Goal: Task Accomplishment & Management: Manage account settings

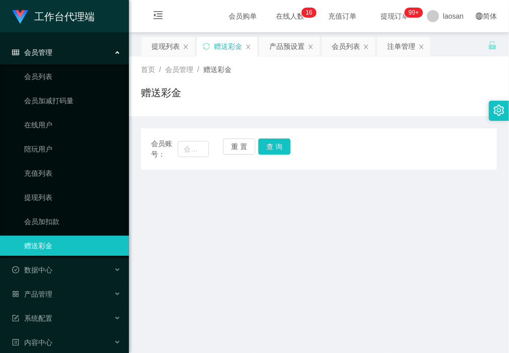
drag, startPoint x: 183, startPoint y: 229, endPoint x: 223, endPoint y: 186, distance: 58.8
click at [183, 229] on main "关闭左侧 关闭右侧 关闭其它 刷新页面 提现列表 赠送彩金 产品预设置 会员列表 注单管理 首页 / 会员管理 / 赠送彩金 / 赠送彩金 会员账号： 重 置…" at bounding box center [319, 288] width 380 height 512
click at [236, 144] on button "重 置" at bounding box center [239, 147] width 32 height 16
click at [196, 150] on input "text" at bounding box center [193, 149] width 31 height 16
paste input "hiroki161"
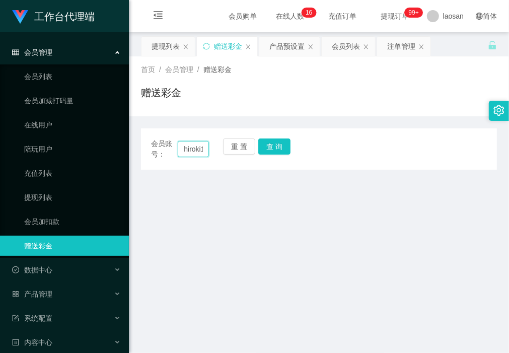
scroll to position [0, 11]
type input "hiroki161"
click at [270, 147] on button "查 询" at bounding box center [274, 147] width 32 height 16
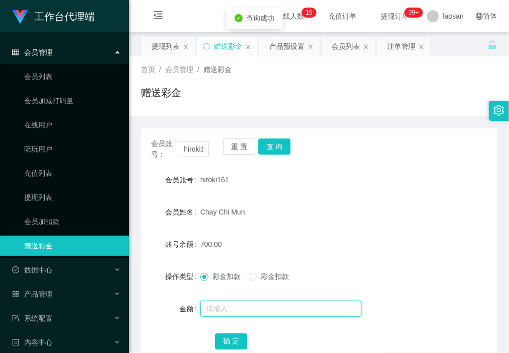
click at [227, 302] on input "text" at bounding box center [281, 309] width 161 height 16
type input "15"
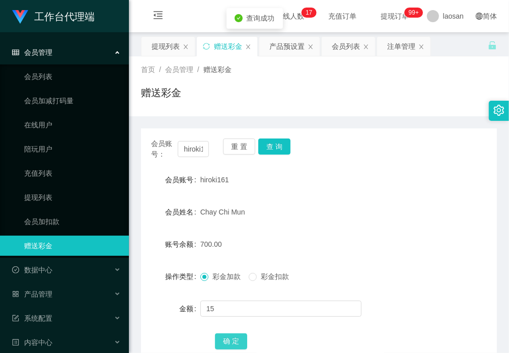
drag, startPoint x: 231, startPoint y: 341, endPoint x: 220, endPoint y: 341, distance: 10.6
click at [231, 341] on button "确 定" at bounding box center [231, 342] width 32 height 16
click at [204, 105] on div "赠送彩金" at bounding box center [319, 96] width 356 height 23
click at [348, 46] on div "会员列表" at bounding box center [346, 46] width 28 height 19
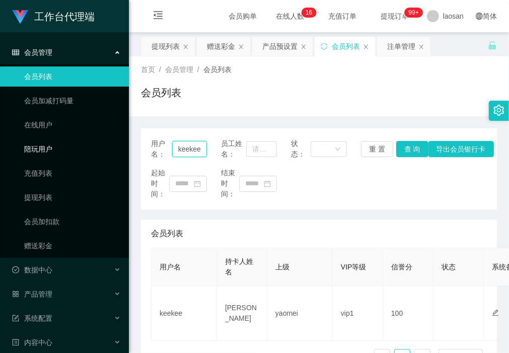
drag, startPoint x: 202, startPoint y: 149, endPoint x: 101, endPoint y: 145, distance: 100.8
click at [84, 146] on section "工作台代理端 会员管理 会员列表 会员加减打码量 在线用户 陪玩用户 充值列表 提现列表 会员加扣款 赠送彩金 数据中心 产品管理 注单管理 产品列表 产品预…" at bounding box center [254, 295] width 509 height 591
paste input "Chongpigpig1998"
type input "Chongpigpig1998"
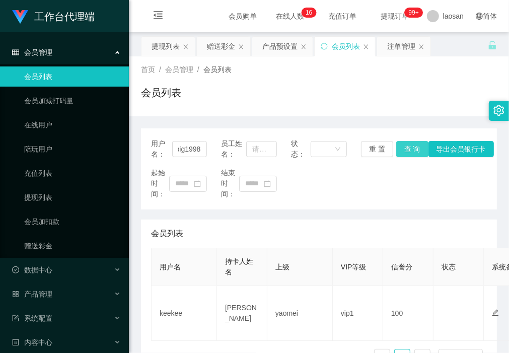
click at [405, 149] on button "查 询" at bounding box center [413, 149] width 32 height 16
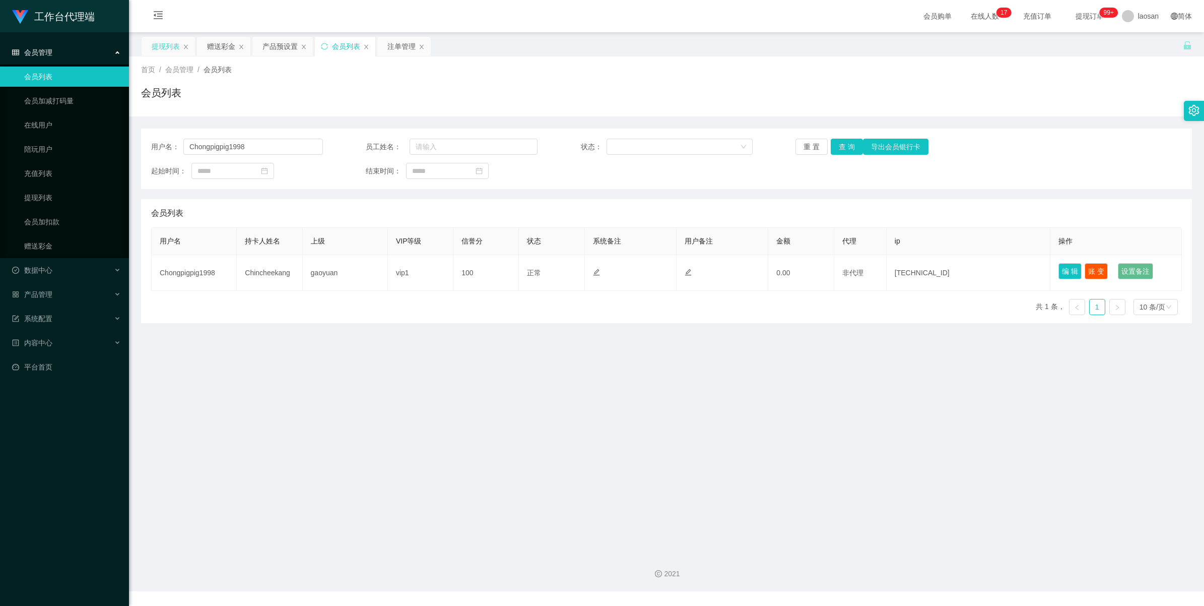
click at [169, 39] on div "提现列表" at bounding box center [166, 46] width 28 height 19
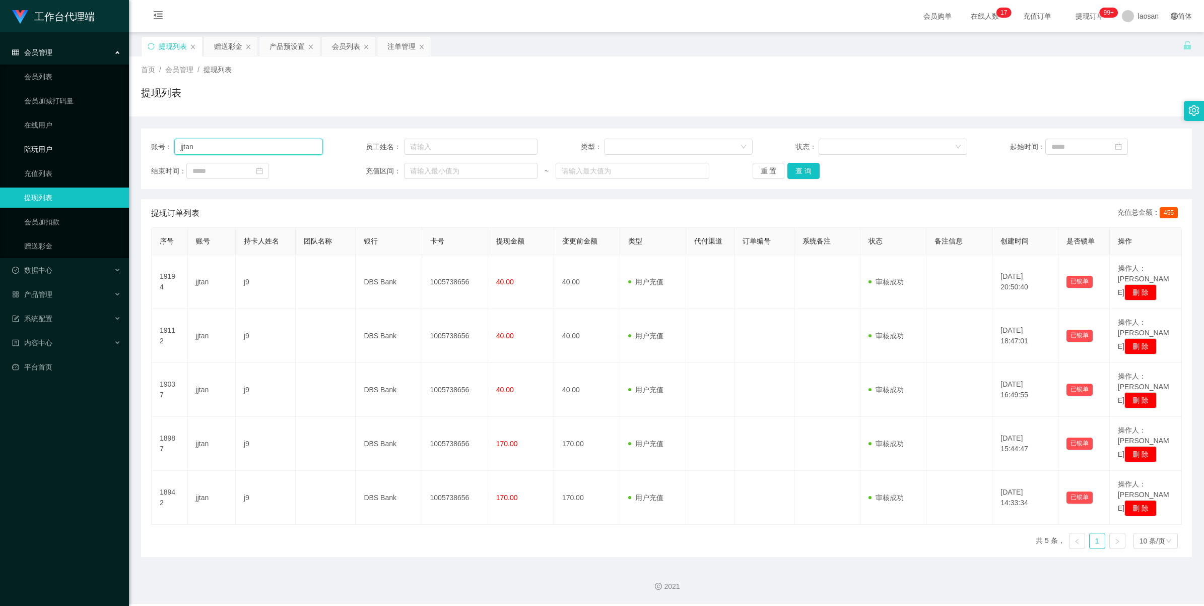
drag, startPoint x: 268, startPoint y: 149, endPoint x: 38, endPoint y: 149, distance: 229.7
click at [38, 149] on section "工作台代理端 会员管理 会员列表 会员加减打码量 在线用户 陪玩用户 充值列表 提现列表 会员加扣款 赠送彩金 数据中心 产品管理 注单管理 产品列表 产品预…" at bounding box center [602, 302] width 1204 height 604
paste input "Chongpigpig1998"
type input "Chongpigpig1998"
drag, startPoint x: 797, startPoint y: 169, endPoint x: 792, endPoint y: 174, distance: 6.4
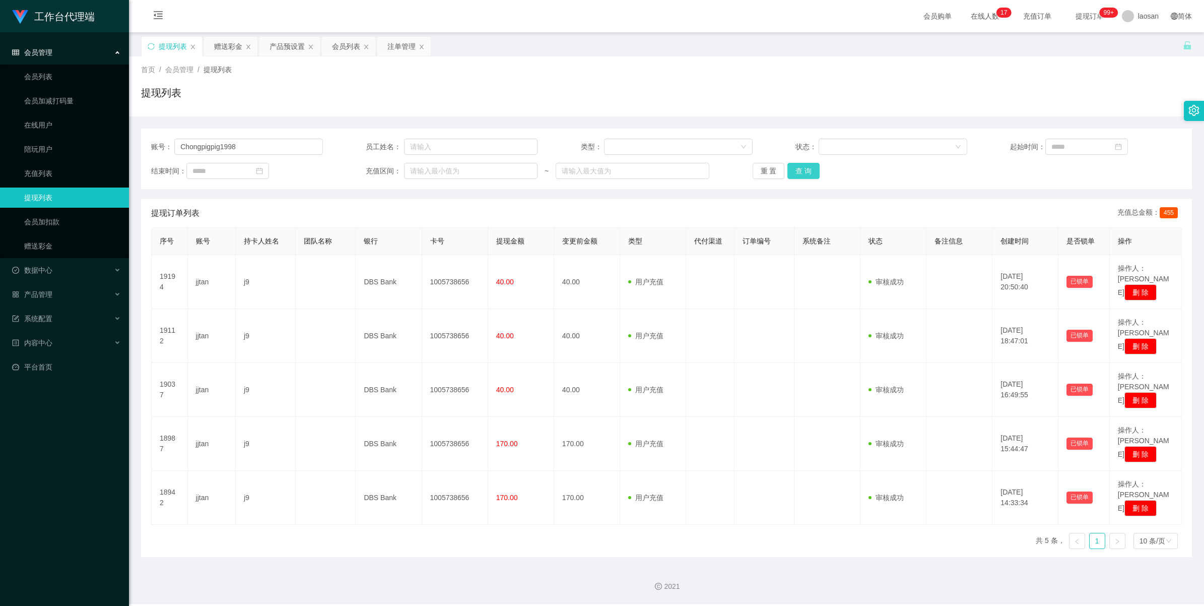
click at [509, 169] on button "查 询" at bounding box center [803, 171] width 32 height 16
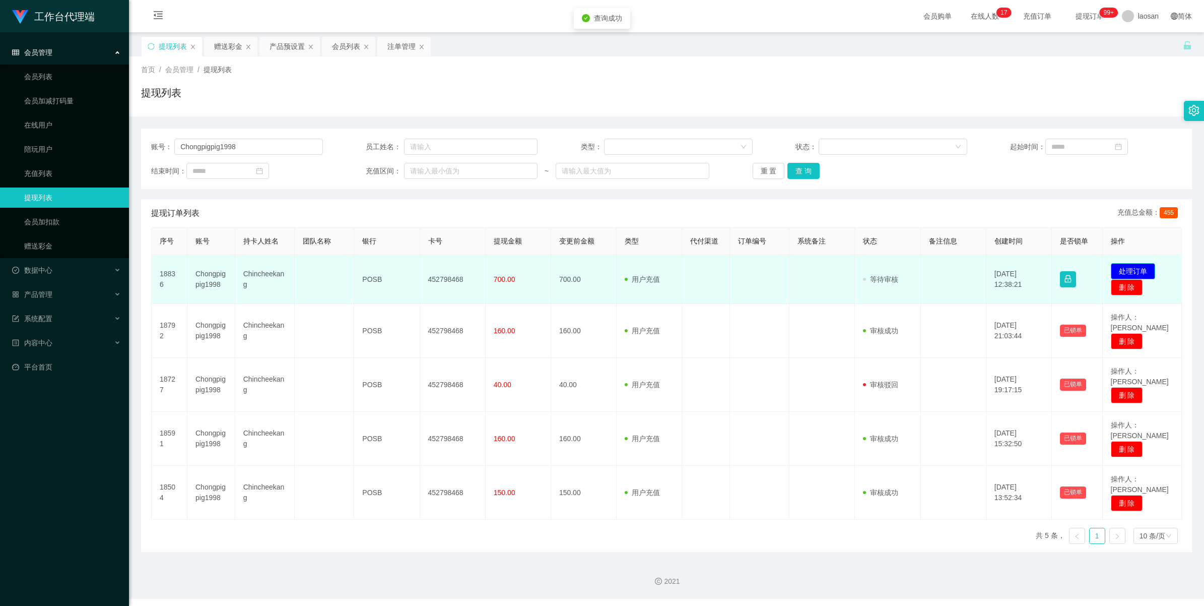
click at [509, 271] on button "处理订单" at bounding box center [1133, 271] width 44 height 16
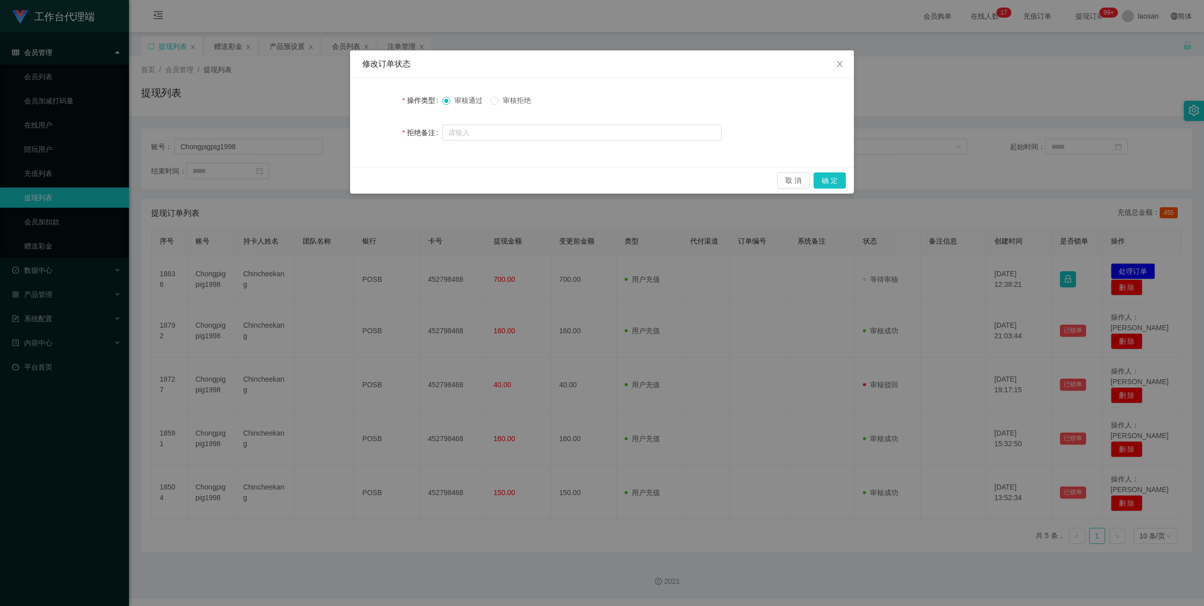
click at [509, 102] on span "审核拒绝" at bounding box center [517, 100] width 36 height 8
click at [509, 185] on button "确 定" at bounding box center [830, 180] width 32 height 16
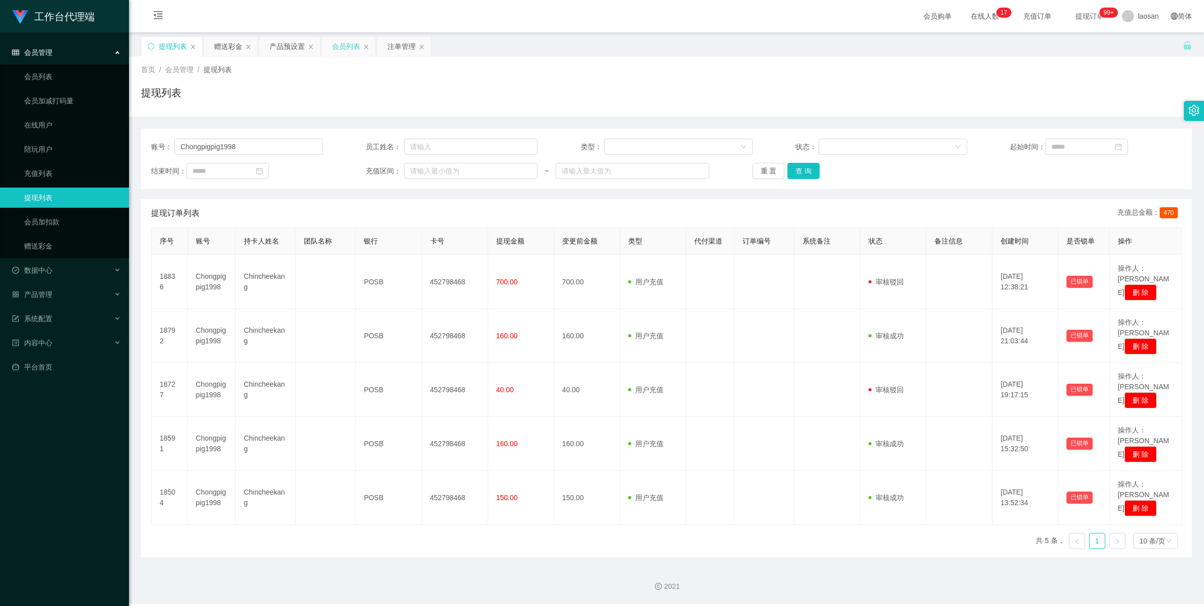
click at [350, 43] on div "会员列表" at bounding box center [346, 46] width 28 height 19
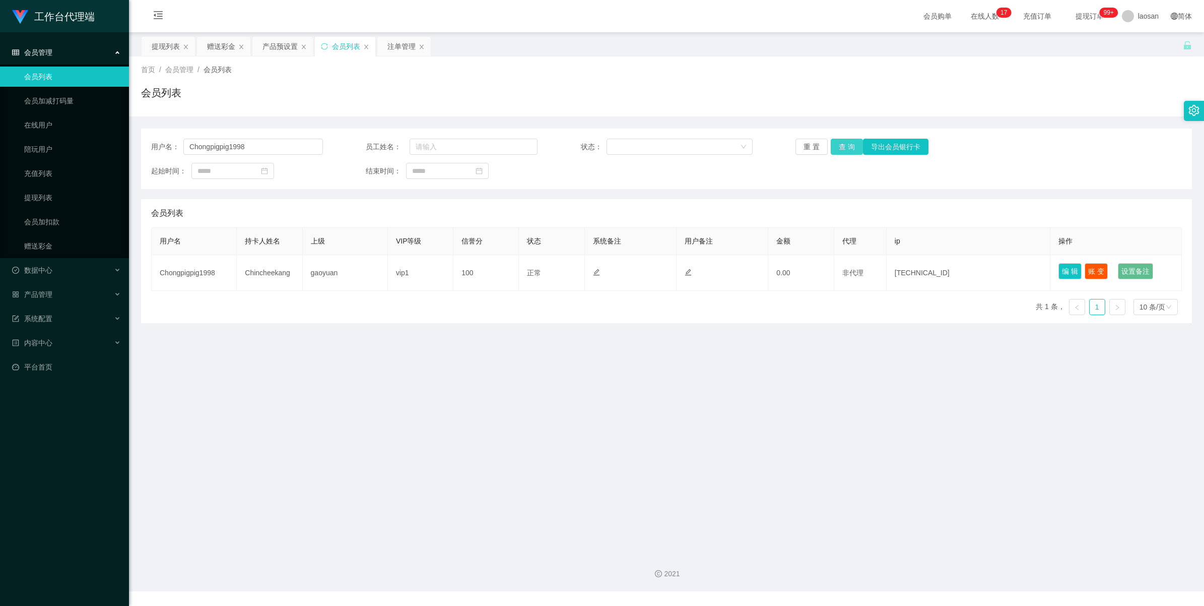
click at [509, 148] on button "查 询" at bounding box center [847, 147] width 32 height 16
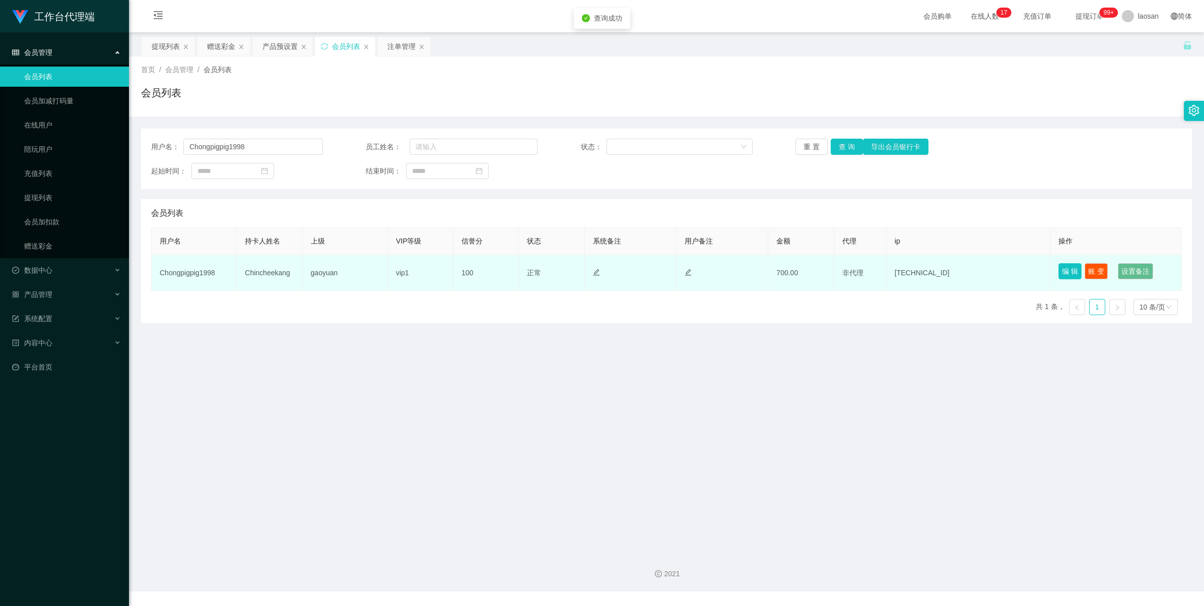
click at [509, 267] on button "编 辑" at bounding box center [1070, 271] width 23 height 16
type input "Chongpigpig1998"
type input "Chincheekang"
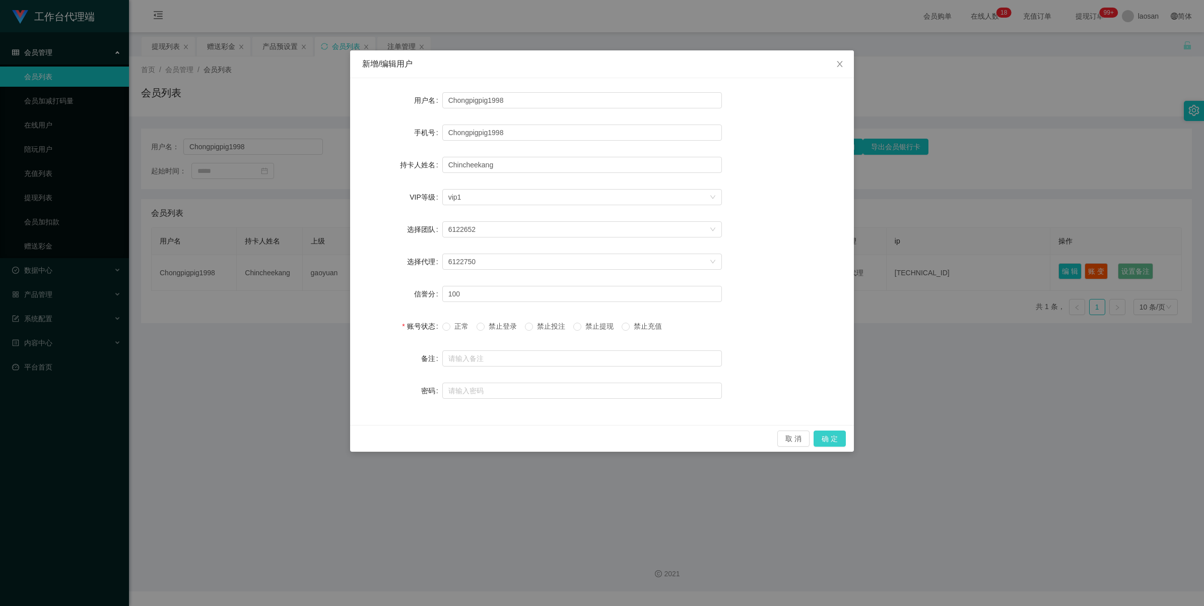
click at [509, 353] on button "确 定" at bounding box center [830, 438] width 32 height 16
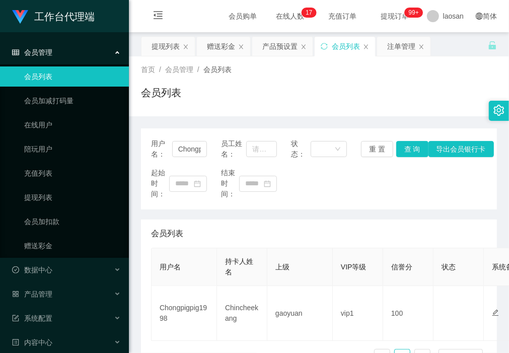
click at [202, 91] on div "会员列表" at bounding box center [319, 96] width 356 height 23
click at [216, 51] on div "赠送彩金" at bounding box center [221, 46] width 28 height 19
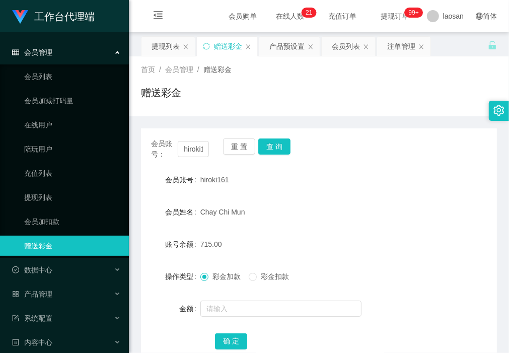
click at [169, 95] on h1 "赠送彩金" at bounding box center [161, 92] width 40 height 15
click at [237, 151] on button "重 置" at bounding box center [239, 147] width 32 height 16
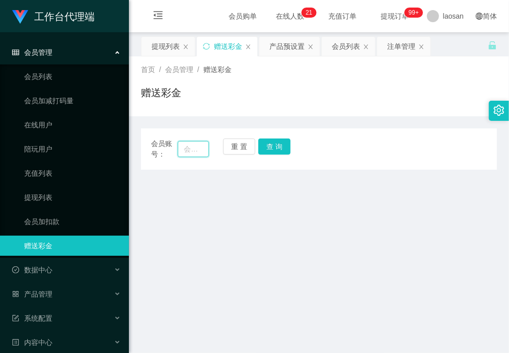
click at [195, 151] on input "text" at bounding box center [193, 149] width 31 height 16
paste input "Charlotte8513"
type input "Charlotte8513"
click at [273, 149] on button "查 询" at bounding box center [274, 147] width 32 height 16
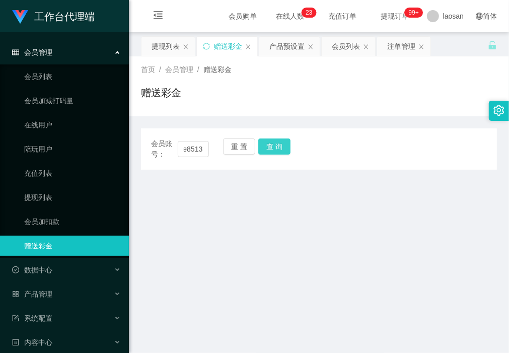
scroll to position [0, 0]
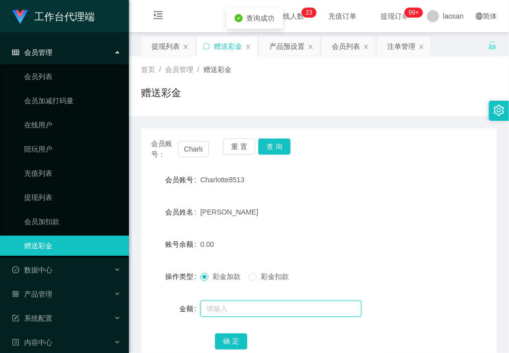
click at [248, 303] on input "text" at bounding box center [281, 309] width 161 height 16
type input "500"
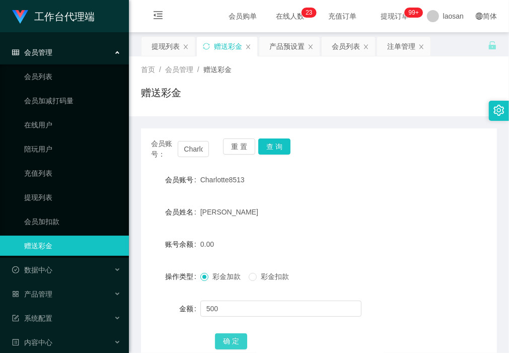
click at [228, 344] on button "确 定" at bounding box center [231, 342] width 32 height 16
drag, startPoint x: 188, startPoint y: 121, endPoint x: 210, endPoint y: 149, distance: 35.6
click at [189, 119] on div "会员账号： Charlotte8513 重 置 查 询 会员账号 Charlotte8513 会员姓名 Cheryl 账号余额 500.00 操作类型 彩金加…" at bounding box center [319, 244] width 356 height 257
click at [322, 85] on div "赠送彩金" at bounding box center [319, 96] width 356 height 23
click at [346, 46] on div "会员列表" at bounding box center [346, 46] width 28 height 19
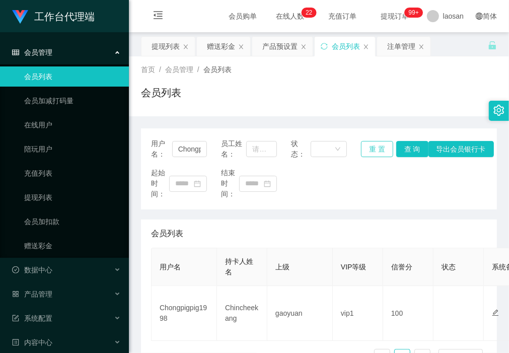
drag, startPoint x: 378, startPoint y: 149, endPoint x: 365, endPoint y: 149, distance: 13.1
click at [377, 149] on button "重 置" at bounding box center [377, 149] width 32 height 16
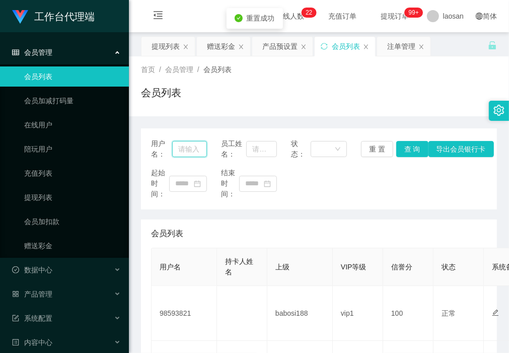
click at [179, 144] on input "text" at bounding box center [189, 149] width 35 height 16
paste input "Charlotte8513"
type input "Charlotte8513"
click at [408, 147] on button "查 询" at bounding box center [413, 149] width 32 height 16
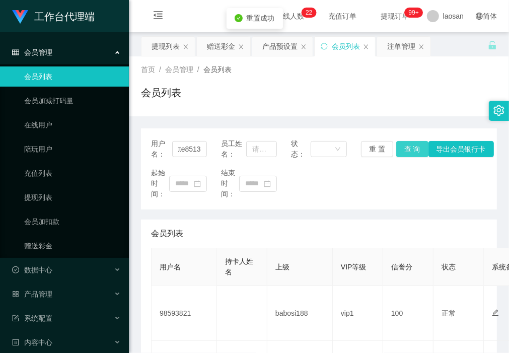
scroll to position [0, 0]
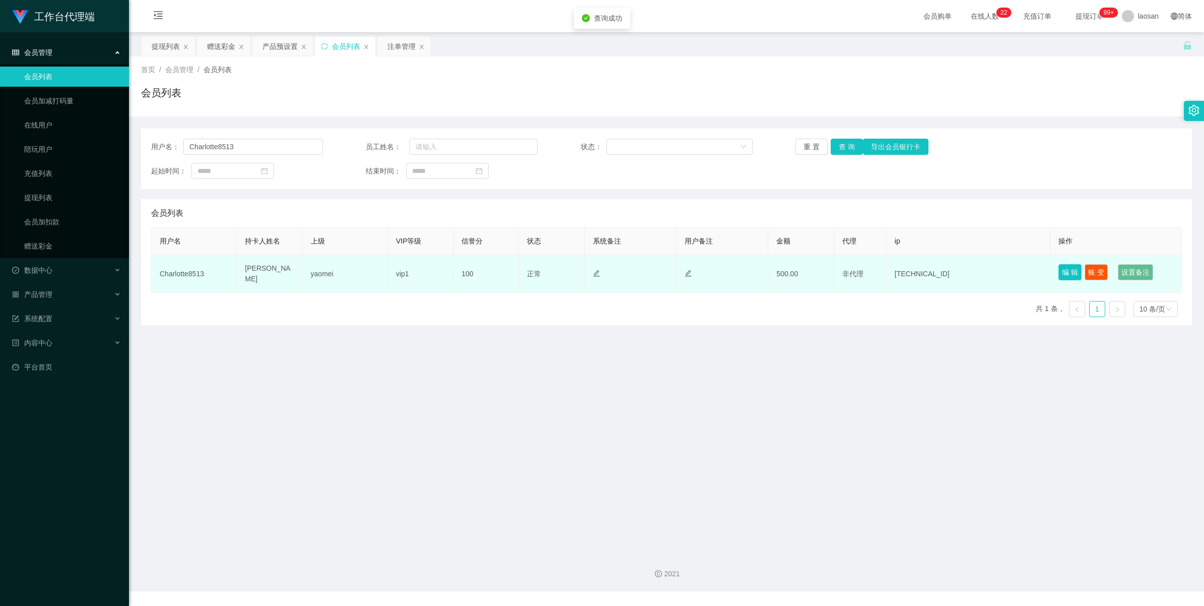
click at [509, 270] on button "编 辑" at bounding box center [1070, 272] width 23 height 16
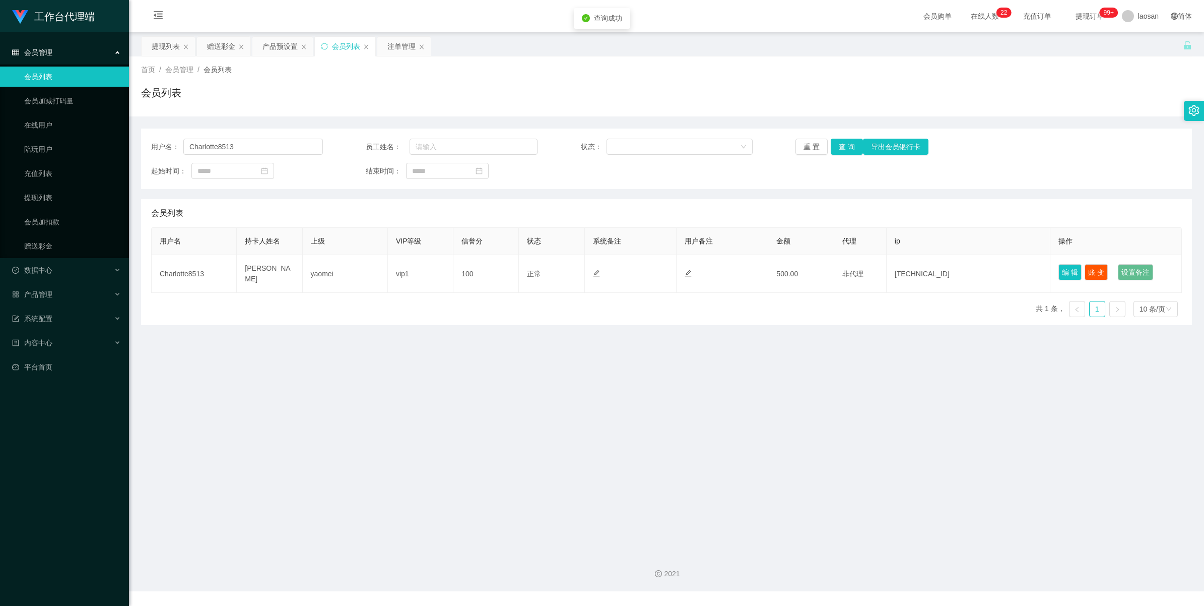
type input "Charlotte8513"
type input "Cheryl"
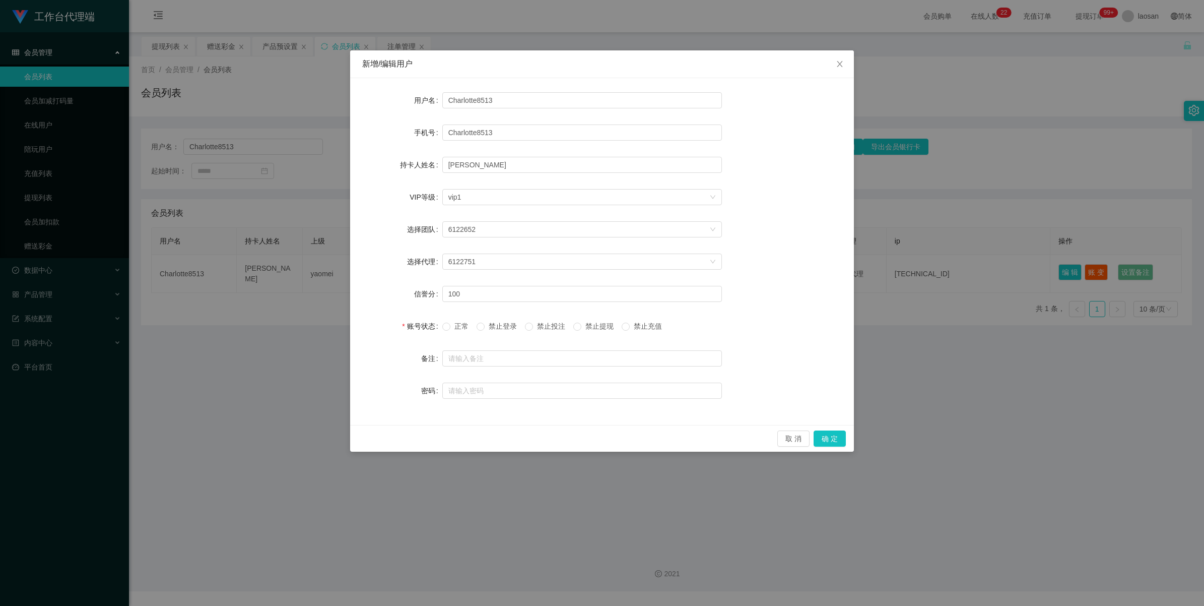
click at [509, 329] on span "禁止提现" at bounding box center [599, 326] width 36 height 8
click at [509, 353] on button "确 定" at bounding box center [830, 438] width 32 height 16
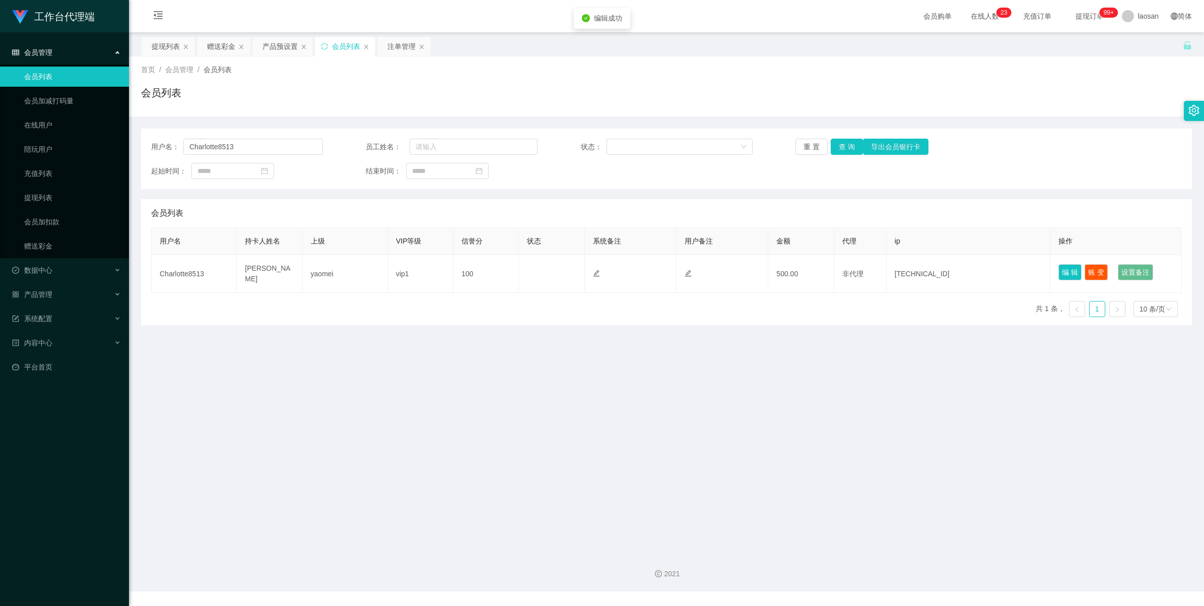
click at [509, 353] on main "关闭左侧 关闭右侧 关闭其它 刷新页面 提现列表 赠送彩金 产品预设置 会员列表 注单管理 首页 / 会员管理 / 会员列表 / 会员列表 用户名： Char…" at bounding box center [666, 288] width 1075 height 512
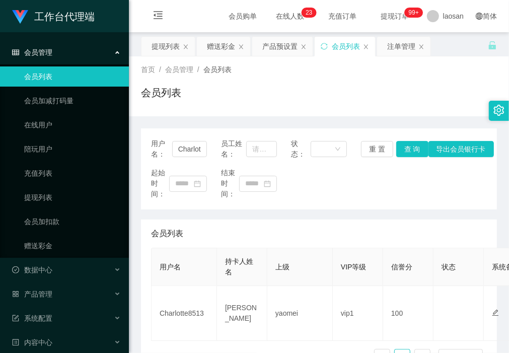
drag, startPoint x: 212, startPoint y: 47, endPoint x: 203, endPoint y: 58, distance: 14.6
click at [212, 47] on div "赠送彩金" at bounding box center [221, 46] width 28 height 19
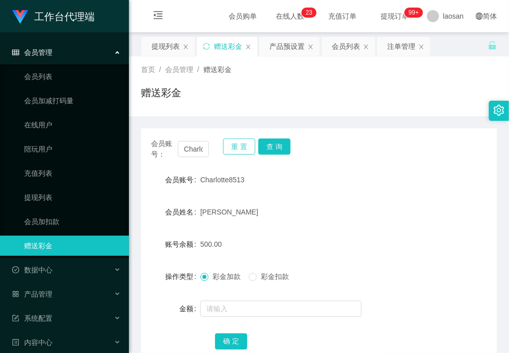
click at [234, 149] on button "重 置" at bounding box center [239, 147] width 32 height 16
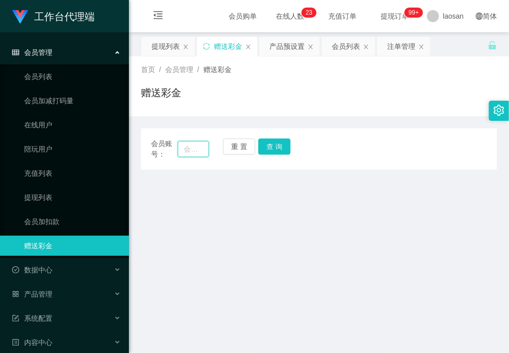
click at [190, 153] on input "text" at bounding box center [193, 149] width 31 height 16
type input "jjtan"
click at [280, 146] on button "查 询" at bounding box center [274, 147] width 32 height 16
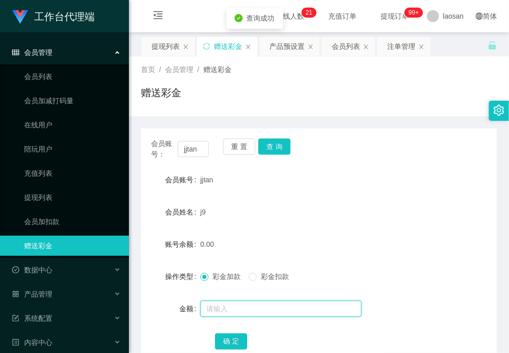
click at [245, 308] on input "text" at bounding box center [281, 309] width 161 height 16
type input "500"
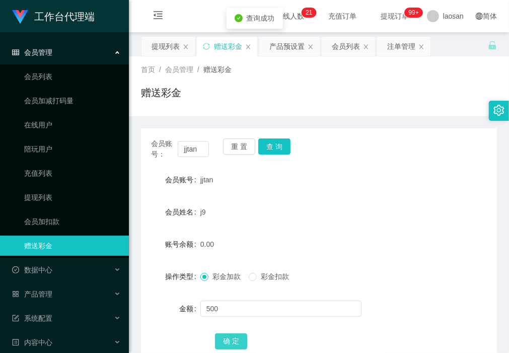
click at [237, 341] on button "确 定" at bounding box center [231, 342] width 32 height 16
click at [194, 153] on input "jjtan" at bounding box center [193, 149] width 31 height 16
click at [344, 83] on div "首页 / 会员管理 / 赠送彩金 / 赠送彩金" at bounding box center [319, 86] width 356 height 44
click at [340, 51] on div "会员列表" at bounding box center [346, 46] width 28 height 19
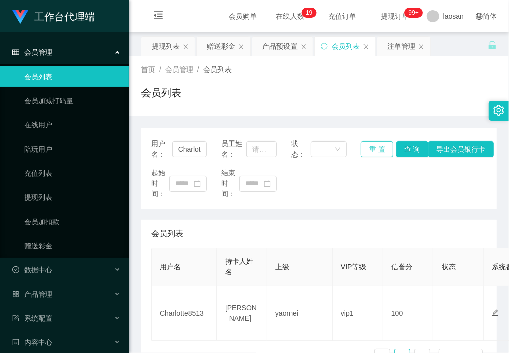
click at [379, 150] on button "重 置" at bounding box center [377, 149] width 32 height 16
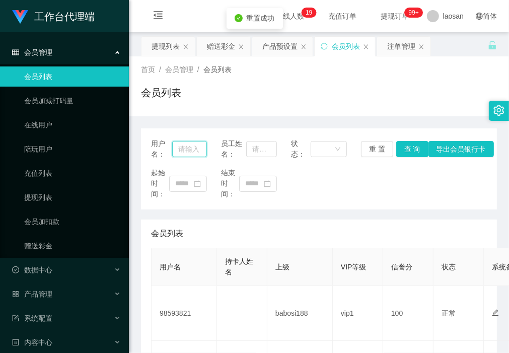
click at [194, 145] on input "text" at bounding box center [189, 149] width 35 height 16
paste input "jjtan"
type input "jjtan"
click at [407, 150] on button "查 询" at bounding box center [413, 149] width 32 height 16
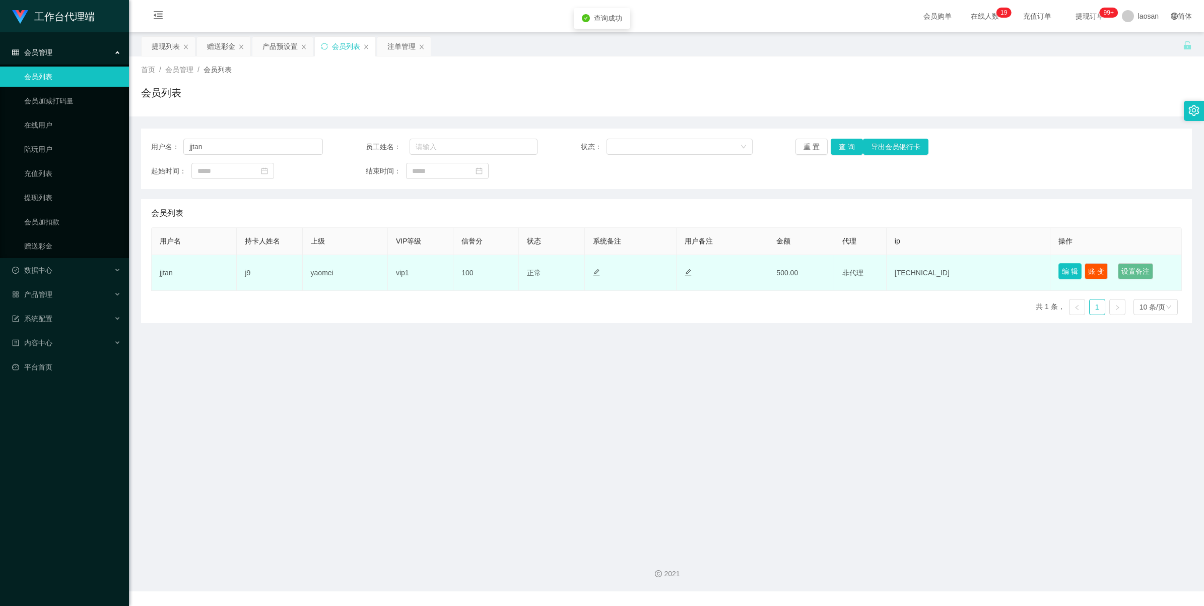
click at [509, 273] on button "编 辑" at bounding box center [1070, 271] width 23 height 16
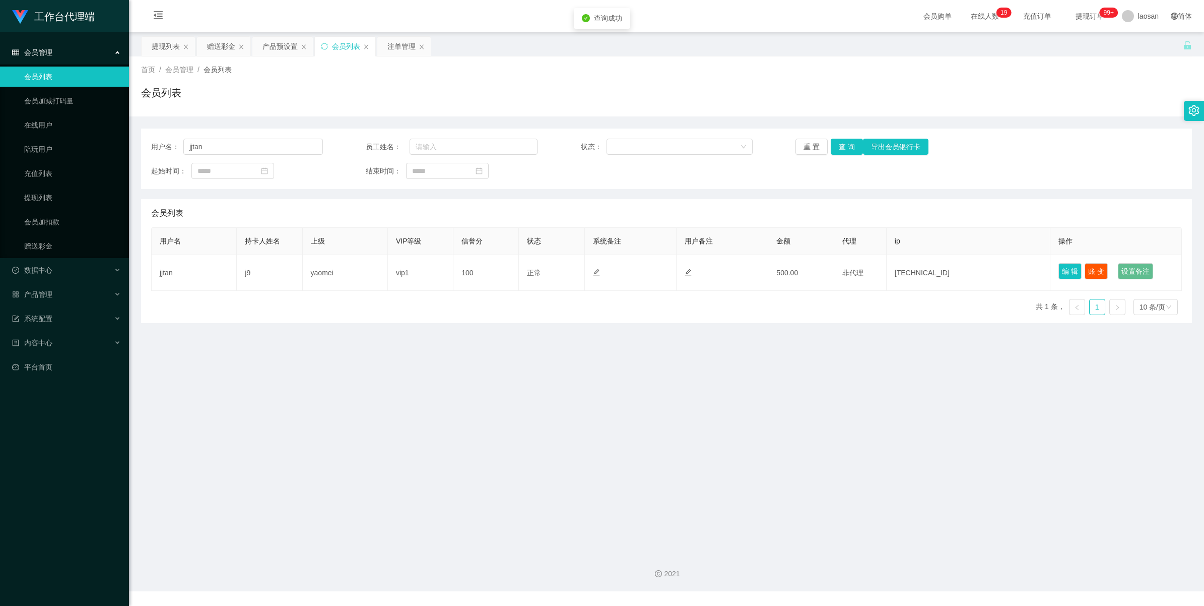
type input "jjtan"
type input "j9"
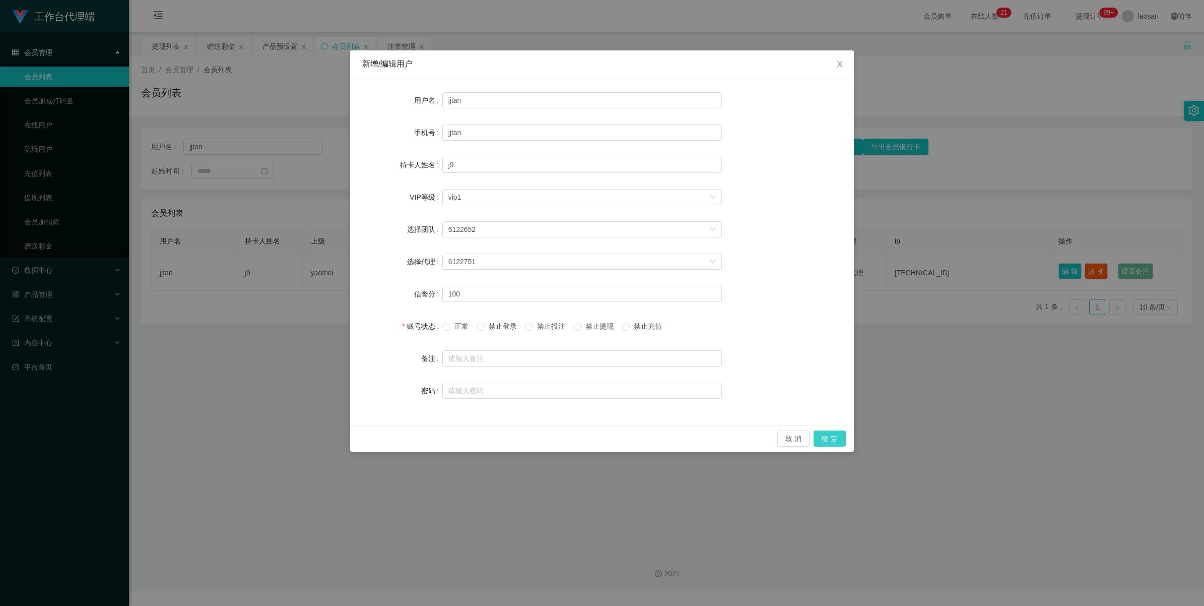
click at [509, 353] on button "确 定" at bounding box center [830, 438] width 32 height 16
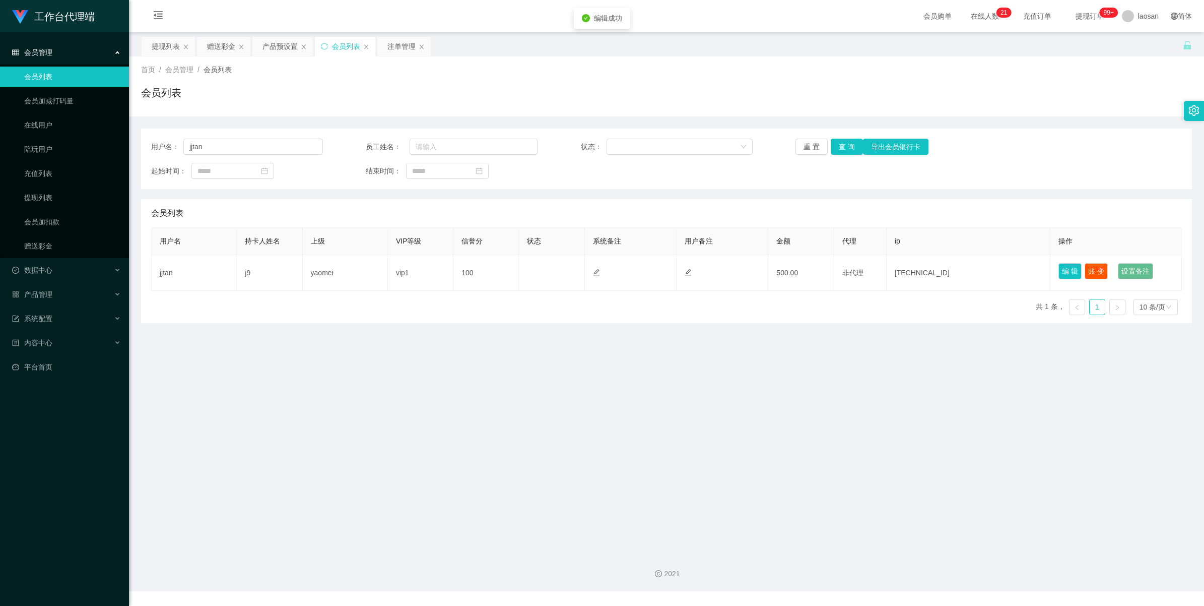
click at [509, 353] on main "关闭左侧 关闭右侧 关闭其它 刷新页面 提现列表 赠送彩金 产品预设置 会员列表 注单管理 首页 / 会员管理 / 会员列表 / 会员列表 用户名： jjta…" at bounding box center [666, 288] width 1075 height 512
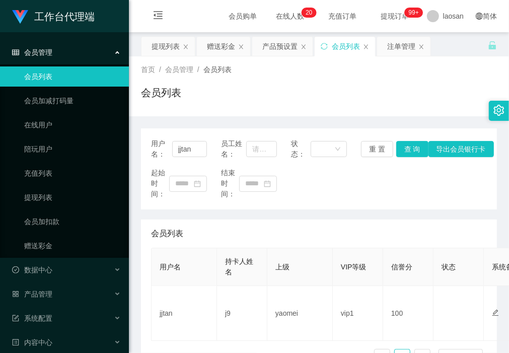
click at [180, 106] on div "会员列表" at bounding box center [319, 96] width 356 height 23
click at [184, 3] on div "会员购单 在线人数 0 1 2 3 4 5 6 7 8 9 0 1 2 3 4 5 6 7 8 9 0 1 2 3 4 5 6 7 8 9 0 1 2 3 4…" at bounding box center [319, 16] width 380 height 33
click at [208, 223] on div "会员列表" at bounding box center [319, 234] width 336 height 28
click at [217, 46] on div "赠送彩金" at bounding box center [221, 46] width 28 height 19
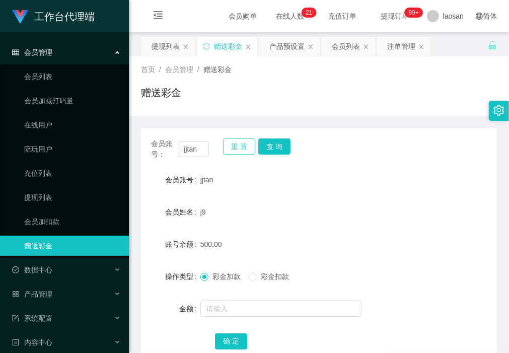
click at [238, 147] on button "重 置" at bounding box center [239, 147] width 32 height 16
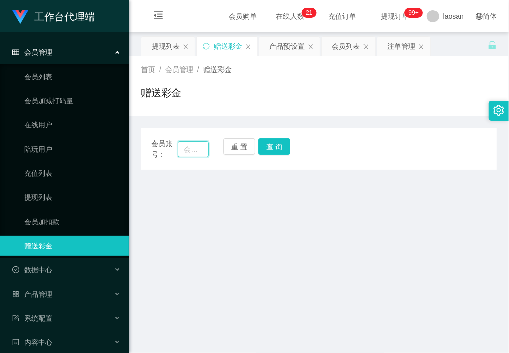
click at [194, 153] on input "text" at bounding box center [193, 149] width 31 height 16
paste input "6122752"
type input "6122752"
drag, startPoint x: 280, startPoint y: 146, endPoint x: 269, endPoint y: 182, distance: 37.4
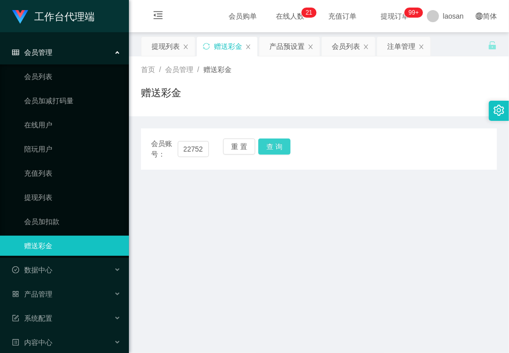
click at [280, 146] on button "查 询" at bounding box center [274, 147] width 32 height 16
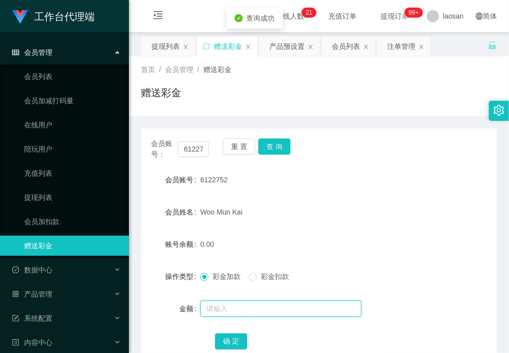
click at [245, 305] on input "text" at bounding box center [281, 309] width 161 height 16
type input "100"
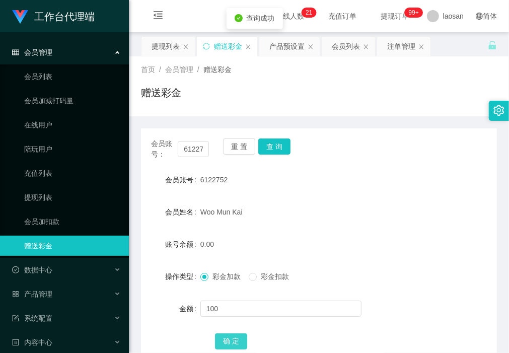
drag, startPoint x: 230, startPoint y: 343, endPoint x: 233, endPoint y: 334, distance: 9.4
click at [230, 343] on button "确 定" at bounding box center [231, 342] width 32 height 16
click at [139, 326] on main "关闭左侧 关闭右侧 关闭其它 刷新页面 提现列表 赠送彩金 产品预设置 会员列表 注单管理 首页 / 会员管理 / 赠送彩金 / 赠送彩金 会员账号： 612…" at bounding box center [319, 288] width 380 height 512
click at [197, 108] on div "赠送彩金" at bounding box center [319, 96] width 356 height 23
drag, startPoint x: 200, startPoint y: 116, endPoint x: 231, endPoint y: 221, distance: 109.2
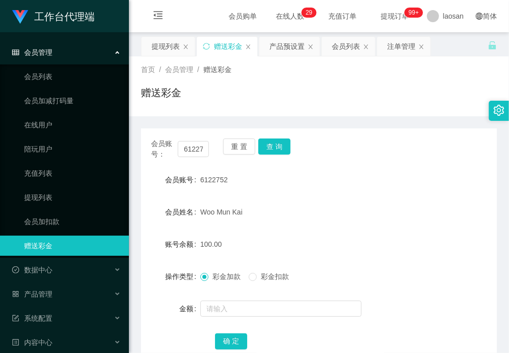
click at [200, 116] on div "会员账号： 6122752 重 置 查 询 会员账号 6122752 会员姓名 Woo Mun Kai 账号余额 100.00 操作类型 彩金加款 彩金扣款 …" at bounding box center [319, 244] width 356 height 257
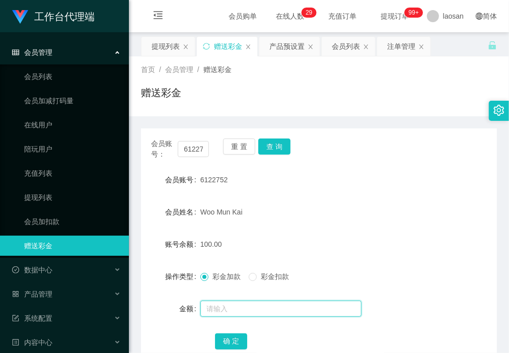
click at [243, 308] on input "text" at bounding box center [281, 309] width 161 height 16
type input "120"
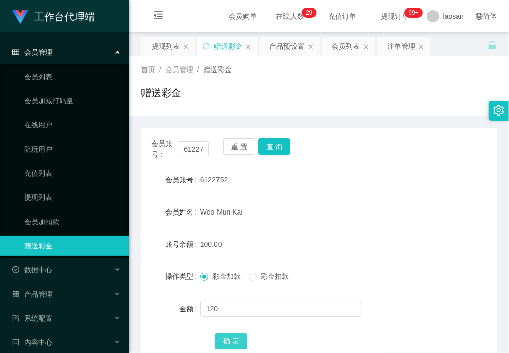
click at [235, 341] on button "确 定" at bounding box center [231, 342] width 32 height 16
click at [281, 148] on button "查 询" at bounding box center [274, 147] width 32 height 16
click at [282, 145] on button "查 询" at bounding box center [274, 147] width 32 height 16
click at [279, 144] on button "查 询" at bounding box center [274, 147] width 32 height 16
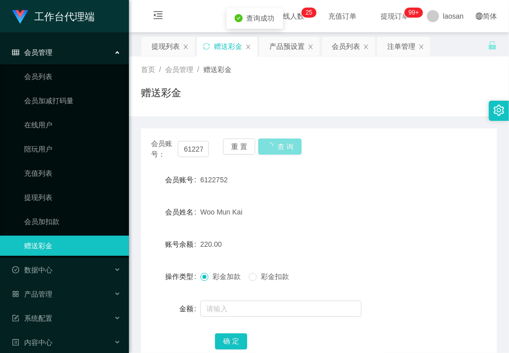
click at [279, 144] on button "查 询" at bounding box center [279, 147] width 43 height 16
click at [279, 144] on button "查 询" at bounding box center [274, 147] width 32 height 16
click at [278, 145] on button "查 询" at bounding box center [274, 147] width 32 height 16
click at [275, 149] on button "查 询" at bounding box center [274, 147] width 32 height 16
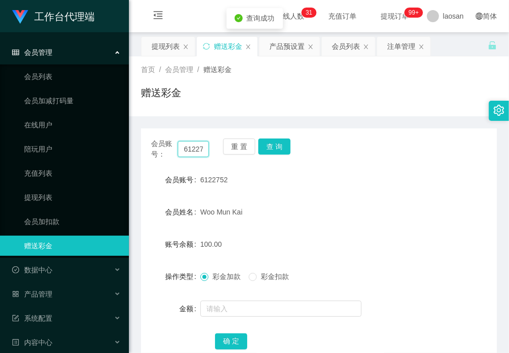
click at [189, 146] on input "6122752" at bounding box center [193, 149] width 31 height 16
click at [164, 39] on div "提现列表" at bounding box center [166, 46] width 28 height 19
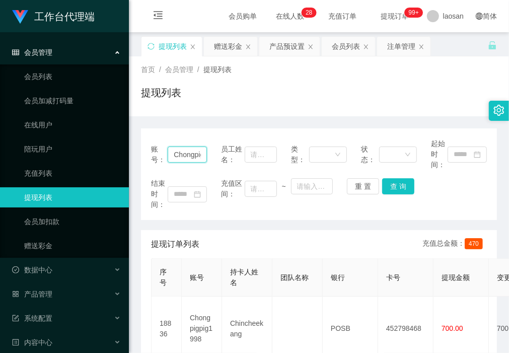
click at [179, 154] on input "Chongpigpig1998" at bounding box center [187, 155] width 39 height 16
paste input "6122752"
type input "6122752"
click at [404, 187] on button "查 询" at bounding box center [398, 186] width 32 height 16
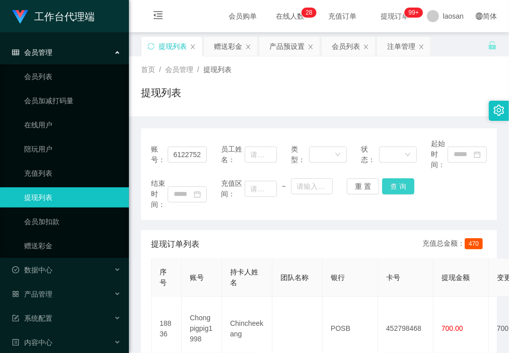
scroll to position [0, 0]
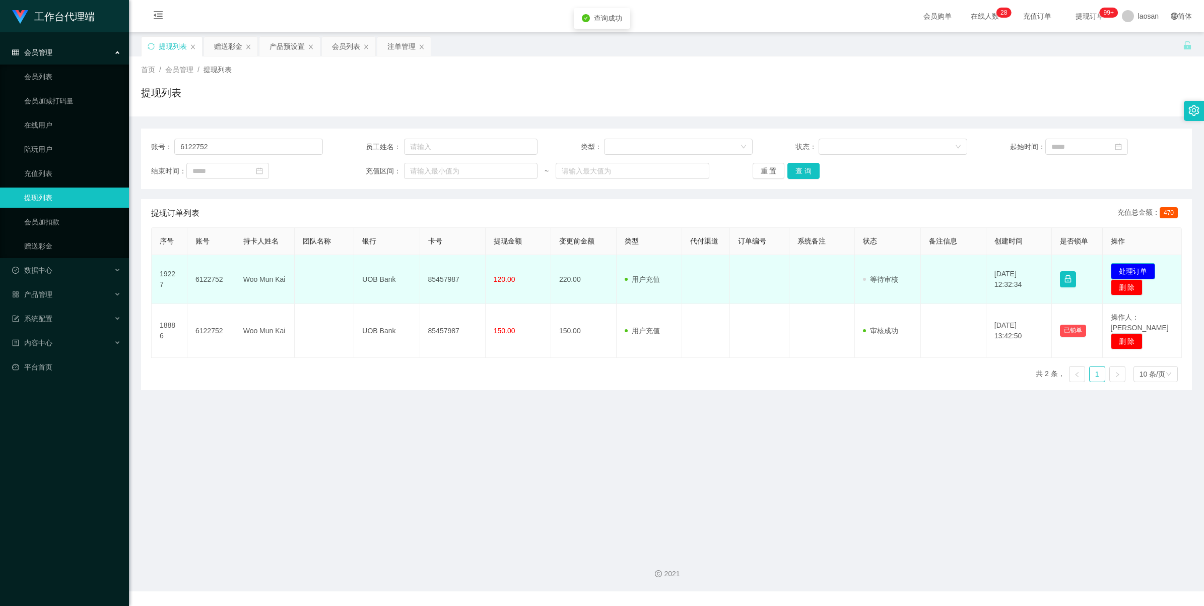
click at [509, 272] on button "处理订单" at bounding box center [1133, 271] width 44 height 16
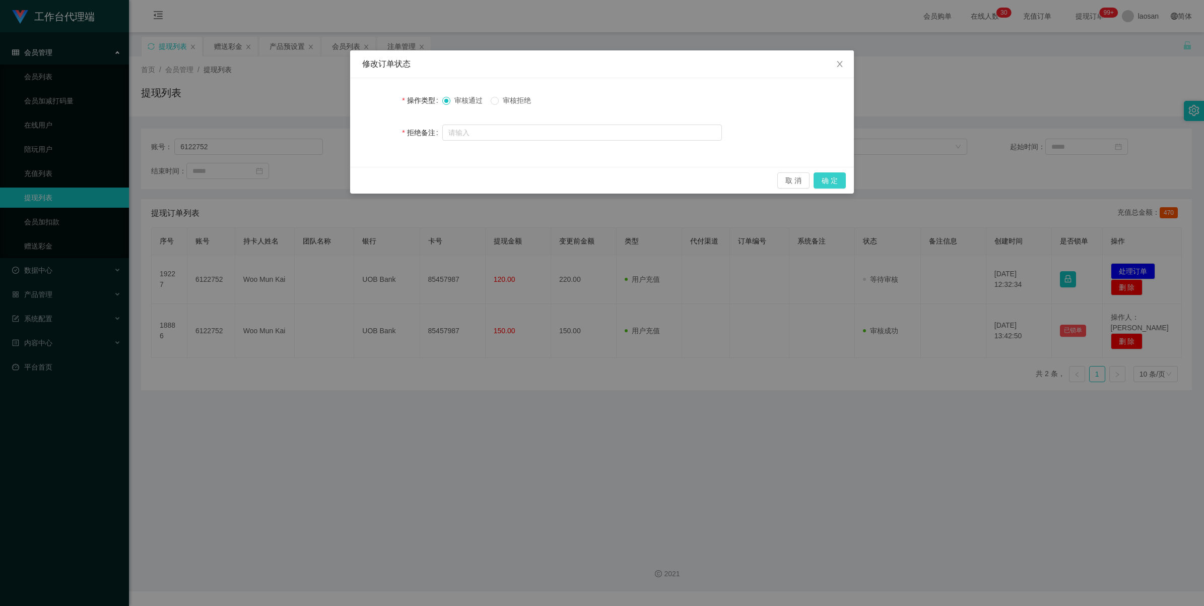
click at [509, 180] on button "确 定" at bounding box center [830, 180] width 32 height 16
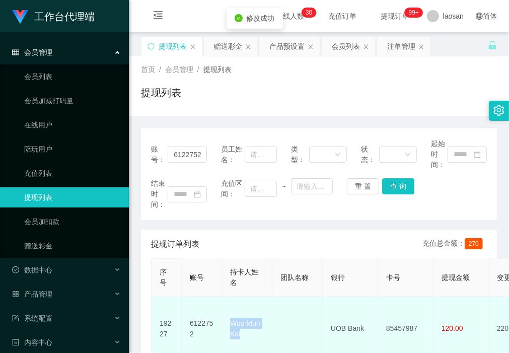
drag, startPoint x: 250, startPoint y: 331, endPoint x: 231, endPoint y: 316, distance: 24.8
click at [231, 316] on td "Woo Mun Kai" at bounding box center [247, 329] width 50 height 64
copy td "Woo Mun Kai"
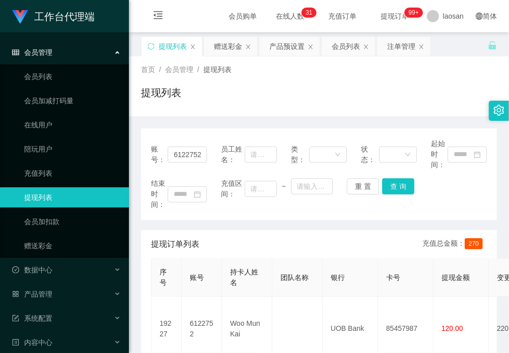
click at [207, 230] on div "提现订单列表 充值总金额： 270" at bounding box center [319, 244] width 336 height 28
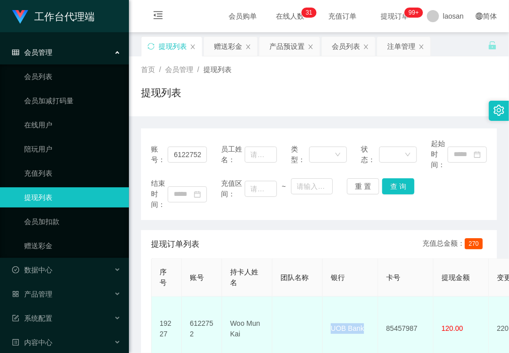
drag, startPoint x: 370, startPoint y: 323, endPoint x: 314, endPoint y: 321, distance: 56.4
copy tr "UOB Bank"
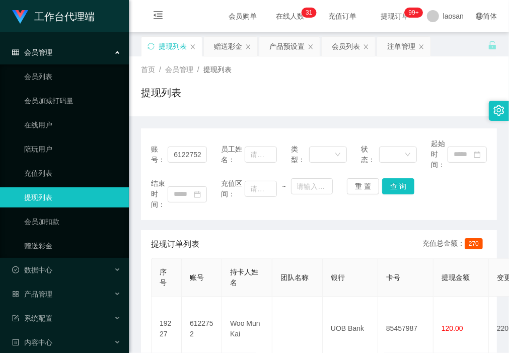
drag, startPoint x: 191, startPoint y: 223, endPoint x: 203, endPoint y: 229, distance: 13.3
click at [191, 223] on div "账号： 6122752 员工姓名： 类型： 状态： 起始时间： 结束时间： 充值区间： ~ 重 置 查 询 提现订单列表 充值总金额： 270 序号 账号 持…" at bounding box center [319, 292] width 356 height 329
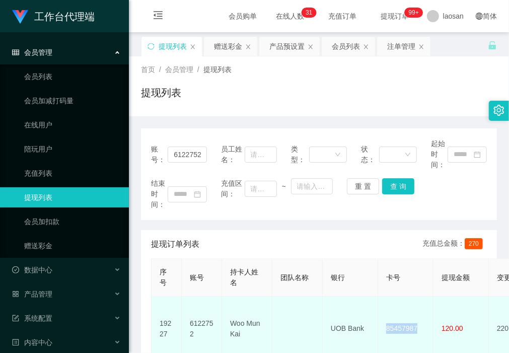
drag, startPoint x: 418, startPoint y: 324, endPoint x: 374, endPoint y: 325, distance: 43.8
copy tr "85457987"
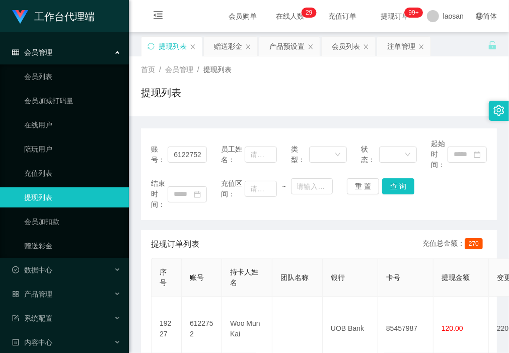
click at [209, 223] on div "账号： 6122752 员工姓名： 类型： 状态： 起始时间： 结束时间： 充值区间： ~ 重 置 查 询 提现订单列表 充值总金额： 270 序号 账号 持…" at bounding box center [319, 292] width 356 height 329
click at [191, 114] on div "首页 / 会员管理 / 提现列表 / 提现列表" at bounding box center [319, 86] width 380 height 60
click at [225, 48] on div "赠送彩金" at bounding box center [228, 46] width 28 height 19
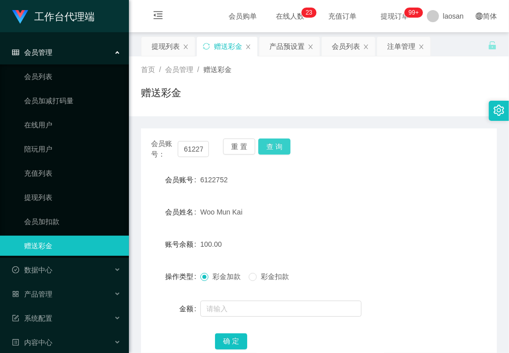
click at [278, 143] on button "查 询" at bounding box center [274, 147] width 32 height 16
drag, startPoint x: 172, startPoint y: 105, endPoint x: 223, endPoint y: 136, distance: 60.1
click at [172, 105] on div "赠送彩金" at bounding box center [319, 96] width 356 height 23
click at [236, 147] on button "重 置" at bounding box center [239, 147] width 32 height 16
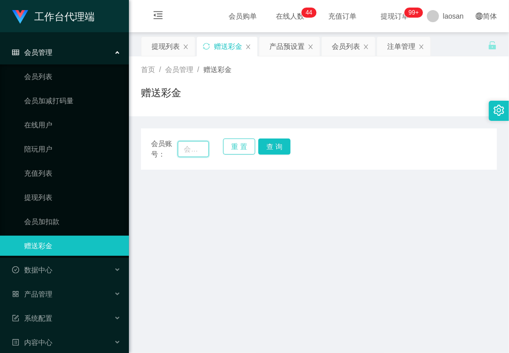
drag, startPoint x: 192, startPoint y: 147, endPoint x: 236, endPoint y: 153, distance: 44.2
click at [192, 147] on input "text" at bounding box center [193, 149] width 31 height 16
paste input "[PERSON_NAME]"
type input "[PERSON_NAME]"
click at [276, 146] on button "查 询" at bounding box center [274, 147] width 32 height 16
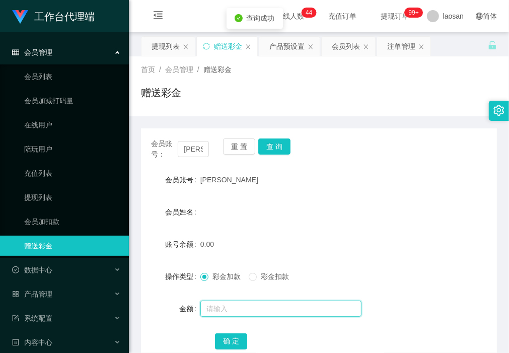
click at [255, 308] on input "text" at bounding box center [281, 309] width 161 height 16
type input "100"
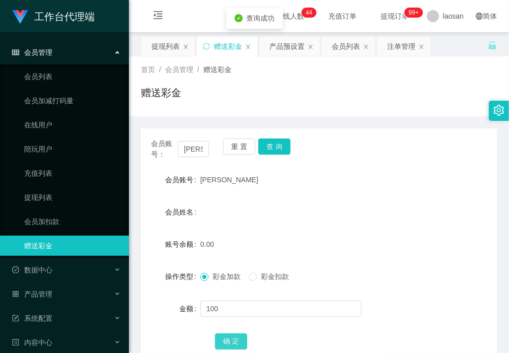
click at [233, 345] on button "确 定" at bounding box center [231, 342] width 32 height 16
click at [188, 112] on div "首页 / 会员管理 / 赠送彩金 / 赠送彩金" at bounding box center [319, 86] width 380 height 60
click at [281, 48] on div "产品预设置" at bounding box center [287, 46] width 35 height 19
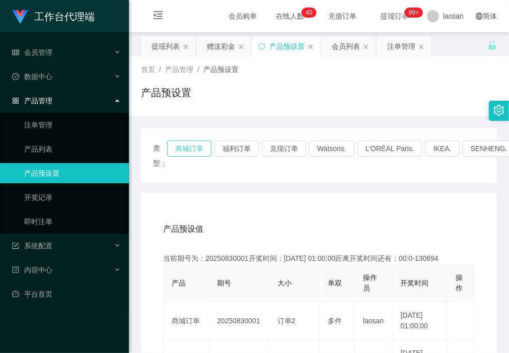
click at [192, 150] on button "商城订单" at bounding box center [189, 149] width 44 height 16
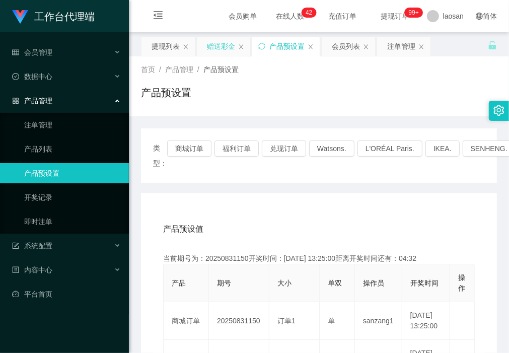
click at [222, 41] on div "赠送彩金" at bounding box center [221, 46] width 28 height 19
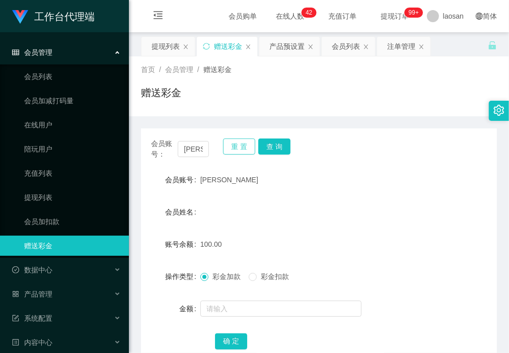
click at [232, 150] on button "重 置" at bounding box center [239, 147] width 32 height 16
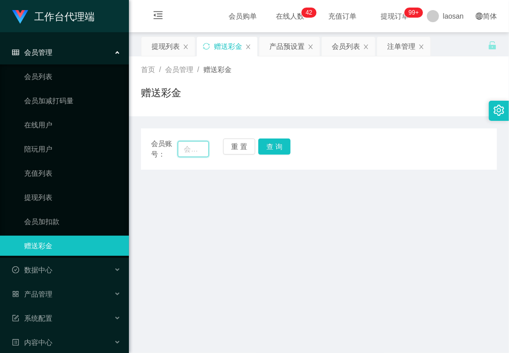
click at [194, 150] on input "text" at bounding box center [193, 149] width 31 height 16
type input "SC"
click at [273, 148] on button "查 询" at bounding box center [274, 147] width 32 height 16
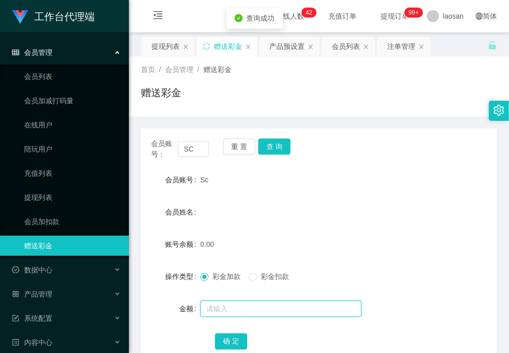
click at [248, 311] on input "text" at bounding box center [281, 309] width 161 height 16
type input "100"
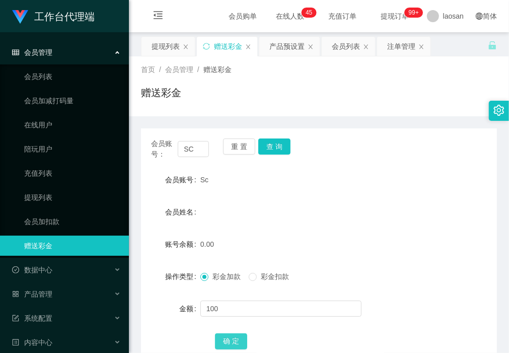
click at [234, 339] on button "确 定" at bounding box center [231, 342] width 32 height 16
click at [202, 109] on div "首页 / 会员管理 / 赠送彩金 / 赠送彩金" at bounding box center [319, 86] width 380 height 60
click at [237, 146] on button "重 置" at bounding box center [239, 147] width 32 height 16
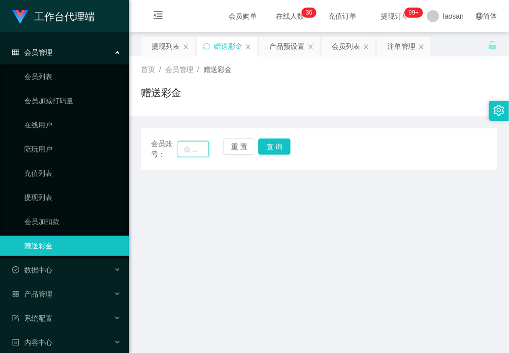
click at [198, 150] on input "text" at bounding box center [193, 149] width 31 height 16
type input "[PERSON_NAME]"
drag, startPoint x: 280, startPoint y: 142, endPoint x: 286, endPoint y: 172, distance: 30.2
click at [280, 143] on button "查 询" at bounding box center [274, 147] width 32 height 16
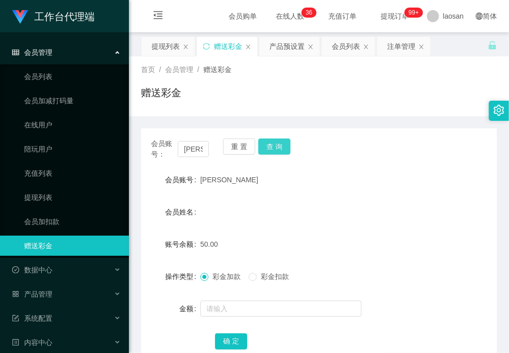
click at [279, 144] on button "查 询" at bounding box center [274, 147] width 32 height 16
drag, startPoint x: 167, startPoint y: 48, endPoint x: 164, endPoint y: 56, distance: 8.1
click at [167, 48] on div "提现列表" at bounding box center [166, 46] width 28 height 19
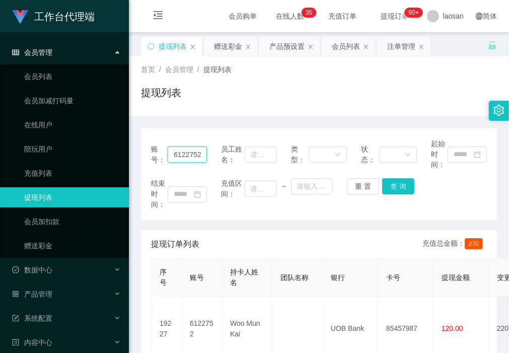
scroll to position [0, 1]
drag, startPoint x: 173, startPoint y: 155, endPoint x: 227, endPoint y: 155, distance: 54.4
click at [227, 155] on div "账号： 6122752 员工姓名： 类型： 状态： 起始时间：" at bounding box center [319, 155] width 336 height 32
type input "[PERSON_NAME]"
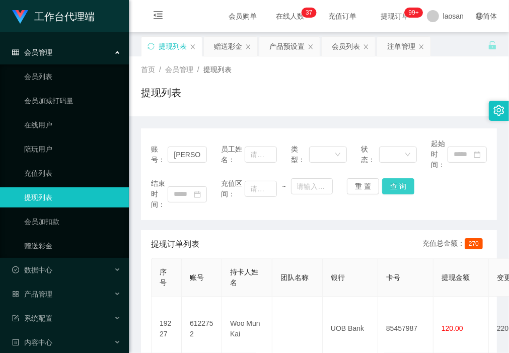
drag, startPoint x: 399, startPoint y: 185, endPoint x: 391, endPoint y: 193, distance: 10.7
click at [397, 185] on button "查 询" at bounding box center [398, 186] width 32 height 16
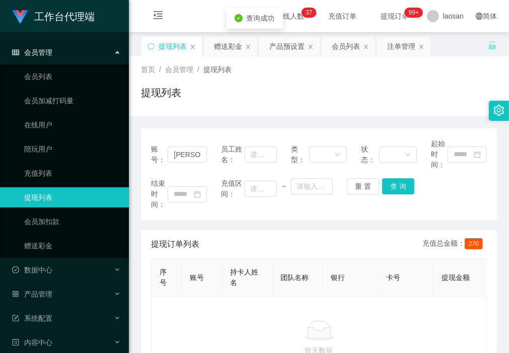
click at [374, 231] on div "提现订单列表 充值总金额： 270" at bounding box center [319, 244] width 336 height 28
click at [399, 185] on button "查 询" at bounding box center [398, 186] width 32 height 16
click at [392, 190] on button "查 询" at bounding box center [398, 186] width 32 height 16
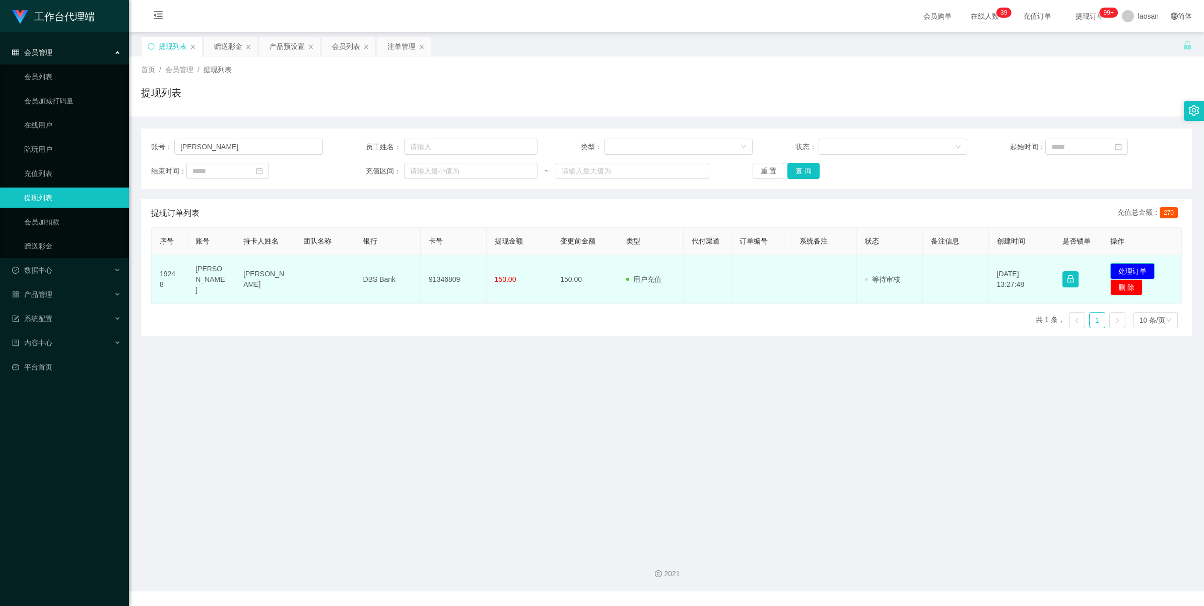
click at [509, 272] on button "处理订单" at bounding box center [1132, 271] width 44 height 16
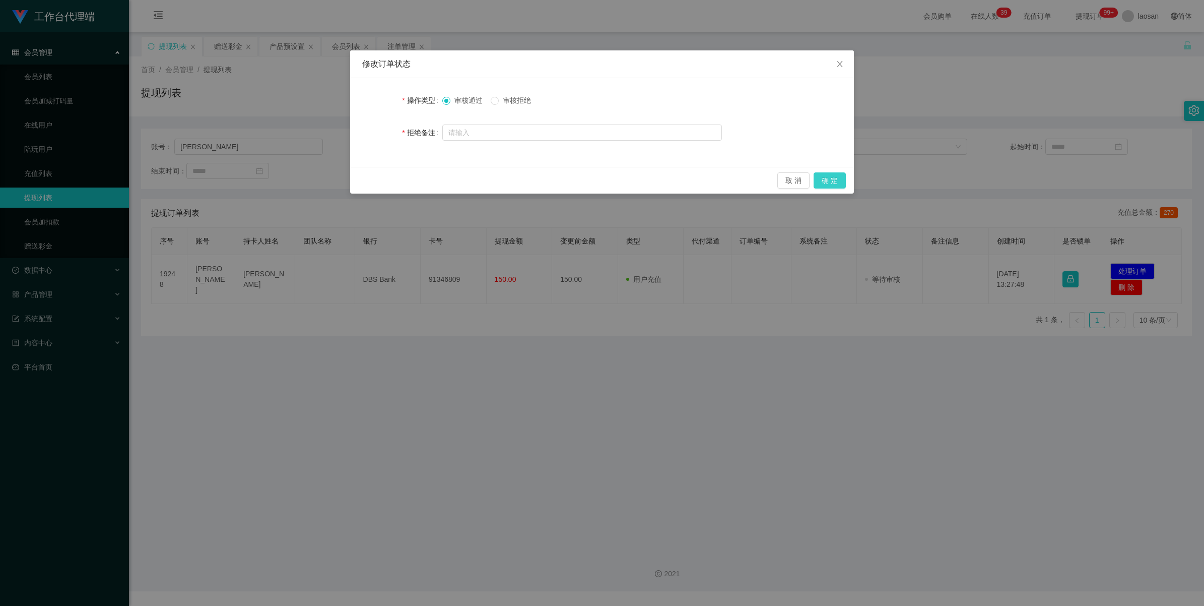
click at [509, 177] on button "确 定" at bounding box center [830, 180] width 32 height 16
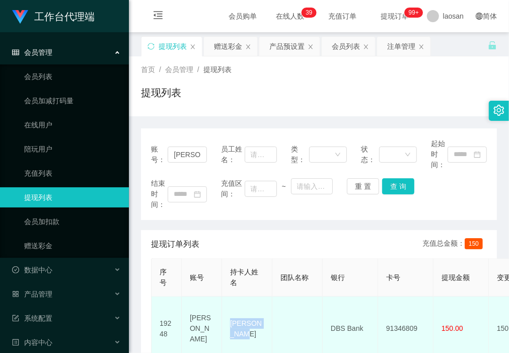
drag, startPoint x: 255, startPoint y: 335, endPoint x: 229, endPoint y: 315, distance: 32.3
click at [229, 315] on td "[PERSON_NAME]" at bounding box center [247, 329] width 50 height 64
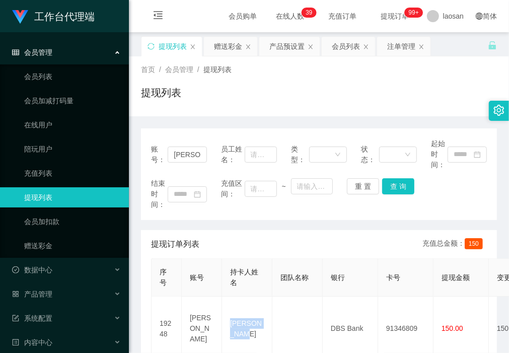
copy td "[PERSON_NAME]"
click at [202, 225] on div "账号： lynn 员工姓名： 类型： 状态： 起始时间： 结束时间： 充值区间： ~ 重 置 查 询 提现订单列表 充值总金额： 150 序号 账号 持卡人姓…" at bounding box center [319, 260] width 356 height 265
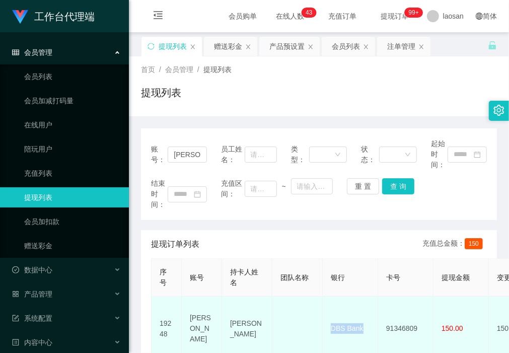
drag, startPoint x: 366, startPoint y: 325, endPoint x: 328, endPoint y: 323, distance: 38.4
click at [328, 323] on td "DBS Bank" at bounding box center [350, 329] width 55 height 64
copy td "DBS Bank"
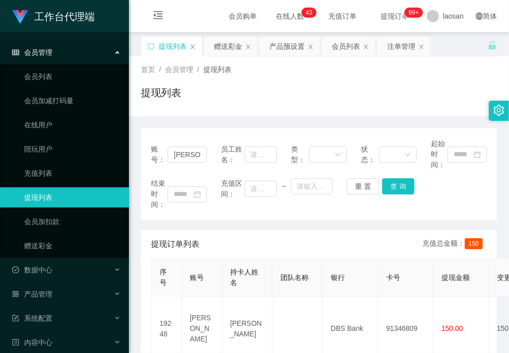
drag, startPoint x: 212, startPoint y: 203, endPoint x: 224, endPoint y: 208, distance: 13.3
click at [212, 203] on div "结束时间： 充值区间： ~ 重 置 查 询" at bounding box center [319, 194] width 336 height 32
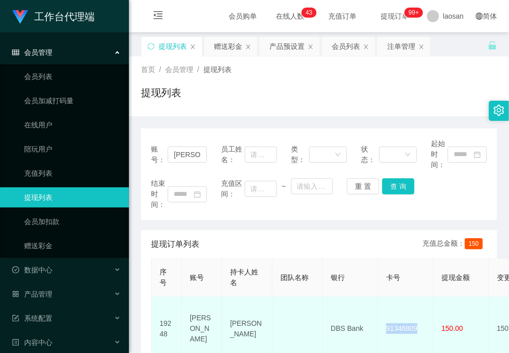
drag, startPoint x: 419, startPoint y: 326, endPoint x: 382, endPoint y: 326, distance: 37.3
click at [382, 326] on td "91346809" at bounding box center [405, 329] width 55 height 64
copy td "91346809"
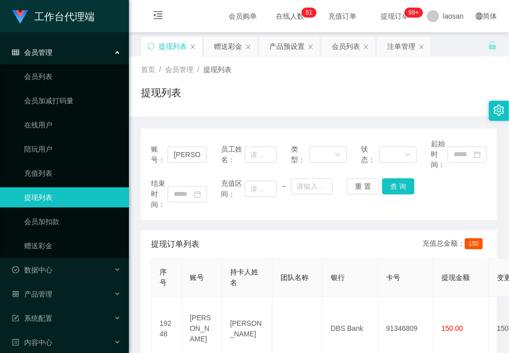
click at [199, 102] on div "提现列表" at bounding box center [319, 96] width 356 height 23
click at [288, 49] on div "产品预设置" at bounding box center [287, 46] width 35 height 19
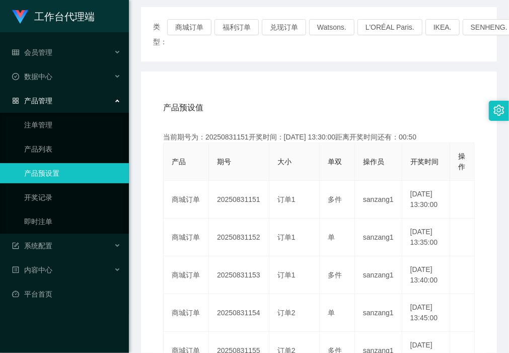
scroll to position [126, 0]
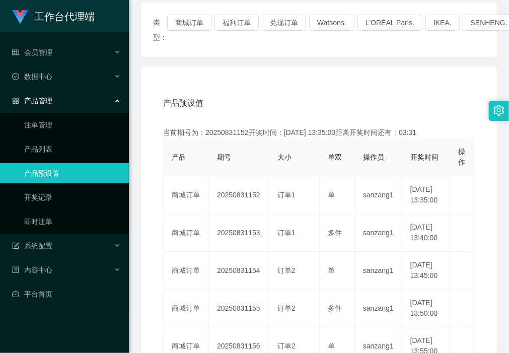
click at [185, 63] on div "类型： 商城订单 福利订单 兑现订单 Watsons. L'ORÉAL Paris. IKEA. SENHENG. COURTS. 产品预设值 添加期号 当前…" at bounding box center [319, 309] width 356 height 612
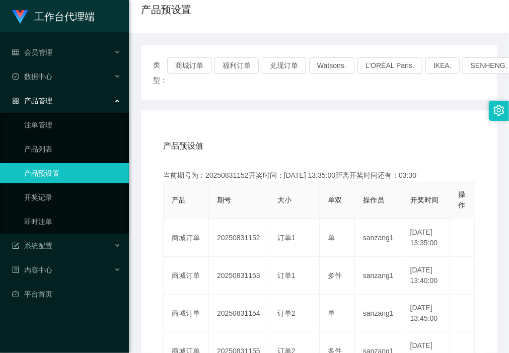
scroll to position [0, 0]
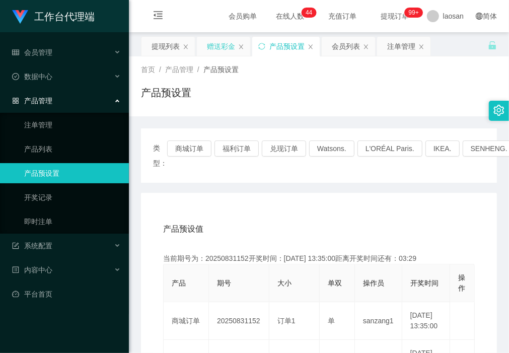
click at [215, 48] on div "赠送彩金" at bounding box center [221, 46] width 28 height 19
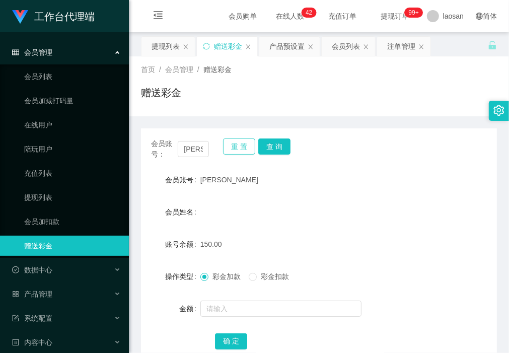
drag, startPoint x: 239, startPoint y: 147, endPoint x: 220, endPoint y: 152, distance: 20.3
click at [240, 148] on button "重 置" at bounding box center [239, 147] width 32 height 16
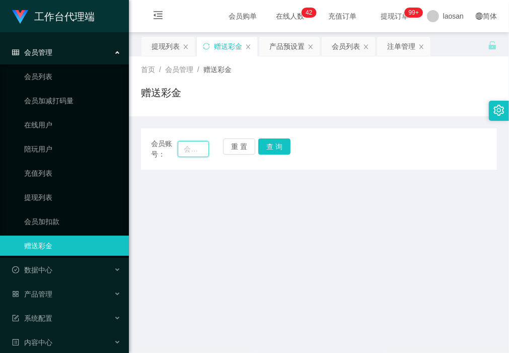
click at [195, 152] on input "text" at bounding box center [193, 149] width 31 height 16
type input "sc"
click at [270, 144] on button "查 询" at bounding box center [274, 147] width 32 height 16
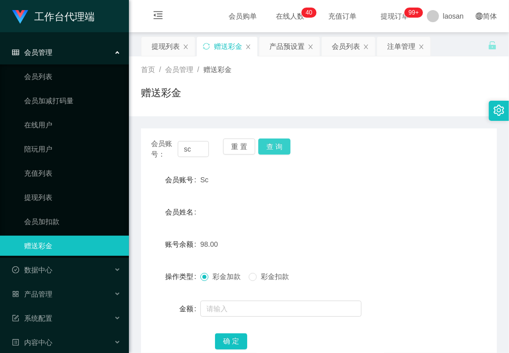
click at [276, 140] on button "查 询" at bounding box center [274, 147] width 32 height 16
drag, startPoint x: 213, startPoint y: 203, endPoint x: 232, endPoint y: 190, distance: 23.3
click at [213, 203] on div "会员姓名" at bounding box center [319, 212] width 356 height 20
click at [278, 152] on button "查 询" at bounding box center [274, 147] width 32 height 16
click at [207, 116] on div "会员账号： sc 重 置 查 询 会员账号 Sc 会员姓名 账号余额 148.00 操作类型 彩金加款 彩金扣款 金额 确 定" at bounding box center [319, 244] width 356 height 257
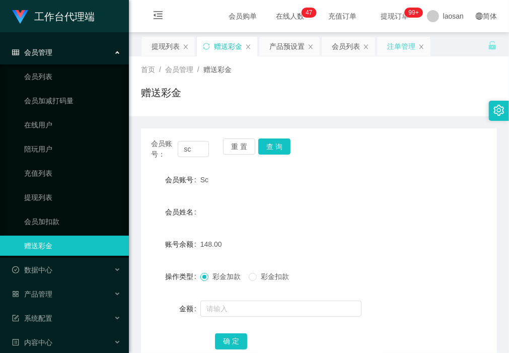
click at [393, 48] on div "注单管理" at bounding box center [401, 46] width 28 height 19
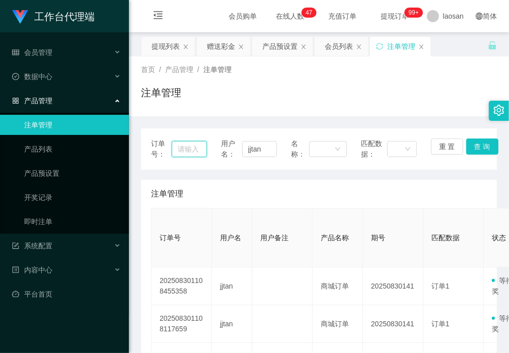
click at [190, 149] on input "text" at bounding box center [189, 149] width 35 height 16
click at [477, 145] on button "查 询" at bounding box center [483, 147] width 32 height 16
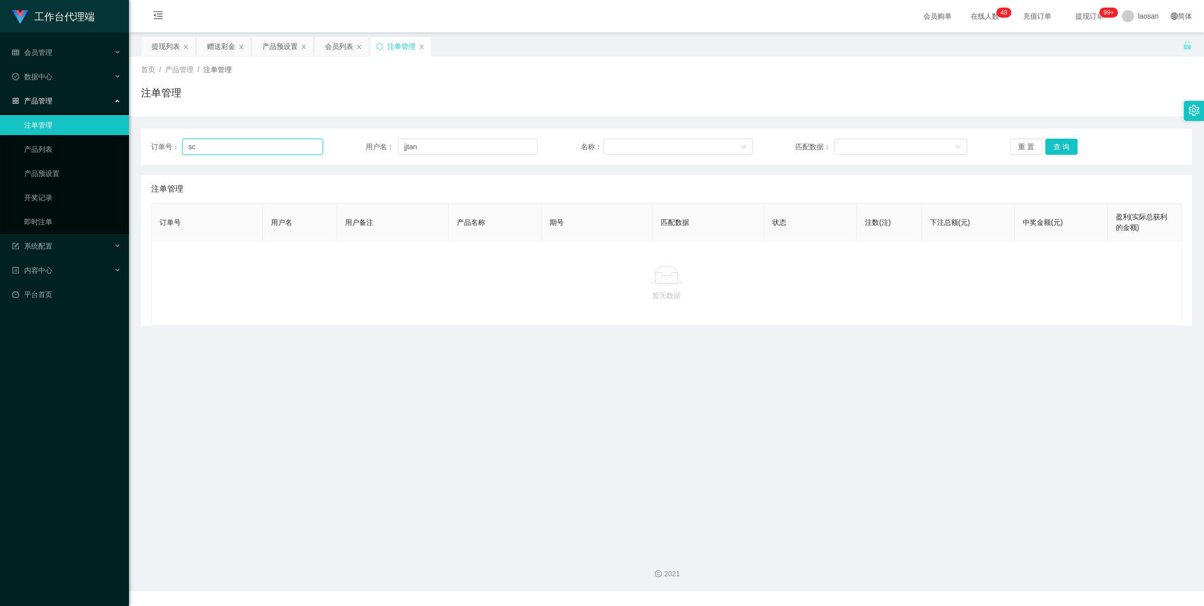
click at [239, 139] on input "sc" at bounding box center [252, 147] width 141 height 16
type input "s"
drag, startPoint x: 463, startPoint y: 149, endPoint x: 276, endPoint y: 149, distance: 186.4
click at [276, 149] on div "订单号： 用户名： jjtan 名称： 匹配数据： 重 置 查 询" at bounding box center [666, 147] width 1031 height 16
type input "sc"
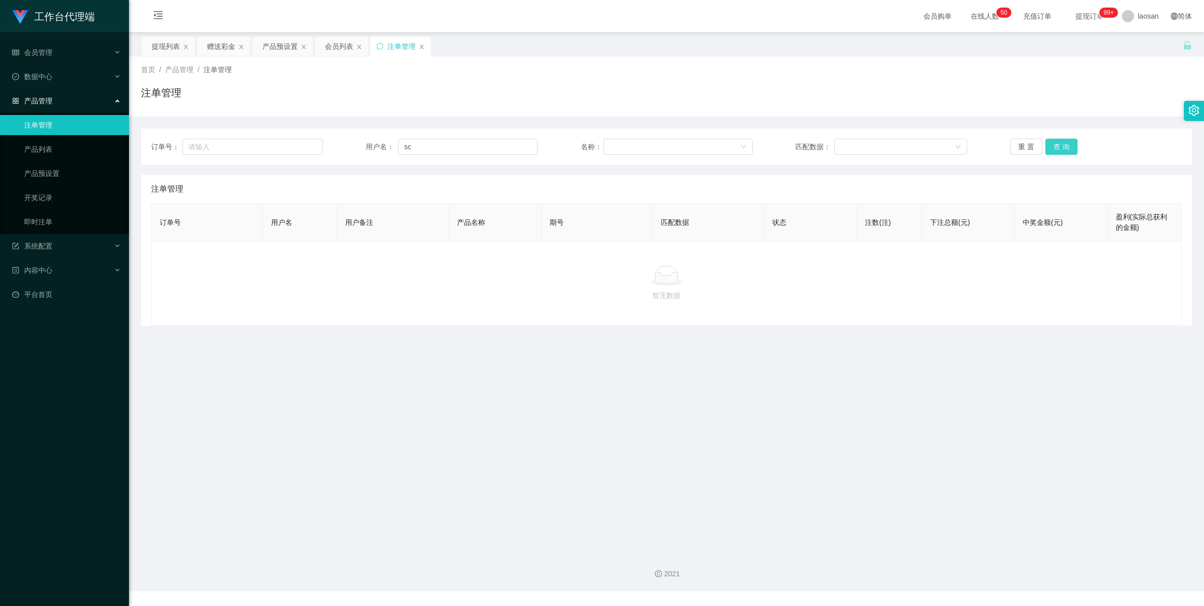
click at [509, 147] on button "查 询" at bounding box center [1061, 147] width 32 height 16
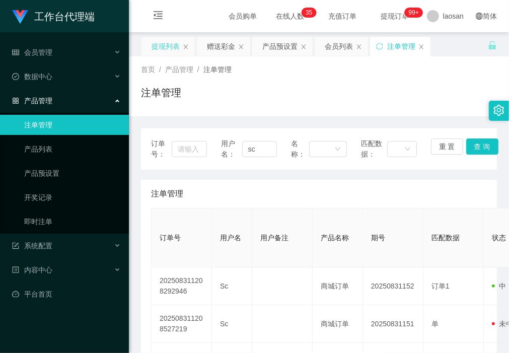
click at [166, 51] on div "提现列表" at bounding box center [166, 46] width 28 height 19
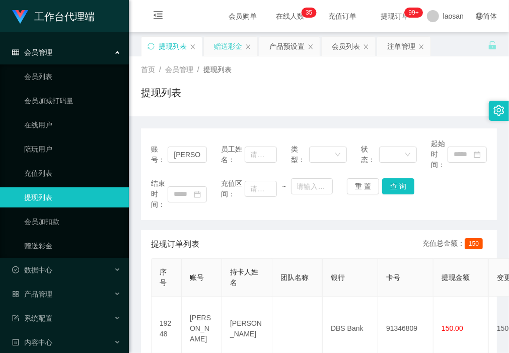
click at [219, 48] on div "赠送彩金" at bounding box center [228, 46] width 28 height 19
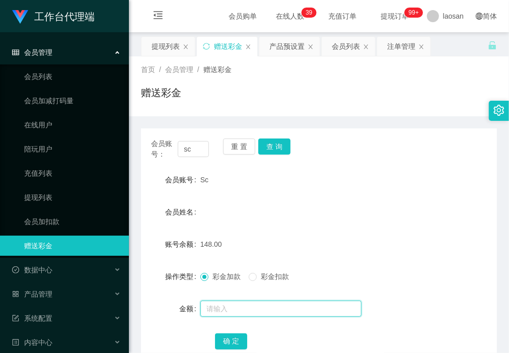
click at [244, 304] on input "text" at bounding box center [281, 309] width 161 height 16
type input "3"
type input "2"
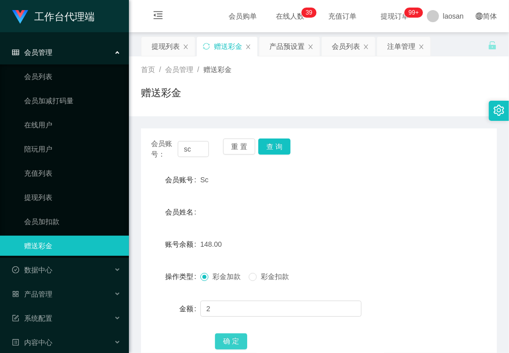
click at [235, 341] on button "确 定" at bounding box center [231, 342] width 32 height 16
click at [172, 41] on div "提现列表" at bounding box center [166, 46] width 28 height 19
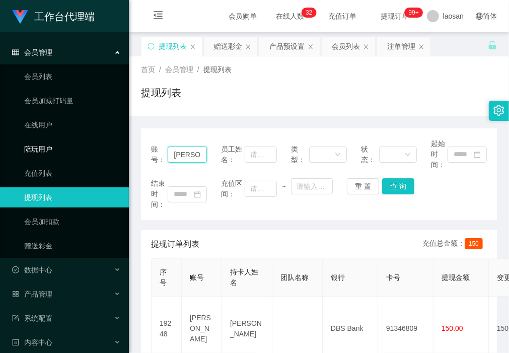
drag, startPoint x: 199, startPoint y: 151, endPoint x: 110, endPoint y: 150, distance: 89.2
click at [110, 150] on section "工作台代理端 会员管理 会员列表 会员加减打码量 在线用户 陪玩用户 充值列表 提现列表 会员加扣款 赠送彩金 数据中心 产品管理 注单管理 产品列表 产品预…" at bounding box center [254, 295] width 509 height 591
click at [401, 186] on button "查 询" at bounding box center [398, 186] width 32 height 16
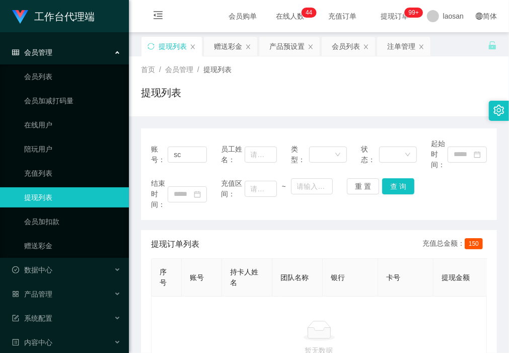
click at [207, 217] on div "账号： sc 员工姓名： 类型： 状态： 起始时间： 结束时间： 充值区间： ~ 重 置 查 询" at bounding box center [319, 174] width 356 height 92
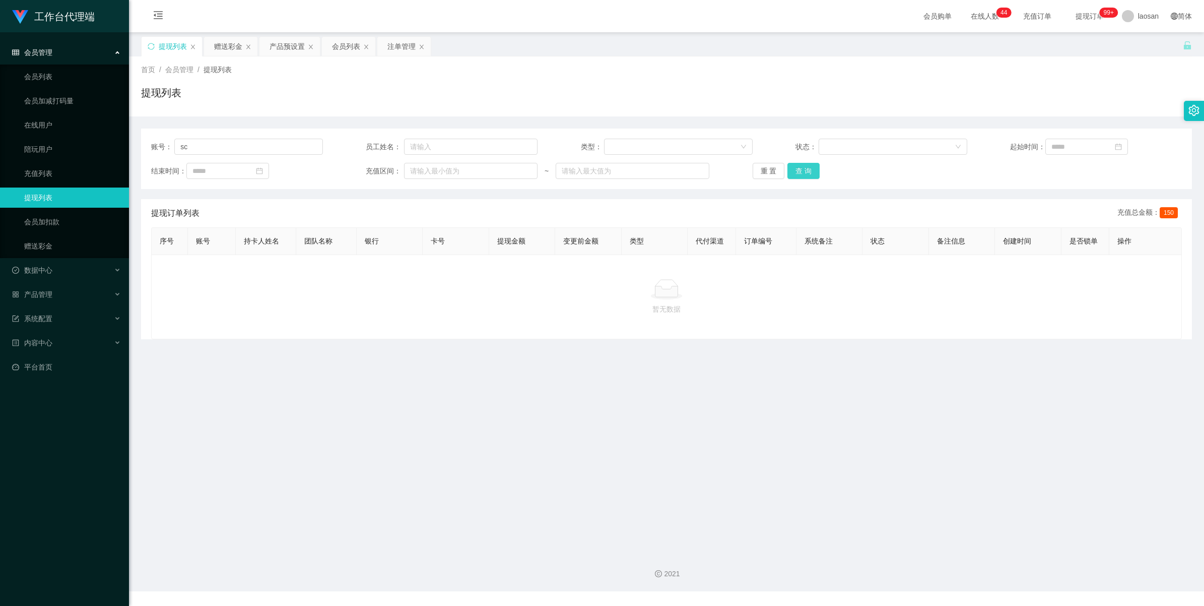
click at [509, 170] on button "查 询" at bounding box center [803, 171] width 32 height 16
click at [509, 169] on button "查 询" at bounding box center [803, 171] width 32 height 16
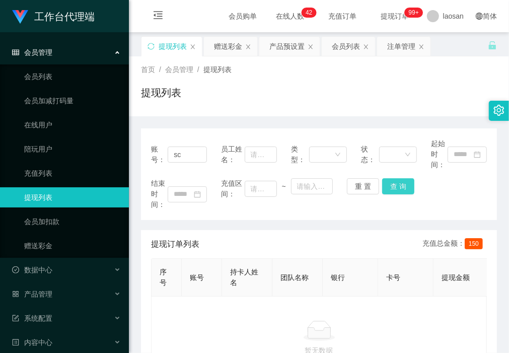
click at [394, 187] on button "查 询" at bounding box center [398, 186] width 32 height 16
drag, startPoint x: 197, startPoint y: 152, endPoint x: 131, endPoint y: 160, distance: 66.5
click at [131, 160] on main "关闭左侧 关闭右侧 关闭其它 刷新页面 提现列表 赠送彩金 产品预设置 会员列表 注单管理 首页 / 会员管理 / 提现列表 / 提现列表 账号： sc 员工…" at bounding box center [319, 288] width 380 height 512
type input "Sc"
click at [401, 181] on button "查 询" at bounding box center [398, 186] width 32 height 16
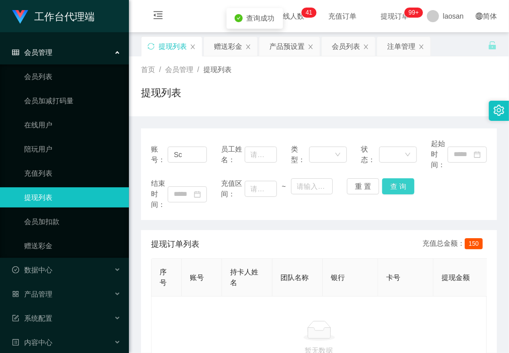
click at [401, 180] on button "查 询" at bounding box center [398, 186] width 32 height 16
click at [398, 184] on button "查 询" at bounding box center [398, 186] width 32 height 16
click at [226, 122] on div "账号： Sc 员工姓名： 类型： 状态： 起始时间： 结束时间： 充值区间： ~ 重 置 查 询 提现订单列表 充值总金额： 150 序号 账号 持卡人姓名 …" at bounding box center [319, 248] width 356 height 265
click at [401, 190] on button "查 询" at bounding box center [398, 186] width 32 height 16
click at [194, 221] on div "账号： Sc 员工姓名： 类型： 状态： 起始时间： 结束时间： 充值区间： ~ 重 置 查 询 提现订单列表 充值总金额： 150 序号 账号 持卡人姓名 …" at bounding box center [319, 254] width 356 height 252
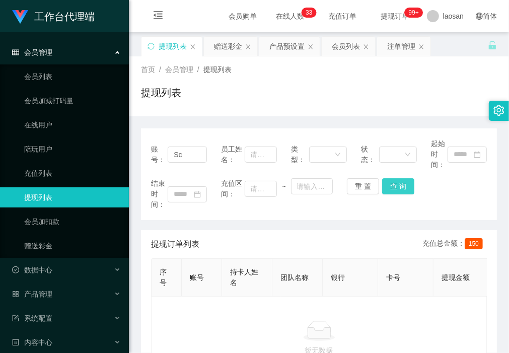
click at [399, 188] on button "查 询" at bounding box center [398, 186] width 32 height 16
click at [391, 191] on button "查 询" at bounding box center [398, 186] width 32 height 16
click at [224, 49] on div "赠送彩金" at bounding box center [228, 46] width 28 height 19
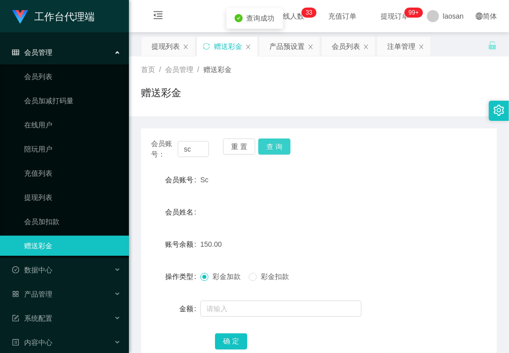
click at [283, 147] on button "查 询" at bounding box center [274, 147] width 32 height 16
click at [282, 147] on button "查 询" at bounding box center [274, 147] width 32 height 16
click at [282, 148] on button "查 询" at bounding box center [279, 147] width 43 height 16
click at [282, 148] on button "查 询" at bounding box center [274, 147] width 32 height 16
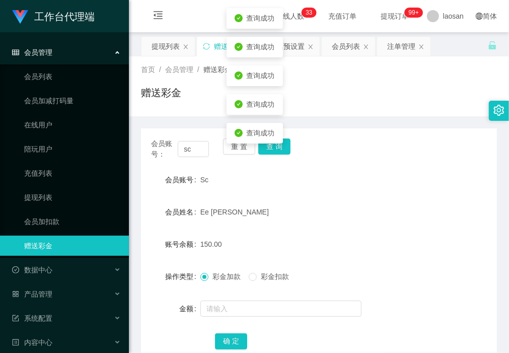
click at [310, 225] on form "会员账号 Sc 会员姓名 Ee Swee Chuan 账号余额 150.00 操作类型 彩金加款 彩金扣款 金额 确 定" at bounding box center [319, 260] width 356 height 181
click at [164, 53] on div "提现列表" at bounding box center [166, 46] width 28 height 19
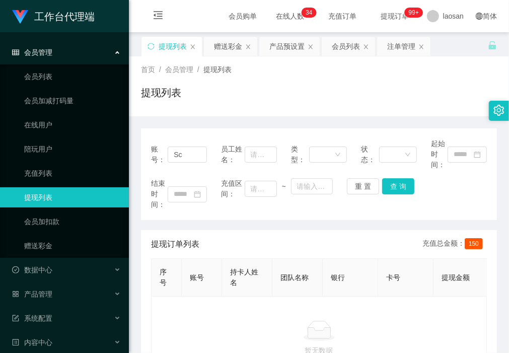
click at [197, 100] on div "提现列表" at bounding box center [319, 96] width 356 height 23
click at [397, 180] on button "查 询" at bounding box center [398, 186] width 32 height 16
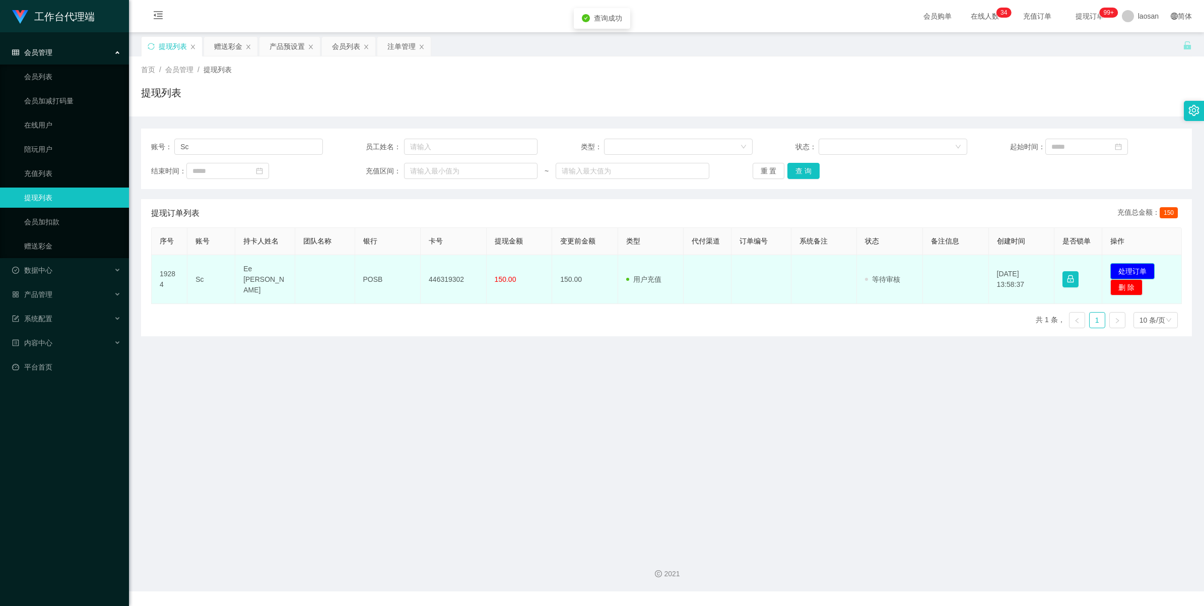
click at [509, 272] on button "处理订单" at bounding box center [1132, 271] width 44 height 16
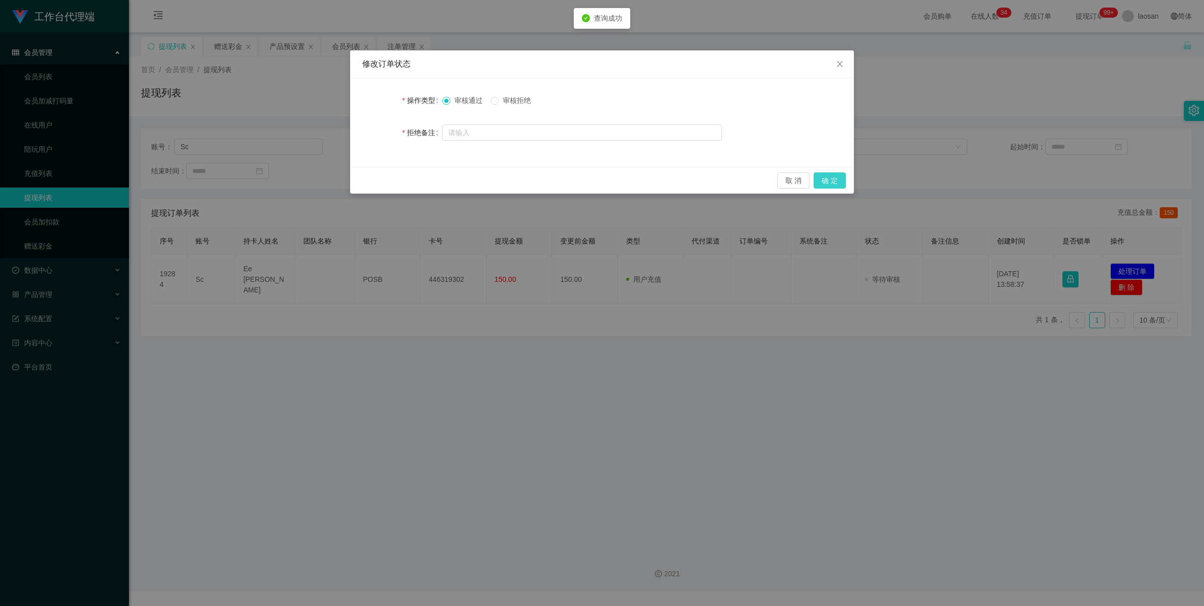
click at [509, 172] on button "确 定" at bounding box center [830, 180] width 32 height 16
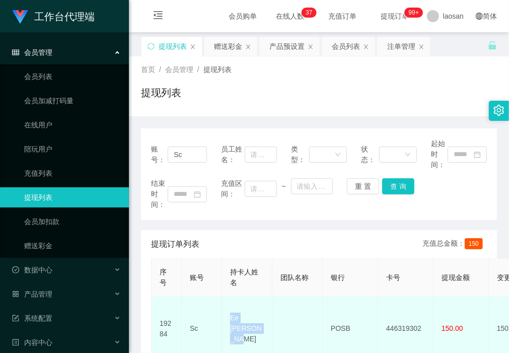
drag, startPoint x: 253, startPoint y: 333, endPoint x: 228, endPoint y: 313, distance: 32.3
click at [228, 313] on td "Ee [PERSON_NAME]" at bounding box center [247, 329] width 50 height 64
copy td "Ee [PERSON_NAME]"
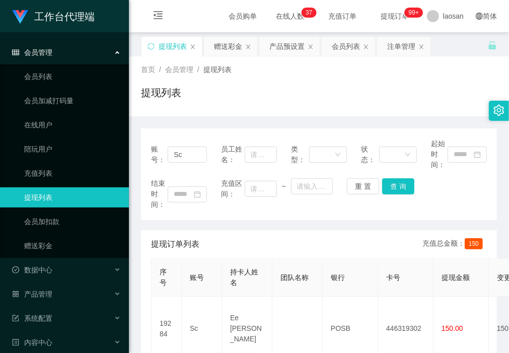
click at [212, 222] on div "账号： Sc 员工姓名： 类型： 状态： 起始时间： 结束时间： 充值区间： ~ 重 置 查 询 提现订单列表 充值总金额： 150 序号 账号 持卡人姓名 …" at bounding box center [319, 260] width 356 height 265
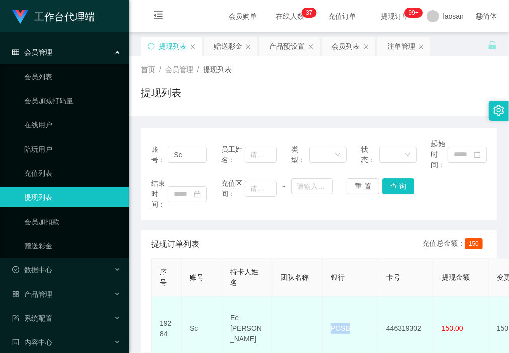
drag, startPoint x: 361, startPoint y: 321, endPoint x: 316, endPoint y: 321, distance: 45.3
copy tr "POSB"
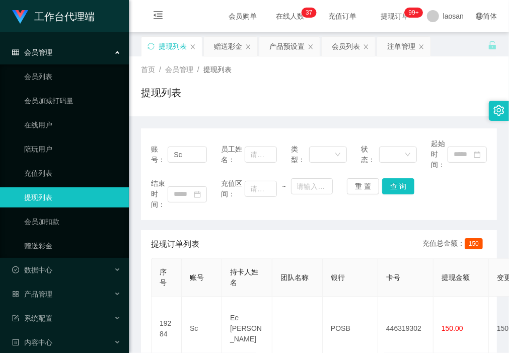
click at [201, 216] on div "账号： Sc 员工姓名： 类型： 状态： 起始时间： 结束时间： 充值区间： ~ 重 置 查 询" at bounding box center [319, 174] width 356 height 92
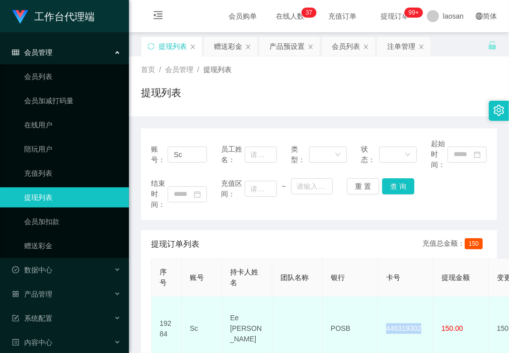
drag, startPoint x: 427, startPoint y: 322, endPoint x: 382, endPoint y: 324, distance: 45.4
click at [382, 324] on td "446319302" at bounding box center [405, 329] width 55 height 64
copy td "446319302"
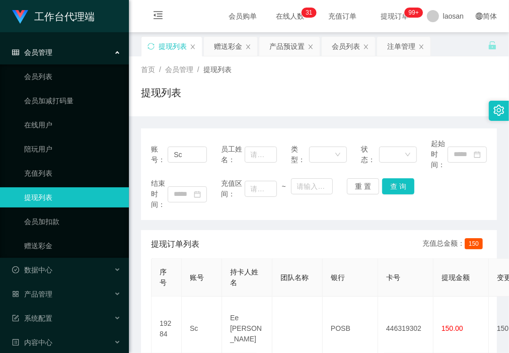
click at [184, 126] on div "账号： Sc 员工姓名： 类型： 状态： 起始时间： 结束时间： 充值区间： ~ 重 置 查 询 提现订单列表 充值总金额： 150 序号 账号 持卡人姓名 …" at bounding box center [319, 254] width 356 height 277
click at [227, 44] on div "赠送彩金" at bounding box center [228, 46] width 28 height 19
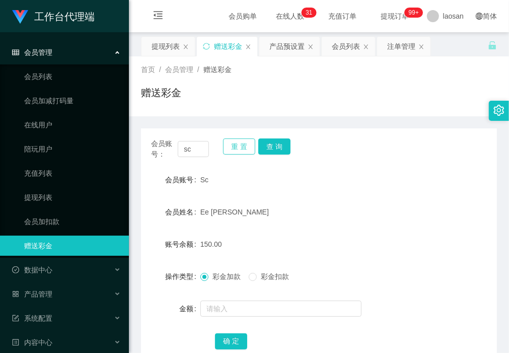
click at [239, 147] on button "重 置" at bounding box center [239, 147] width 32 height 16
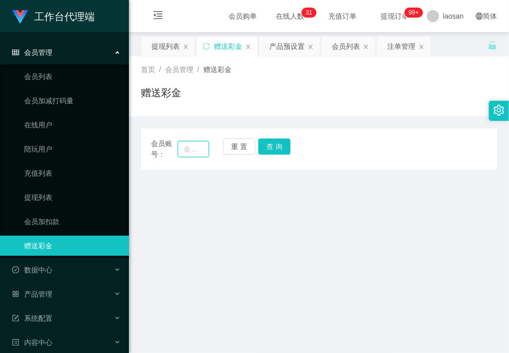
click at [202, 148] on input "text" at bounding box center [193, 149] width 31 height 16
paste input "Pengwork888"
type input "Pengwork888"
click at [271, 147] on button "查 询" at bounding box center [274, 147] width 32 height 16
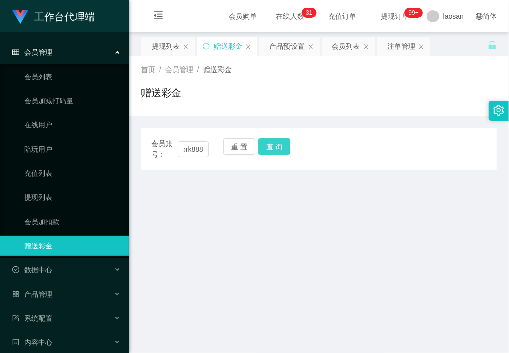
scroll to position [0, 0]
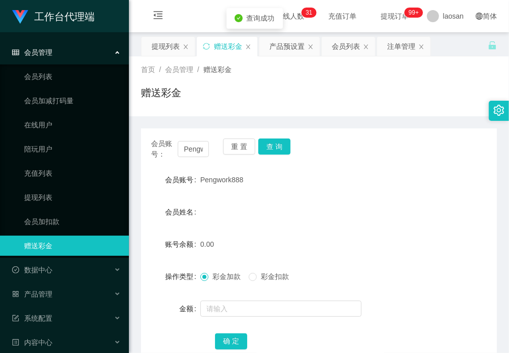
click at [248, 317] on div at bounding box center [305, 309] width 208 height 20
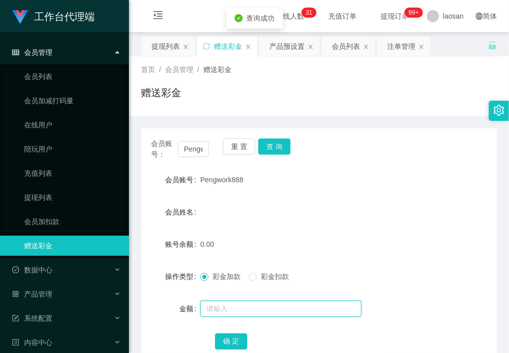
click at [246, 306] on input "text" at bounding box center [281, 309] width 161 height 16
type input "100"
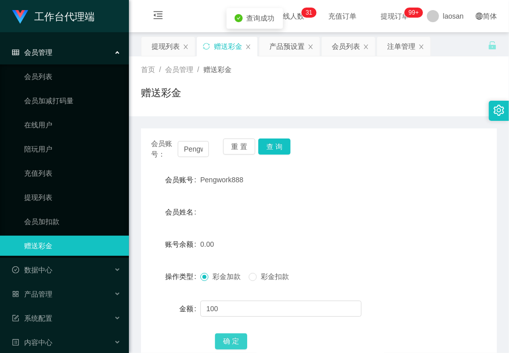
click at [234, 341] on button "确 定" at bounding box center [231, 342] width 32 height 16
click at [189, 96] on div "赠送彩金" at bounding box center [319, 96] width 356 height 23
click at [171, 42] on div "提现列表" at bounding box center [166, 46] width 28 height 19
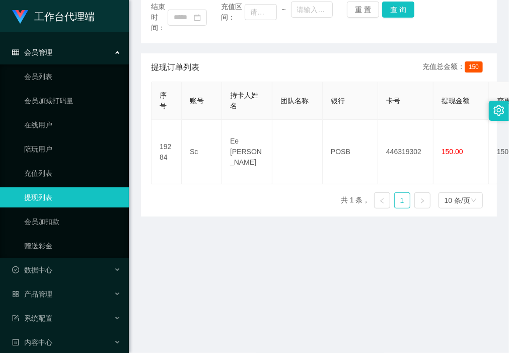
scroll to position [189, 0]
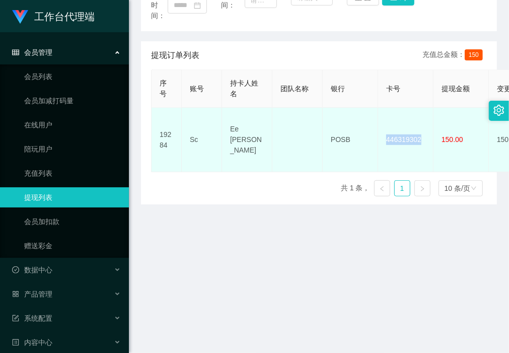
drag, startPoint x: 424, startPoint y: 133, endPoint x: 380, endPoint y: 137, distance: 44.0
click at [380, 137] on td "446319302" at bounding box center [405, 140] width 55 height 64
copy td "446319302"
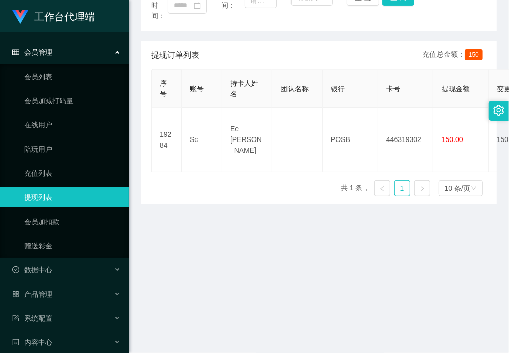
click at [175, 211] on main "关闭左侧 关闭右侧 关闭其它 刷新页面 提现列表 赠送彩金 产品预设置 会员列表 注单管理 首页 / 会员管理 / 提现列表 / 提现列表 账号： Sc 员工…" at bounding box center [319, 99] width 380 height 512
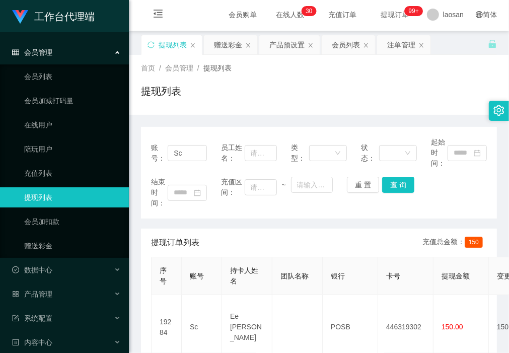
scroll to position [0, 0]
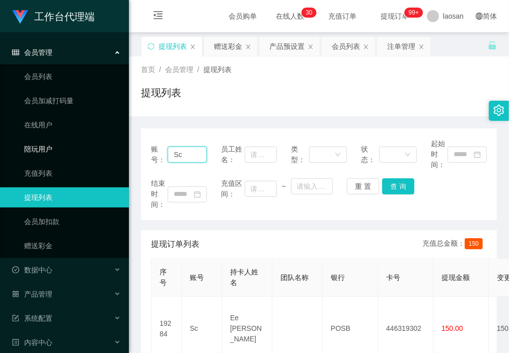
drag, startPoint x: 189, startPoint y: 154, endPoint x: 116, endPoint y: 154, distance: 73.6
click at [117, 154] on section "工作台代理端 会员管理 会员列表 会员加减打码量 在线用户 陪玩用户 充值列表 提现列表 会员加扣款 赠送彩金 数据中心 产品管理 注单管理 产品列表 产品预…" at bounding box center [254, 295] width 509 height 591
click at [394, 187] on button "查 询" at bounding box center [398, 186] width 32 height 16
drag, startPoint x: 200, startPoint y: 150, endPoint x: 165, endPoint y: 150, distance: 34.8
click at [165, 150] on div "账号： cs" at bounding box center [179, 155] width 56 height 32
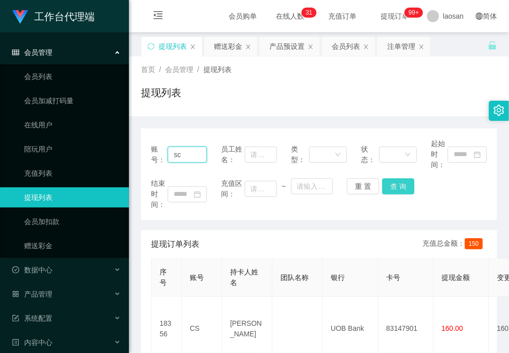
type input "sc"
click at [397, 184] on button "查 询" at bounding box center [398, 186] width 32 height 16
click at [199, 109] on div "首页 / 会员管理 / 提现列表 / 提现列表" at bounding box center [319, 86] width 380 height 60
click at [187, 117] on div "账号： sc 员工姓名： 类型： 状态： 起始时间： 结束时间： 充值区间： ~ 重 置 查 询 提现订单列表 充值总金额： 150 序号 账号 持卡人姓名 …" at bounding box center [319, 254] width 356 height 277
click at [196, 114] on div "首页 / 会员管理 / 提现列表 / 提现列表" at bounding box center [319, 86] width 380 height 60
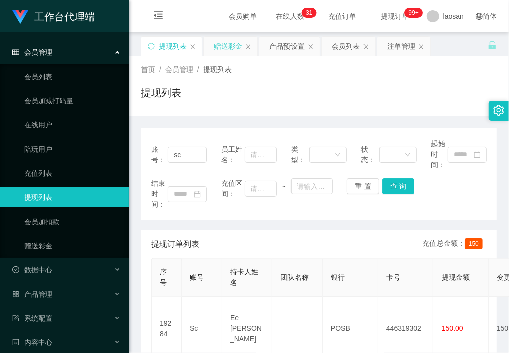
click at [226, 44] on div "赠送彩金" at bounding box center [228, 46] width 28 height 19
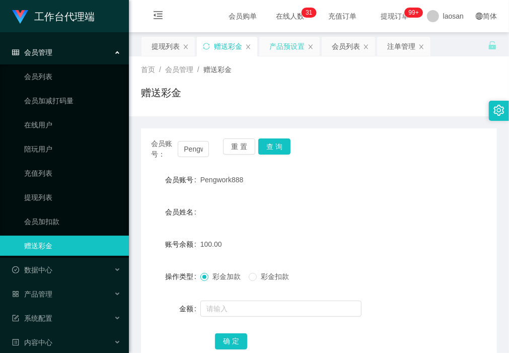
click at [282, 46] on div "产品预设置" at bounding box center [287, 46] width 35 height 19
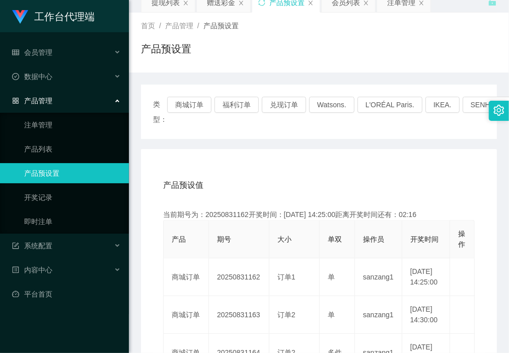
scroll to position [63, 0]
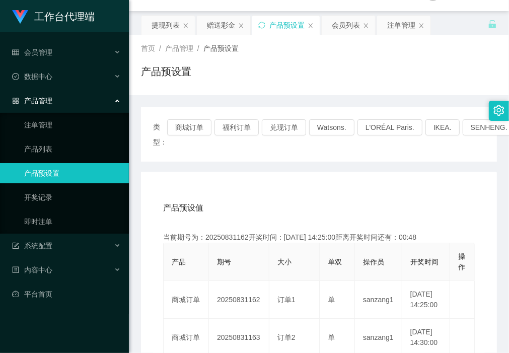
scroll to position [0, 0]
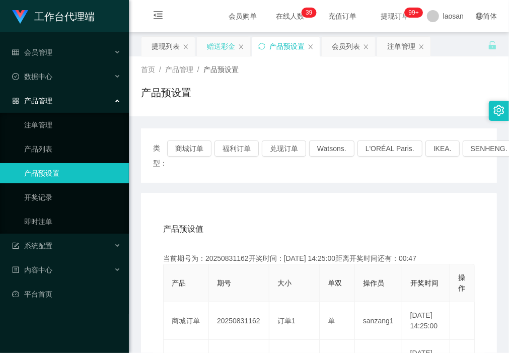
click at [215, 45] on div "赠送彩金" at bounding box center [221, 46] width 28 height 19
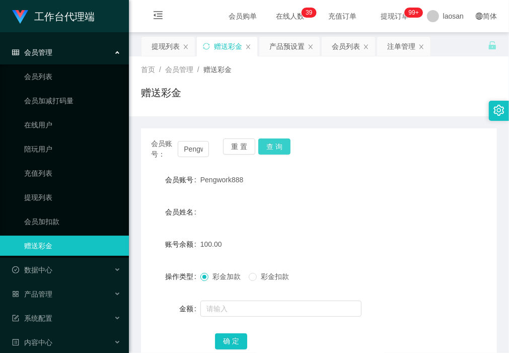
click at [278, 147] on button "查 询" at bounding box center [274, 147] width 32 height 16
click at [396, 46] on div "注单管理" at bounding box center [401, 46] width 28 height 19
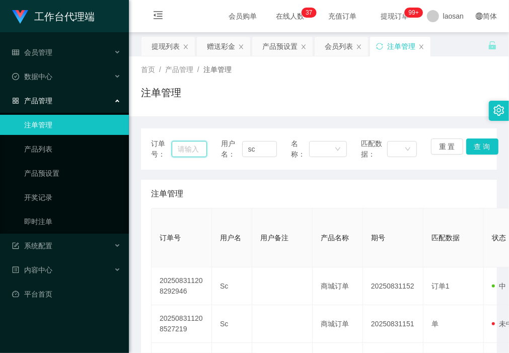
click at [189, 152] on input "text" at bounding box center [189, 149] width 35 height 16
paste input "Pengwork888"
type input "Pengwork888"
drag, startPoint x: 265, startPoint y: 152, endPoint x: 187, endPoint y: 150, distance: 77.6
click at [187, 150] on div "订单号： 用户名： sc 名称： 匹配数据： 重 置 查 询" at bounding box center [319, 149] width 336 height 21
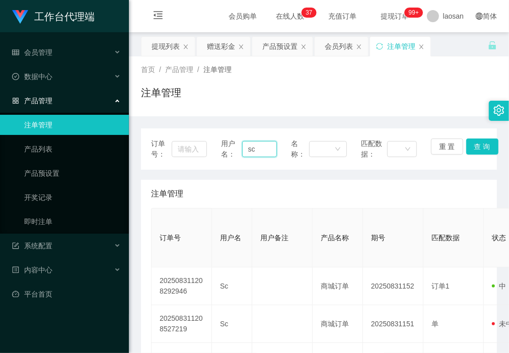
paste input "Pengwork888"
type input "Pengwork888"
click at [481, 149] on button "查 询" at bounding box center [483, 147] width 32 height 16
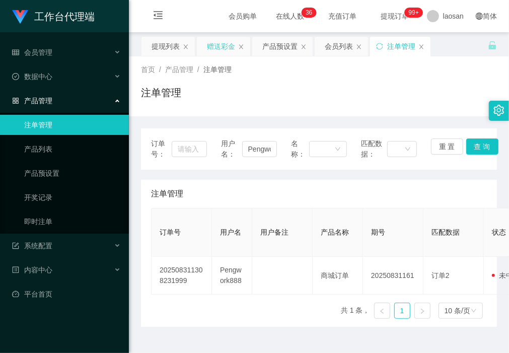
click at [223, 46] on div "赠送彩金" at bounding box center [221, 46] width 28 height 19
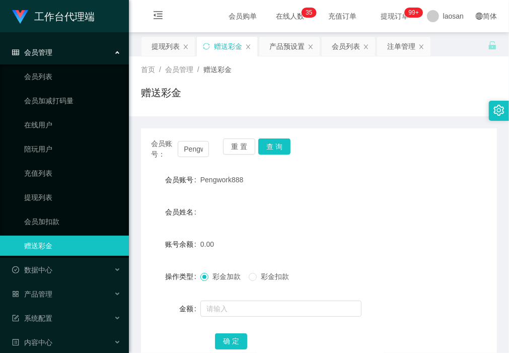
click at [188, 107] on div "赠送彩金" at bounding box center [319, 96] width 356 height 23
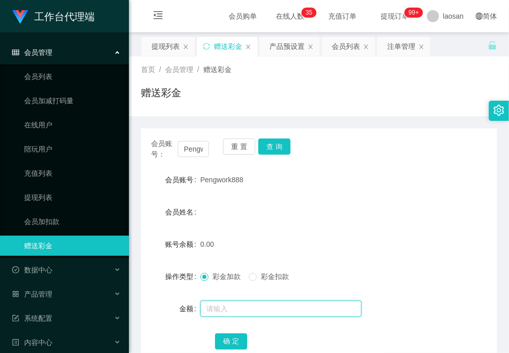
click at [210, 308] on input "text" at bounding box center [281, 309] width 161 height 16
type input "100"
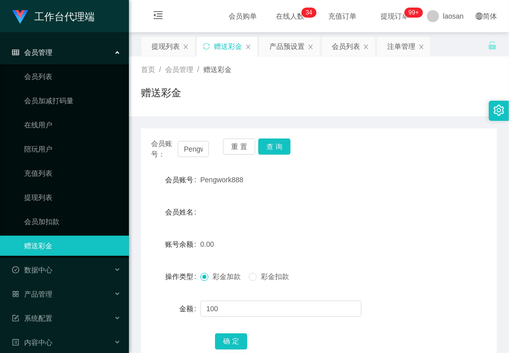
click at [223, 215] on div "会员姓名" at bounding box center [319, 212] width 356 height 20
click at [233, 341] on button "确 定" at bounding box center [231, 342] width 32 height 16
click at [139, 184] on main "关闭左侧 关闭右侧 关闭其它 刷新页面 提现列表 赠送彩金 产品预设置 会员列表 注单管理 首页 / 会员管理 / 赠送彩金 / 赠送彩金 会员账号： Pen…" at bounding box center [319, 288] width 380 height 512
click at [285, 41] on div "产品预设置" at bounding box center [287, 46] width 35 height 19
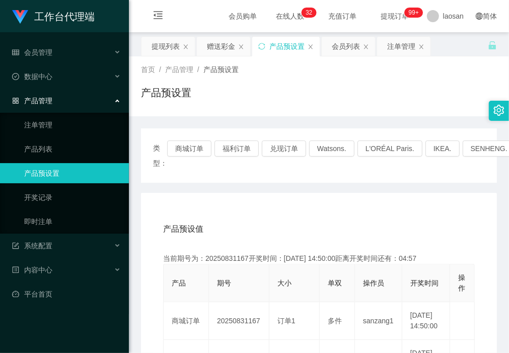
click at [190, 112] on div "首页 / 产品管理 / 产品预设置 / 产品预设置" at bounding box center [319, 86] width 380 height 60
click at [171, 44] on div "提现列表" at bounding box center [166, 46] width 28 height 19
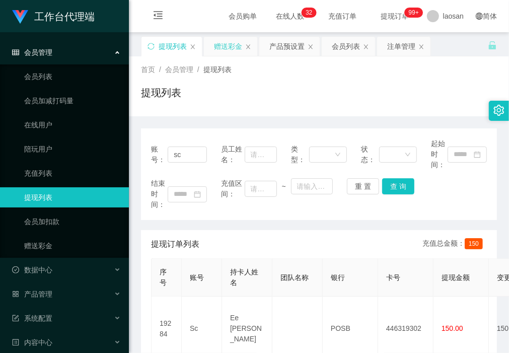
click at [232, 47] on div "赠送彩金" at bounding box center [228, 46] width 28 height 19
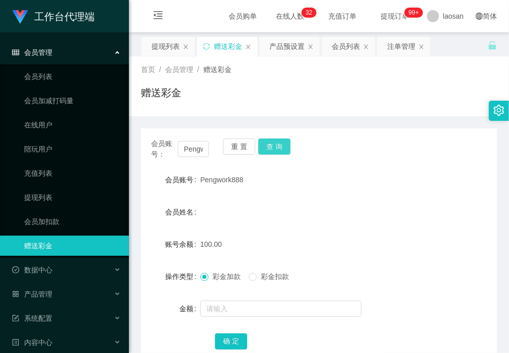
click at [280, 147] on button "查 询" at bounding box center [274, 147] width 32 height 16
click at [274, 147] on button "查 询" at bounding box center [274, 147] width 32 height 16
click at [199, 104] on div "赠送彩金" at bounding box center [319, 96] width 356 height 23
click at [283, 147] on button "查 询" at bounding box center [274, 147] width 32 height 16
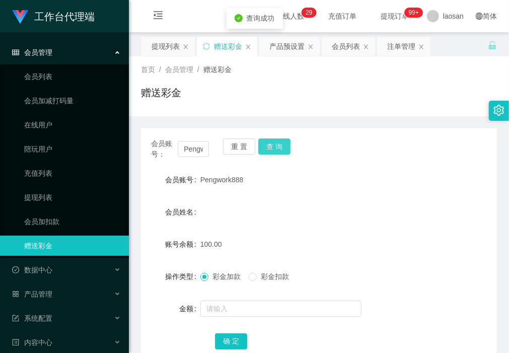
click at [283, 147] on button "查 询" at bounding box center [274, 147] width 32 height 16
drag, startPoint x: 202, startPoint y: 101, endPoint x: 240, endPoint y: 74, distance: 47.7
click at [202, 101] on div "赠送彩金" at bounding box center [319, 96] width 356 height 23
click at [281, 46] on div "产品预设置" at bounding box center [287, 46] width 35 height 19
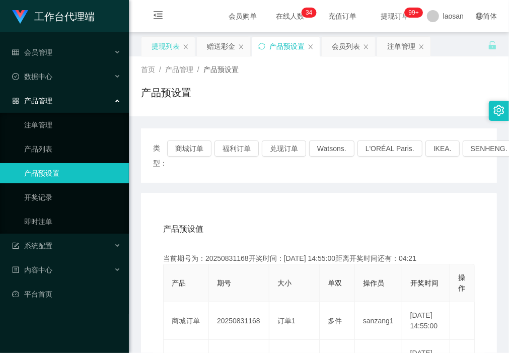
click at [166, 49] on div "提现列表" at bounding box center [166, 46] width 28 height 19
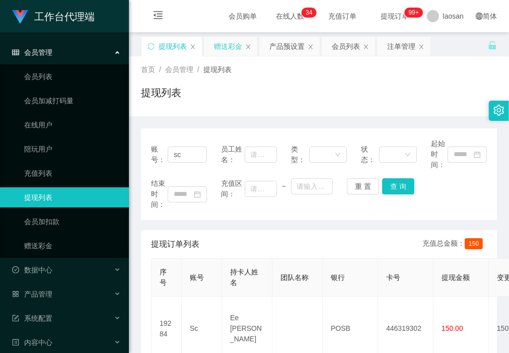
click at [230, 46] on div "赠送彩金" at bounding box center [228, 46] width 28 height 19
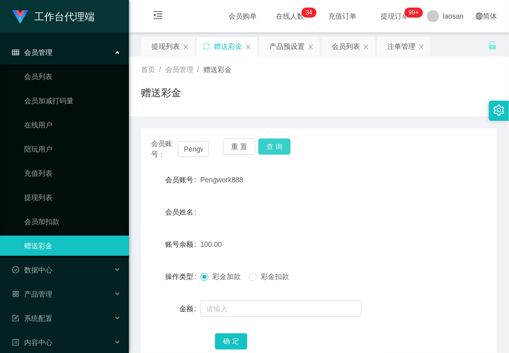
click at [275, 146] on button "查 询" at bounding box center [274, 147] width 32 height 16
click at [276, 150] on button "查 询" at bounding box center [274, 147] width 32 height 16
drag, startPoint x: 192, startPoint y: 93, endPoint x: 225, endPoint y: 142, distance: 58.4
click at [192, 93] on div "赠送彩金" at bounding box center [319, 96] width 356 height 23
click at [276, 148] on button "查 询" at bounding box center [274, 147] width 32 height 16
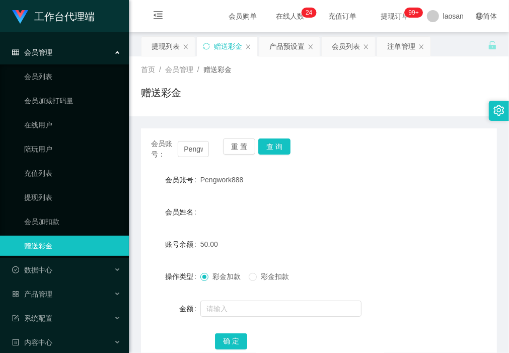
click at [194, 104] on div "赠送彩金" at bounding box center [319, 96] width 356 height 23
click at [279, 141] on button "查 询" at bounding box center [274, 147] width 32 height 16
click at [227, 219] on div "会员姓名" at bounding box center [319, 212] width 356 height 20
click at [273, 146] on button "查 询" at bounding box center [274, 147] width 32 height 16
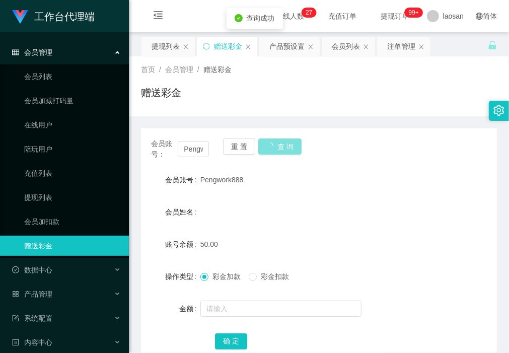
click at [273, 146] on button "查 询" at bounding box center [279, 147] width 43 height 16
click at [283, 46] on div "产品预设置" at bounding box center [287, 46] width 35 height 19
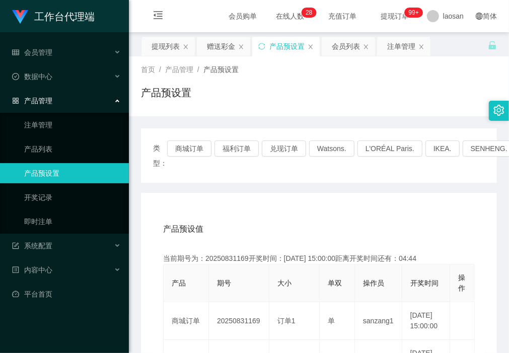
click at [172, 41] on div "提现列表" at bounding box center [166, 46] width 28 height 19
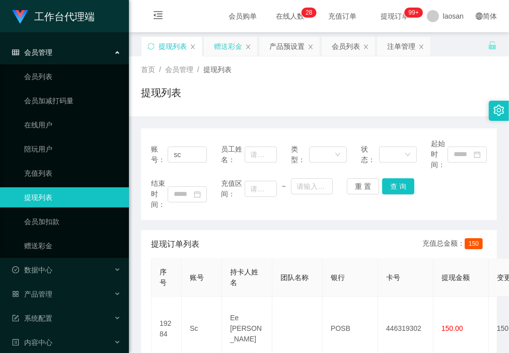
click at [222, 41] on div "赠送彩金" at bounding box center [228, 46] width 28 height 19
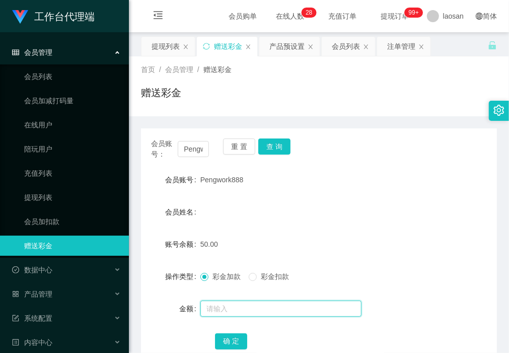
click at [253, 307] on input "text" at bounding box center [281, 309] width 161 height 16
type input "100"
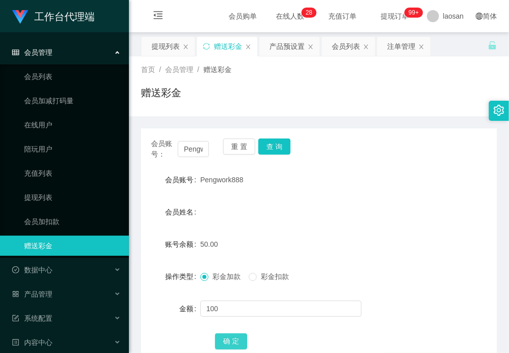
click at [232, 343] on button "确 定" at bounding box center [231, 342] width 32 height 16
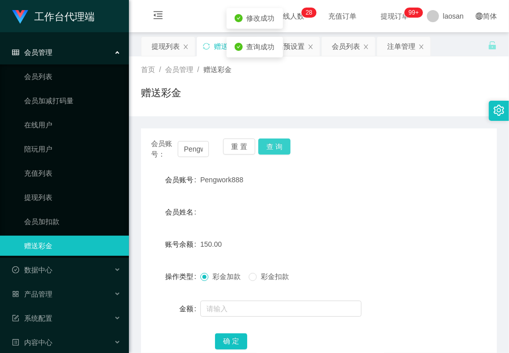
click at [276, 144] on button "查 询" at bounding box center [274, 147] width 32 height 16
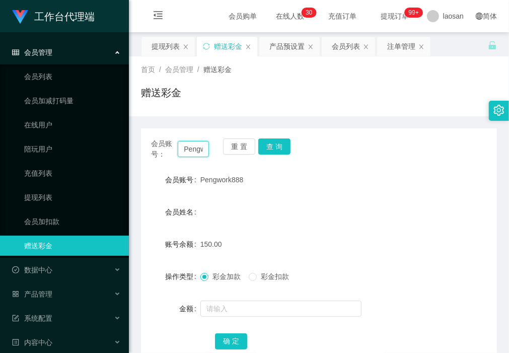
click at [189, 147] on input "Pengwork888" at bounding box center [193, 149] width 31 height 16
click at [394, 43] on div "注单管理" at bounding box center [401, 46] width 28 height 19
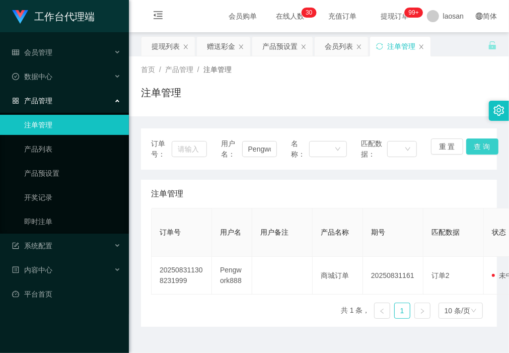
click at [477, 146] on button "查 询" at bounding box center [483, 147] width 32 height 16
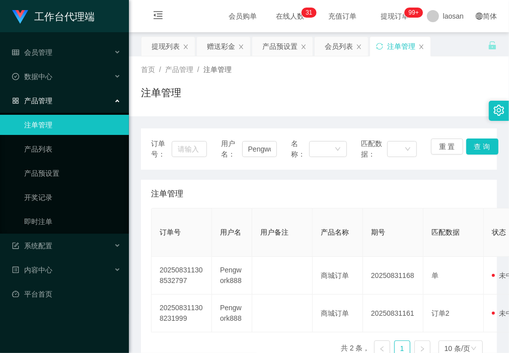
drag, startPoint x: 195, startPoint y: 112, endPoint x: 194, endPoint y: 97, distance: 14.6
click at [195, 112] on div "首页 / 产品管理 / 注单管理 / 注单管理" at bounding box center [319, 86] width 380 height 60
click at [173, 49] on div "提现列表" at bounding box center [166, 46] width 28 height 19
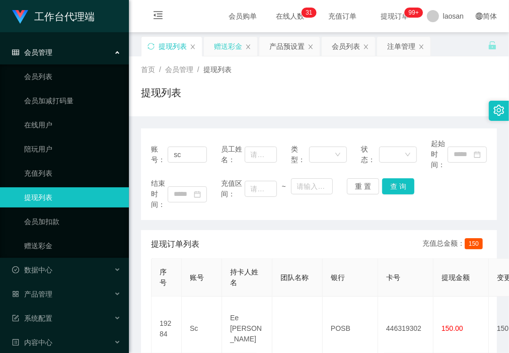
click at [229, 49] on div "赠送彩金" at bounding box center [228, 46] width 28 height 19
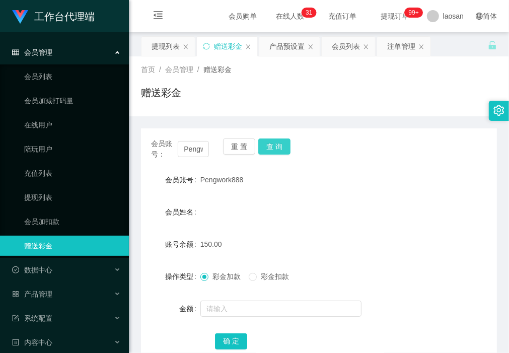
click at [281, 144] on button "查 询" at bounding box center [274, 147] width 32 height 16
click at [282, 148] on button "查 询" at bounding box center [274, 147] width 32 height 16
click at [274, 146] on button "查 询" at bounding box center [274, 147] width 32 height 16
click at [283, 148] on button "查 询" at bounding box center [274, 147] width 32 height 16
click at [200, 114] on div "首页 / 会员管理 / 赠送彩金 / 赠送彩金" at bounding box center [319, 86] width 380 height 60
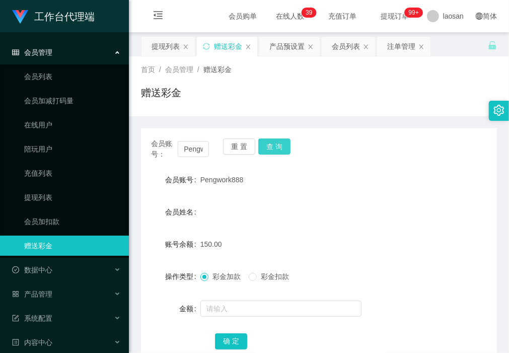
click at [277, 144] on button "查 询" at bounding box center [274, 147] width 32 height 16
click at [158, 43] on div "提现列表" at bounding box center [166, 46] width 28 height 19
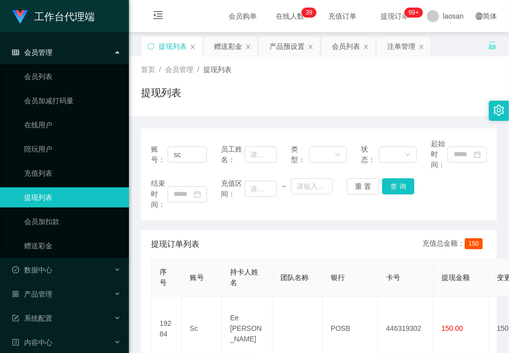
click at [237, 56] on div "关闭左侧 关闭右侧 关闭其它 刷新页面 提现列表 赠送彩金 产品预设置 会员列表 注单管理 首页 / 会员管理 / 提现列表 / 提现列表 账号： sc 员工…" at bounding box center [319, 214] width 356 height 357
click at [210, 128] on div "账号： sc 员工姓名： 类型： 状态： 起始时间： 结束时间： 充值区间： ~ 重 置 查 询" at bounding box center [319, 174] width 356 height 92
drag, startPoint x: 194, startPoint y: 157, endPoint x: 126, endPoint y: 157, distance: 68.5
click at [126, 157] on section "工作台代理端 会员管理 会员列表 会员加减打码量 在线用户 陪玩用户 充值列表 提现列表 会员加扣款 赠送彩金 数据中心 产品管理 注单管理 产品列表 产品预…" at bounding box center [254, 295] width 509 height 591
paste input "Pengwork888"
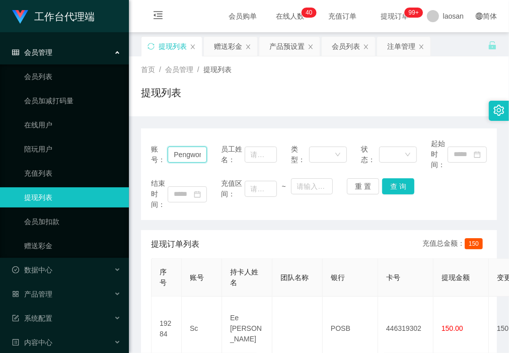
scroll to position [0, 16]
type input "Pengwork888"
click at [397, 185] on button "查 询" at bounding box center [398, 186] width 32 height 16
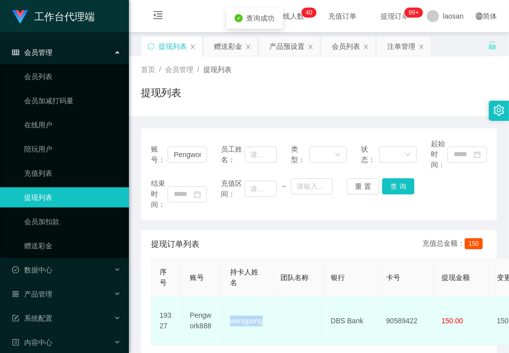
drag, startPoint x: 266, startPoint y: 319, endPoint x: 228, endPoint y: 321, distance: 38.4
click at [228, 321] on td "wangpeng" at bounding box center [247, 321] width 50 height 49
drag, startPoint x: 204, startPoint y: 232, endPoint x: 343, endPoint y: 317, distance: 163.1
click at [205, 232] on div "提现订单列表 充值总金额： 150" at bounding box center [319, 244] width 336 height 28
drag, startPoint x: 365, startPoint y: 323, endPoint x: 329, endPoint y: 323, distance: 36.3
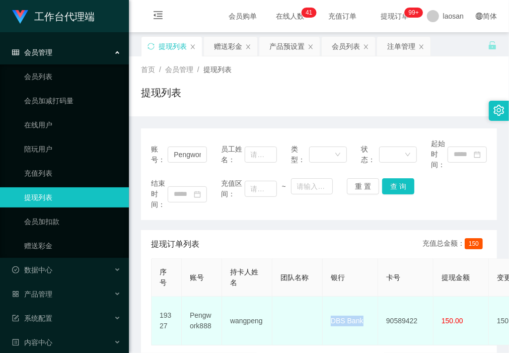
click at [329, 323] on td "DBS Bank" at bounding box center [350, 321] width 55 height 49
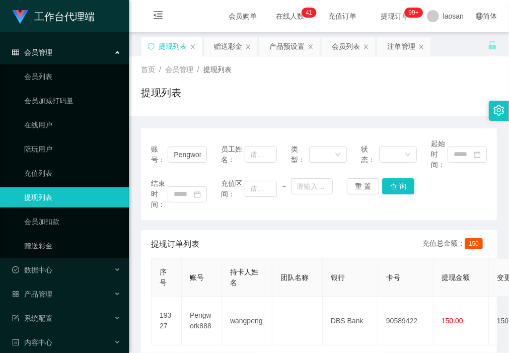
drag, startPoint x: 195, startPoint y: 210, endPoint x: 213, endPoint y: 216, distance: 18.5
click at [195, 210] on div "账号： Pengwork888 员工姓名： 类型： 状态： 起始时间： 结束时间： 充值区间： ~ 重 置 查 询" at bounding box center [319, 174] width 356 height 92
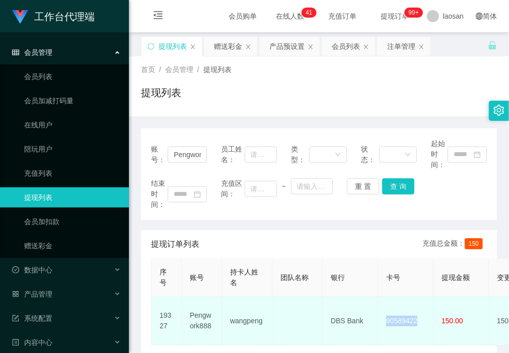
drag, startPoint x: 420, startPoint y: 323, endPoint x: 379, endPoint y: 324, distance: 40.3
click at [379, 324] on td "90589422" at bounding box center [405, 321] width 55 height 49
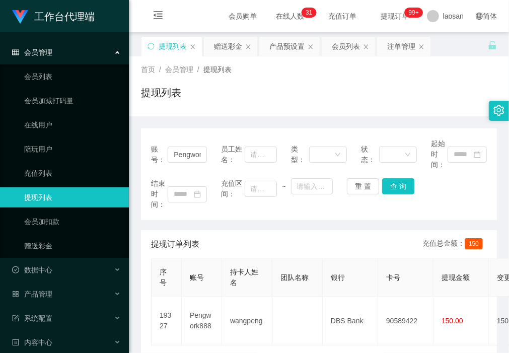
drag, startPoint x: 212, startPoint y: 108, endPoint x: 201, endPoint y: 99, distance: 15.0
click at [212, 108] on div "提现列表" at bounding box center [319, 96] width 356 height 23
click at [227, 49] on div "赠送彩金" at bounding box center [228, 46] width 28 height 19
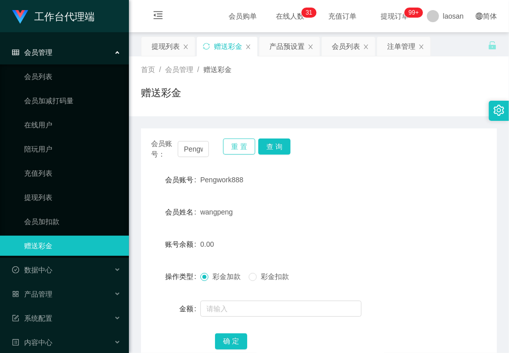
click at [239, 147] on button "重 置" at bounding box center [239, 147] width 32 height 16
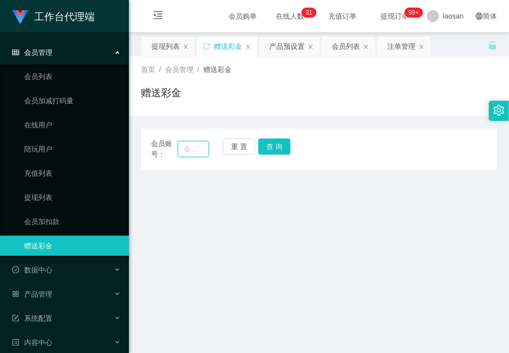
click at [192, 147] on input "text" at bounding box center [193, 149] width 31 height 16
paste input "Pengwork888"
type input "Pengwork888"
click at [275, 145] on button "查 询" at bounding box center [274, 147] width 32 height 16
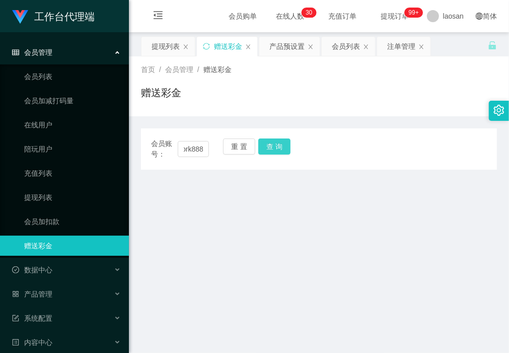
scroll to position [0, 0]
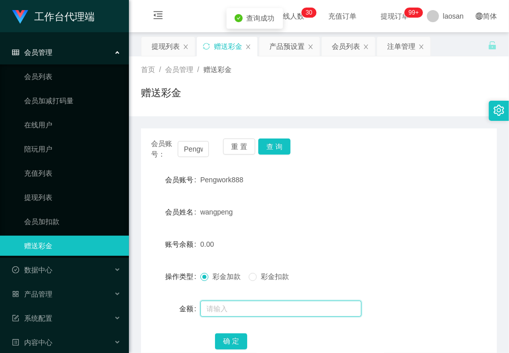
click at [238, 311] on input "text" at bounding box center [281, 309] width 161 height 16
type input "100"
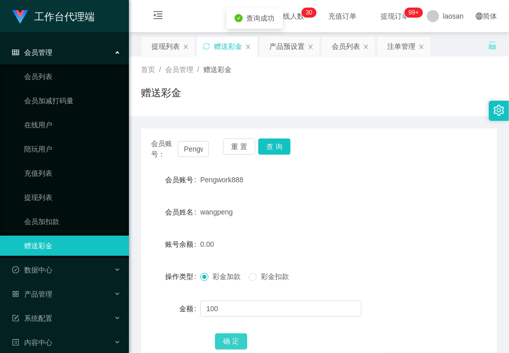
drag, startPoint x: 230, startPoint y: 341, endPoint x: 208, endPoint y: 343, distance: 21.8
click at [230, 341] on button "确 定" at bounding box center [231, 342] width 32 height 16
click at [192, 153] on input "Pengwork888" at bounding box center [193, 149] width 31 height 16
click at [169, 118] on div "会员账号： Pengwork888 重 置 查 询 会员账号 Pengwork888 会员姓名 wangpeng 账号余额 100.00 操作类型 彩金加款 …" at bounding box center [319, 244] width 356 height 257
drag, startPoint x: 169, startPoint y: 118, endPoint x: 230, endPoint y: 144, distance: 66.2
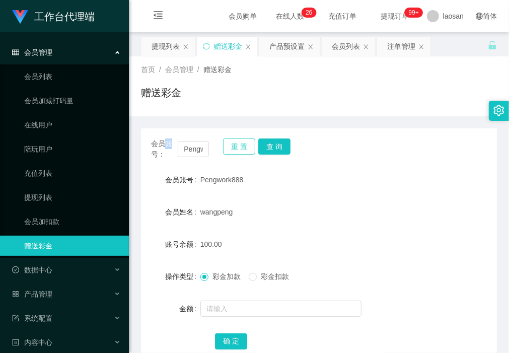
click at [230, 144] on button "重 置" at bounding box center [239, 147] width 32 height 16
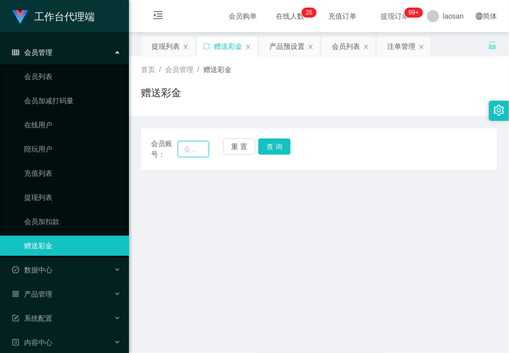
click at [194, 147] on input "text" at bounding box center [193, 149] width 31 height 16
paste input "[PERSON_NAME]"
type input "[PERSON_NAME]"
click at [282, 147] on button "查 询" at bounding box center [274, 147] width 32 height 16
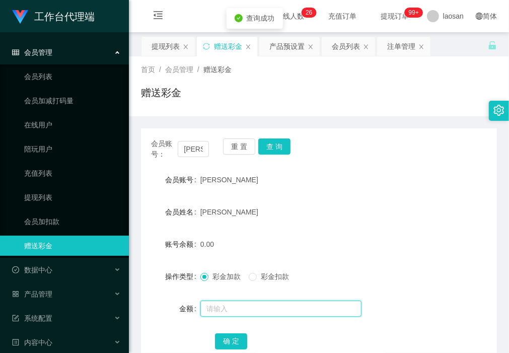
click at [250, 308] on input "text" at bounding box center [281, 309] width 161 height 16
type input "100"
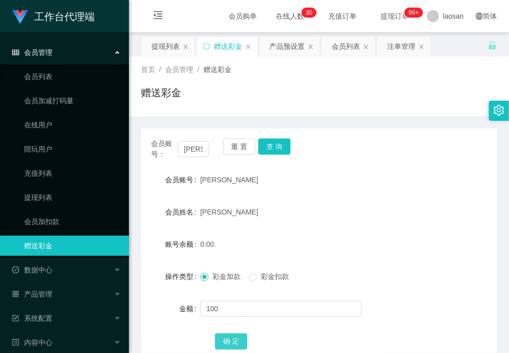
click at [232, 341] on button "确 定" at bounding box center [231, 342] width 32 height 16
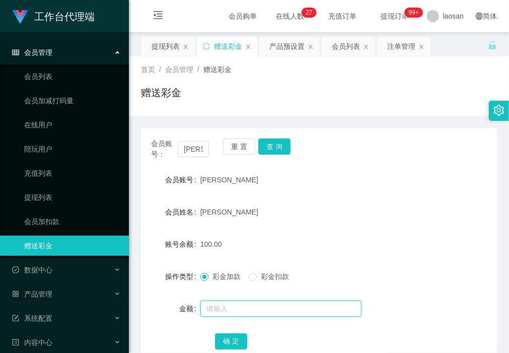
click at [226, 313] on input "text" at bounding box center [281, 309] width 161 height 16
type input "40"
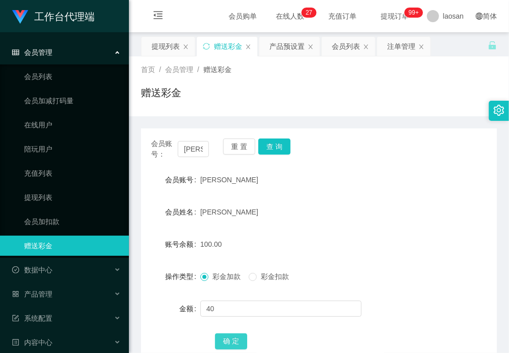
click at [233, 341] on button "确 定" at bounding box center [231, 342] width 32 height 16
click at [238, 144] on button "重 置" at bounding box center [239, 147] width 32 height 16
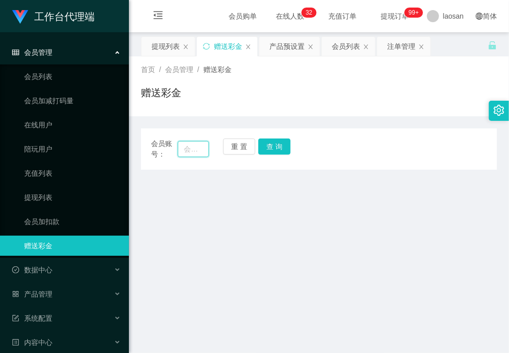
click at [194, 147] on input "text" at bounding box center [193, 149] width 31 height 16
paste input "Pengwork888"
type input "Pengwork888"
click at [275, 147] on button "查 询" at bounding box center [274, 147] width 32 height 16
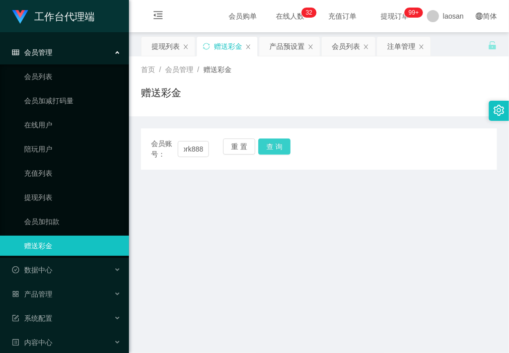
scroll to position [0, 0]
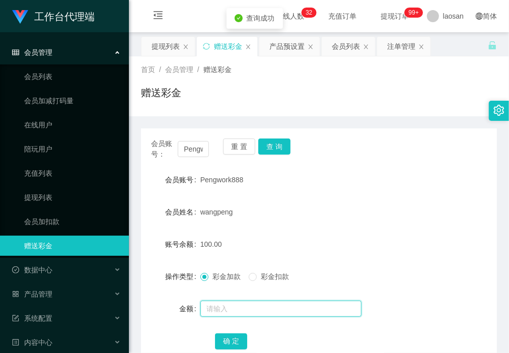
click at [241, 308] on input "text" at bounding box center [281, 309] width 161 height 16
type input "40"
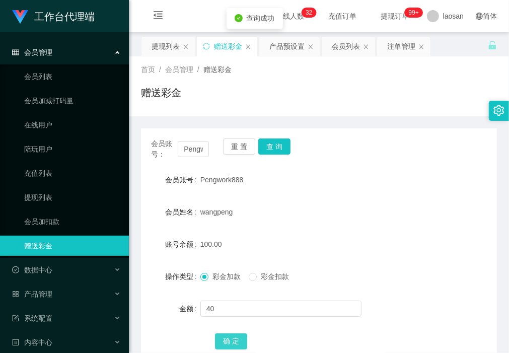
click at [237, 341] on button "确 定" at bounding box center [231, 342] width 32 height 16
click at [228, 142] on button "重 置" at bounding box center [239, 147] width 32 height 16
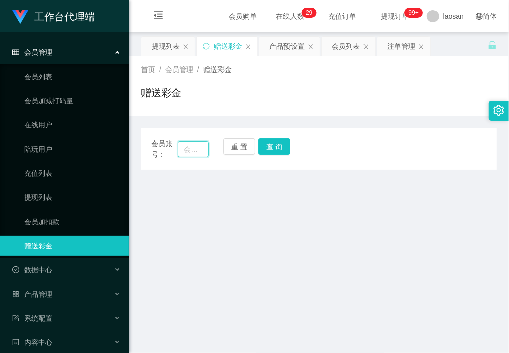
click at [187, 149] on input "text" at bounding box center [193, 149] width 31 height 16
paste input "[PERSON_NAME]"
type input "[PERSON_NAME]"
click at [278, 147] on button "查 询" at bounding box center [274, 147] width 32 height 16
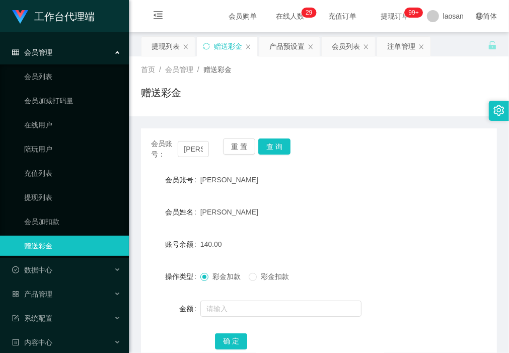
drag, startPoint x: 171, startPoint y: 112, endPoint x: 226, endPoint y: 133, distance: 58.0
click at [171, 112] on div "首页 / 会员管理 / 赠送彩金 / 赠送彩金" at bounding box center [319, 86] width 380 height 60
click at [162, 47] on div "提现列表" at bounding box center [166, 46] width 28 height 19
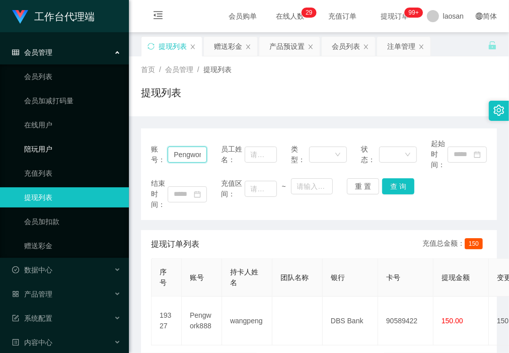
drag, startPoint x: 203, startPoint y: 154, endPoint x: 126, endPoint y: 152, distance: 76.6
click at [114, 154] on section "工作台代理端 会员管理 会员列表 会员加减打码量 在线用户 陪玩用户 充值列表 提现列表 会员加扣款 赠送彩金 数据中心 产品管理 注单管理 产品列表 产品预…" at bounding box center [254, 295] width 509 height 591
paste input "[PERSON_NAME]"
paste input "text"
type input "[PERSON_NAME]"
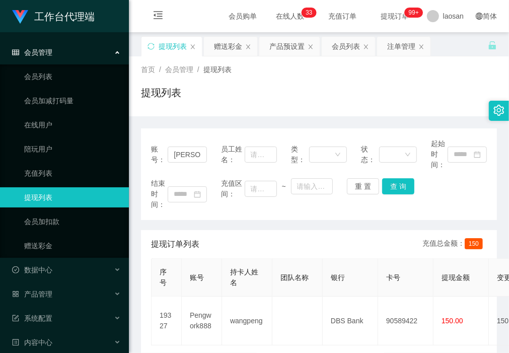
drag, startPoint x: 341, startPoint y: 49, endPoint x: 336, endPoint y: 59, distance: 11.5
click at [341, 49] on div "会员列表" at bounding box center [346, 46] width 28 height 19
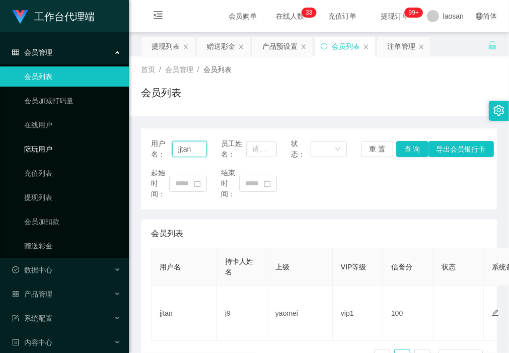
drag, startPoint x: 203, startPoint y: 149, endPoint x: 106, endPoint y: 149, distance: 97.2
click at [106, 149] on section "工作台代理端 会员管理 会员列表 会员加减打码量 在线用户 陪玩用户 充值列表 提现列表 会员加扣款 赠送彩金 数据中心 产品管理 注单管理 产品列表 产品预…" at bounding box center [254, 295] width 509 height 591
paste input "lyn"
type input "[PERSON_NAME]"
drag, startPoint x: 404, startPoint y: 151, endPoint x: 399, endPoint y: 154, distance: 6.1
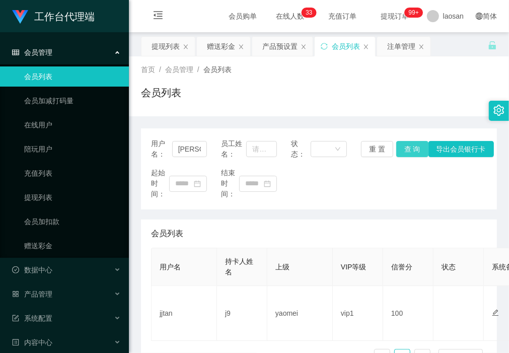
click at [404, 151] on button "查 询" at bounding box center [413, 149] width 32 height 16
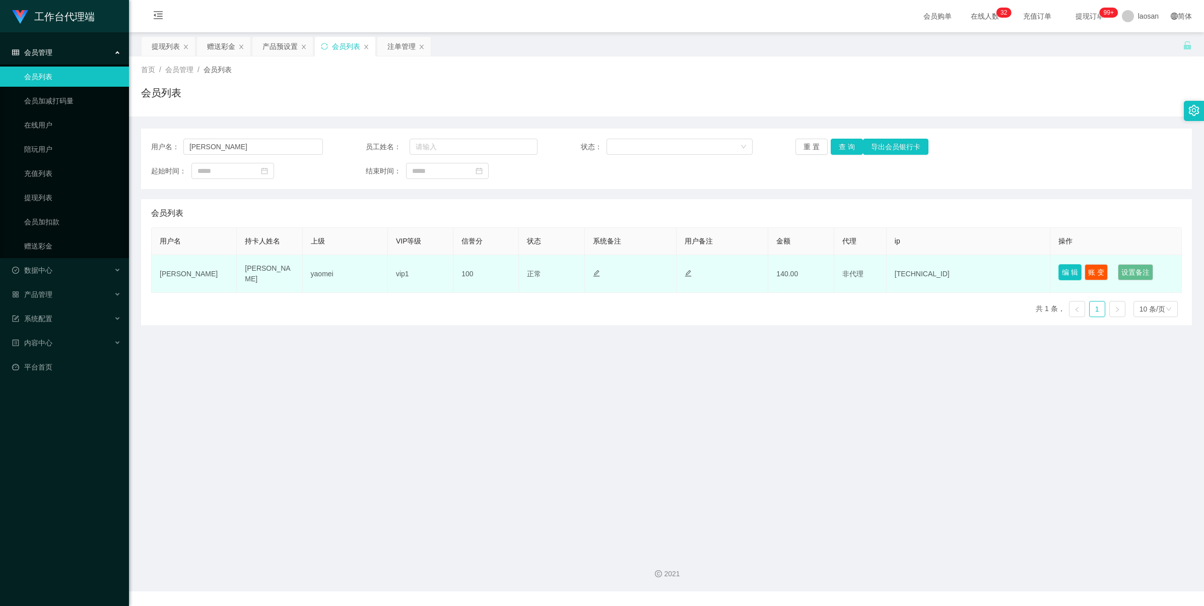
click at [509, 273] on button "编 辑" at bounding box center [1070, 272] width 23 height 16
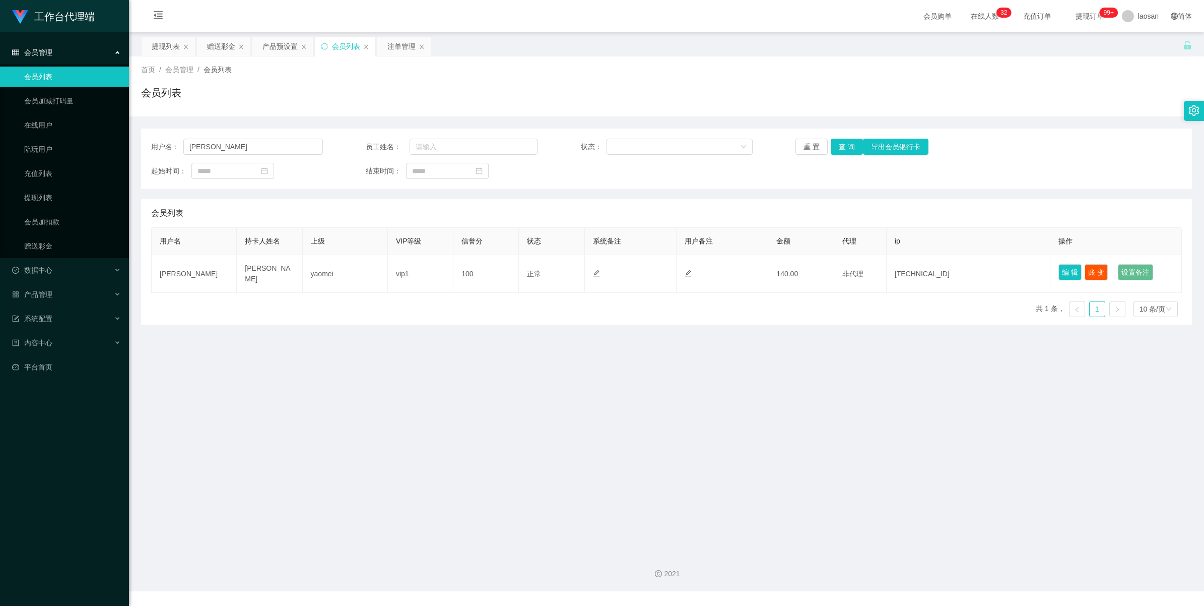
type input "[PERSON_NAME]"
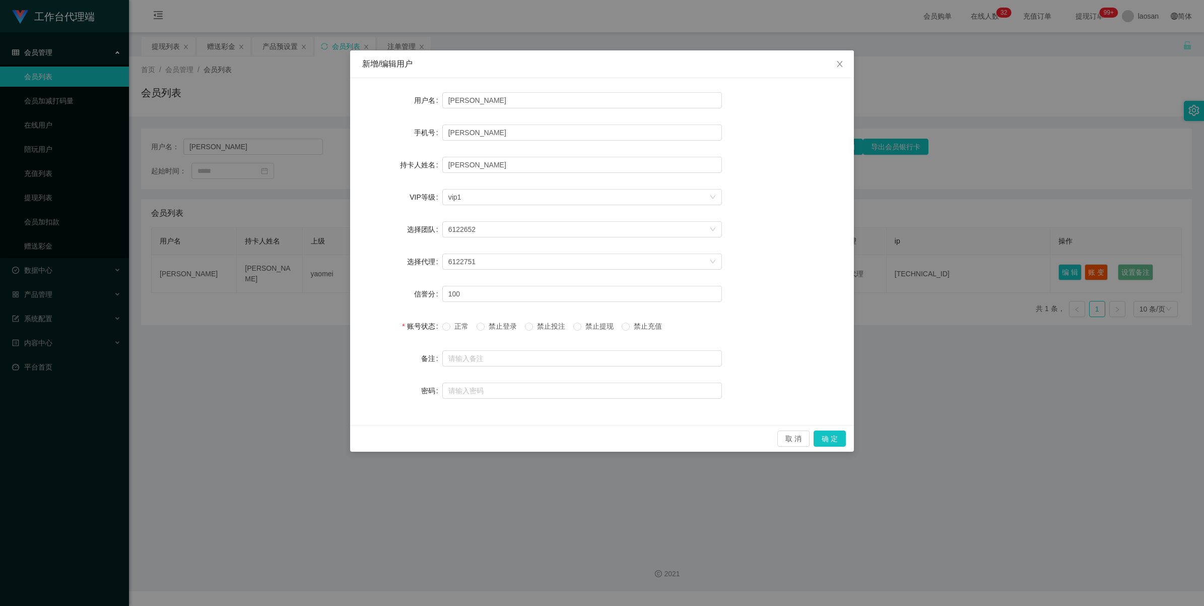
click at [509, 327] on span "禁止提现" at bounding box center [599, 326] width 36 height 8
click at [509, 321] on label "禁止提现" at bounding box center [595, 326] width 44 height 11
click at [509, 330] on span at bounding box center [577, 326] width 8 height 8
click at [509, 353] on button "确 定" at bounding box center [830, 438] width 32 height 16
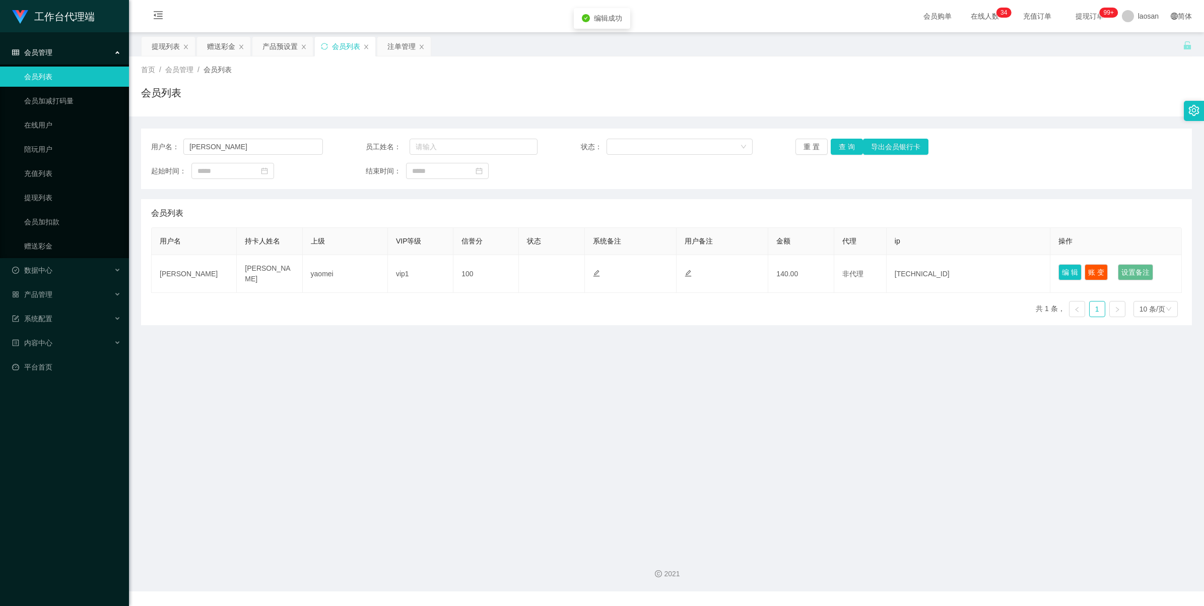
drag, startPoint x: 943, startPoint y: 450, endPoint x: 946, endPoint y: 445, distance: 5.9
click at [509, 353] on main "关闭左侧 关闭右侧 关闭其它 刷新页面 提现列表 赠送彩金 产品预设置 会员列表 注单管理 首页 / 会员管理 / 会员列表 / 会员列表 用户名： [PER…" at bounding box center [666, 288] width 1075 height 512
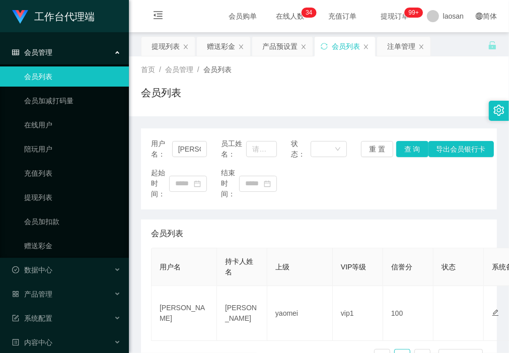
drag, startPoint x: 265, startPoint y: 96, endPoint x: 281, endPoint y: 114, distance: 24.3
click at [265, 96] on div "会员列表" at bounding box center [319, 96] width 356 height 23
click at [170, 44] on div "提现列表" at bounding box center [166, 46] width 28 height 19
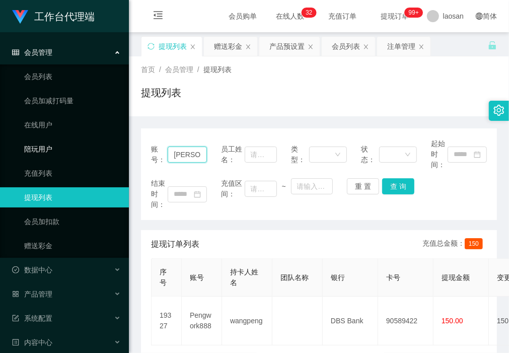
drag, startPoint x: 195, startPoint y: 155, endPoint x: 62, endPoint y: 155, distance: 133.0
click at [62, 155] on section "工作台代理端 会员管理 会员列表 会员加减打码量 在线用户 陪玩用户 充值列表 提现列表 会员加扣款 赠送彩金 数据中心 产品管理 注单管理 产品列表 产品预…" at bounding box center [254, 295] width 509 height 591
paste input "Pengwork888"
type input "Pengwork888"
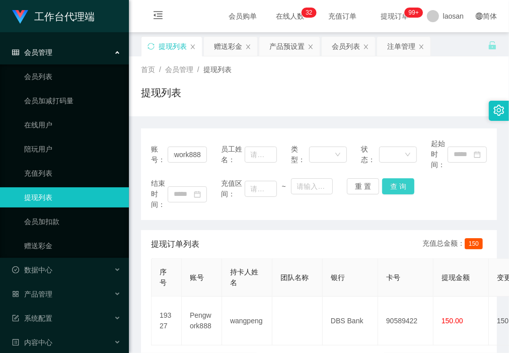
click at [394, 182] on button "查 询" at bounding box center [398, 186] width 32 height 16
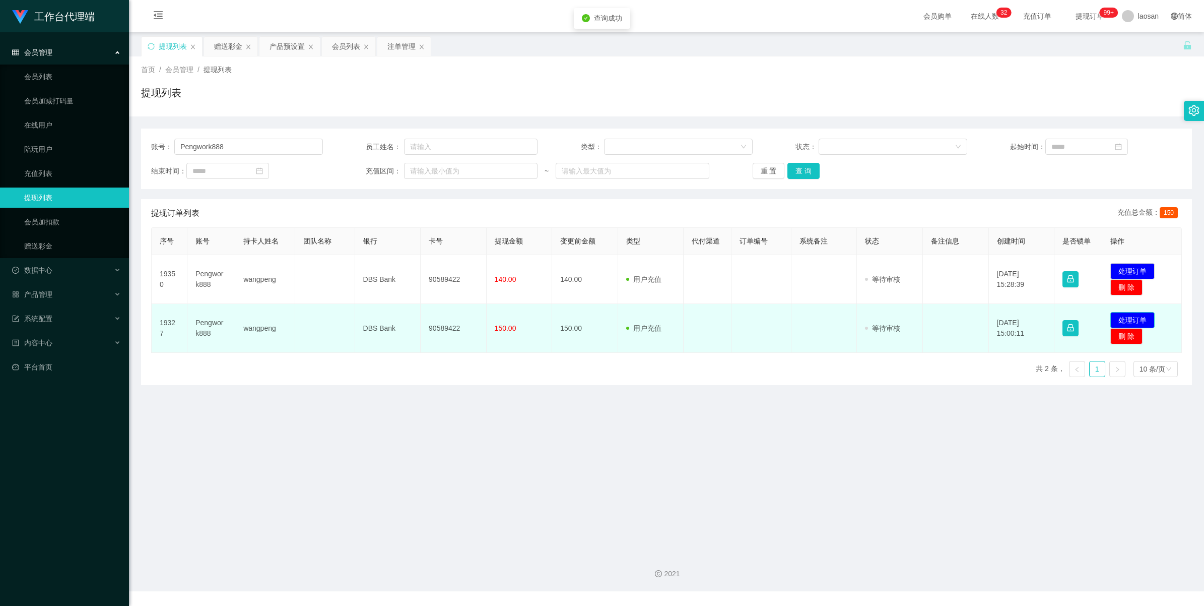
click at [509, 317] on button "处理订单" at bounding box center [1132, 320] width 44 height 16
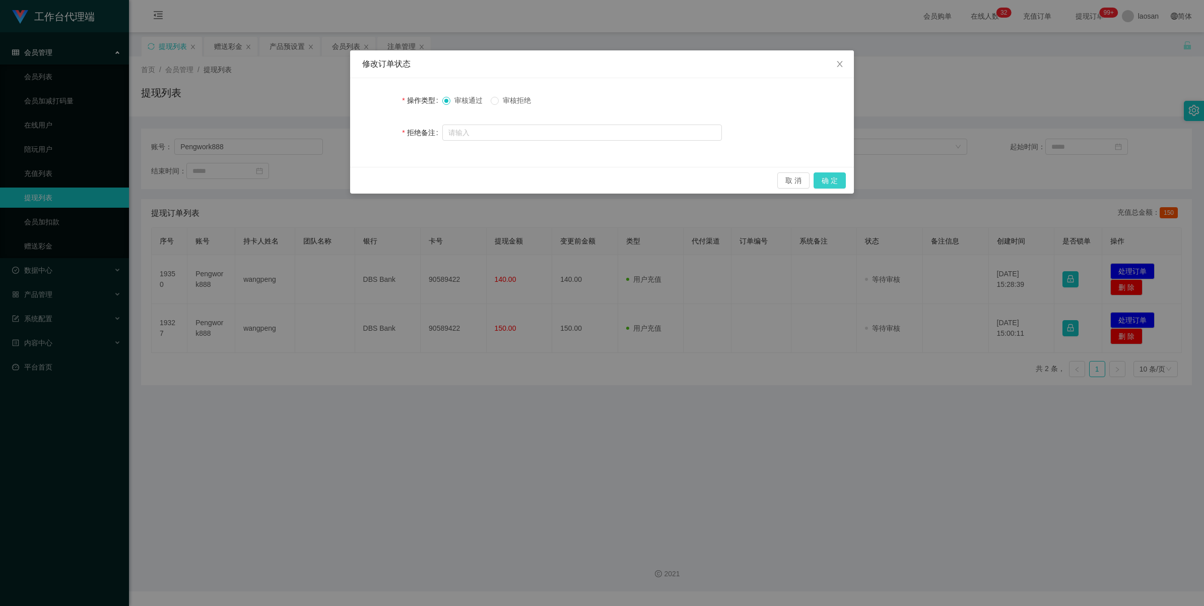
click at [509, 179] on button "确 定" at bounding box center [830, 180] width 32 height 16
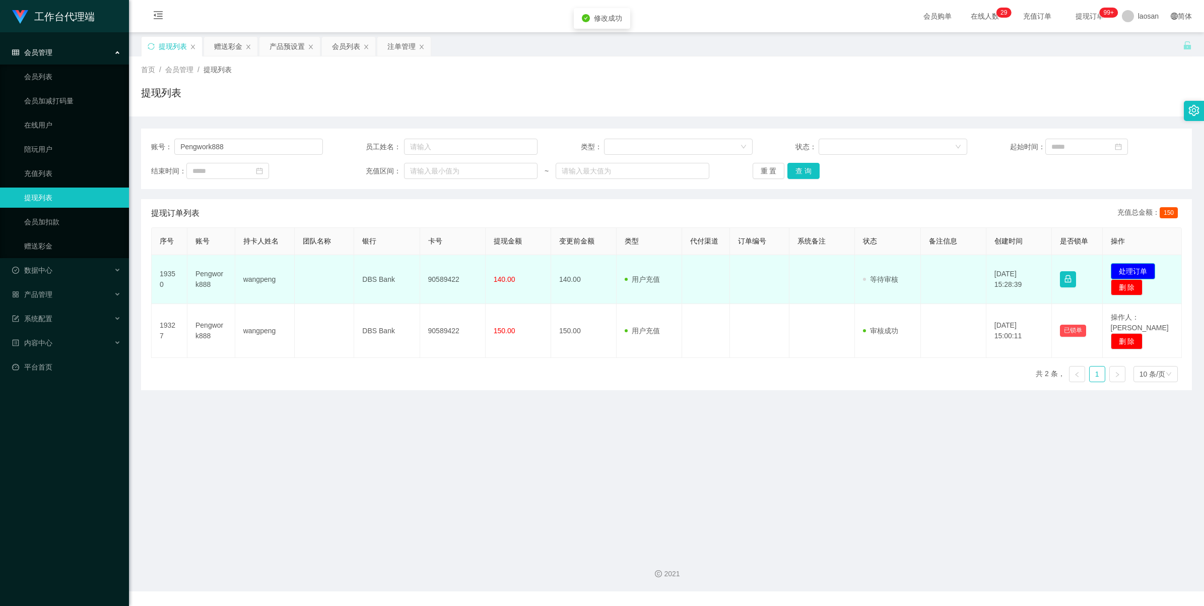
click at [509, 271] on button "处理订单" at bounding box center [1133, 271] width 44 height 16
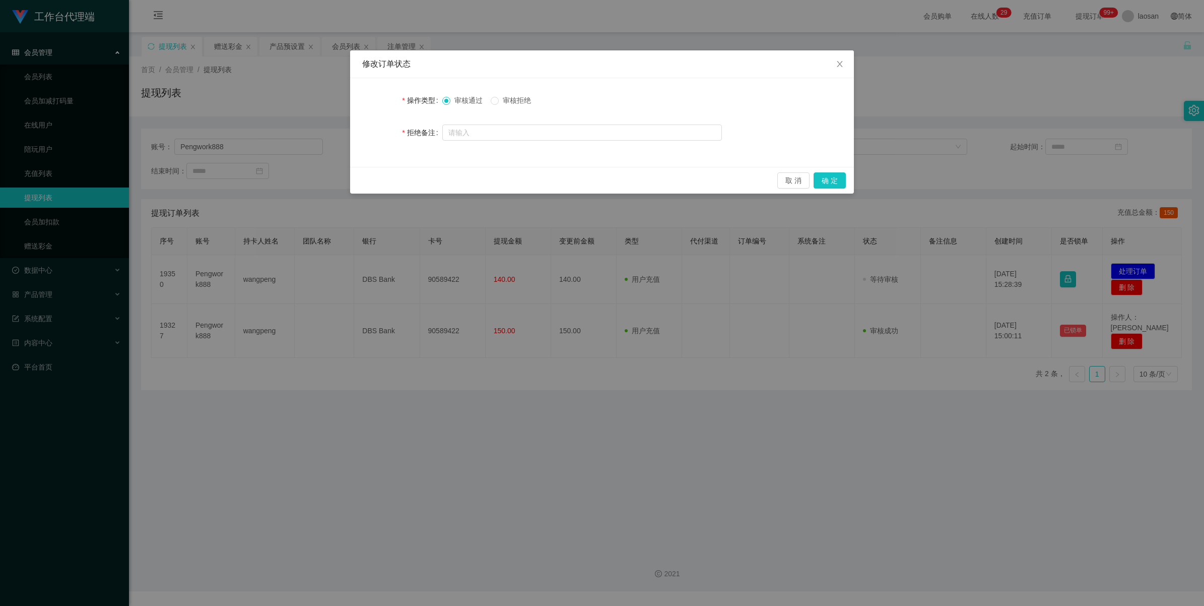
click at [507, 99] on span "审核拒绝" at bounding box center [517, 100] width 36 height 8
click at [509, 177] on button "确 定" at bounding box center [830, 180] width 32 height 16
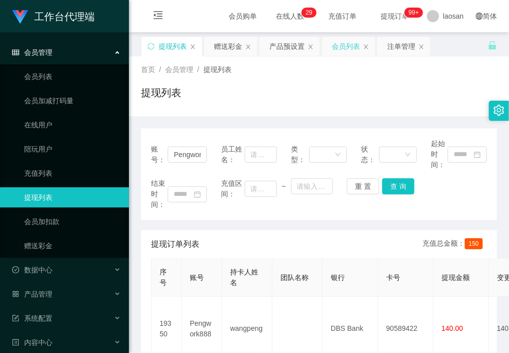
click at [345, 46] on div "会员列表" at bounding box center [346, 46] width 28 height 19
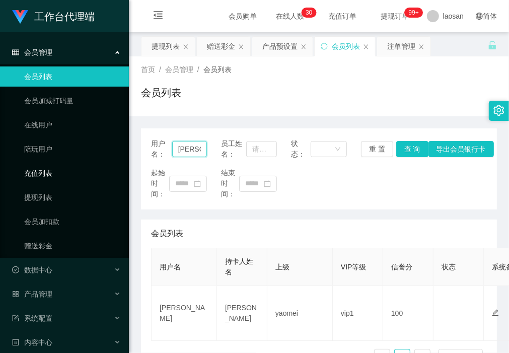
drag, startPoint x: 202, startPoint y: 149, endPoint x: 54, endPoint y: 165, distance: 148.6
click at [54, 165] on section "工作台代理端 会员管理 会员列表 会员加减打码量 在线用户 陪玩用户 充值列表 提现列表 会员加扣款 赠送彩金 数据中心 产品管理 注单管理 产品列表 产品预…" at bounding box center [254, 295] width 509 height 591
paste input "Pengwork888"
type input "Pengwork888"
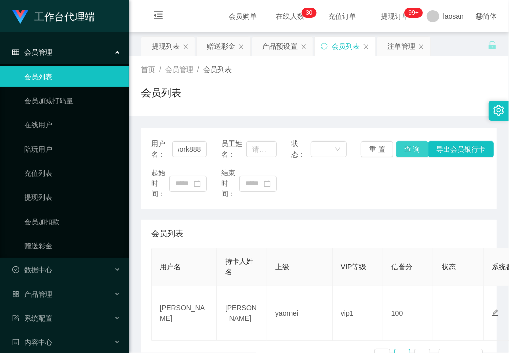
click at [407, 151] on button "查 询" at bounding box center [413, 149] width 32 height 16
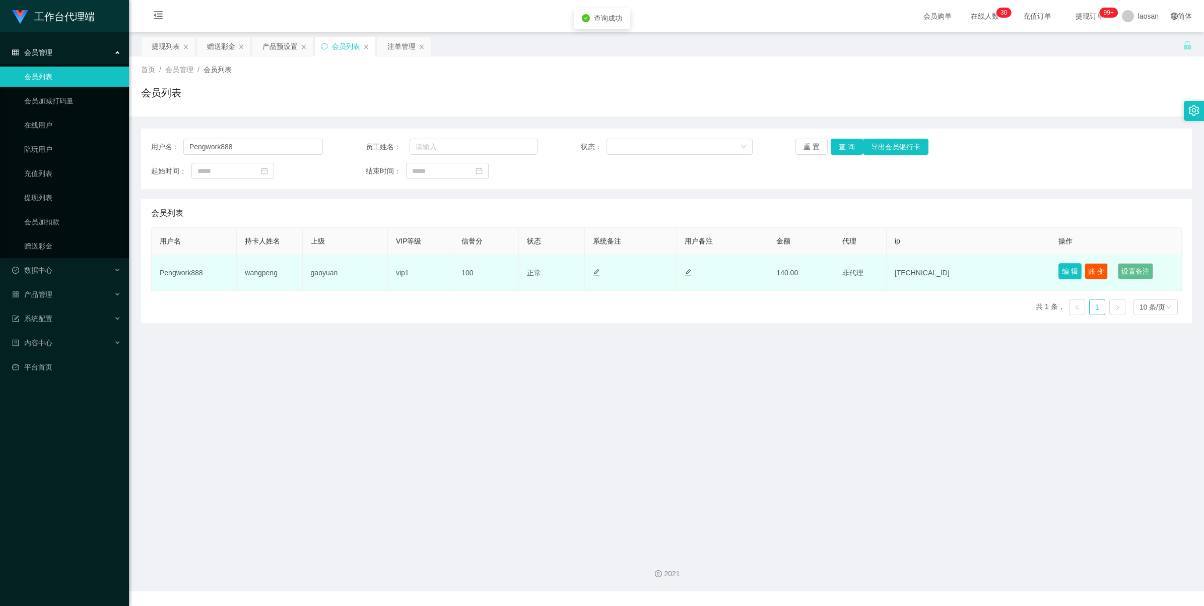
click at [509, 270] on button "编 辑" at bounding box center [1070, 271] width 23 height 16
type input "Pengwork888"
type input "wangpeng"
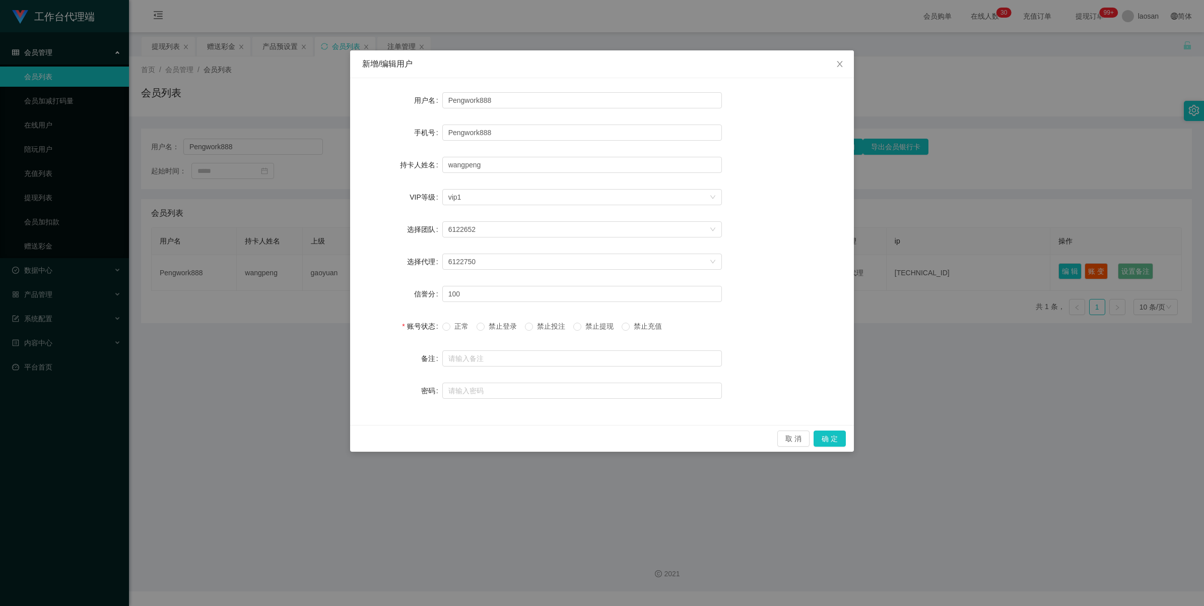
click at [509, 326] on span "禁止提现" at bounding box center [599, 326] width 36 height 8
click at [509, 353] on button "确 定" at bounding box center [830, 438] width 32 height 16
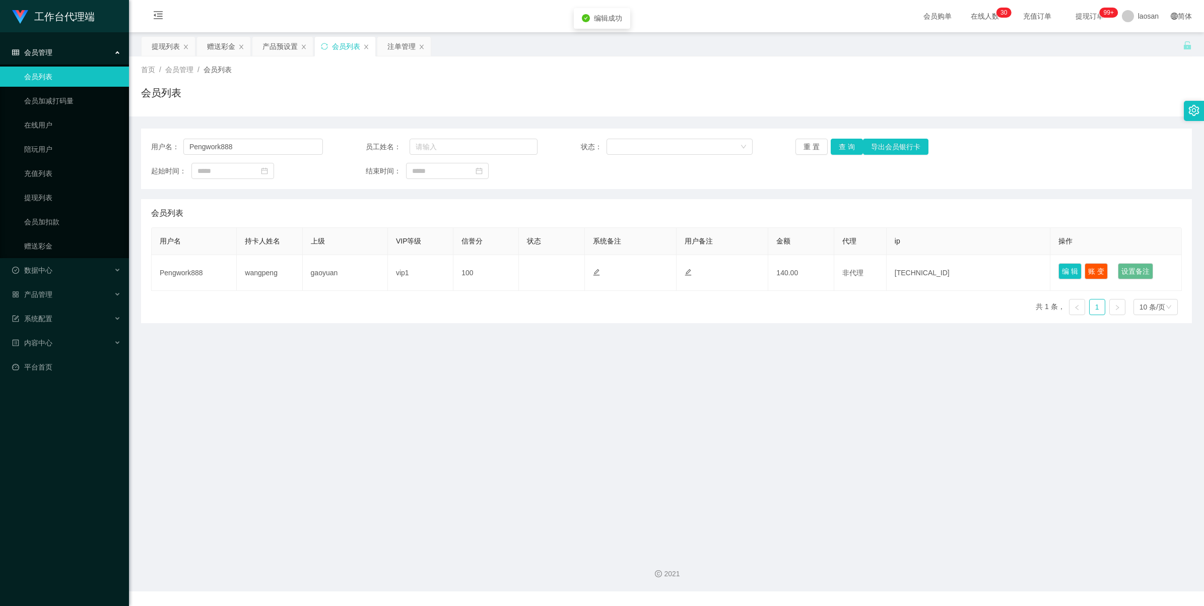
click at [509, 353] on main "关闭左侧 关闭右侧 关闭其它 刷新页面 提现列表 赠送彩金 产品预设置 会员列表 注单管理 首页 / 会员管理 / 会员列表 / 会员列表 用户名： Peng…" at bounding box center [666, 288] width 1075 height 512
click at [169, 45] on div "提现列表" at bounding box center [166, 46] width 28 height 19
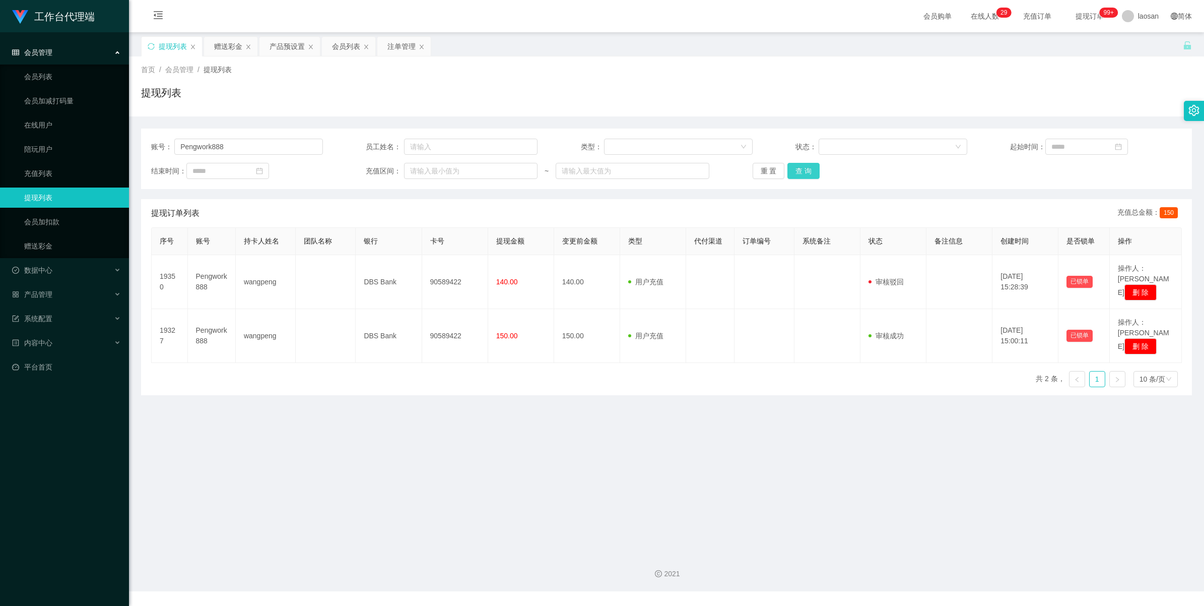
click at [509, 172] on button "查 询" at bounding box center [803, 171] width 32 height 16
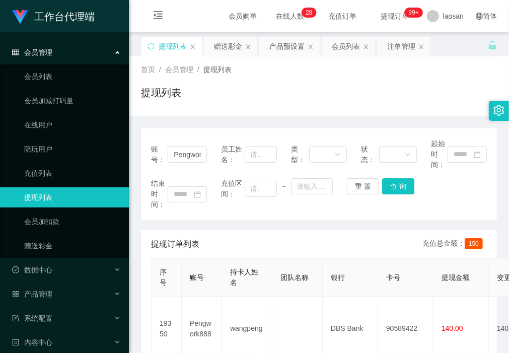
click at [299, 225] on div "账号： Pengwork888 员工姓名： 类型： 状态： 起始时间： 结束时间： 充值区间： ~ 重 置 查 询 提现订单列表 充值总金额： 150 序号 …" at bounding box center [319, 292] width 356 height 329
drag, startPoint x: 339, startPoint y: 46, endPoint x: 326, endPoint y: 59, distance: 17.5
click at [339, 46] on div "会员列表" at bounding box center [346, 46] width 28 height 19
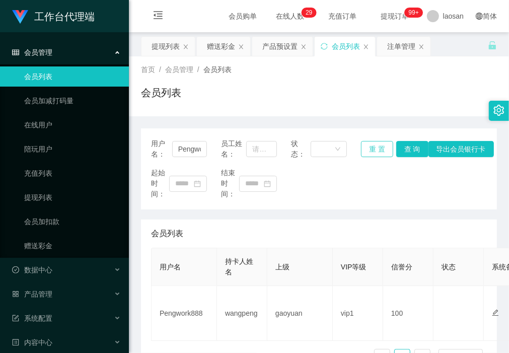
click at [376, 151] on button "重 置" at bounding box center [377, 149] width 32 height 16
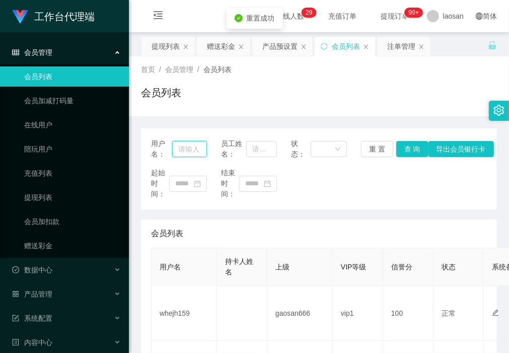
click at [183, 147] on input "text" at bounding box center [189, 149] width 35 height 16
paste input "6122752"
type input "6122752"
click at [409, 146] on button "查 询" at bounding box center [413, 149] width 32 height 16
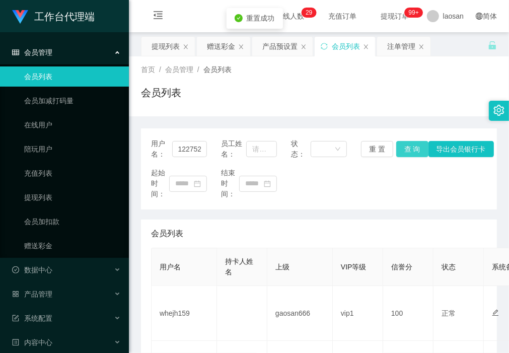
scroll to position [0, 0]
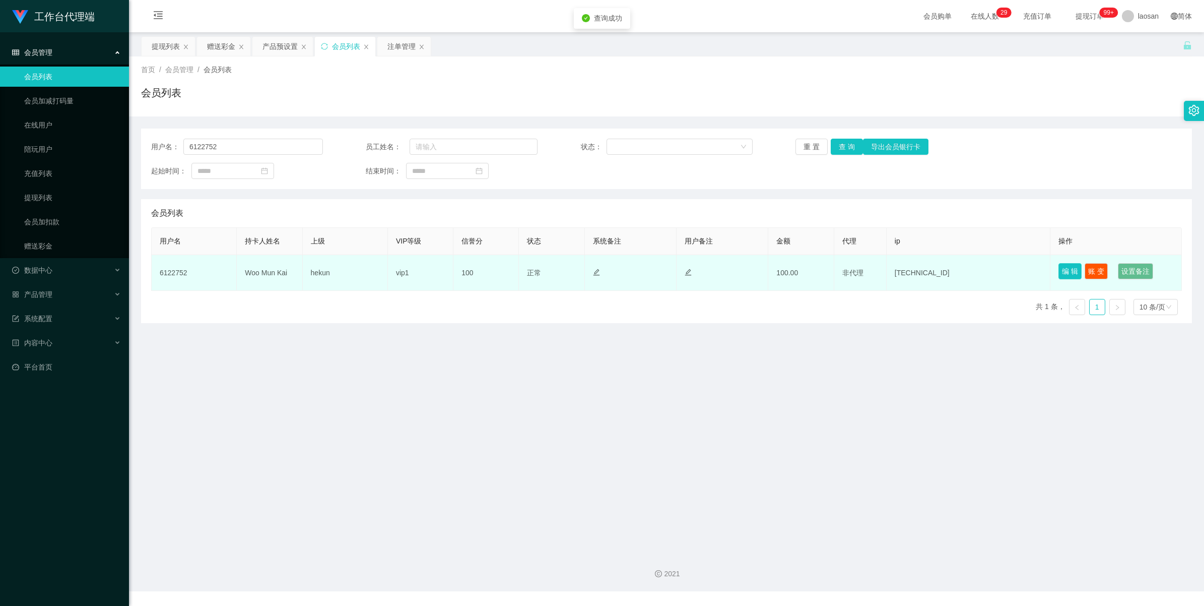
click at [509, 268] on button "编 辑" at bounding box center [1070, 271] width 23 height 16
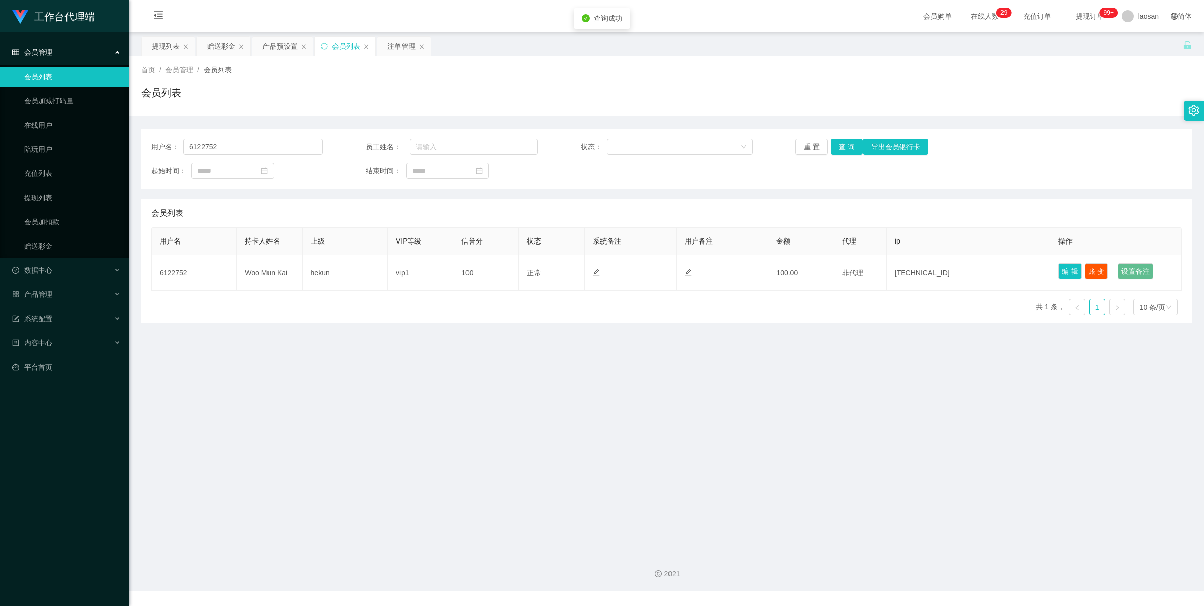
type input "6122752"
type input "Woo Mun Kai"
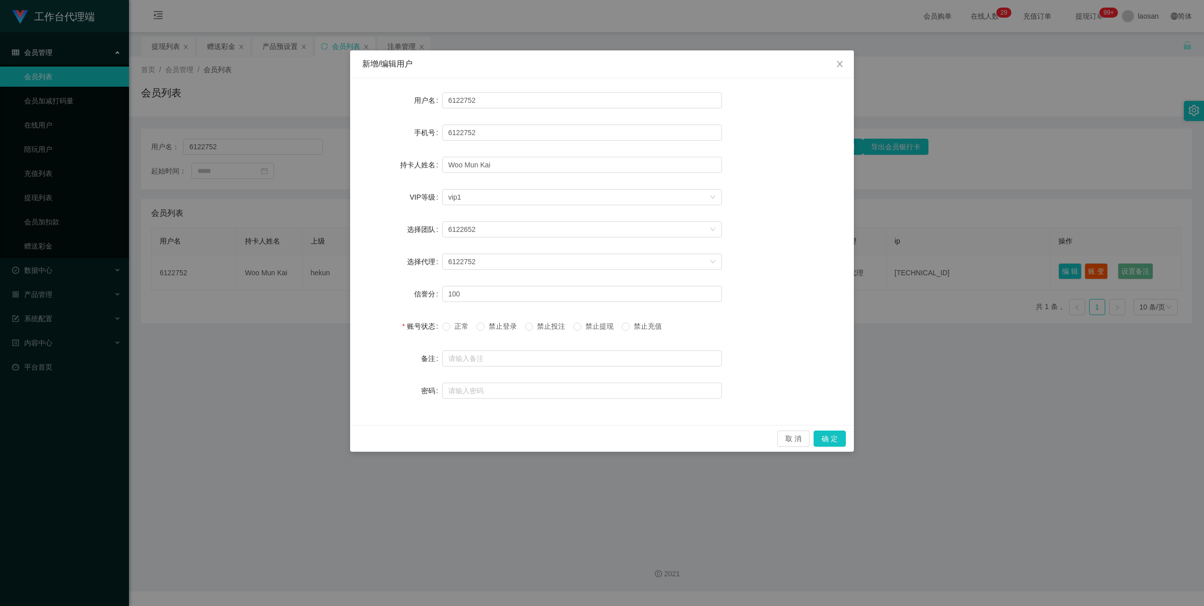
click at [509, 328] on span "禁止提现" at bounding box center [599, 326] width 36 height 8
click at [509, 353] on button "确 定" at bounding box center [830, 438] width 32 height 16
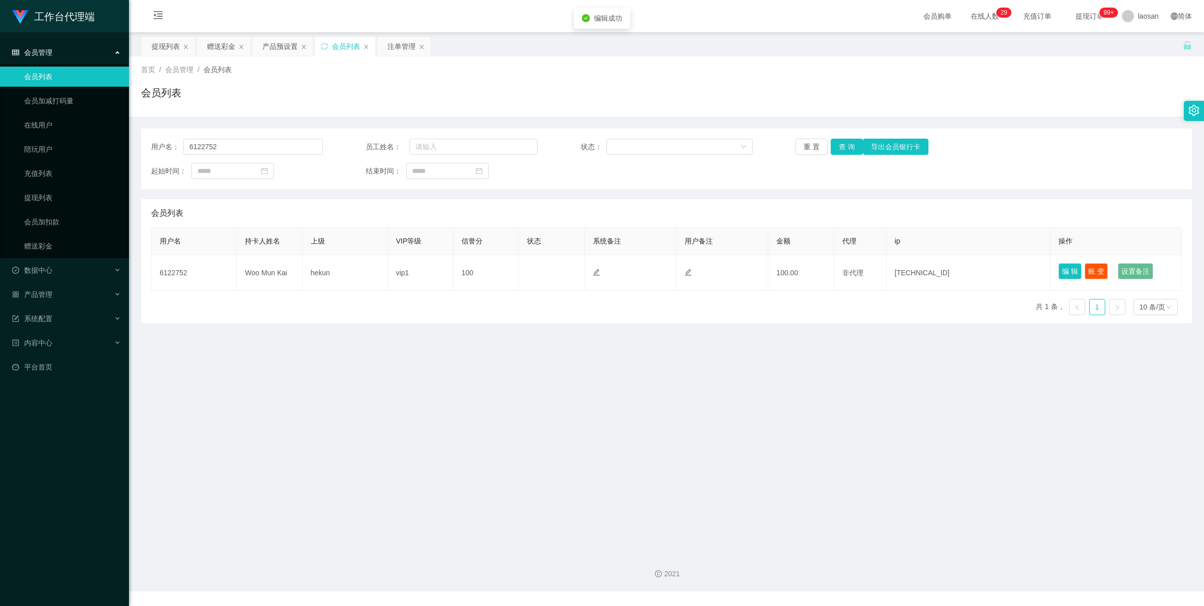
click at [509, 353] on main "关闭左侧 关闭右侧 关闭其它 刷新页面 提现列表 赠送彩金 产品预设置 会员列表 注单管理 首页 / 会员管理 / 会员列表 / 会员列表 用户名： 6122…" at bounding box center [666, 288] width 1075 height 512
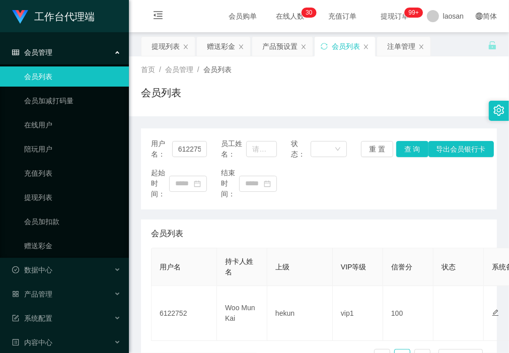
click at [270, 218] on div "用户名： 6122752 员工姓名： 状态： 重 置 查 询 导出会员银行卡 起始时间： 结束时间： 会员列表 用户名 持卡人姓名 上级 VIP等级 信誉分 …" at bounding box center [319, 250] width 356 height 245
click at [174, 47] on div "提现列表" at bounding box center [166, 46] width 28 height 19
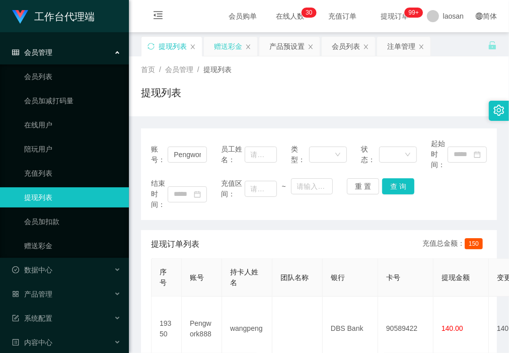
click at [239, 52] on div "赠送彩金" at bounding box center [228, 46] width 28 height 19
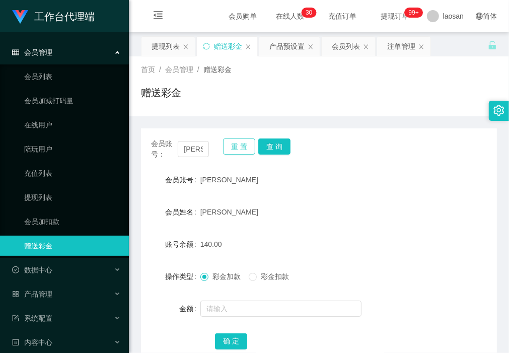
click at [239, 147] on button "重 置" at bounding box center [239, 147] width 32 height 16
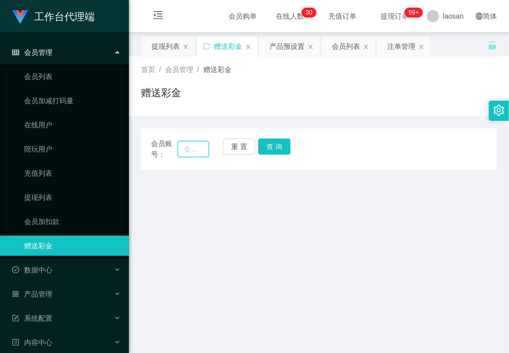
click at [192, 152] on input "text" at bounding box center [193, 149] width 31 height 16
paste input "Pengwork888"
type input "Pengwork888"
click at [279, 144] on button "查 询" at bounding box center [274, 147] width 32 height 16
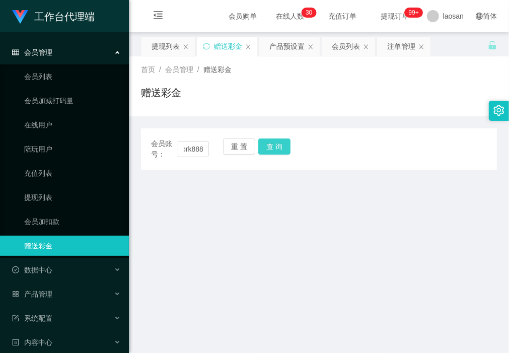
scroll to position [0, 0]
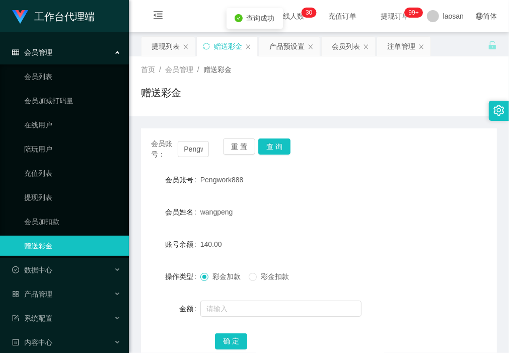
click at [300, 234] on div "140.00" at bounding box center [305, 244] width 208 height 20
click at [185, 120] on div "会员账号： Pengwork888 重 置 查 询 会员账号 Pengwork888 会员姓名 wangpeng 账号余额 140.00 操作类型 彩金加款 …" at bounding box center [319, 244] width 356 height 257
click at [191, 117] on div "会员账号： Pengwork888 重 置 查 询 会员账号 Pengwork888 会员姓名 wangpeng 账号余额 140.00 操作类型 彩金加款 …" at bounding box center [319, 244] width 356 height 257
click at [345, 51] on div "会员列表" at bounding box center [346, 46] width 28 height 19
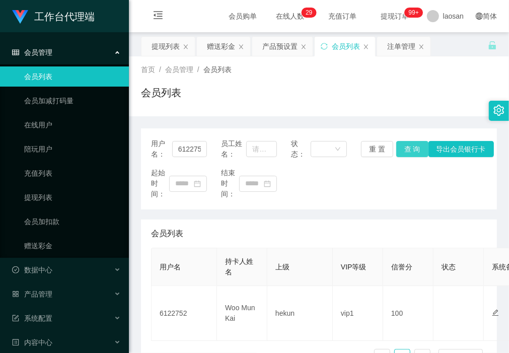
click at [404, 150] on button "查 询" at bounding box center [413, 149] width 32 height 16
click at [221, 218] on div "用户名： 6122752 员工姓名： 状态： 重 置 查 询 导出会员银行卡 起始时间： 结束时间： 会员列表 用户名 持卡人姓名 上级 VIP等级 信誉分 …" at bounding box center [319, 250] width 356 height 245
drag, startPoint x: 187, startPoint y: 117, endPoint x: 192, endPoint y: 73, distance: 44.6
click at [187, 117] on div "用户名： 6122752 员工姓名： 状态： 重 置 查 询 导出会员银行卡 起始时间： 结束时间： 会员列表 用户名 持卡人姓名 上级 VIP等级 信誉分 …" at bounding box center [319, 244] width 356 height 257
click at [216, 42] on div "赠送彩金" at bounding box center [221, 46] width 28 height 19
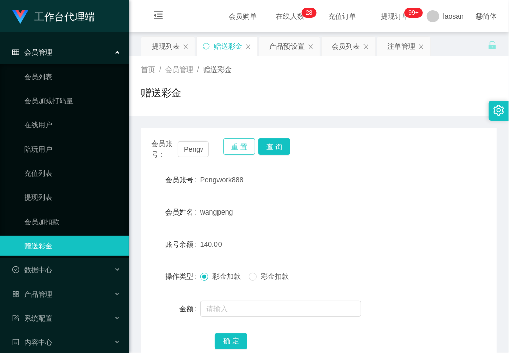
click at [228, 148] on button "重 置" at bounding box center [239, 147] width 32 height 16
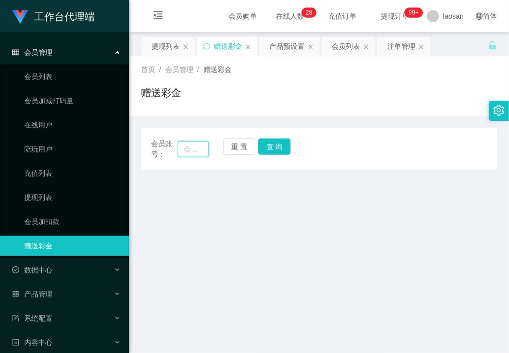
click at [194, 148] on input "text" at bounding box center [193, 149] width 31 height 16
paste input "Pengwork888"
type input "Pengwork888"
click at [278, 150] on button "查 询" at bounding box center [274, 147] width 32 height 16
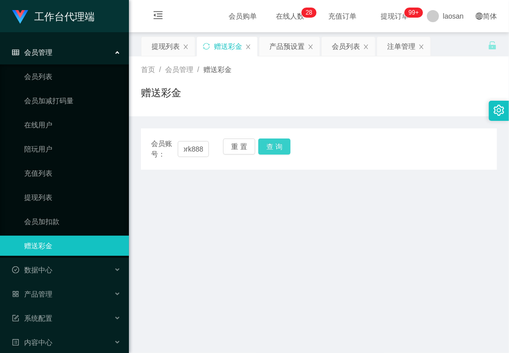
scroll to position [0, 0]
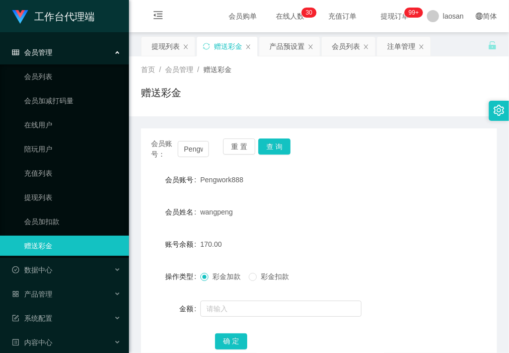
click at [188, 96] on div "赠送彩金" at bounding box center [319, 96] width 356 height 23
click at [338, 47] on div "会员列表" at bounding box center [346, 46] width 28 height 19
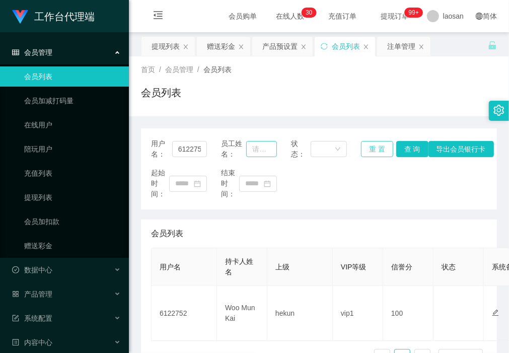
drag, startPoint x: 378, startPoint y: 150, endPoint x: 245, endPoint y: 154, distance: 133.1
click at [377, 150] on button "重 置" at bounding box center [377, 149] width 32 height 16
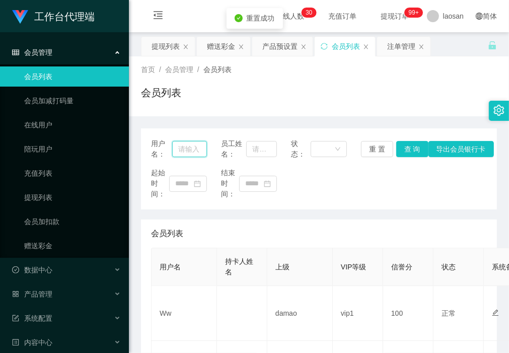
click at [192, 152] on input "text" at bounding box center [189, 149] width 35 height 16
paste input "Pengwork888"
type input "Pengwork888"
click at [409, 150] on button "查 询" at bounding box center [413, 149] width 32 height 16
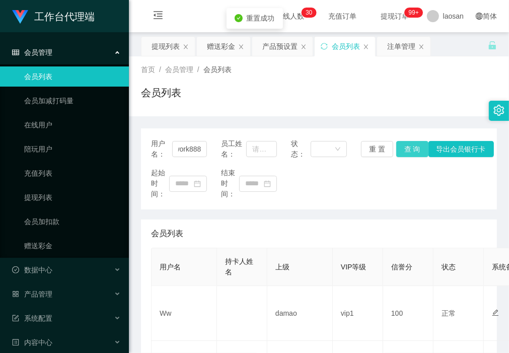
scroll to position [0, 0]
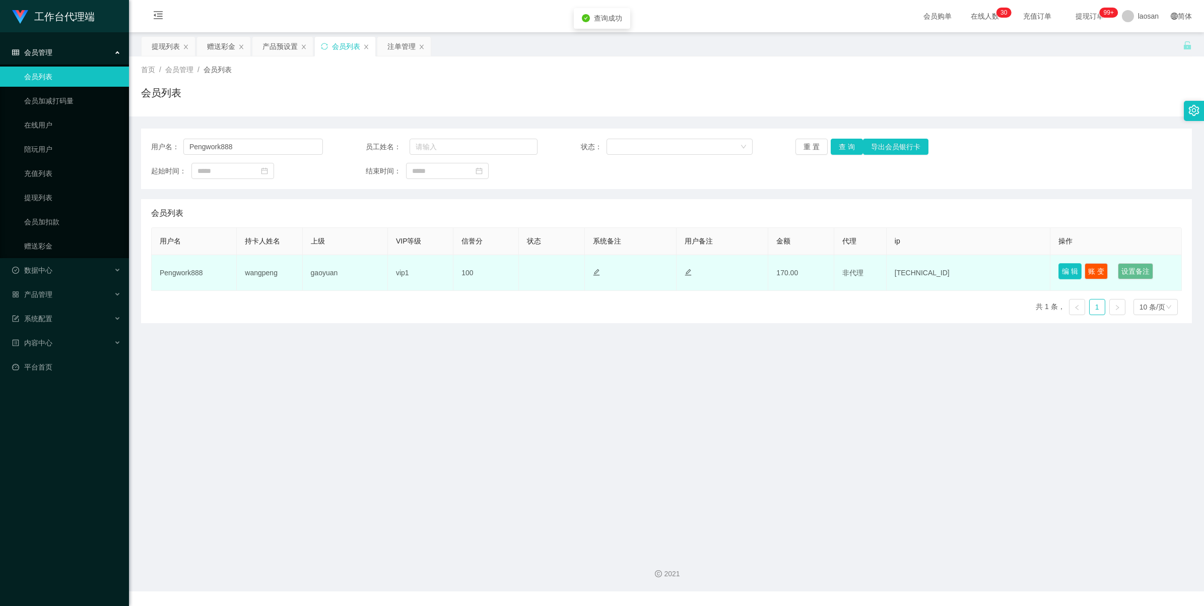
click at [509, 273] on button "编 辑" at bounding box center [1070, 271] width 23 height 16
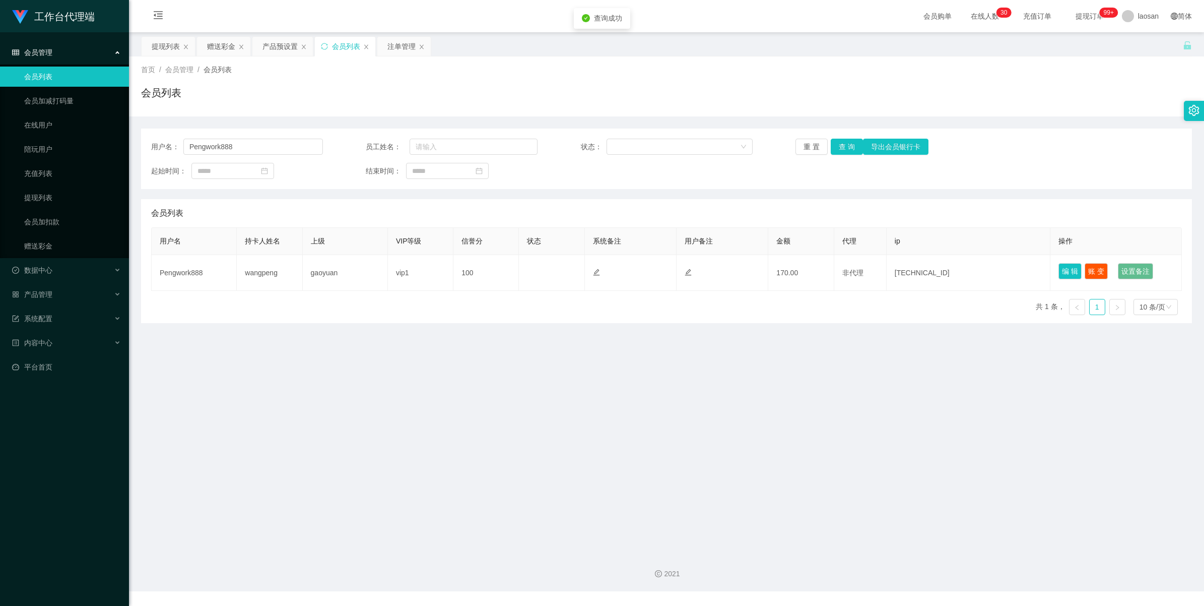
type input "Pengwork888"
type input "wangpeng"
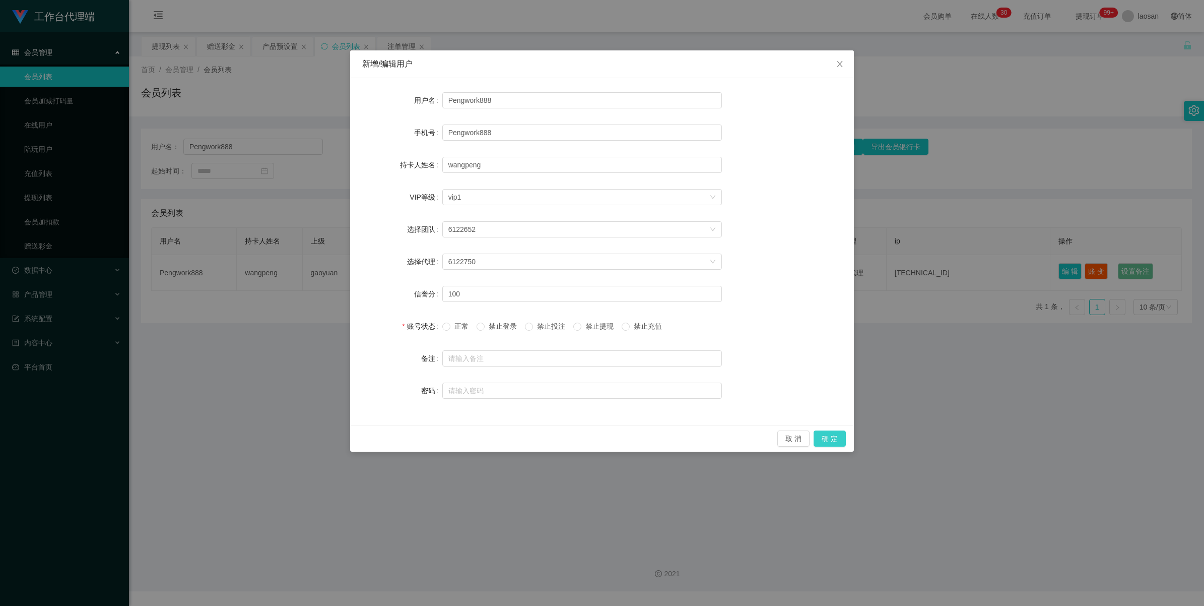
click at [509, 353] on button "确 定" at bounding box center [830, 438] width 32 height 16
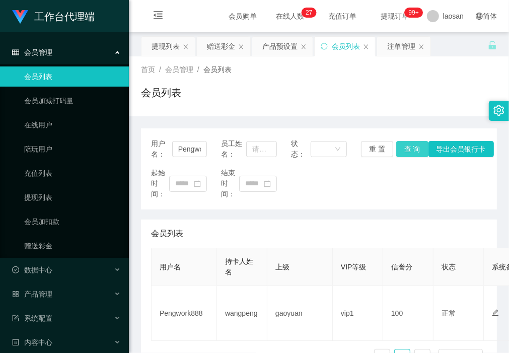
drag, startPoint x: 402, startPoint y: 148, endPoint x: 319, endPoint y: 170, distance: 86.2
click at [402, 148] on button "查 询" at bounding box center [413, 149] width 32 height 16
click at [416, 145] on button "查 询" at bounding box center [413, 149] width 32 height 16
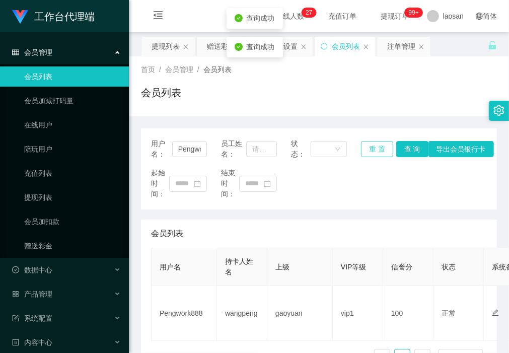
click at [374, 145] on button "重 置" at bounding box center [377, 149] width 32 height 16
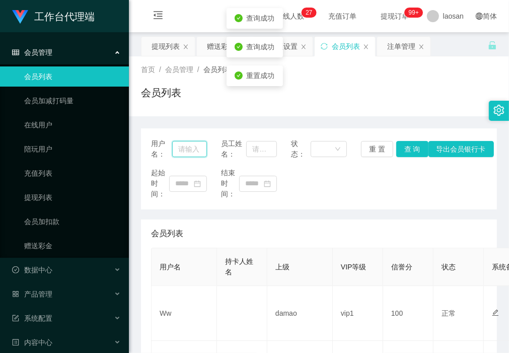
click at [197, 146] on input "text" at bounding box center [189, 149] width 35 height 16
paste input "[PERSON_NAME]"
type input "[PERSON_NAME]"
click at [408, 151] on button "查 询" at bounding box center [413, 149] width 32 height 16
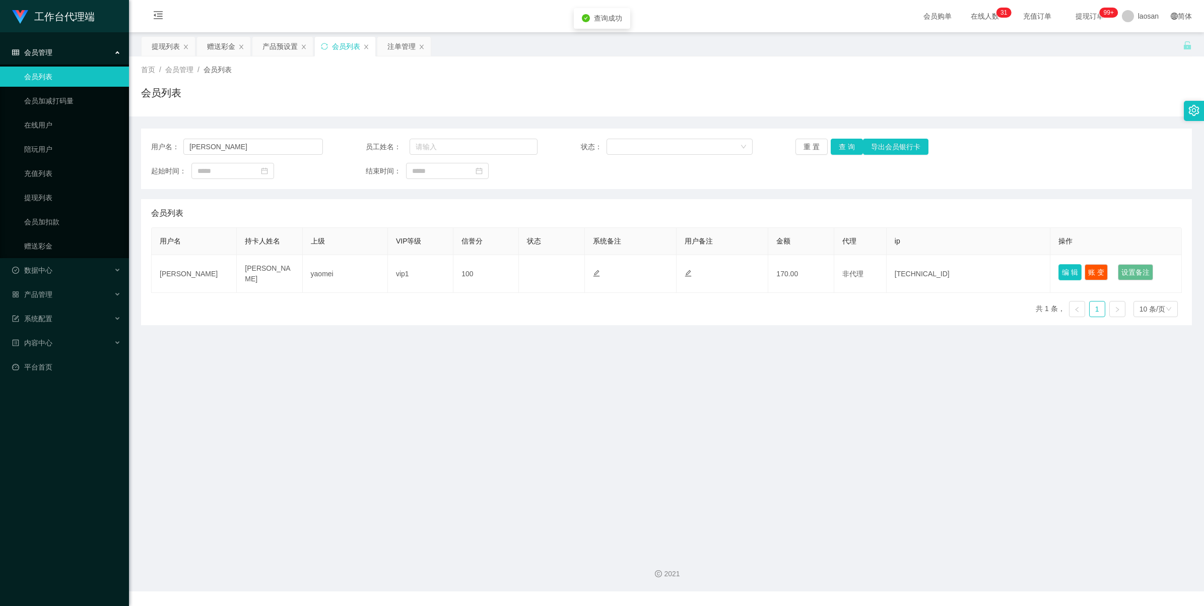
drag, startPoint x: 1066, startPoint y: 271, endPoint x: 1034, endPoint y: 285, distance: 35.2
click at [509, 271] on button "编 辑" at bounding box center [1070, 272] width 23 height 16
type input "[PERSON_NAME]"
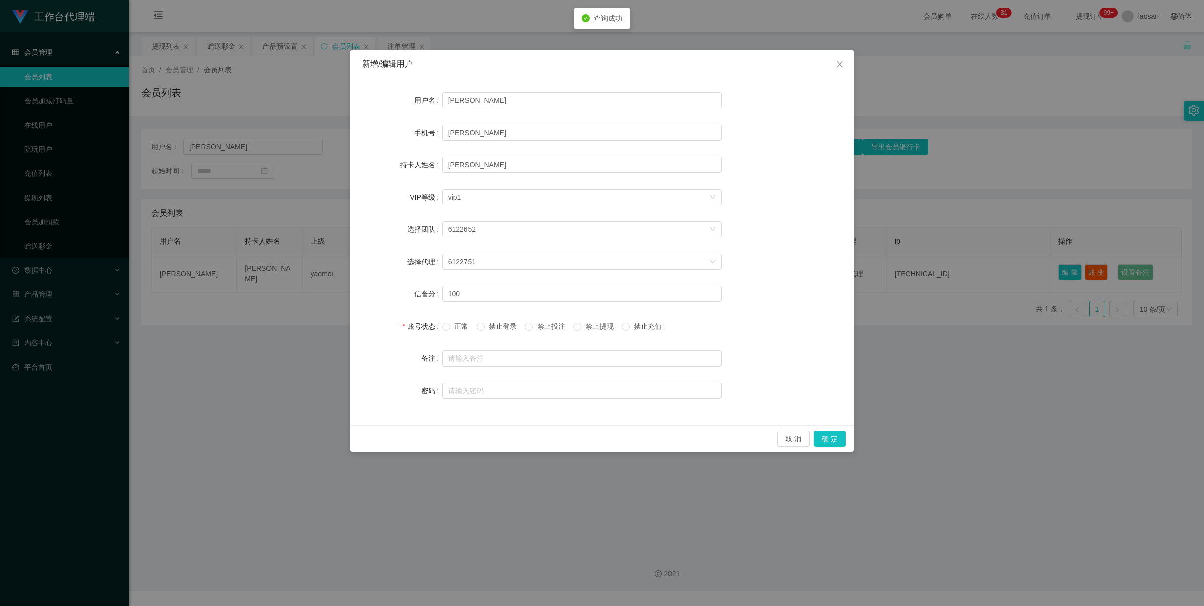
click at [460, 327] on span "正常" at bounding box center [461, 326] width 22 height 8
click at [509, 353] on button "确 定" at bounding box center [830, 438] width 32 height 16
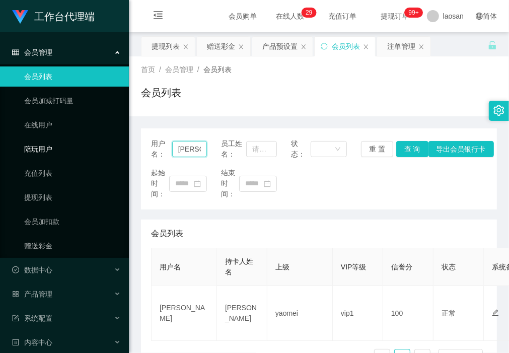
drag, startPoint x: 197, startPoint y: 144, endPoint x: 36, endPoint y: 147, distance: 161.7
click at [36, 147] on section "工作台代理端 会员管理 会员列表 会员加减打码量 在线用户 陪玩用户 充值列表 提现列表 会员加扣款 赠送彩金 数据中心 产品管理 注单管理 产品列表 产品预…" at bounding box center [254, 295] width 509 height 591
paste input "6122752"
type input "6122752"
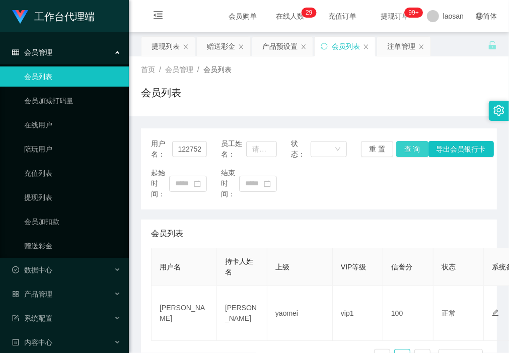
click at [403, 150] on button "查 询" at bounding box center [413, 149] width 32 height 16
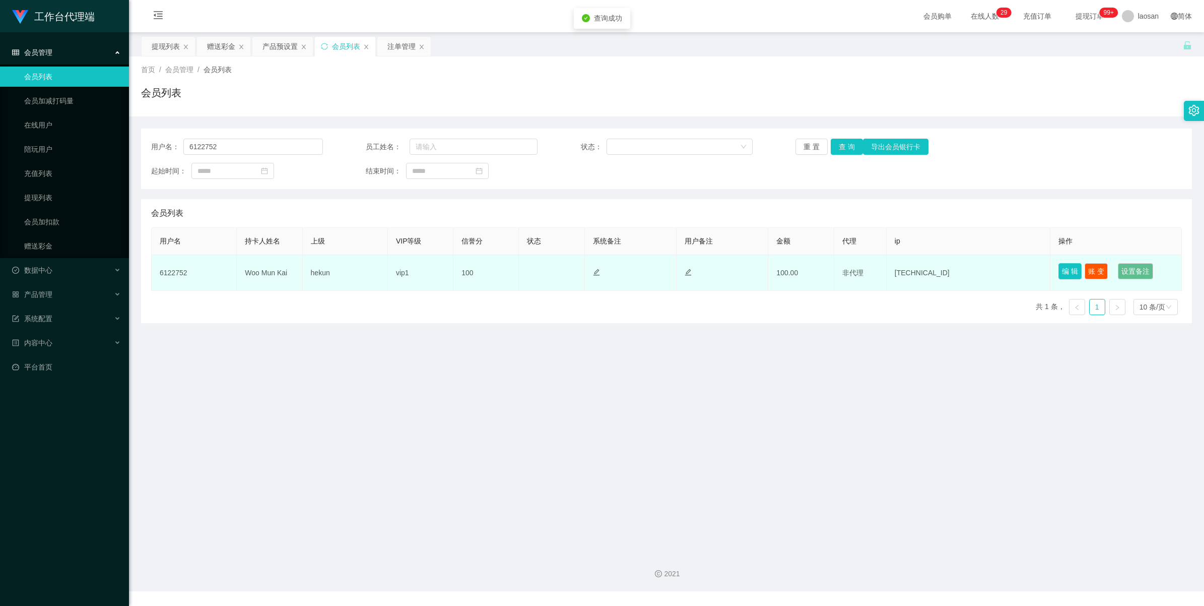
drag, startPoint x: 1067, startPoint y: 270, endPoint x: 1011, endPoint y: 280, distance: 56.8
click at [509, 270] on button "编 辑" at bounding box center [1070, 271] width 23 height 16
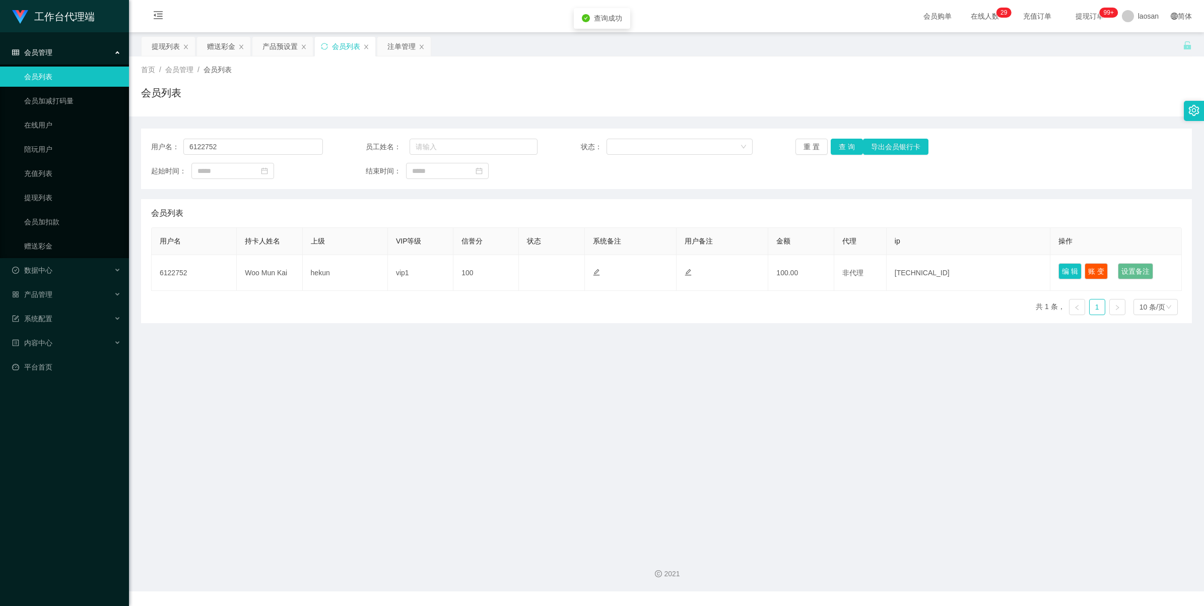
type input "6122752"
type input "Woo Mun Kai"
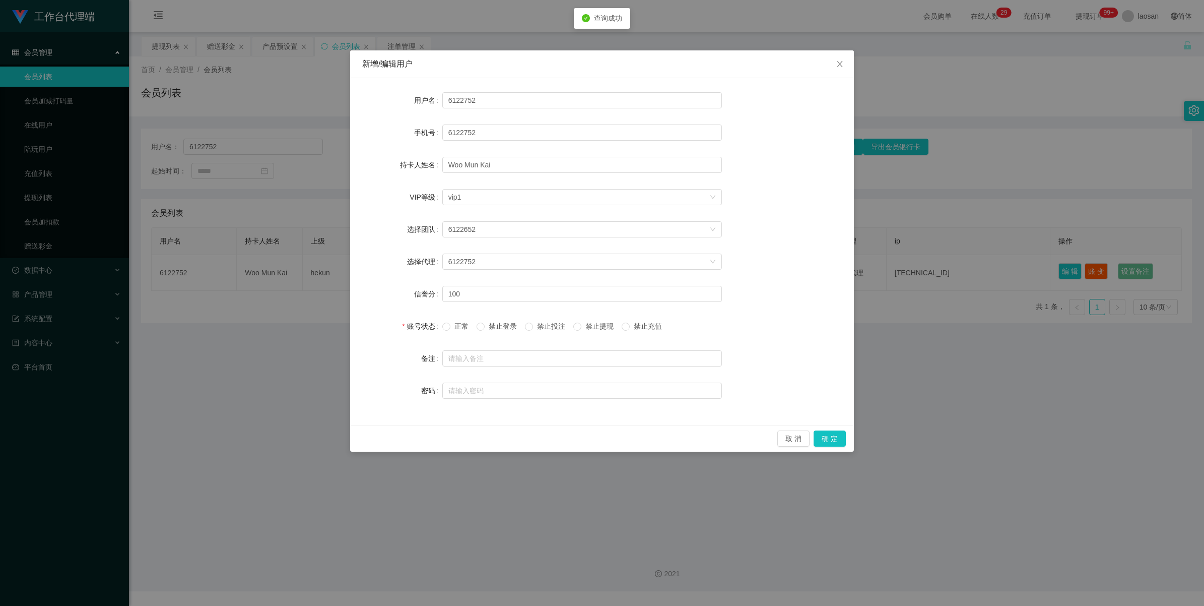
click at [462, 323] on span "正常" at bounding box center [461, 326] width 22 height 8
click at [509, 353] on button "确 定" at bounding box center [830, 438] width 32 height 16
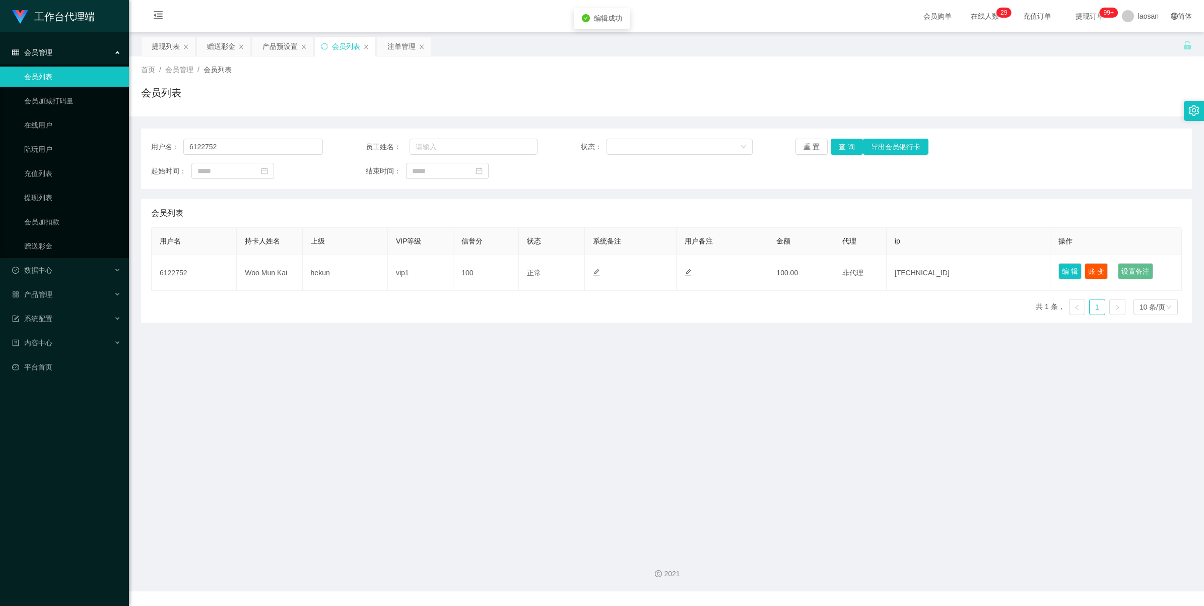
click at [509, 353] on main "关闭左侧 关闭右侧 关闭其它 刷新页面 提现列表 赠送彩金 产品预设置 会员列表 注单管理 首页 / 会员管理 / 会员列表 / 会员列表 用户名： 6122…" at bounding box center [666, 288] width 1075 height 512
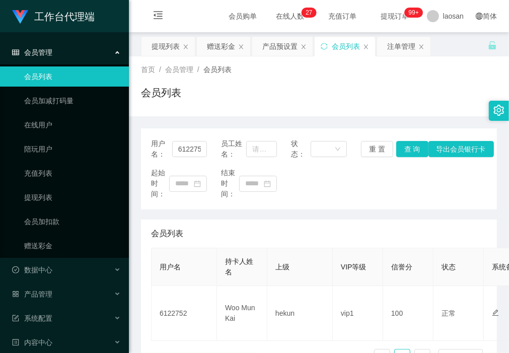
click at [208, 220] on div "会员列表" at bounding box center [319, 234] width 336 height 28
click at [171, 48] on div "提现列表" at bounding box center [166, 46] width 28 height 19
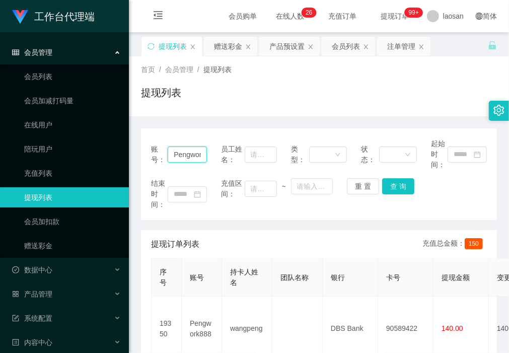
scroll to position [0, 16]
drag, startPoint x: 171, startPoint y: 154, endPoint x: 226, endPoint y: 159, distance: 54.7
click at [226, 159] on div "账号： Pengwork888 员工姓名： 类型： 状态： 起始时间：" at bounding box center [319, 155] width 336 height 32
click at [394, 186] on button "查 询" at bounding box center [398, 186] width 32 height 16
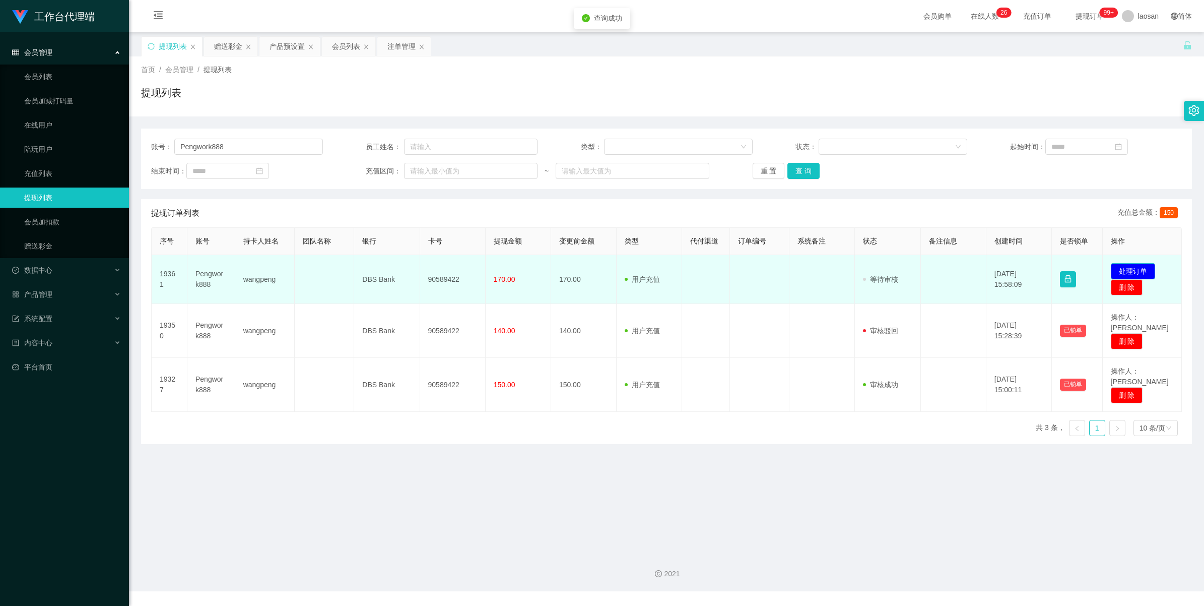
click at [509, 268] on button "处理订单" at bounding box center [1133, 271] width 44 height 16
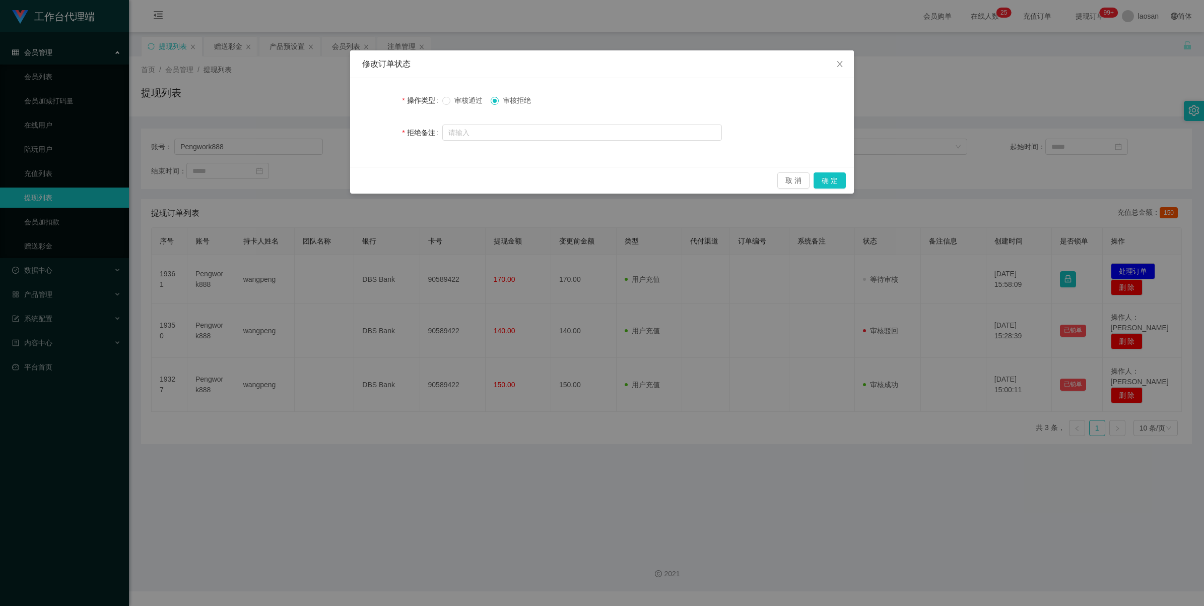
click at [465, 97] on span "审核通过" at bounding box center [468, 100] width 36 height 8
click at [509, 180] on button "确 定" at bounding box center [830, 180] width 32 height 16
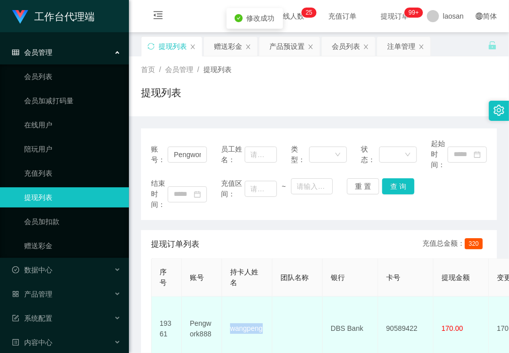
drag, startPoint x: 266, startPoint y: 326, endPoint x: 225, endPoint y: 327, distance: 40.3
click at [225, 327] on td "wangpeng" at bounding box center [247, 329] width 50 height 64
copy td "wangpeng"
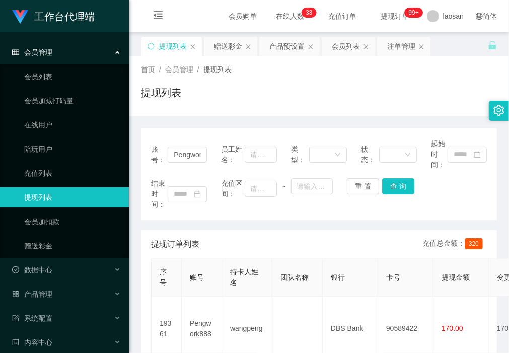
drag, startPoint x: 207, startPoint y: 222, endPoint x: 272, endPoint y: 273, distance: 82.9
click at [207, 222] on div "账号： Pengwork888 员工姓名： 类型： 状态： 起始时间： 结束时间： 充值区间： ~ 重 置 查 询 提现订单列表 充值总金额： 320 序号 …" at bounding box center [319, 325] width 356 height 394
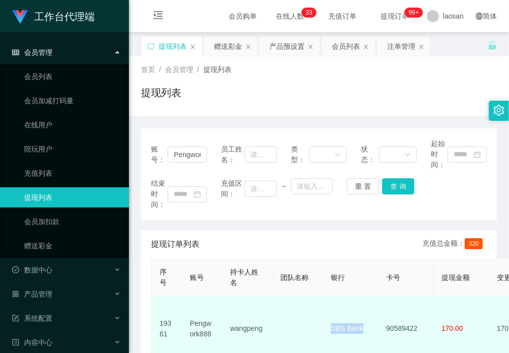
drag, startPoint x: 368, startPoint y: 323, endPoint x: 329, endPoint y: 325, distance: 39.3
click at [329, 325] on td "DBS Bank" at bounding box center [350, 329] width 55 height 64
copy td "DBS Bank"
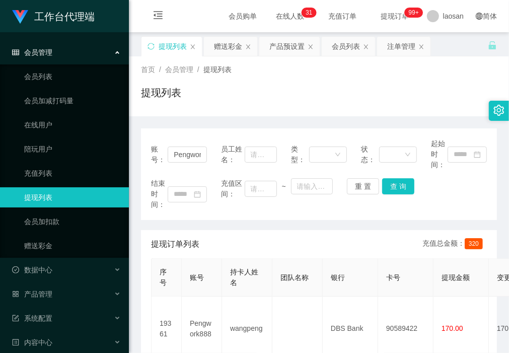
click at [227, 231] on div "提现订单列表 充值总金额： 320" at bounding box center [319, 244] width 336 height 28
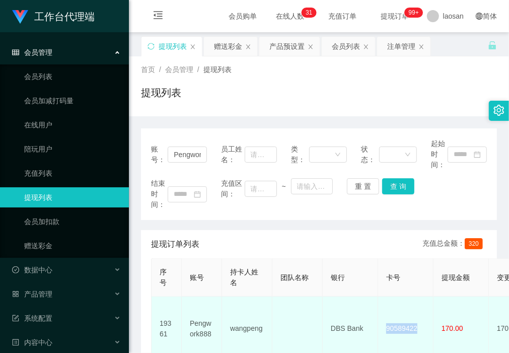
drag, startPoint x: 424, startPoint y: 325, endPoint x: 378, endPoint y: 320, distance: 46.6
click at [381, 322] on td "90589422" at bounding box center [405, 329] width 55 height 64
copy td "90589422"
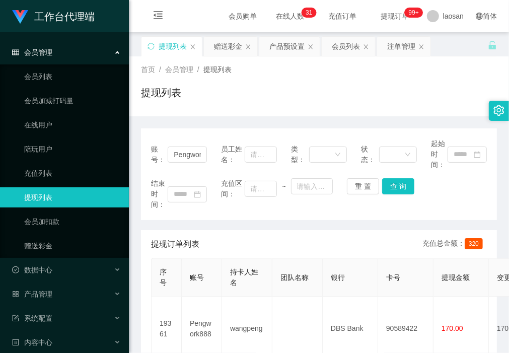
click at [212, 221] on div "账号： Pengwork888 员工姓名： 类型： 状态： 起始时间： 结束时间： 充值区间： ~ 重 置 查 询 提现订单列表 充值总金额： 320 序号 …" at bounding box center [319, 325] width 356 height 394
click at [196, 111] on div "首页 / 会员管理 / 提现列表 / 提现列表" at bounding box center [319, 86] width 380 height 60
drag, startPoint x: 169, startPoint y: 155, endPoint x: 364, endPoint y: 182, distance: 197.4
click at [364, 182] on div "账号： Pengwork888 员工姓名： 类型： 状态： 起始时间： 结束时间： 充值区间： ~ 重 置 查 询" at bounding box center [319, 174] width 356 height 92
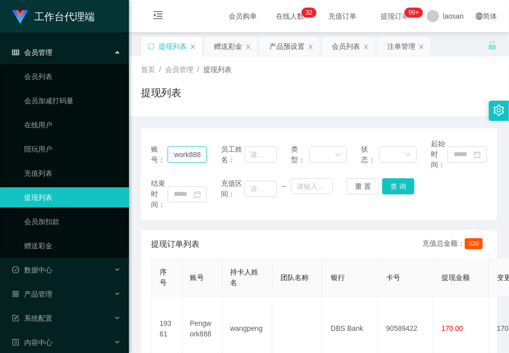
paste input "[PERSON_NAME]"
click at [401, 184] on button "查 询" at bounding box center [398, 186] width 32 height 16
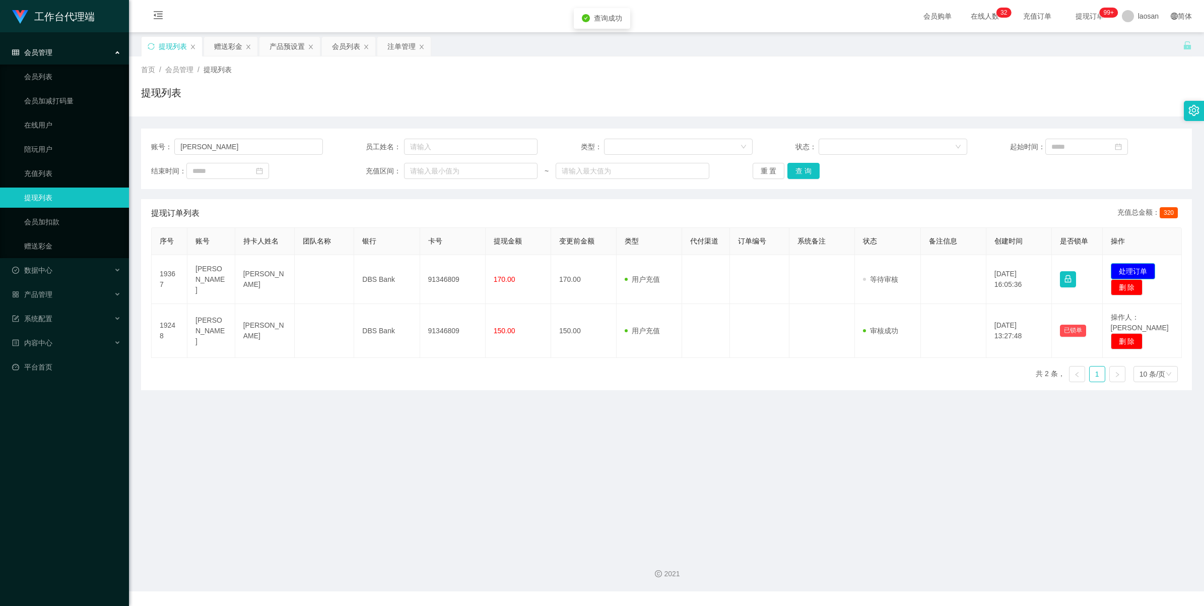
click at [509, 271] on button "处理订单" at bounding box center [1133, 271] width 44 height 16
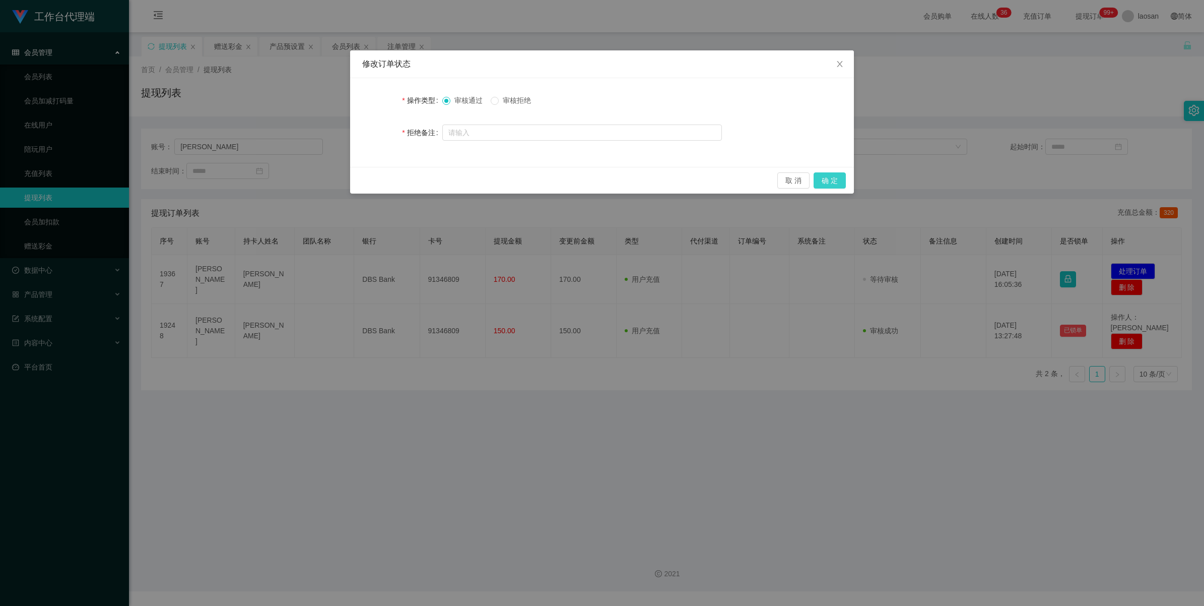
click at [509, 182] on button "确 定" at bounding box center [830, 180] width 32 height 16
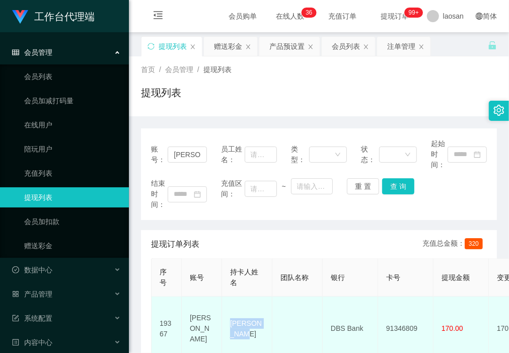
drag, startPoint x: 253, startPoint y: 338, endPoint x: 223, endPoint y: 314, distance: 38.0
click at [223, 314] on td "[PERSON_NAME]" at bounding box center [247, 329] width 50 height 64
copy td "[PERSON_NAME]"
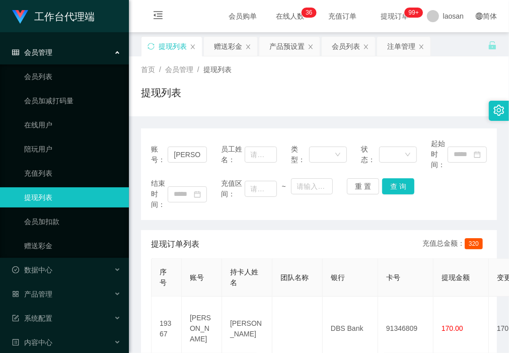
click at [208, 214] on div "账号： [PERSON_NAME] 员工姓名： 类型： 状态： 起始时间： 结束时间： 充值区间： ~ 重 置 查 询" at bounding box center [319, 174] width 356 height 92
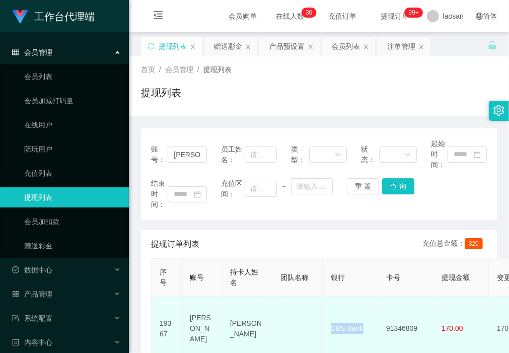
drag, startPoint x: 369, startPoint y: 327, endPoint x: 317, endPoint y: 325, distance: 51.5
copy tr "DBS Bank"
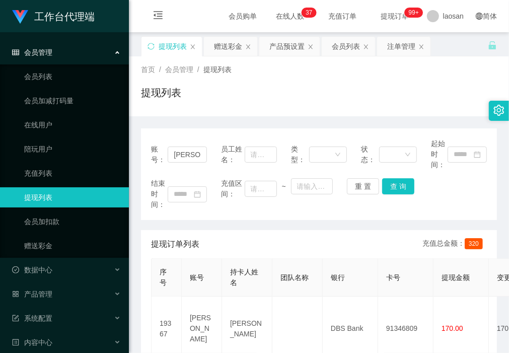
click at [200, 211] on div "账号： [PERSON_NAME] 员工姓名： 类型： 状态： 起始时间： 结束时间： 充值区间： ~ 重 置 查 询" at bounding box center [319, 174] width 356 height 92
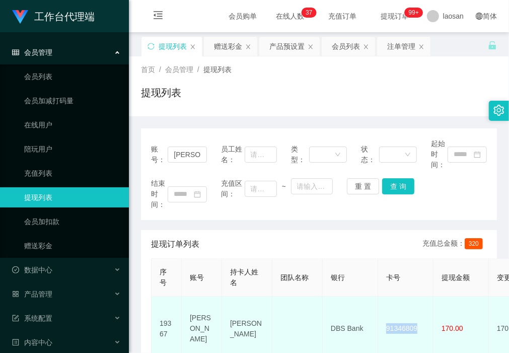
drag, startPoint x: 422, startPoint y: 324, endPoint x: 371, endPoint y: 328, distance: 50.6
copy tr "91346809"
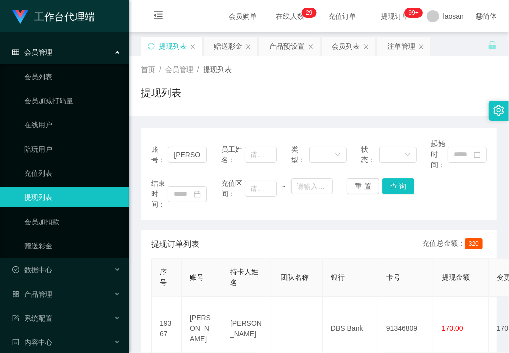
click at [212, 101] on div "提现列表" at bounding box center [319, 96] width 356 height 23
click at [182, 124] on div "账号： [PERSON_NAME] 员工姓名： 类型： 状态： 起始时间： 结束时间： 充值区间： ~ 重 置 查 询 提现订单列表 充值总金额： 320 序…" at bounding box center [319, 287] width 356 height 342
drag, startPoint x: 198, startPoint y: 157, endPoint x: 114, endPoint y: 154, distance: 84.2
click at [114, 154] on section "工作台代理端 会员管理 会员列表 会员加减打码量 在线用户 陪玩用户 充值列表 提现列表 会员加扣款 赠送彩金 数据中心 产品管理 注单管理 产品列表 产品预…" at bounding box center [254, 295] width 509 height 591
paste input "6122752"
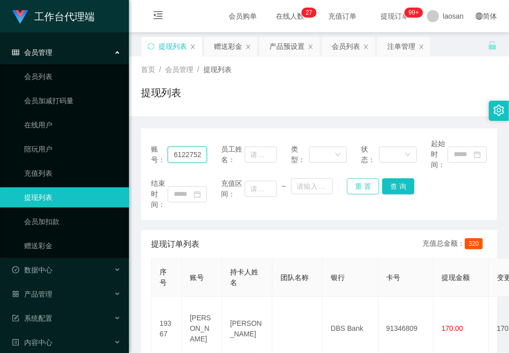
scroll to position [0, 1]
type input "6122752"
drag, startPoint x: 399, startPoint y: 187, endPoint x: 415, endPoint y: 187, distance: 15.6
click at [399, 187] on button "查 询" at bounding box center [398, 186] width 32 height 16
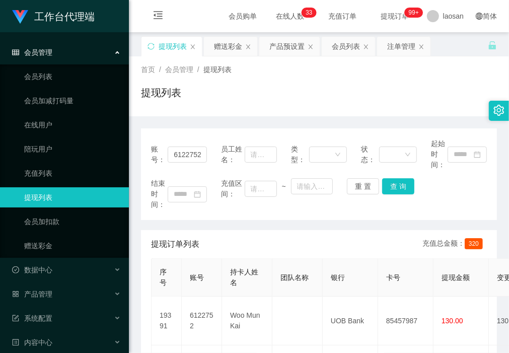
click at [192, 114] on div "首页 / 会员管理 / 提现列表 / 提现列表" at bounding box center [319, 86] width 380 height 60
click at [400, 184] on button "查 询" at bounding box center [398, 186] width 32 height 16
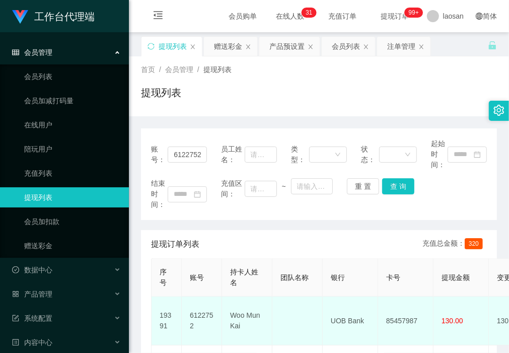
click at [253, 334] on td "Woo Mun Kai" at bounding box center [247, 321] width 50 height 49
drag, startPoint x: 257, startPoint y: 336, endPoint x: 227, endPoint y: 318, distance: 34.6
click at [227, 318] on td "Woo Mun Kai" at bounding box center [247, 321] width 50 height 49
copy td "Woo Mun Kai"
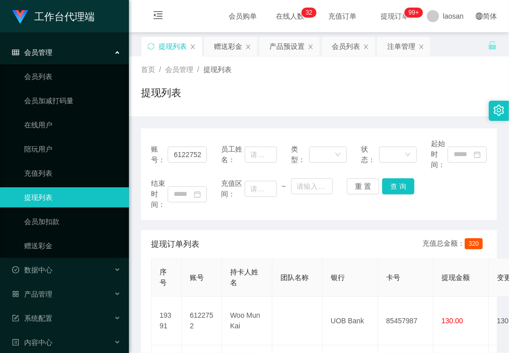
click at [202, 231] on div "提现订单列表 充值总金额： 320" at bounding box center [319, 244] width 336 height 28
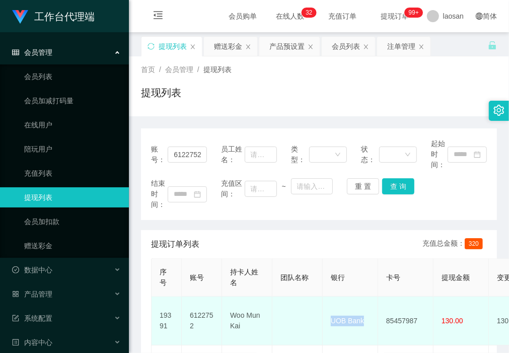
drag, startPoint x: 371, startPoint y: 320, endPoint x: 325, endPoint y: 318, distance: 45.9
click at [325, 318] on td "UOB Bank" at bounding box center [350, 321] width 55 height 49
copy td "UOB Bank"
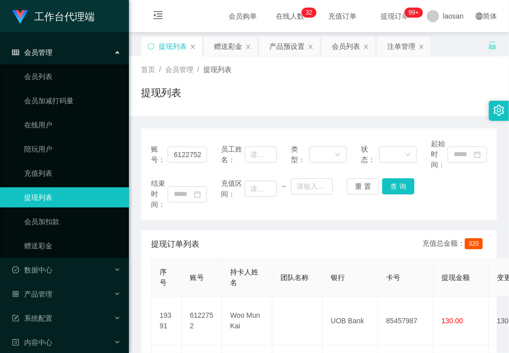
drag, startPoint x: 208, startPoint y: 217, endPoint x: 217, endPoint y: 220, distance: 9.7
click at [208, 217] on div "账号： 6122752 员工姓名： 类型： 状态： 起始时间： 结束时间： 充值区间： ~ 重 置 查 询" at bounding box center [319, 174] width 356 height 92
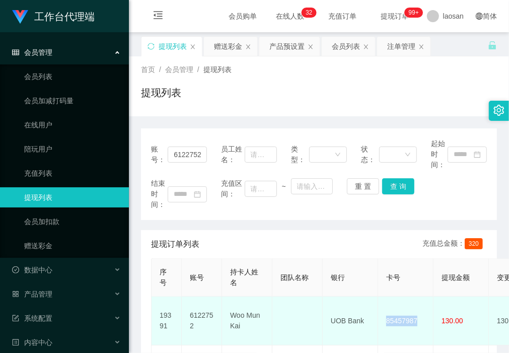
drag, startPoint x: 419, startPoint y: 319, endPoint x: 381, endPoint y: 319, distance: 37.3
click at [381, 319] on td "85457987" at bounding box center [405, 321] width 55 height 49
copy td "85457987"
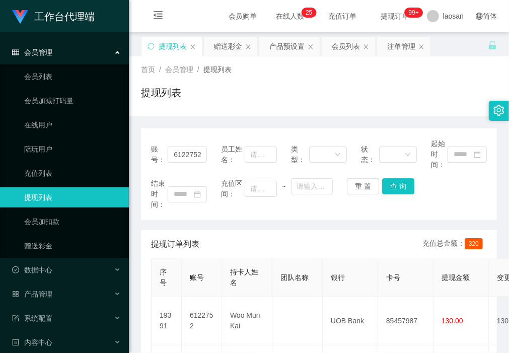
click at [189, 106] on div "提现列表" at bounding box center [319, 96] width 356 height 23
click at [193, 107] on div "提现列表" at bounding box center [319, 96] width 356 height 23
click at [191, 119] on div "账号： 6122752 员工姓名： 类型： 状态： 起始时间： 结束时间： 充值区间： ~ 重 置 查 询 提现订单列表 充值总金额： 320 序号 账号 持…" at bounding box center [319, 311] width 356 height 390
click at [223, 49] on div "赠送彩金" at bounding box center [228, 46] width 28 height 19
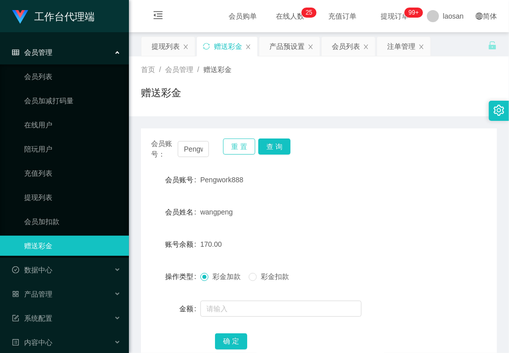
click at [238, 144] on button "重 置" at bounding box center [239, 147] width 32 height 16
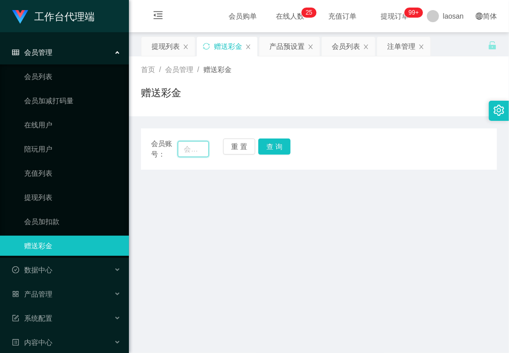
click at [195, 147] on input "text" at bounding box center [193, 149] width 31 height 16
paste input "6122752"
type input "6122752"
click at [277, 150] on button "查 询" at bounding box center [274, 147] width 32 height 16
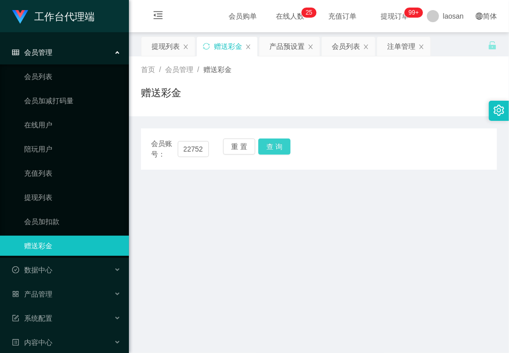
scroll to position [0, 0]
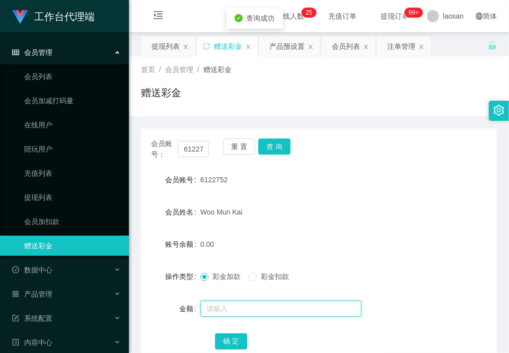
click at [236, 307] on input "text" at bounding box center [281, 309] width 161 height 16
type input "112"
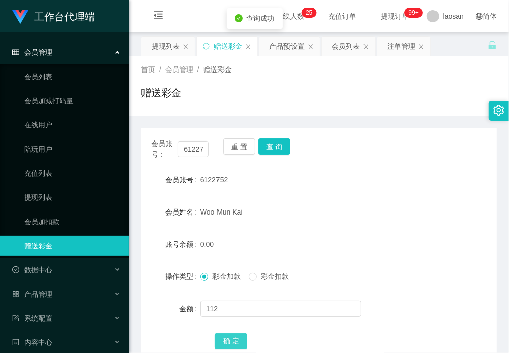
click at [233, 336] on button "确 定" at bounding box center [231, 342] width 32 height 16
drag, startPoint x: 241, startPoint y: 147, endPoint x: 222, endPoint y: 147, distance: 18.6
click at [241, 147] on button "重 置" at bounding box center [239, 147] width 32 height 16
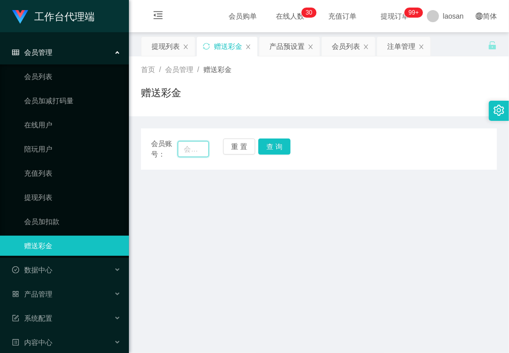
click at [186, 149] on input "text" at bounding box center [193, 149] width 31 height 16
paste input "13593134615"
type input "13593134615"
click at [273, 145] on button "查 询" at bounding box center [274, 147] width 32 height 16
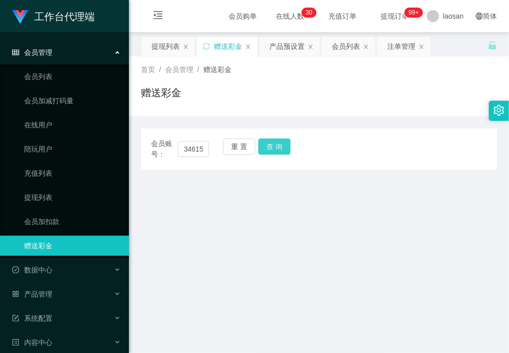
scroll to position [0, 0]
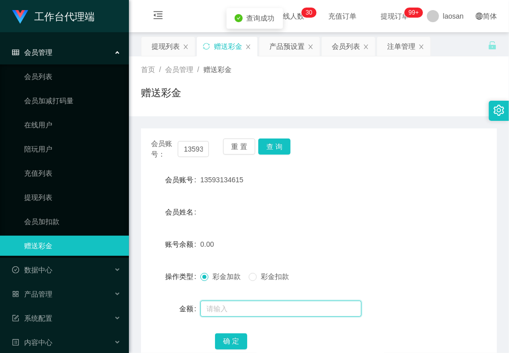
click at [257, 310] on input "text" at bounding box center [281, 309] width 161 height 16
type input "4"
type input "100"
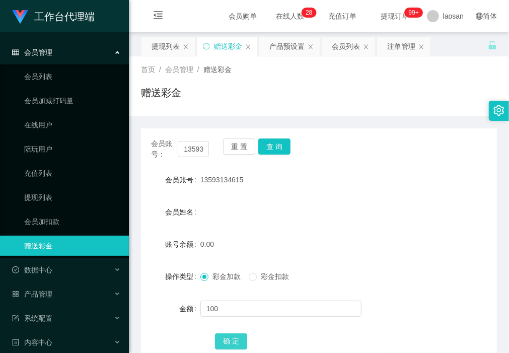
click at [239, 341] on button "确 定" at bounding box center [231, 342] width 32 height 16
drag, startPoint x: 162, startPoint y: 43, endPoint x: 200, endPoint y: 97, distance: 65.1
click at [162, 43] on div "提现列表" at bounding box center [166, 46] width 28 height 19
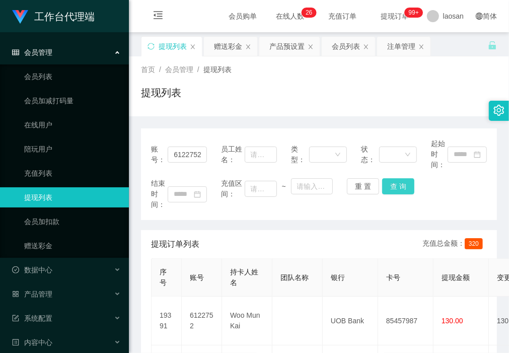
click at [399, 184] on button "查 询" at bounding box center [398, 186] width 32 height 16
click at [288, 48] on div "产品预设置" at bounding box center [287, 46] width 35 height 19
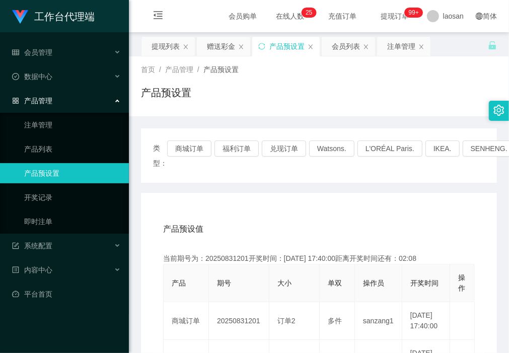
drag, startPoint x: 205, startPoint y: 111, endPoint x: 208, endPoint y: 101, distance: 10.7
click at [205, 111] on div "首页 / 产品管理 / 产品预设置 / 产品预设置" at bounding box center [319, 86] width 380 height 60
click at [160, 47] on div "提现列表" at bounding box center [166, 46] width 28 height 19
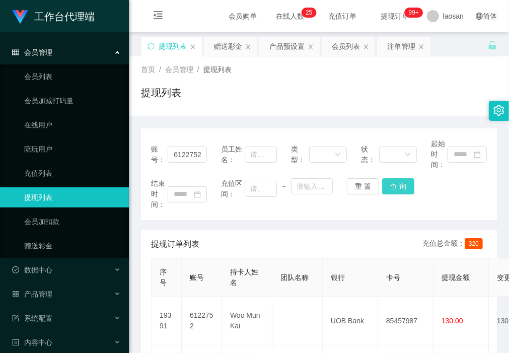
click at [393, 181] on button "查 询" at bounding box center [398, 186] width 32 height 16
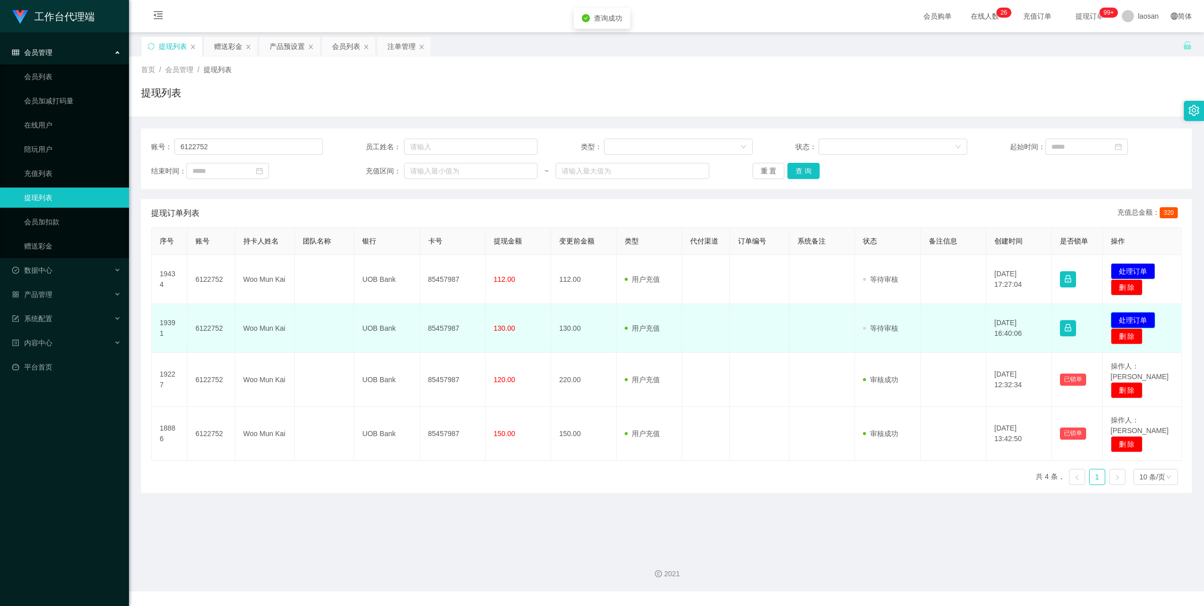
click at [509, 320] on button "处理订单" at bounding box center [1133, 320] width 44 height 16
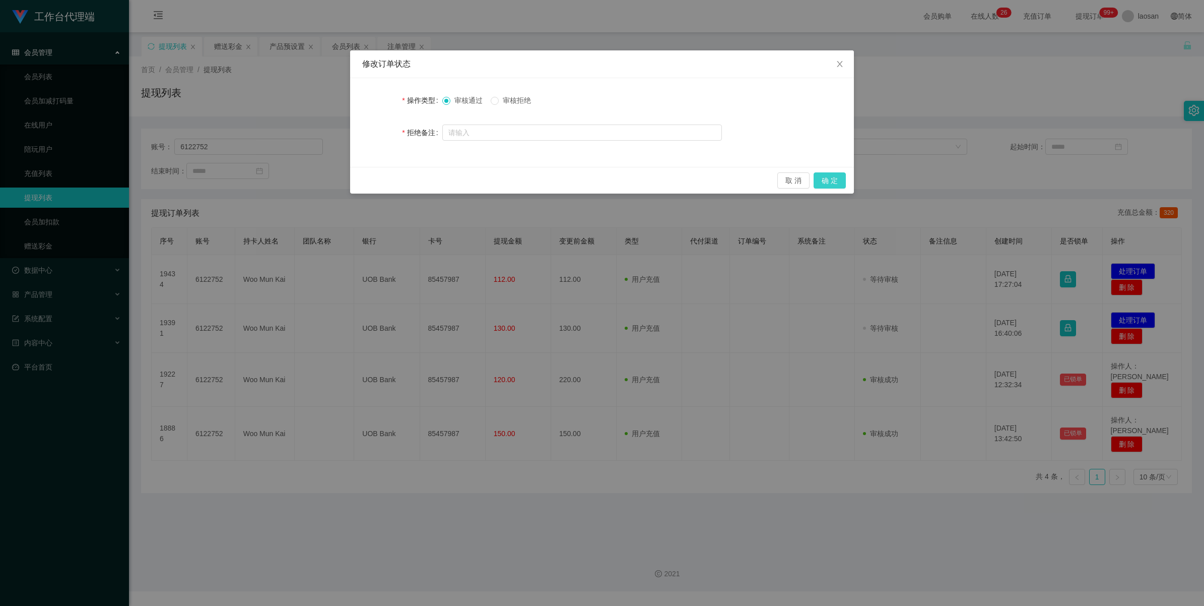
click at [509, 182] on button "确 定" at bounding box center [830, 180] width 32 height 16
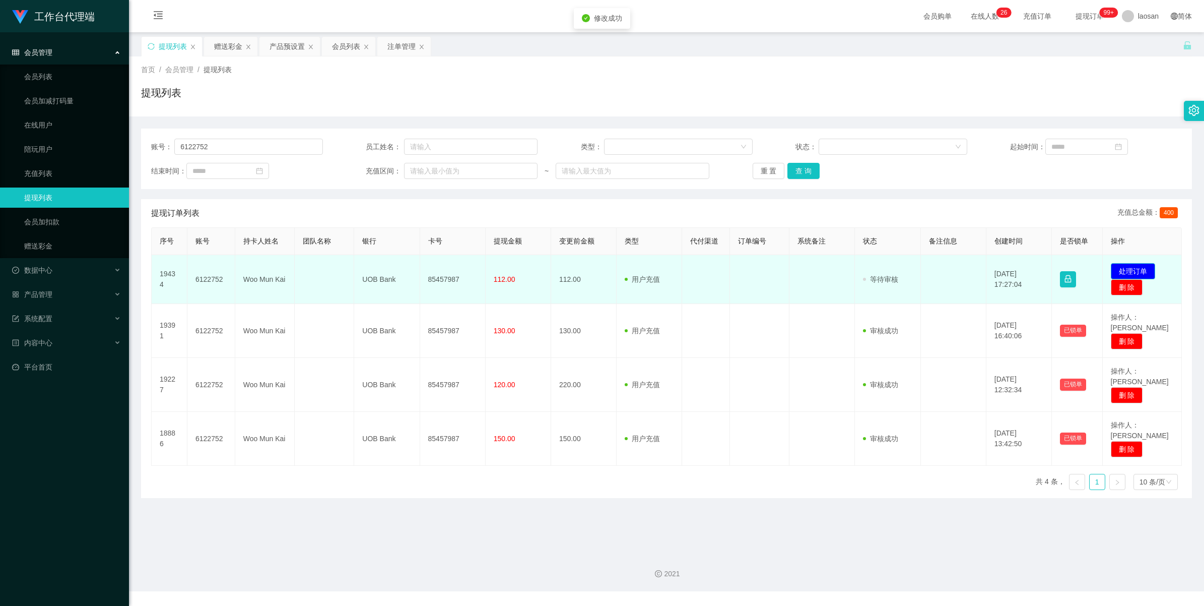
click at [509, 265] on button "处理订单" at bounding box center [1133, 271] width 44 height 16
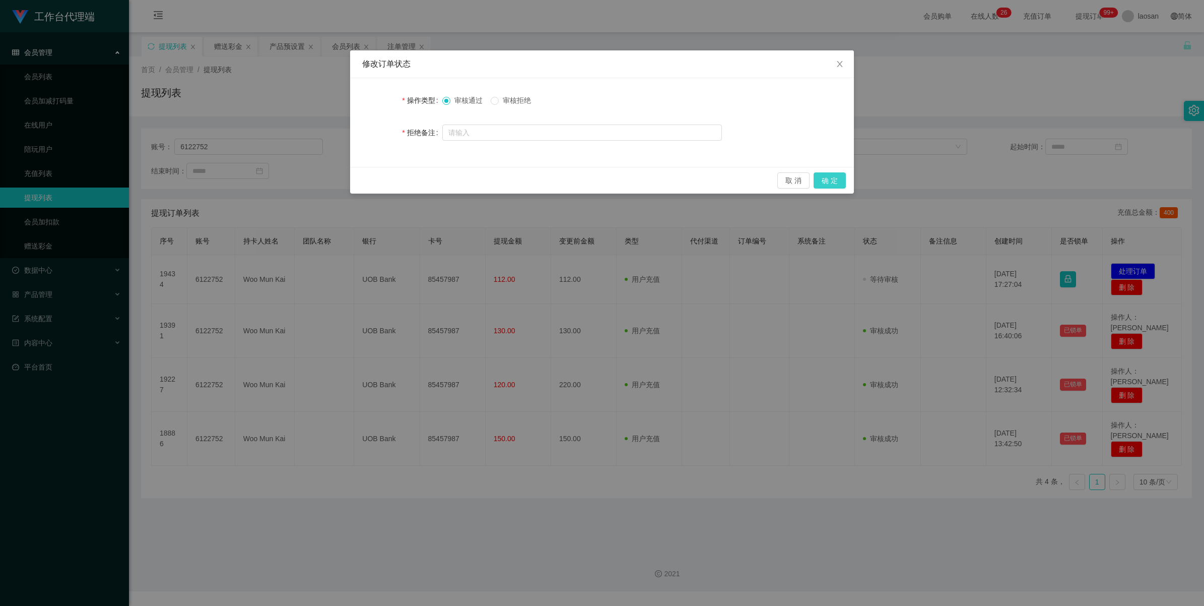
click at [509, 183] on button "确 定" at bounding box center [830, 180] width 32 height 16
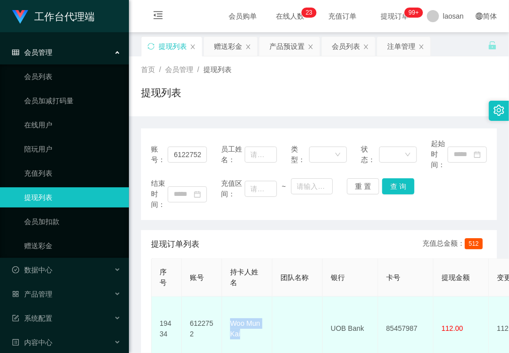
drag, startPoint x: 248, startPoint y: 336, endPoint x: 225, endPoint y: 318, distance: 29.1
click at [225, 318] on td "Woo Mun Kai" at bounding box center [247, 329] width 50 height 64
copy td "Woo Mun Kai"
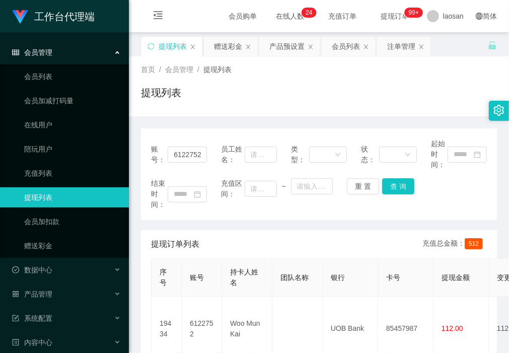
drag, startPoint x: 190, startPoint y: 112, endPoint x: 290, endPoint y: 236, distance: 158.7
click at [190, 112] on div "首页 / 会员管理 / 提现列表 / 提现列表" at bounding box center [319, 86] width 380 height 60
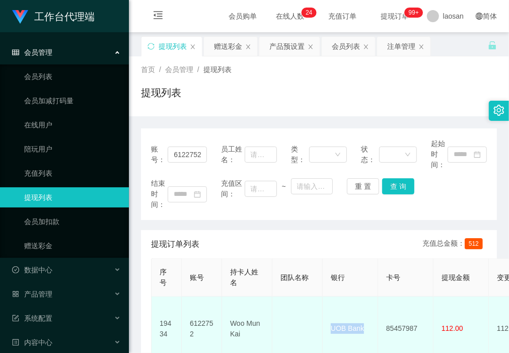
drag, startPoint x: 363, startPoint y: 325, endPoint x: 327, endPoint y: 325, distance: 35.3
click at [327, 325] on td "UOB Bank" at bounding box center [350, 329] width 55 height 64
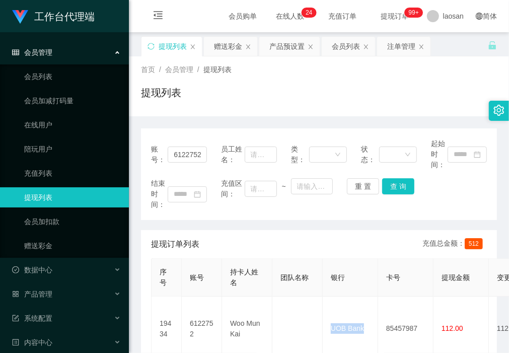
drag, startPoint x: 169, startPoint y: 212, endPoint x: 363, endPoint y: 289, distance: 208.1
click at [169, 212] on div "账号： 6122752 员工姓名： 类型： 状态： 起始时间： 结束时间： 充值区间： ~ 重 置 查 询" at bounding box center [319, 174] width 356 height 92
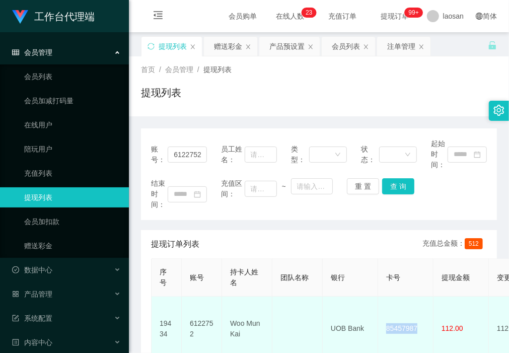
drag, startPoint x: 387, startPoint y: 326, endPoint x: 379, endPoint y: 326, distance: 7.6
click at [379, 326] on td "85457987" at bounding box center [405, 329] width 55 height 64
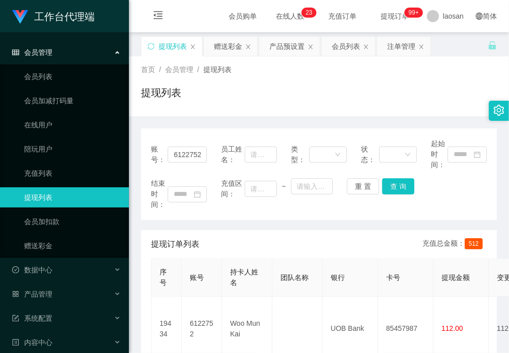
drag, startPoint x: 203, startPoint y: 210, endPoint x: 212, endPoint y: 217, distance: 11.5
click at [203, 210] on div "结束时间：" at bounding box center [179, 194] width 56 height 32
drag, startPoint x: 199, startPoint y: 217, endPoint x: 261, endPoint y: 232, distance: 63.7
click at [199, 217] on div "账号： 6122752 员工姓名： 类型： 状态： 起始时间： 结束时间： 充值区间： ~ 重 置 查 询" at bounding box center [319, 174] width 356 height 92
click at [216, 114] on div "首页 / 会员管理 / 提现列表 / 提现列表" at bounding box center [319, 86] width 380 height 60
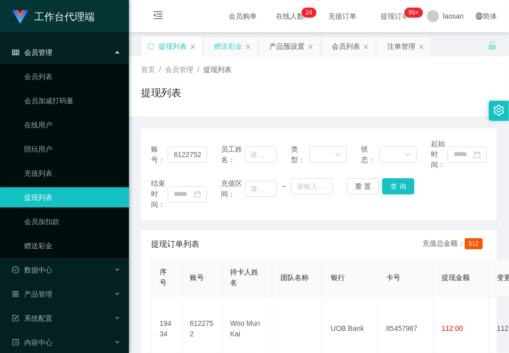
click at [223, 43] on div "赠送彩金" at bounding box center [228, 46] width 28 height 19
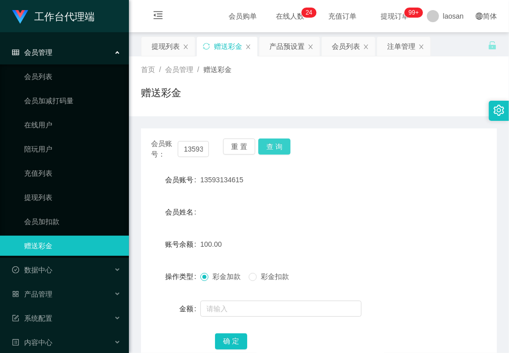
click at [277, 145] on button "查 询" at bounding box center [274, 147] width 32 height 16
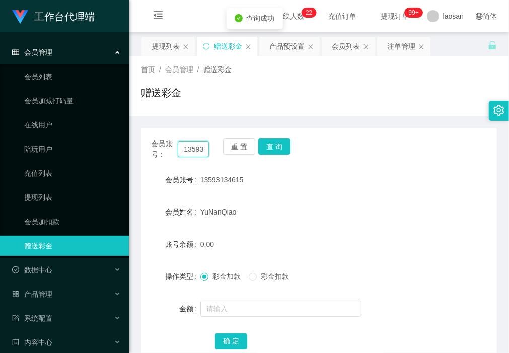
click at [192, 149] on input "13593134615" at bounding box center [193, 149] width 31 height 16
click at [391, 48] on div "注单管理" at bounding box center [401, 46] width 28 height 19
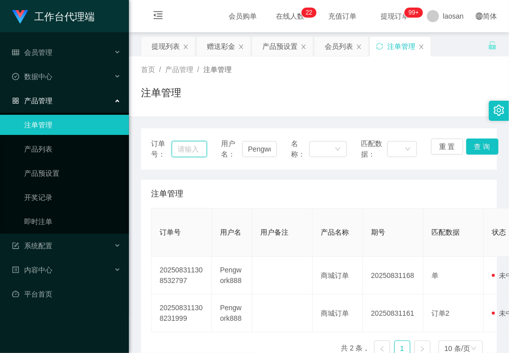
click at [195, 150] on input "text" at bounding box center [189, 149] width 35 height 16
drag, startPoint x: 242, startPoint y: 147, endPoint x: 354, endPoint y: 163, distance: 113.5
click at [354, 163] on div "订单号： 用户名： Pengwork888 名称： 匹配数据： 重 置 查 询" at bounding box center [319, 148] width 356 height 41
paste input "13593134615"
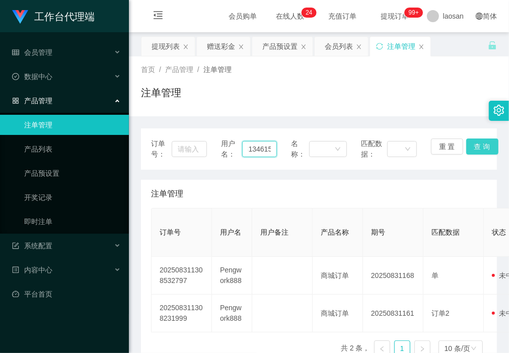
type input "13593134615"
click at [477, 146] on button "查 询" at bounding box center [483, 147] width 32 height 16
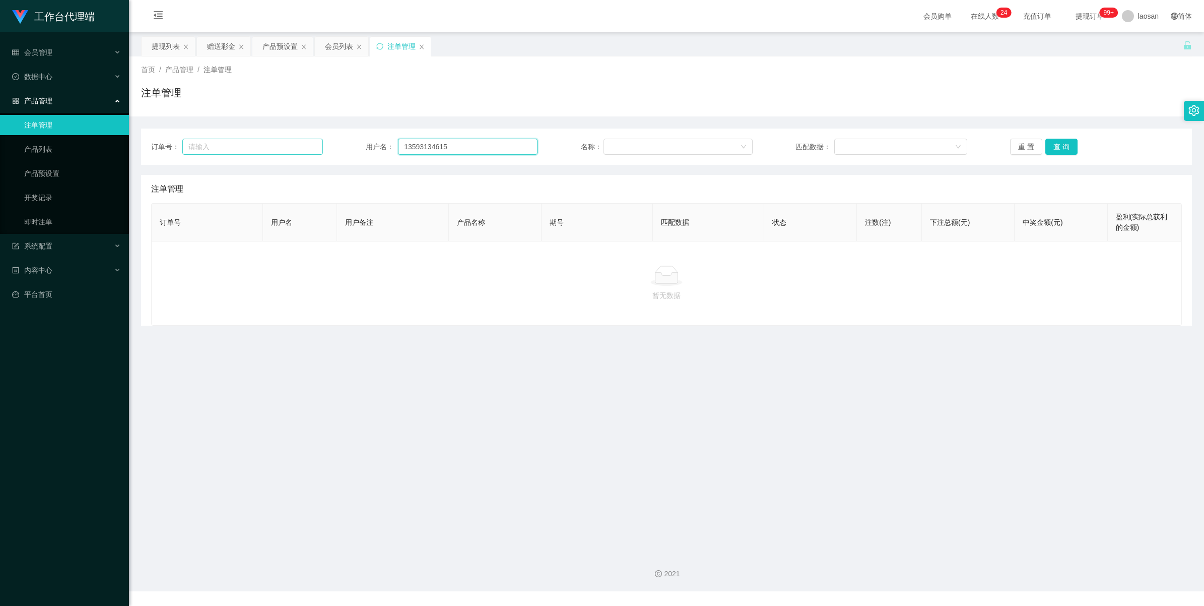
drag, startPoint x: 457, startPoint y: 147, endPoint x: 280, endPoint y: 145, distance: 176.9
click at [280, 145] on div "订单号： 用户名： 13593134615 名称： 匹配数据： 重 置 查 询" at bounding box center [666, 147] width 1031 height 16
click at [509, 149] on button "查 询" at bounding box center [1061, 147] width 32 height 16
click at [328, 45] on div "会员列表" at bounding box center [339, 46] width 28 height 19
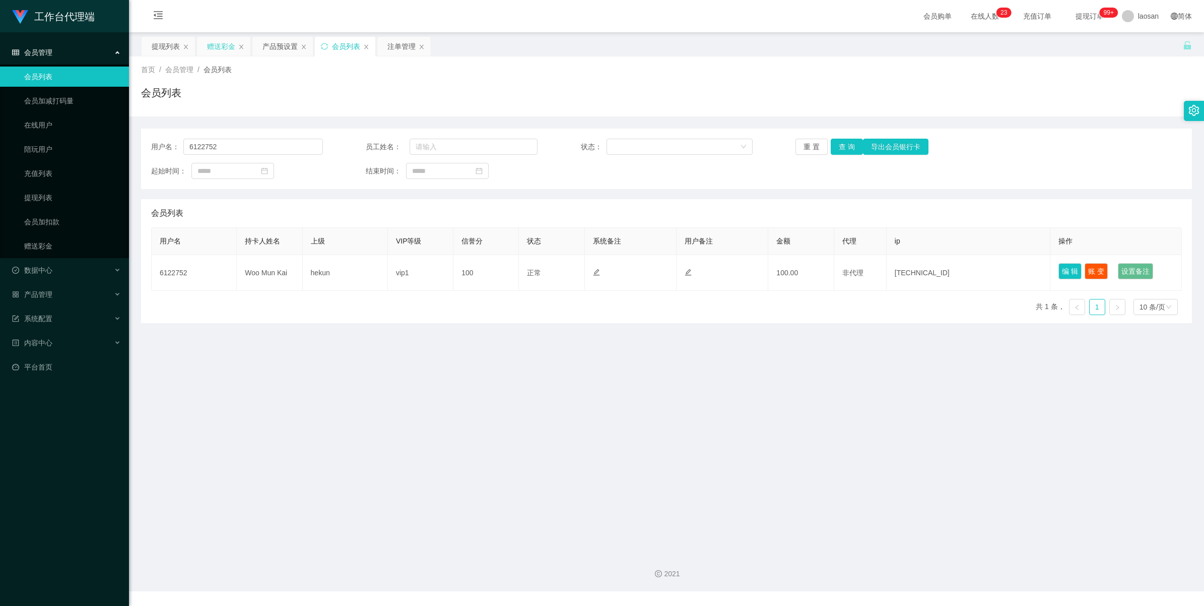
click at [223, 44] on div "赠送彩金" at bounding box center [221, 46] width 28 height 19
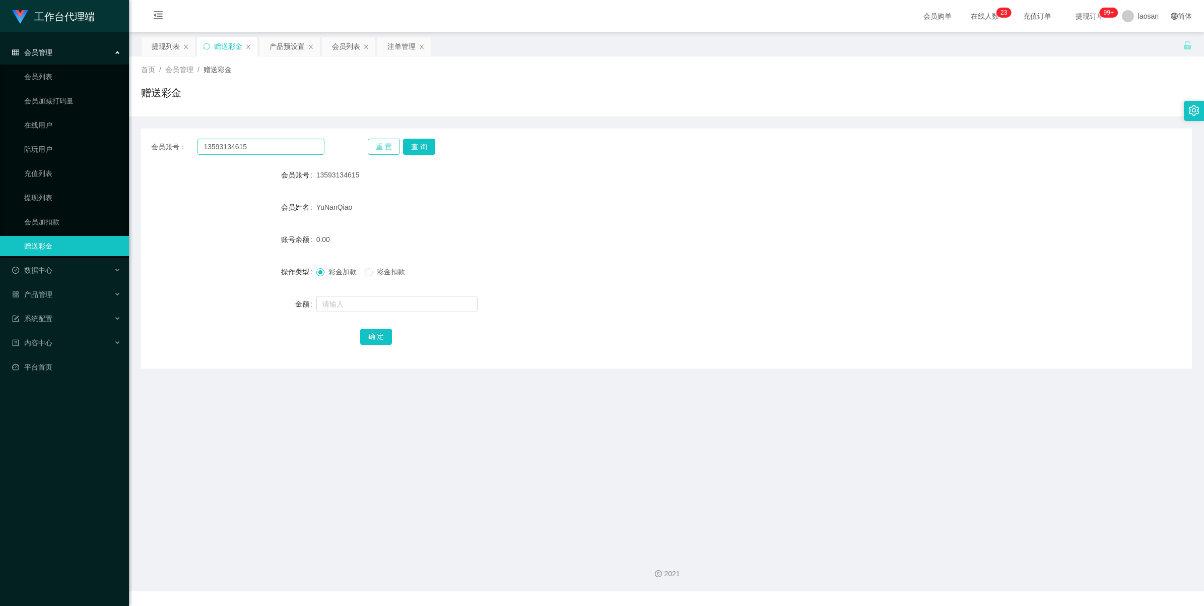
drag, startPoint x: 378, startPoint y: 151, endPoint x: 316, endPoint y: 152, distance: 62.5
click at [378, 151] on button "重 置" at bounding box center [384, 147] width 32 height 16
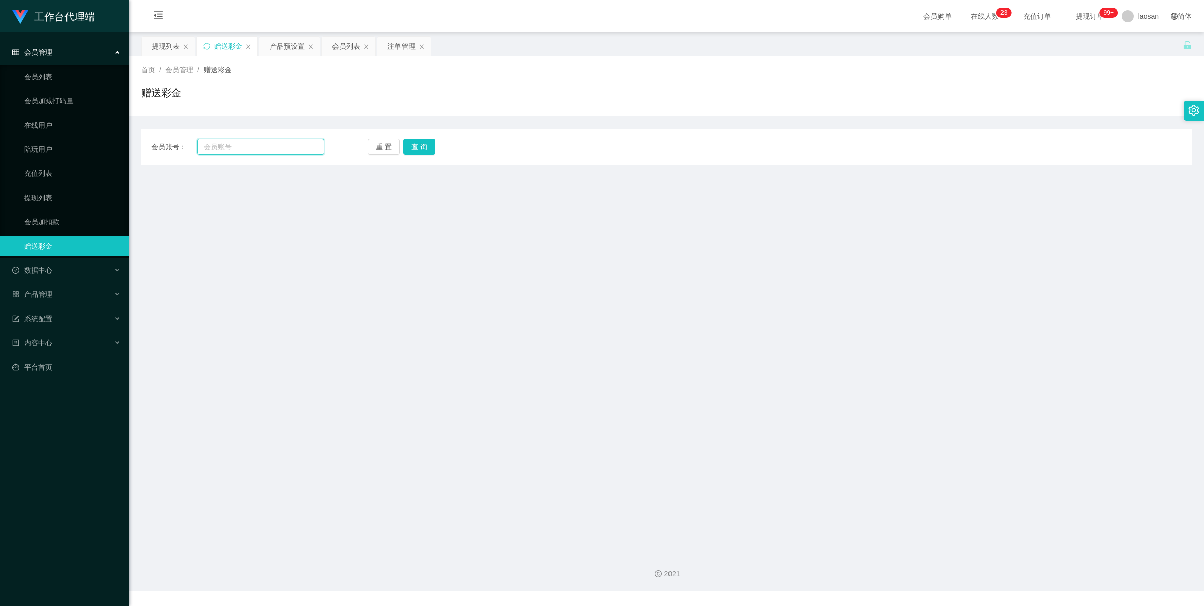
click at [270, 148] on input "text" at bounding box center [260, 147] width 127 height 16
paste input "13593134615"
type input "13593134615"
click at [426, 144] on button "查 询" at bounding box center [419, 147] width 32 height 16
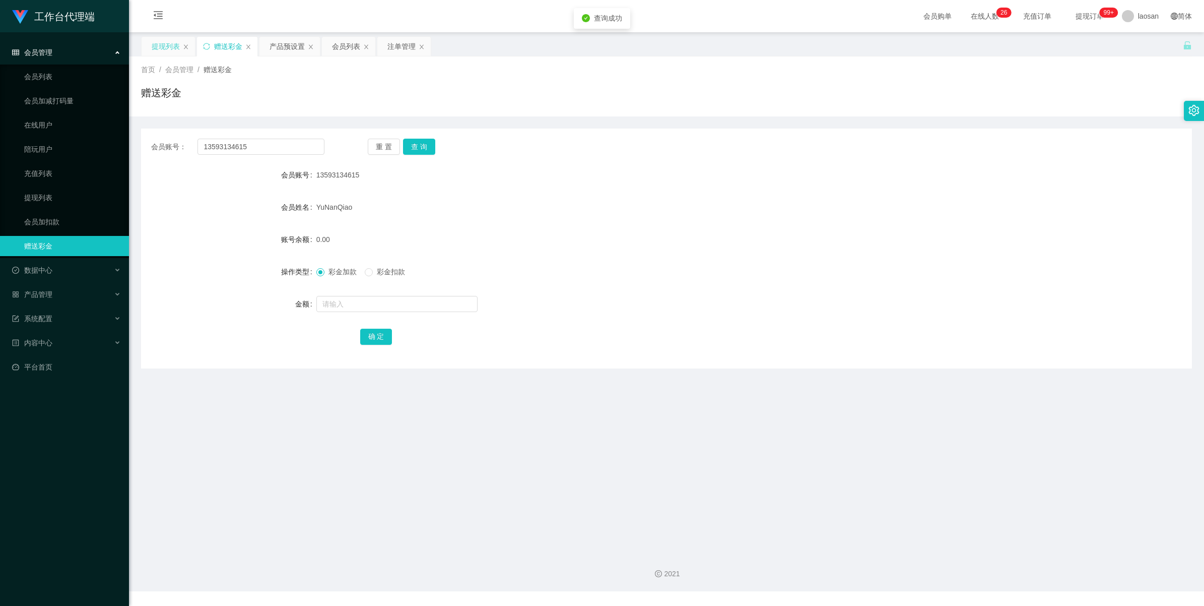
click at [157, 44] on div "提现列表" at bounding box center [166, 46] width 28 height 19
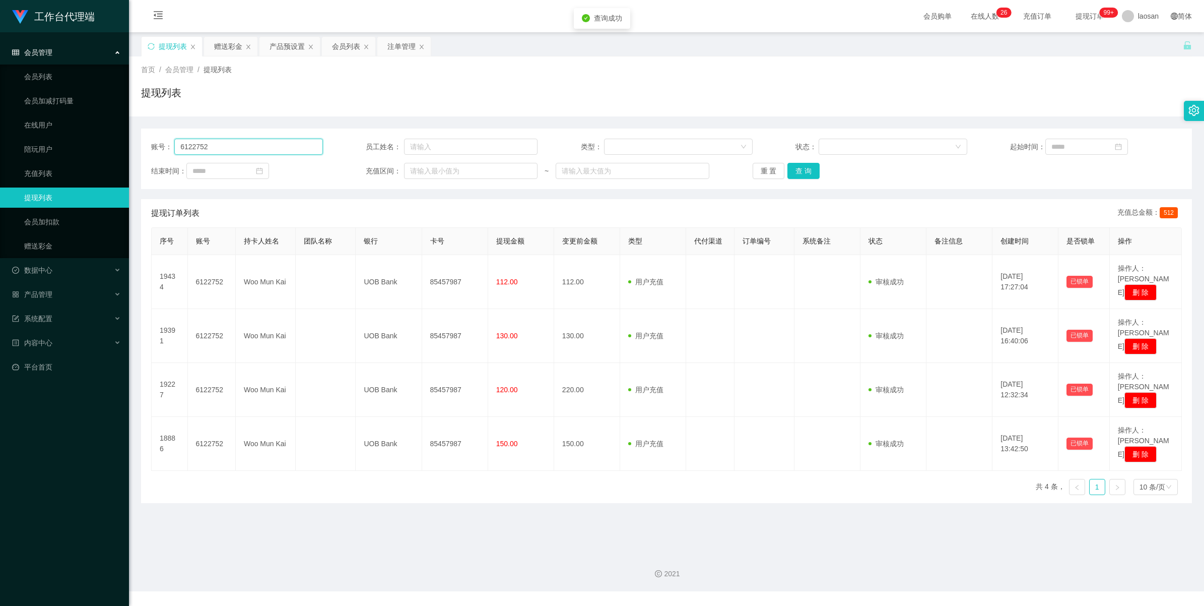
drag, startPoint x: 244, startPoint y: 143, endPoint x: 188, endPoint y: 148, distance: 56.7
click at [59, 149] on section "工作台代理端 会员管理 会员列表 会员加减打码量 在线用户 陪玩用户 充值列表 提现列表 会员加扣款 赠送彩金 数据中心 产品管理 注单管理 产品列表 产品预…" at bounding box center [602, 295] width 1204 height 591
paste input "13593134615"
type input "13593134615"
click at [509, 171] on button "查 询" at bounding box center [803, 171] width 32 height 16
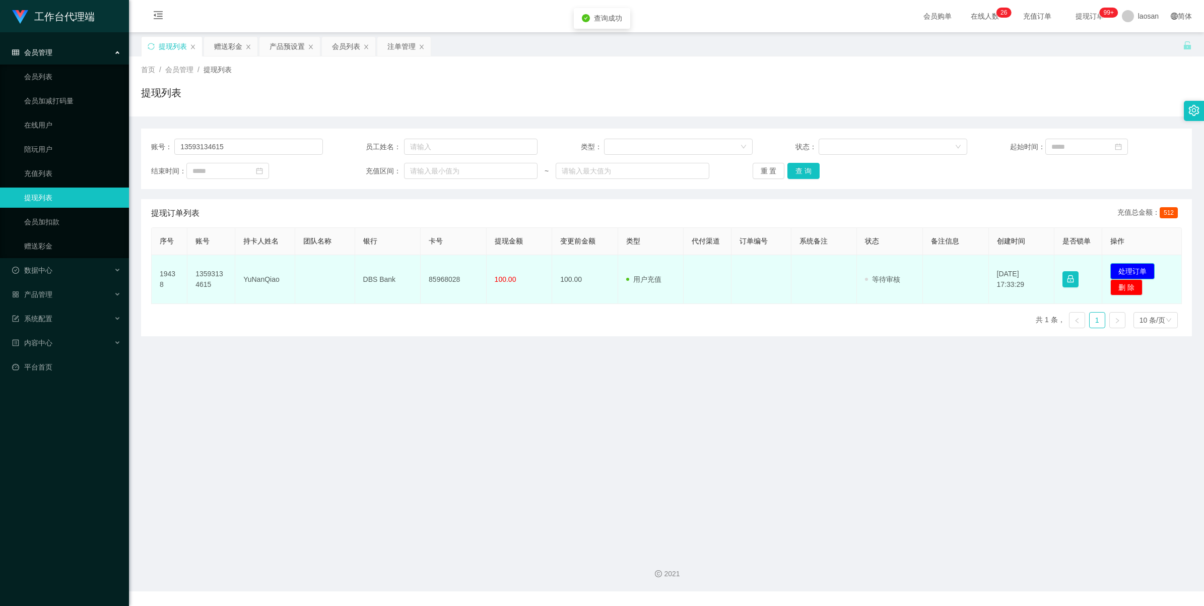
click at [509, 270] on button "处理订单" at bounding box center [1132, 271] width 44 height 16
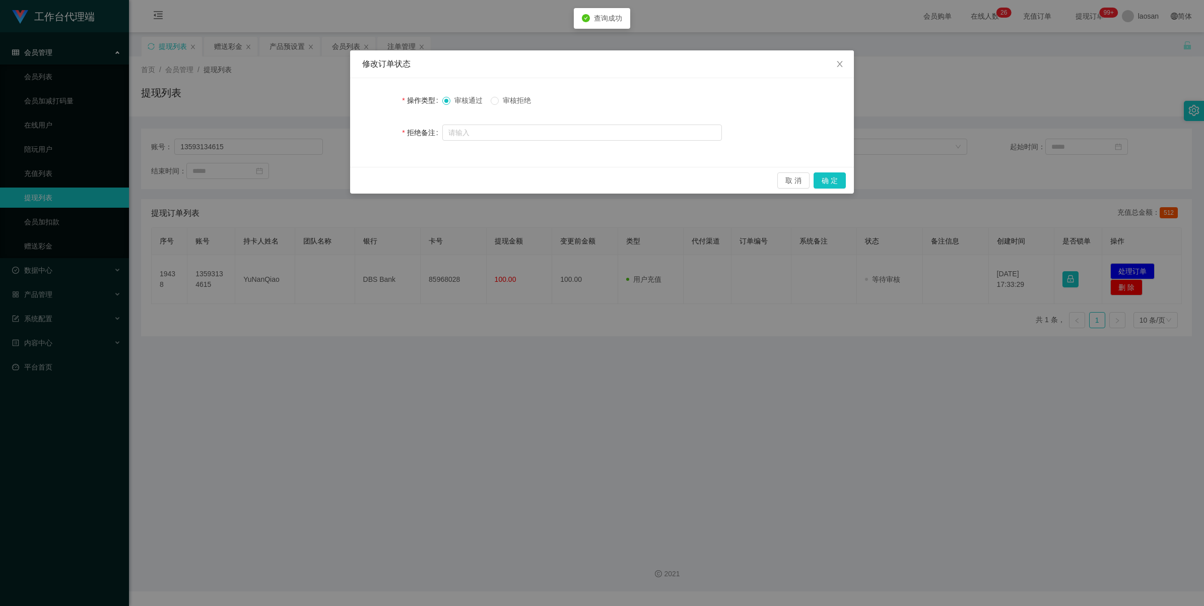
click at [509, 97] on span "审核拒绝" at bounding box center [517, 100] width 36 height 8
click at [509, 182] on button "确 定" at bounding box center [830, 180] width 32 height 16
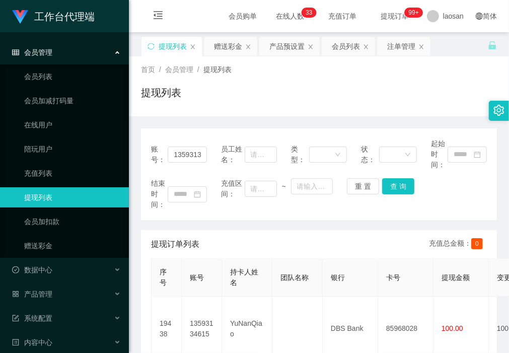
click at [196, 126] on div "账号： 13593134615 员工姓名： 类型： 状态： 起始时间： 结束时间： 充值区间： ~ 重 置 查 询 提现订单列表 充值总金额： 0 序号 账号…" at bounding box center [319, 254] width 356 height 277
click at [232, 47] on div "赠送彩金" at bounding box center [228, 46] width 28 height 19
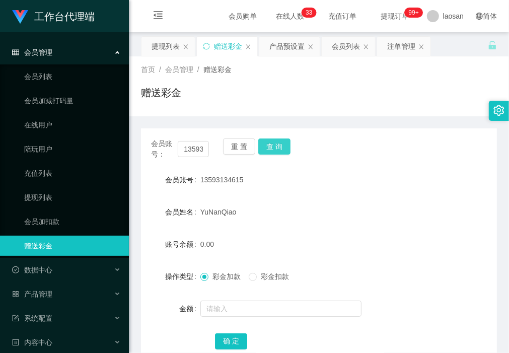
click at [278, 144] on button "查 询" at bounding box center [274, 147] width 32 height 16
click at [398, 46] on div "注单管理" at bounding box center [401, 46] width 28 height 19
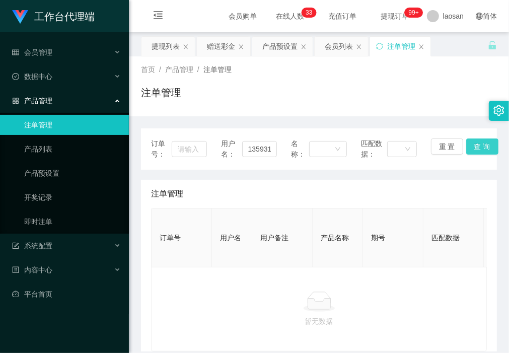
click at [477, 147] on button "查 询" at bounding box center [483, 147] width 32 height 16
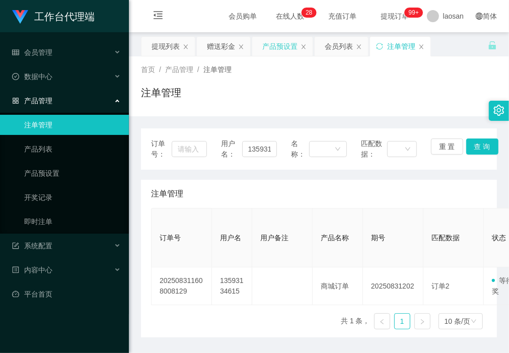
click at [284, 46] on div "产品预设置" at bounding box center [279, 46] width 35 height 19
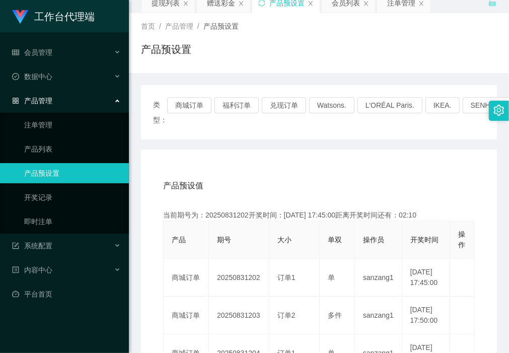
scroll to position [63, 0]
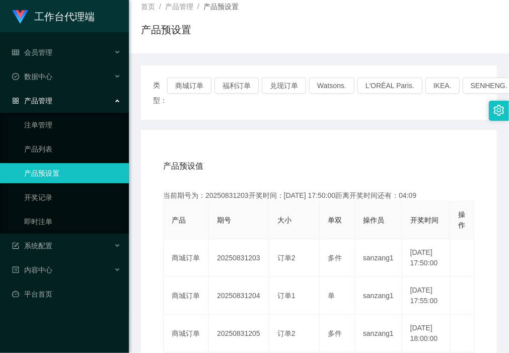
click at [185, 117] on div "类型： 商城订单 福利订单 兑现订单 Watsons. L'ORÉAL Paris. IKEA. [GEOGRAPHIC_DATA]. COURTS." at bounding box center [319, 92] width 356 height 54
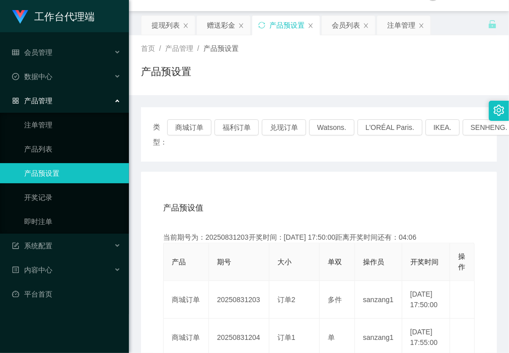
scroll to position [0, 0]
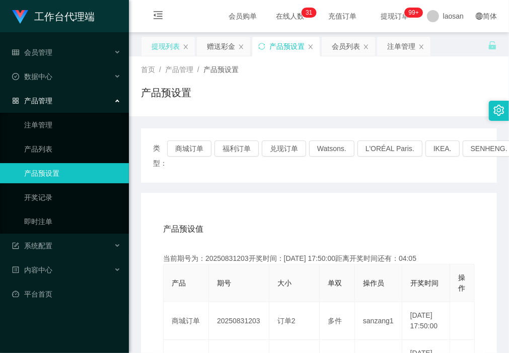
click at [165, 44] on div "提现列表" at bounding box center [166, 46] width 28 height 19
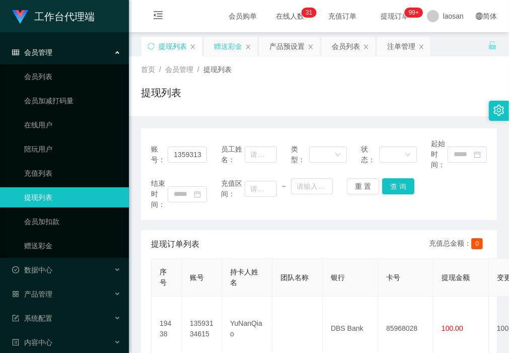
click at [228, 50] on div "赠送彩金" at bounding box center [228, 46] width 28 height 19
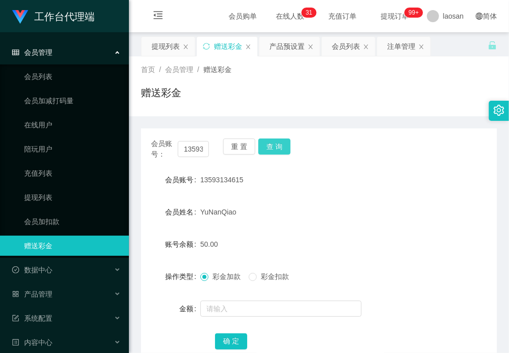
click at [278, 152] on button "查 询" at bounding box center [274, 147] width 32 height 16
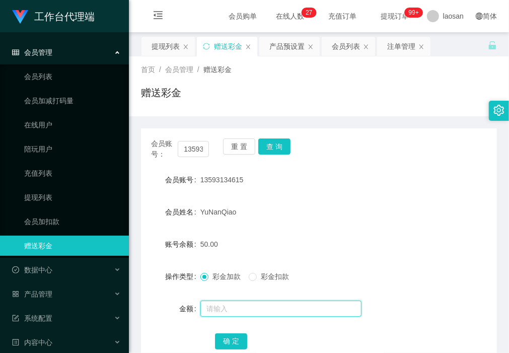
click at [235, 308] on input "text" at bounding box center [281, 309] width 161 height 16
type input "50"
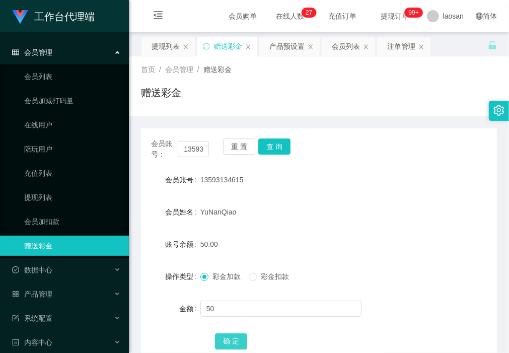
drag, startPoint x: 234, startPoint y: 341, endPoint x: 222, endPoint y: 353, distance: 16.7
click at [234, 341] on button "确 定" at bounding box center [231, 342] width 32 height 16
click at [208, 94] on div "赠送彩金" at bounding box center [319, 96] width 356 height 23
click at [292, 44] on div "产品预设置" at bounding box center [287, 46] width 35 height 19
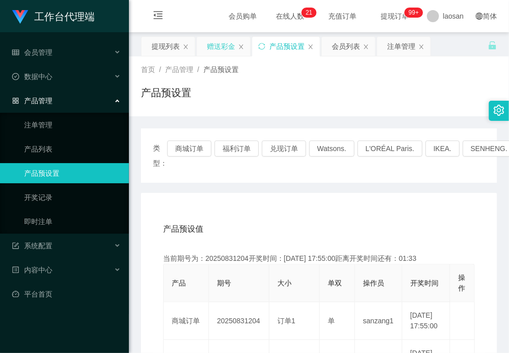
click at [215, 51] on div "赠送彩金" at bounding box center [221, 46] width 28 height 19
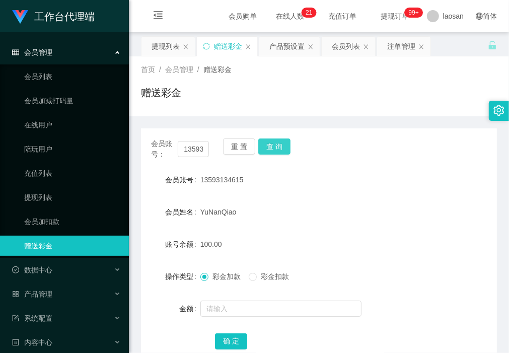
click at [281, 145] on button "查 询" at bounding box center [274, 147] width 32 height 16
click at [316, 238] on div "50.00" at bounding box center [305, 244] width 208 height 20
click at [285, 144] on button "查 询" at bounding box center [274, 147] width 32 height 16
drag, startPoint x: 186, startPoint y: 97, endPoint x: 190, endPoint y: 106, distance: 9.9
click at [186, 97] on div "赠送彩金" at bounding box center [319, 96] width 356 height 23
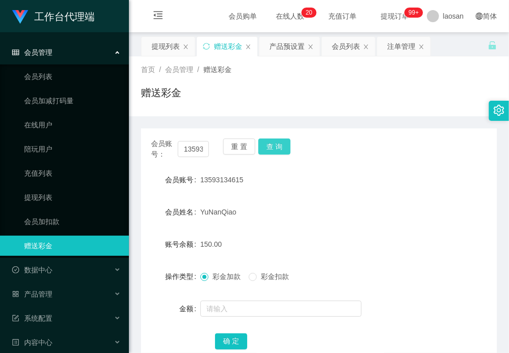
click at [285, 147] on button "查 询" at bounding box center [274, 147] width 32 height 16
click at [162, 51] on div "提现列表" at bounding box center [166, 46] width 28 height 19
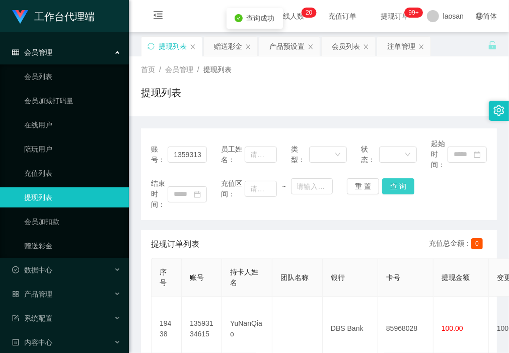
click at [395, 188] on button "查 询" at bounding box center [398, 186] width 32 height 16
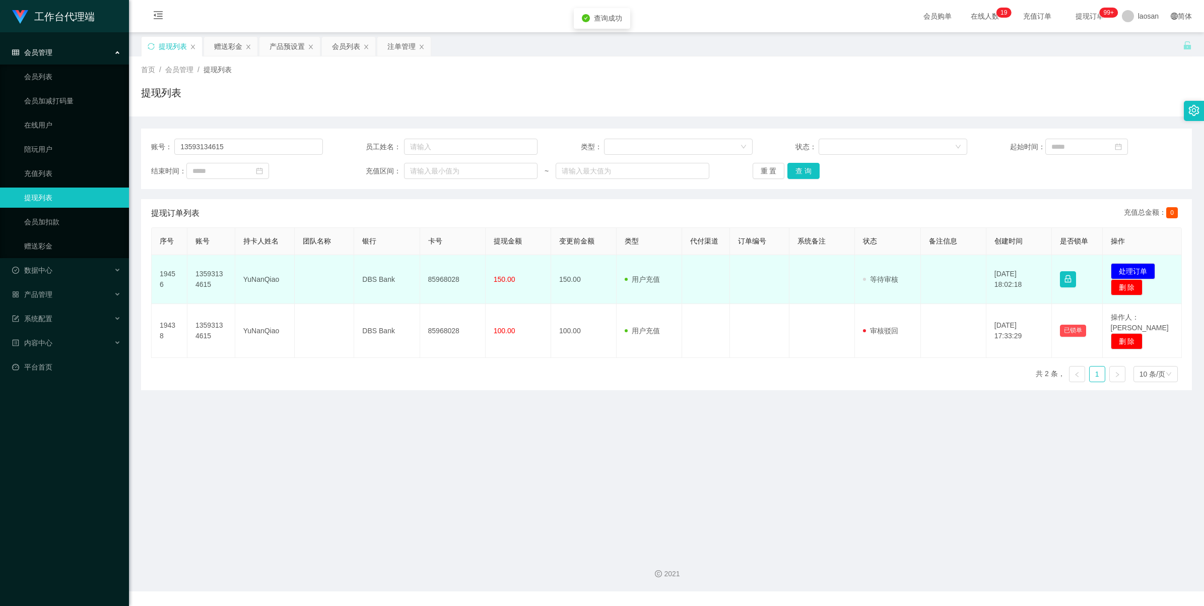
click at [509, 262] on td "发起代付 处理订单 删 除" at bounding box center [1143, 279] width 80 height 49
click at [509, 266] on button "处理订单" at bounding box center [1133, 271] width 44 height 16
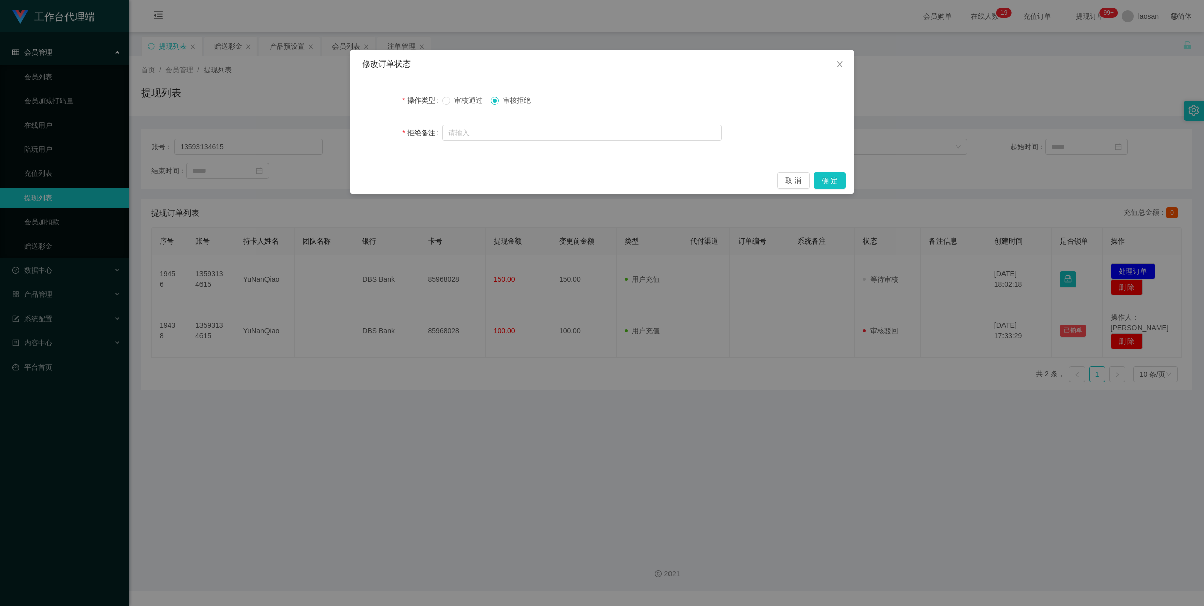
click at [458, 96] on span "审核通过" at bounding box center [468, 100] width 36 height 8
click at [509, 182] on button "确 定" at bounding box center [830, 180] width 32 height 16
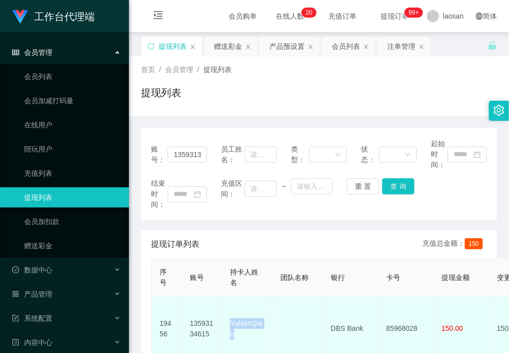
drag, startPoint x: 238, startPoint y: 331, endPoint x: 228, endPoint y: 310, distance: 23.4
click at [228, 310] on td "YuNanQiao" at bounding box center [247, 329] width 50 height 64
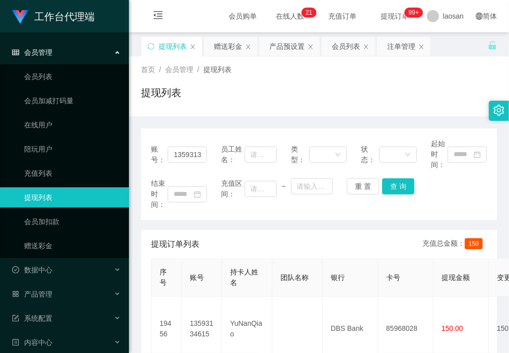
click at [216, 225] on div "账号： 13593134615 员工姓名： 类型： 状态： 起始时间： 结束时间： 充值区间： ~ 重 置 查 询 提现订单列表 充值总金额： 150 序号 …" at bounding box center [319, 292] width 356 height 329
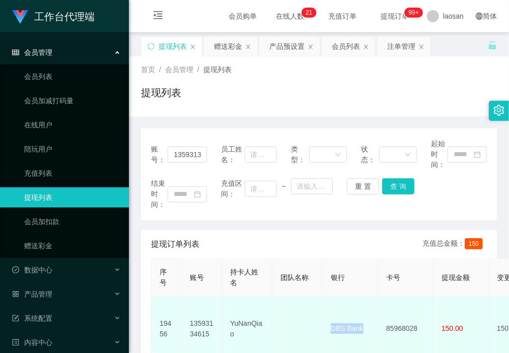
drag, startPoint x: 371, startPoint y: 321, endPoint x: 323, endPoint y: 320, distance: 48.4
click at [323, 320] on td "DBS Bank" at bounding box center [350, 329] width 55 height 64
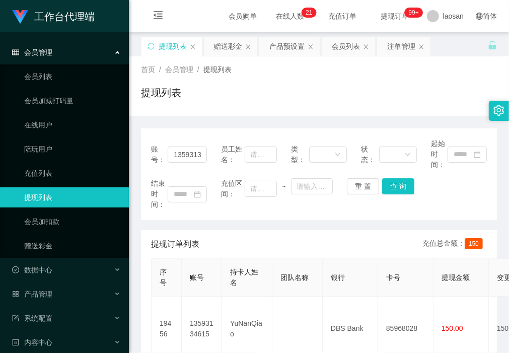
drag, startPoint x: 210, startPoint y: 213, endPoint x: 216, endPoint y: 215, distance: 6.1
click at [210, 213] on div "账号： 13593134615 员工姓名： 类型： 状态： 起始时间： 结束时间： 充值区间： ~ 重 置 查 询" at bounding box center [319, 174] width 356 height 92
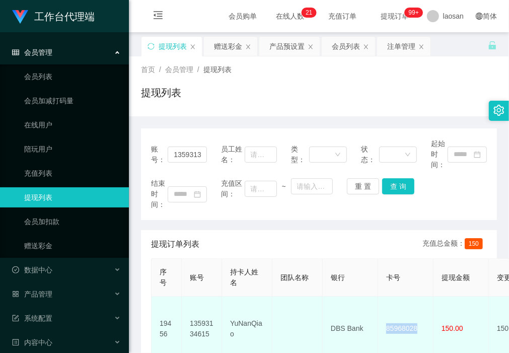
drag, startPoint x: 427, startPoint y: 320, endPoint x: 377, endPoint y: 323, distance: 50.5
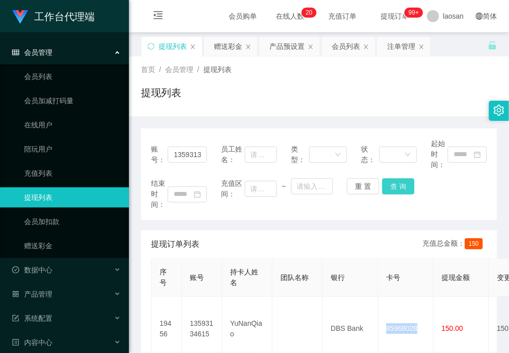
drag, startPoint x: 399, startPoint y: 187, endPoint x: 406, endPoint y: 192, distance: 8.3
click at [399, 187] on button "查 询" at bounding box center [398, 186] width 32 height 16
click at [224, 41] on div "赠送彩金" at bounding box center [228, 46] width 28 height 19
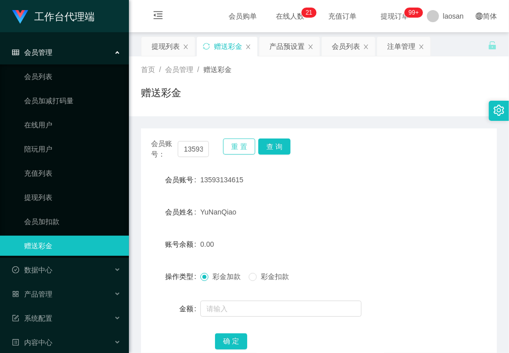
click at [243, 144] on button "重 置" at bounding box center [239, 147] width 32 height 16
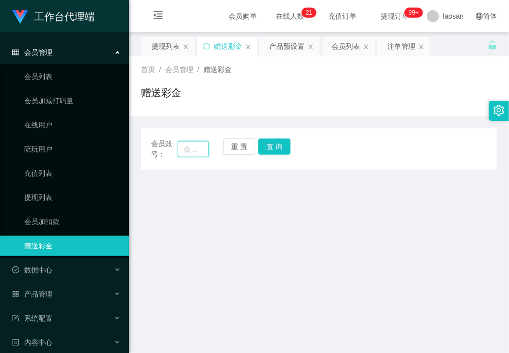
click at [193, 148] on input "text" at bounding box center [193, 149] width 31 height 16
paste input "yunchin"
type input "yunchin"
click at [286, 147] on button "查 询" at bounding box center [274, 147] width 32 height 16
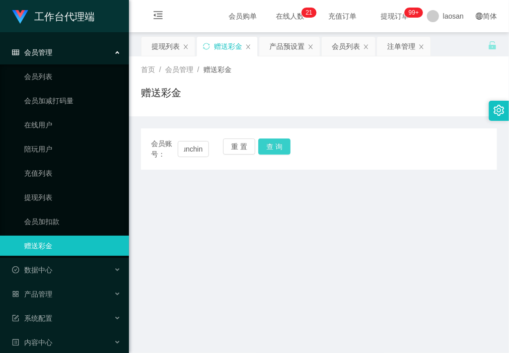
scroll to position [0, 0]
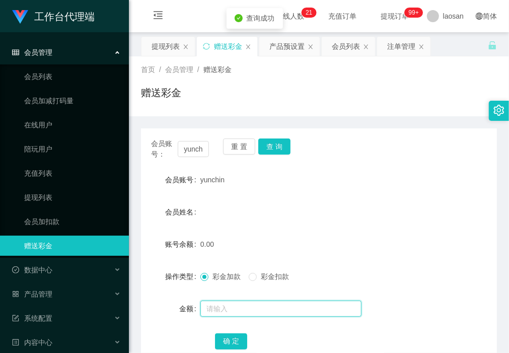
click at [250, 311] on input "text" at bounding box center [281, 309] width 161 height 16
type input "100"
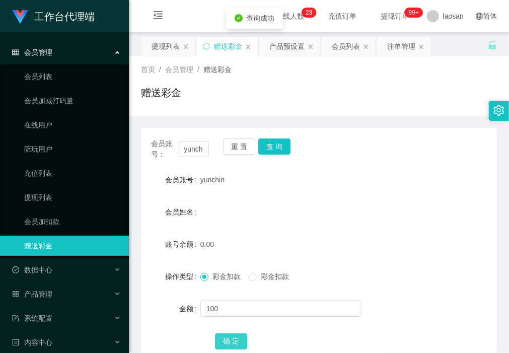
click at [233, 339] on button "确 定" at bounding box center [231, 342] width 32 height 16
click at [411, 249] on div "账号余额 100.00" at bounding box center [319, 244] width 356 height 20
click at [197, 145] on input "yunchin" at bounding box center [193, 149] width 31 height 16
click at [325, 224] on form "会员账号 yunchin 会员姓名 账号余额 100.00 操作类型 彩金加款 彩金扣款 金额 确 定" at bounding box center [319, 260] width 356 height 181
click at [187, 152] on input "yunchin" at bounding box center [193, 149] width 31 height 16
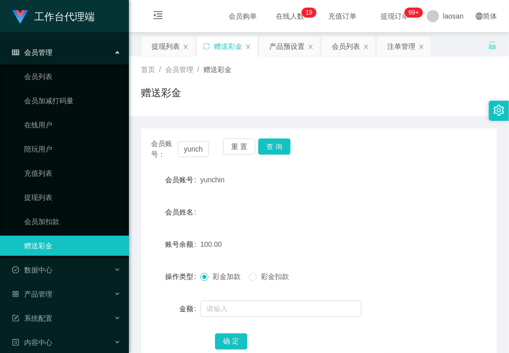
click at [208, 108] on div "赠送彩金" at bounding box center [319, 96] width 356 height 23
click at [283, 42] on div "产品预设置" at bounding box center [287, 46] width 35 height 19
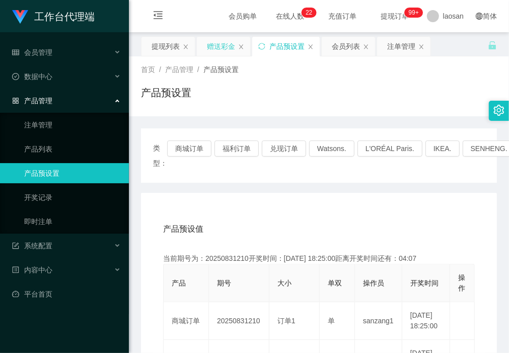
click at [217, 43] on div "赠送彩金" at bounding box center [221, 46] width 28 height 19
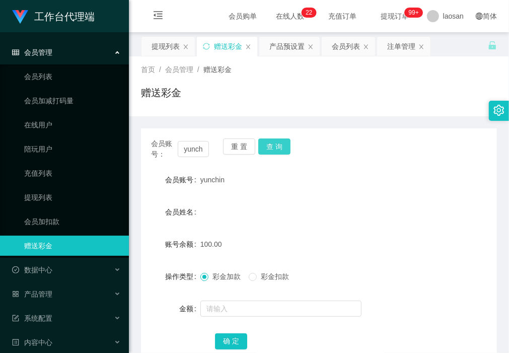
click at [280, 151] on button "查 询" at bounding box center [274, 147] width 32 height 16
click at [273, 144] on button "查 询" at bounding box center [274, 147] width 32 height 16
click at [273, 144] on button "查 询" at bounding box center [279, 147] width 43 height 16
click at [273, 144] on button "查 询" at bounding box center [274, 147] width 32 height 16
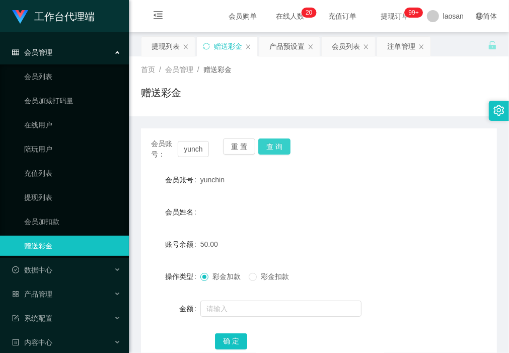
click at [271, 140] on button "查 询" at bounding box center [274, 147] width 32 height 16
click at [271, 140] on button "查 询" at bounding box center [279, 147] width 43 height 16
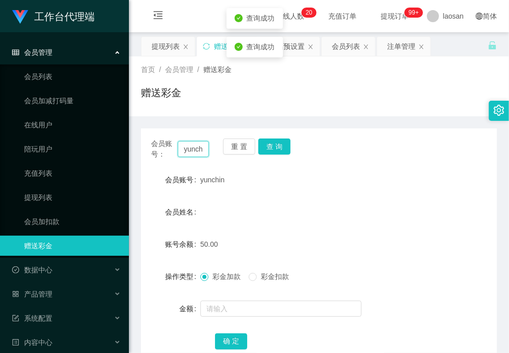
click at [202, 150] on input "yunchin" at bounding box center [193, 149] width 31 height 16
drag, startPoint x: 403, startPoint y: 44, endPoint x: 392, endPoint y: 50, distance: 12.9
click at [403, 44] on div "注单管理" at bounding box center [401, 46] width 28 height 19
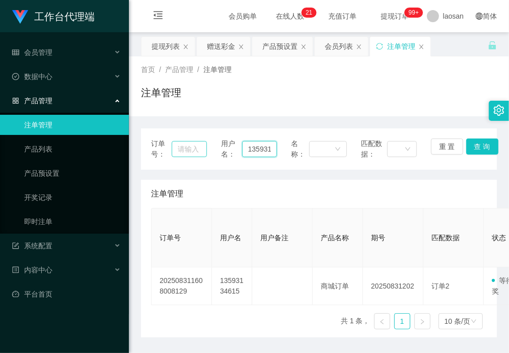
drag, startPoint x: 270, startPoint y: 152, endPoint x: 197, endPoint y: 150, distance: 72.6
click at [197, 150] on div "订单号： 用户名： 13593134615 名称： 匹配数据： 重 置 查 询" at bounding box center [319, 149] width 336 height 21
paste input "yunchin"
type input "yunchin"
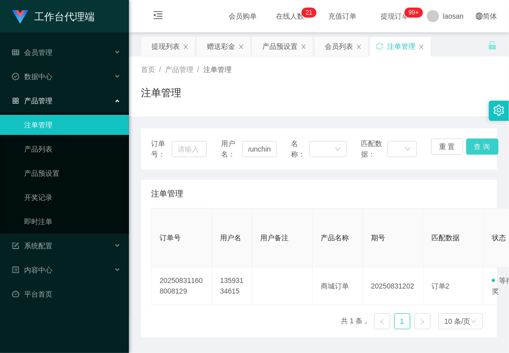
click at [475, 149] on button "查 询" at bounding box center [483, 147] width 32 height 16
click at [165, 46] on div "提现列表" at bounding box center [166, 46] width 28 height 19
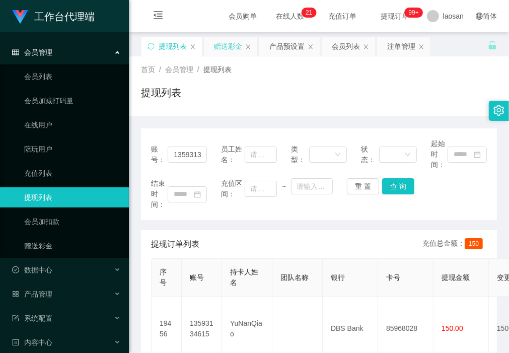
click at [226, 44] on div "赠送彩金" at bounding box center [228, 46] width 28 height 19
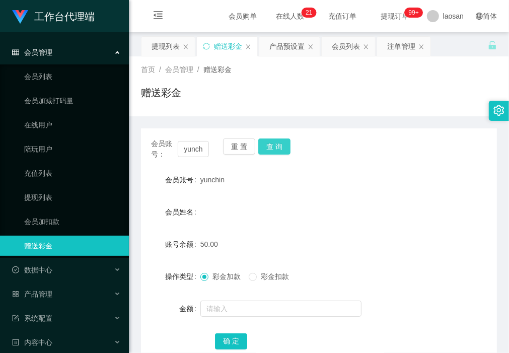
click at [276, 142] on button "查 询" at bounding box center [274, 147] width 32 height 16
click at [280, 151] on button "查 询" at bounding box center [274, 147] width 32 height 16
click at [281, 145] on button "查 询" at bounding box center [274, 147] width 32 height 16
click at [276, 146] on button "查 询" at bounding box center [274, 147] width 32 height 16
click at [268, 142] on button "查 询" at bounding box center [274, 147] width 32 height 16
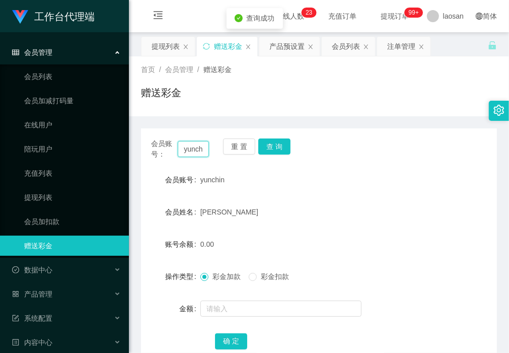
click at [197, 152] on input "yunchin" at bounding box center [193, 149] width 31 height 16
click at [172, 51] on div "提现列表" at bounding box center [166, 46] width 28 height 19
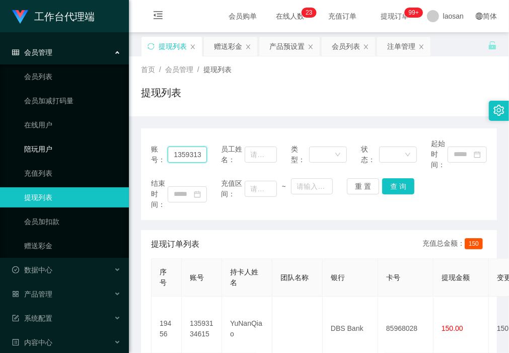
drag, startPoint x: 197, startPoint y: 154, endPoint x: 96, endPoint y: 154, distance: 101.3
click at [96, 154] on section "工作台代理端 会员管理 会员列表 会员加减打码量 在线用户 陪玩用户 充值列表 提现列表 会员加扣款 赠送彩金 数据中心 产品管理 注单管理 产品列表 产品预…" at bounding box center [254, 295] width 509 height 591
click at [361, 185] on button "重 置" at bounding box center [363, 186] width 32 height 16
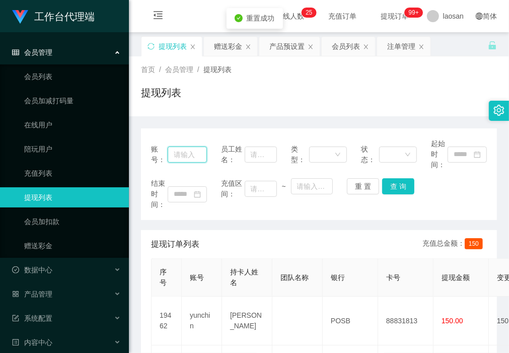
click at [177, 152] on input "text" at bounding box center [187, 155] width 39 height 16
paste input "yunchin"
type input "yunchin"
click at [398, 189] on button "查 询" at bounding box center [398, 186] width 32 height 16
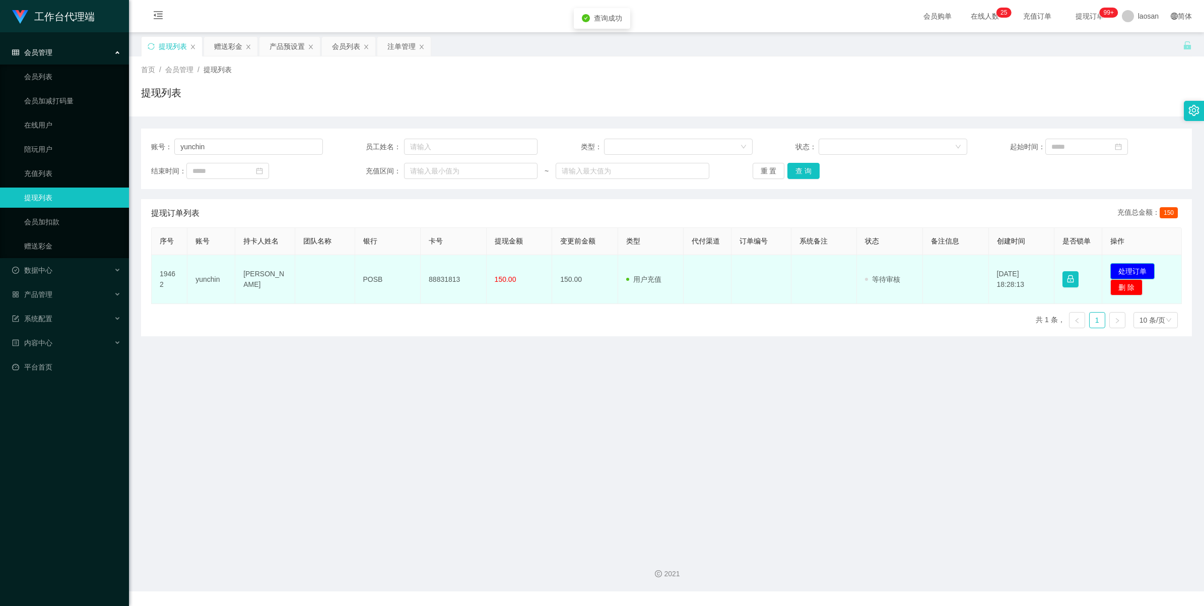
click at [509, 268] on button "处理订单" at bounding box center [1132, 271] width 44 height 16
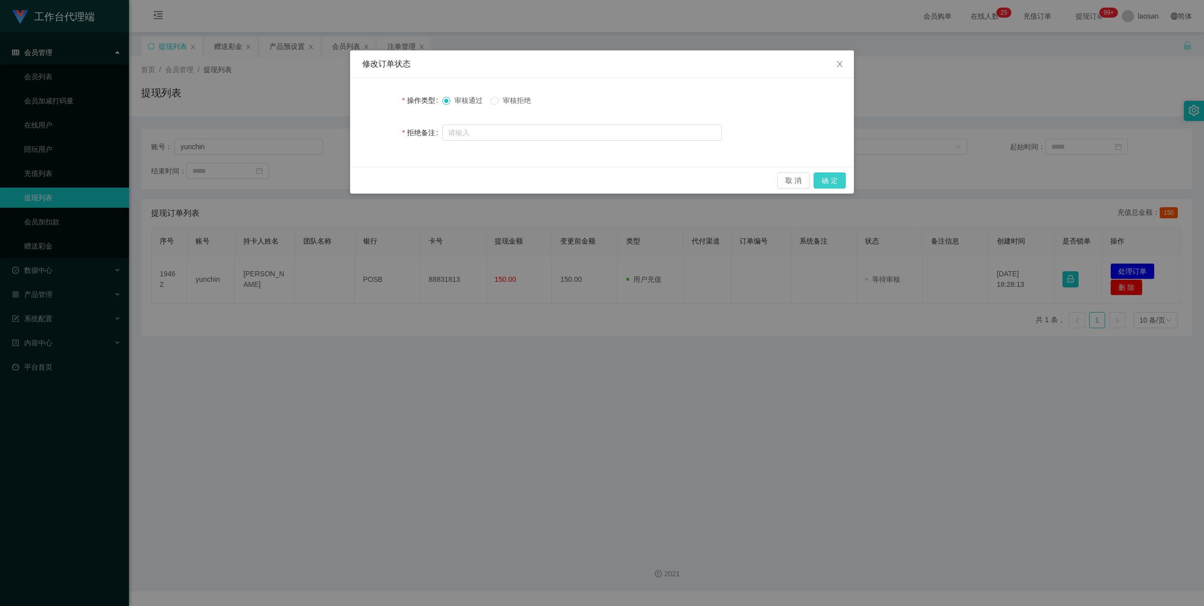
click at [509, 175] on button "确 定" at bounding box center [830, 180] width 32 height 16
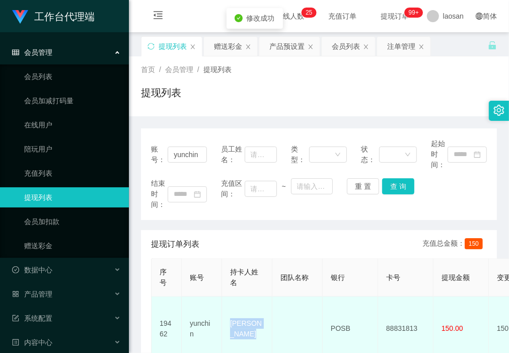
drag, startPoint x: 248, startPoint y: 333, endPoint x: 222, endPoint y: 318, distance: 29.8
click at [222, 318] on td "[PERSON_NAME]" at bounding box center [247, 329] width 50 height 64
drag, startPoint x: 222, startPoint y: 318, endPoint x: 258, endPoint y: 334, distance: 39.8
click at [256, 334] on td "[PERSON_NAME]" at bounding box center [247, 329] width 50 height 64
drag, startPoint x: 258, startPoint y: 334, endPoint x: 230, endPoint y: 317, distance: 32.9
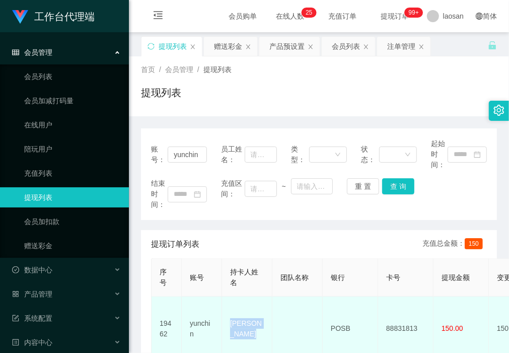
click at [230, 317] on td "[PERSON_NAME]" at bounding box center [247, 329] width 50 height 64
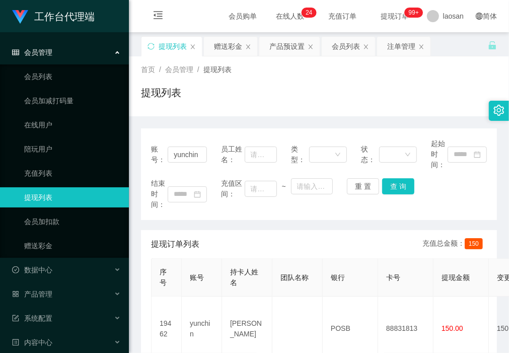
click at [203, 113] on div "首页 / 会员管理 / 提现列表 / 提现列表" at bounding box center [319, 86] width 380 height 60
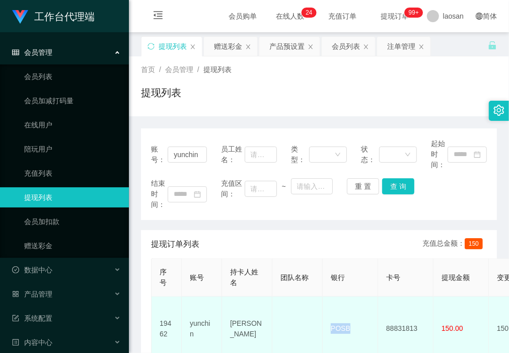
drag, startPoint x: 357, startPoint y: 324, endPoint x: 318, endPoint y: 323, distance: 38.3
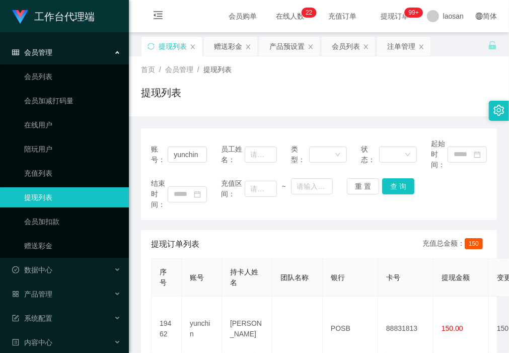
click at [201, 110] on div "首页 / 会员管理 / 提现列表 / 提现列表" at bounding box center [319, 86] width 380 height 60
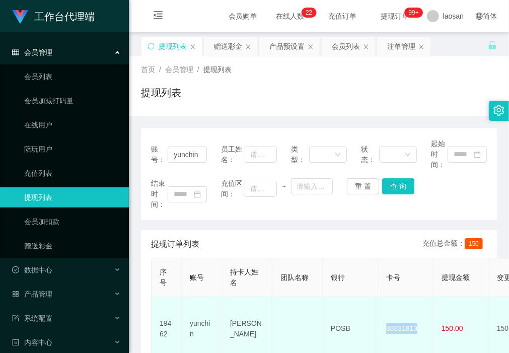
drag, startPoint x: 427, startPoint y: 325, endPoint x: 373, endPoint y: 322, distance: 54.0
click at [381, 325] on td "88831813" at bounding box center [405, 329] width 55 height 64
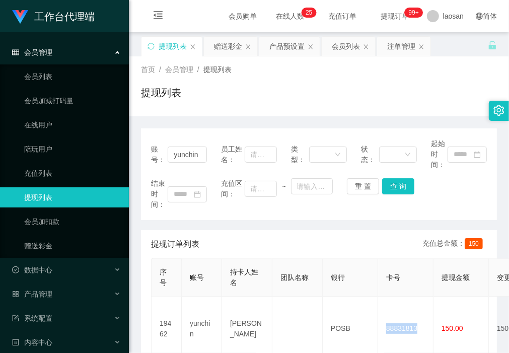
click at [188, 18] on div "会员购单 在线人数 0 1 2 3 4 5 6 7 8 9 0 1 2 3 4 5 6 7 8 9 0 1 2 3 4 5 6 7 8 9 0 1 2 3 4…" at bounding box center [319, 16] width 380 height 33
click at [215, 48] on div "赠送彩金" at bounding box center [228, 46] width 28 height 19
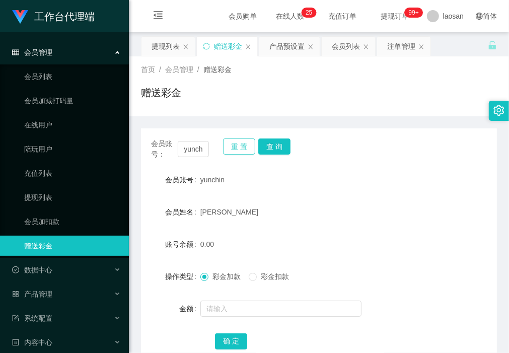
click at [233, 151] on button "重 置" at bounding box center [239, 147] width 32 height 16
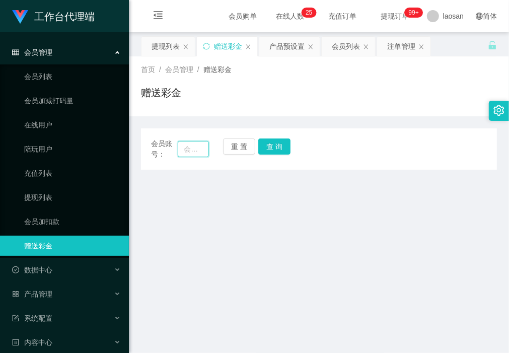
click at [187, 149] on input "text" at bounding box center [193, 149] width 31 height 16
paste input "yunchin"
type input "yunchin"
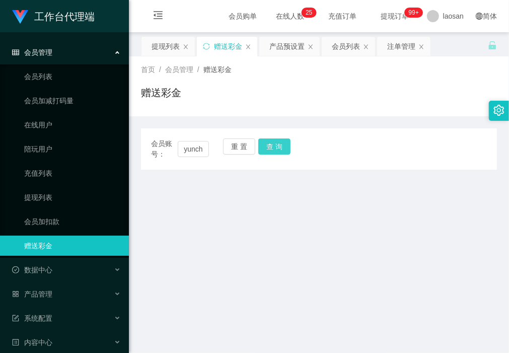
click at [283, 149] on button "查 询" at bounding box center [274, 147] width 32 height 16
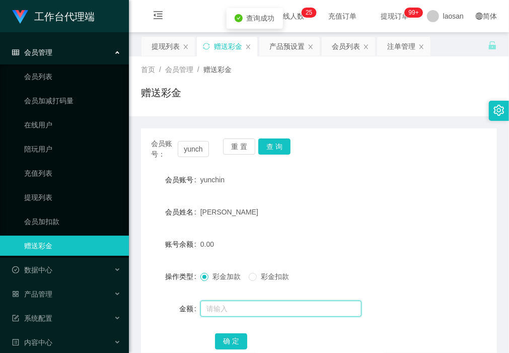
click at [237, 306] on input "text" at bounding box center [281, 309] width 161 height 16
type input "100"
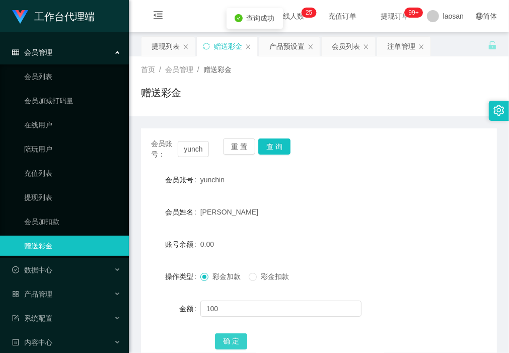
click at [237, 339] on button "确 定" at bounding box center [231, 342] width 32 height 16
drag, startPoint x: 146, startPoint y: 229, endPoint x: 208, endPoint y: 133, distance: 114.6
click at [146, 229] on form "会员账号 yunchin 会员姓名 [PERSON_NAME] 账号余额 100.00 操作类型 彩金加款 彩金扣款 金额 确 定" at bounding box center [319, 260] width 356 height 181
click at [237, 144] on button "重 置" at bounding box center [239, 147] width 32 height 16
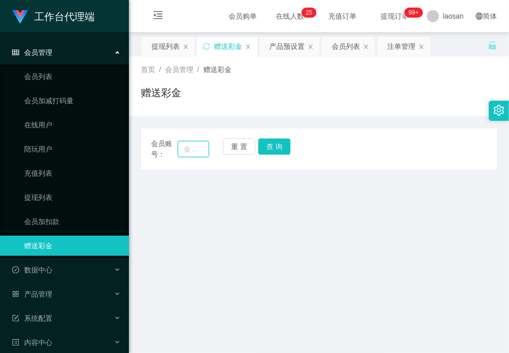
click at [185, 146] on input "text" at bounding box center [193, 149] width 31 height 16
paste input "Sc"
drag, startPoint x: 270, startPoint y: 150, endPoint x: 270, endPoint y: 177, distance: 27.2
click at [270, 150] on button "查 询" at bounding box center [274, 147] width 32 height 16
drag, startPoint x: 199, startPoint y: 152, endPoint x: 34, endPoint y: 162, distance: 165.1
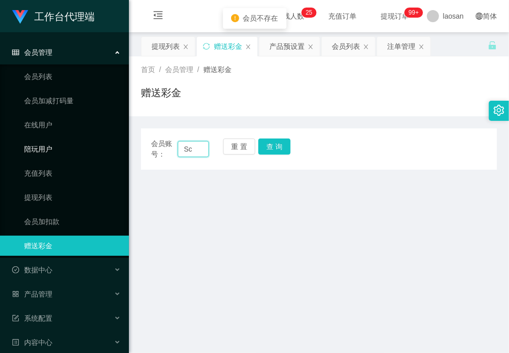
click at [34, 162] on section "工作台代理端 会员管理 会员列表 会员加减打码量 在线用户 陪玩用户 充值列表 提现列表 会员加扣款 赠送彩金 数据中心 产品管理 注单管理 产品列表 产品预…" at bounding box center [254, 295] width 509 height 591
type input "sc"
click at [282, 145] on button "查 询" at bounding box center [274, 147] width 32 height 16
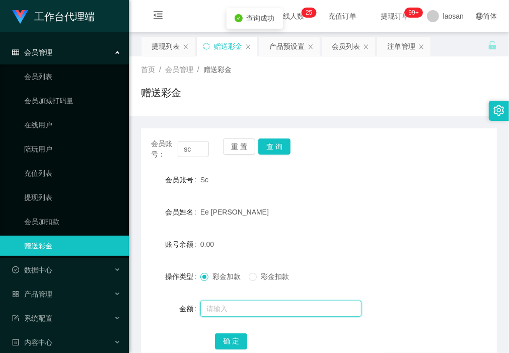
click at [243, 307] on input "text" at bounding box center [281, 309] width 161 height 16
type input "100"
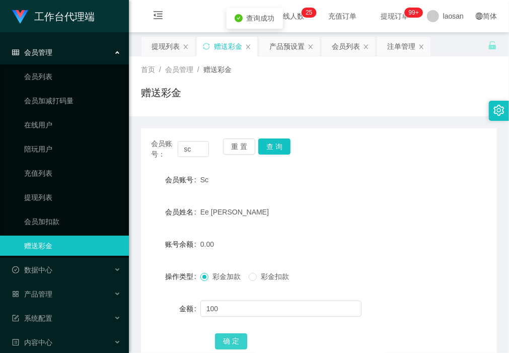
click at [235, 335] on button "确 定" at bounding box center [231, 342] width 32 height 16
click at [276, 145] on button "查 询" at bounding box center [274, 147] width 32 height 16
click at [281, 145] on button "查 询" at bounding box center [274, 147] width 32 height 16
drag, startPoint x: 216, startPoint y: 94, endPoint x: 219, endPoint y: 102, distance: 8.8
click at [216, 94] on div "赠送彩金" at bounding box center [319, 96] width 356 height 23
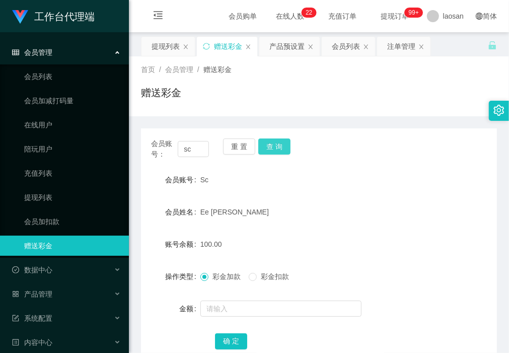
click at [274, 148] on button "查 询" at bounding box center [274, 147] width 32 height 16
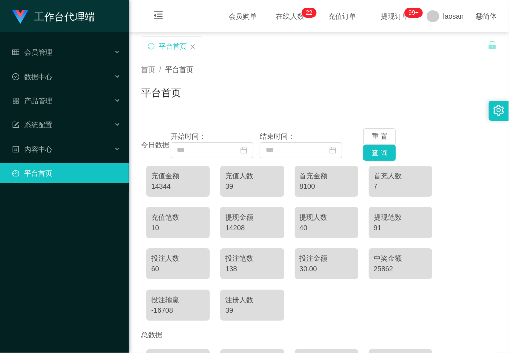
click at [378, 310] on div "充值金额 14344 充值人数 39 首充金额 8100 首充人数 7 充值笔数 10 提现金额 14208 提现人数 40 提现笔数 91 投注人数 60 …" at bounding box center [319, 243] width 356 height 165
drag, startPoint x: 140, startPoint y: 53, endPoint x: 169, endPoint y: 82, distance: 41.0
click at [141, 54] on div "平台首页" at bounding box center [171, 46] width 61 height 20
click at [451, 173] on div "充值金额 14344 充值人数 39 首充金额 8100 首充人数 7 充值笔数 10 提现金额 14208 提现人数 40 提现笔数 91 投注人数 60 …" at bounding box center [319, 243] width 356 height 165
click at [42, 52] on span "会员管理" at bounding box center [32, 52] width 40 height 8
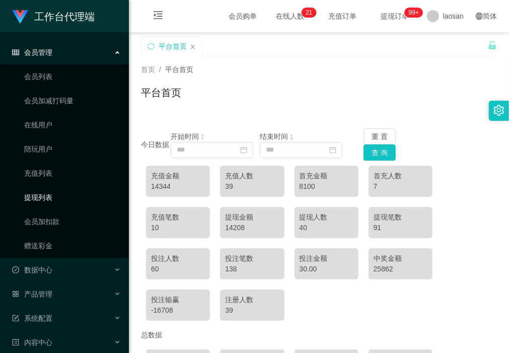
click at [56, 201] on link "提现列表" at bounding box center [72, 197] width 97 height 20
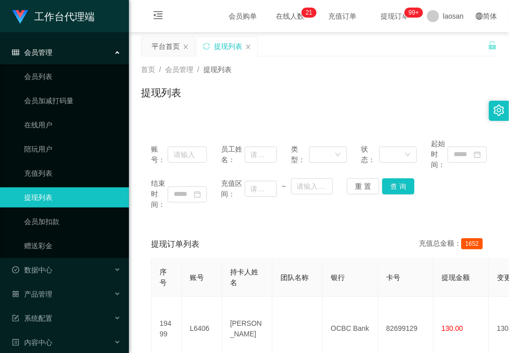
drag, startPoint x: 184, startPoint y: 46, endPoint x: 172, endPoint y: 67, distance: 23.8
click at [184, 46] on icon "图标: close" at bounding box center [186, 47] width 6 height 6
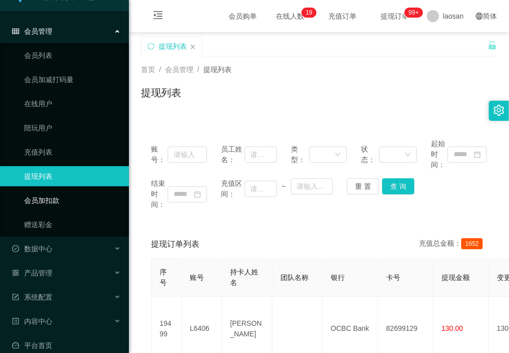
scroll to position [33, 0]
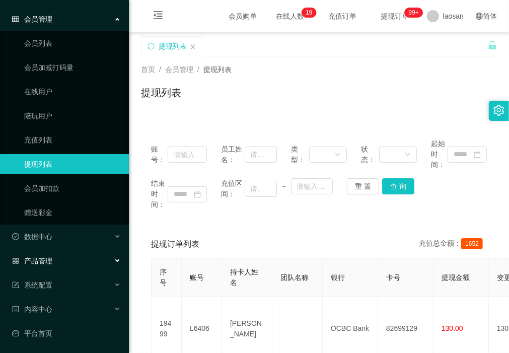
click at [66, 257] on div "产品管理" at bounding box center [64, 261] width 129 height 20
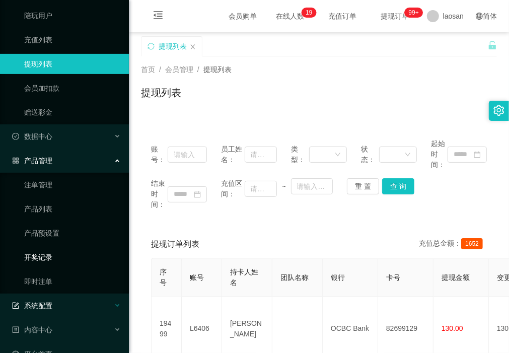
scroll to position [154, 0]
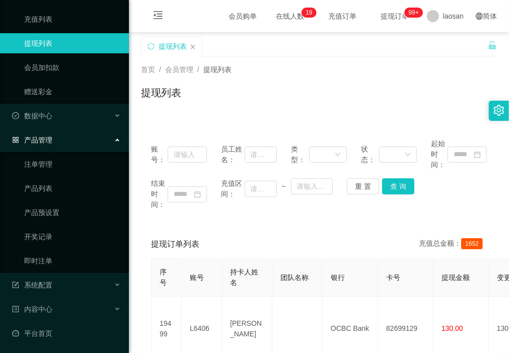
click at [44, 144] on span "产品管理" at bounding box center [32, 140] width 40 height 8
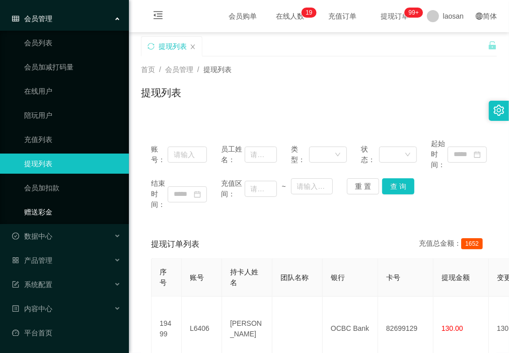
scroll to position [33, 0]
click at [66, 285] on div "系统配置" at bounding box center [64, 285] width 129 height 20
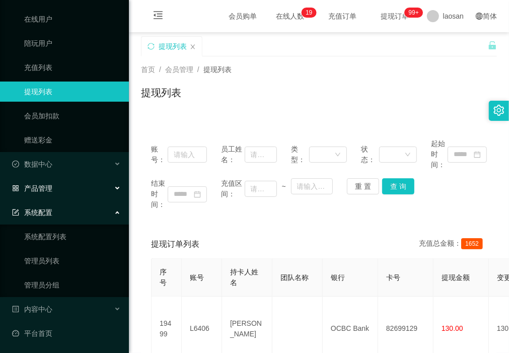
click at [64, 182] on div "产品管理" at bounding box center [64, 188] width 129 height 20
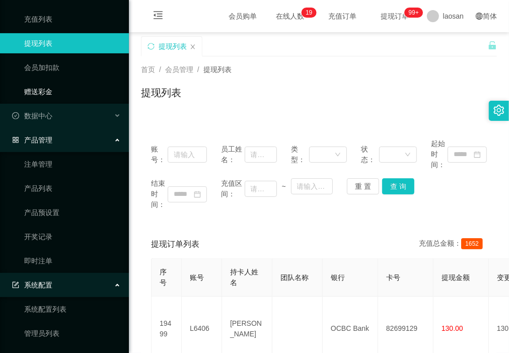
click at [57, 90] on link "赠送彩金" at bounding box center [72, 92] width 97 height 20
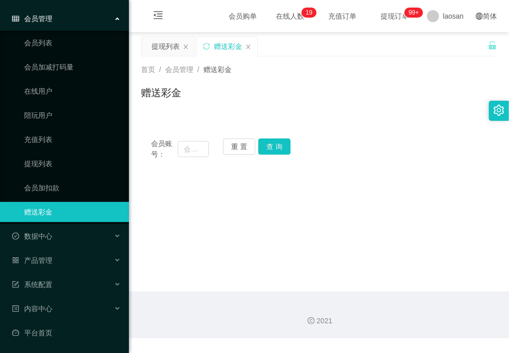
scroll to position [33, 0]
click at [64, 162] on link "提现列表" at bounding box center [72, 164] width 97 height 20
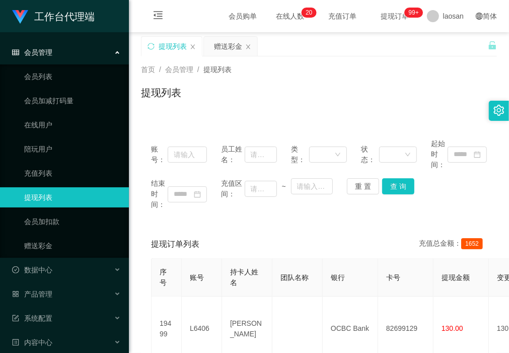
click at [58, 53] on div "会员管理" at bounding box center [64, 52] width 129 height 20
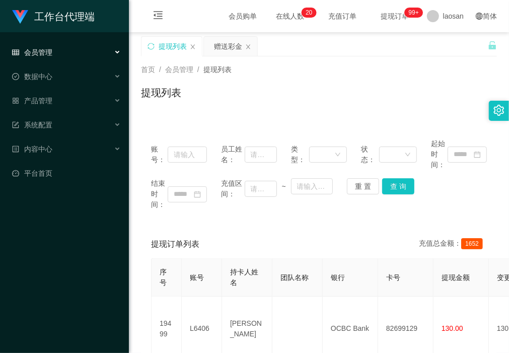
click at [79, 61] on div "会员管理" at bounding box center [64, 52] width 129 height 20
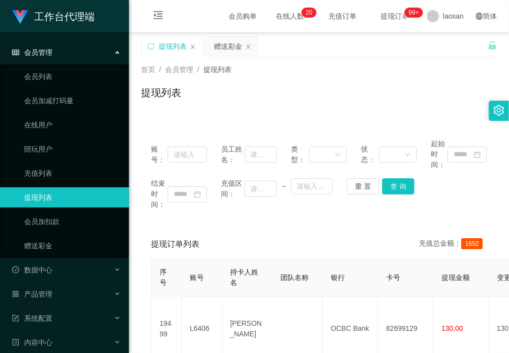
click at [58, 53] on div "会员管理" at bounding box center [64, 52] width 129 height 20
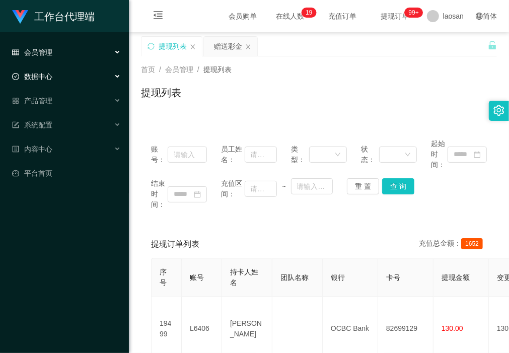
click at [54, 81] on div "数据中心" at bounding box center [64, 77] width 129 height 20
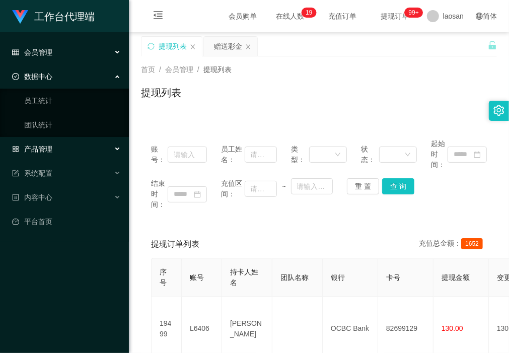
click at [69, 149] on div "产品管理" at bounding box center [64, 149] width 129 height 20
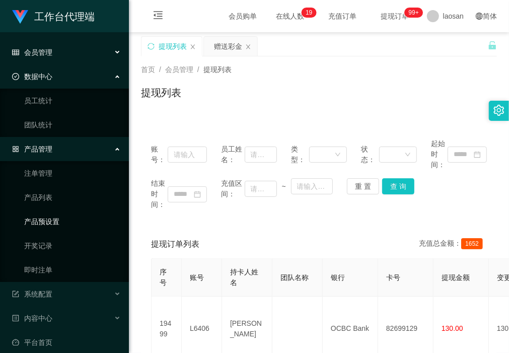
click at [56, 225] on link "产品预设置" at bounding box center [72, 222] width 97 height 20
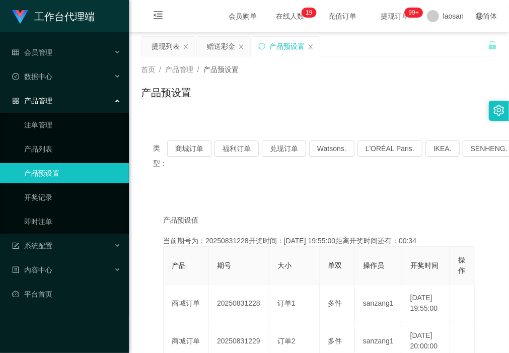
click at [323, 87] on div "产品预设置" at bounding box center [319, 96] width 356 height 23
click at [225, 52] on div "赠送彩金" at bounding box center [221, 46] width 28 height 19
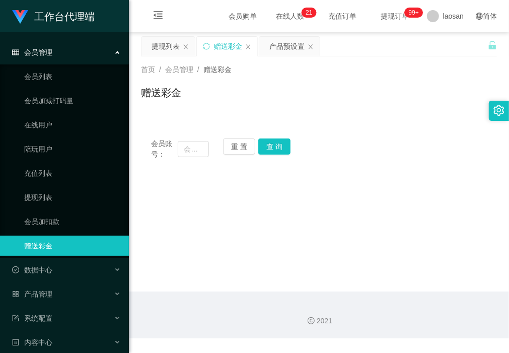
click at [253, 223] on main "关闭左侧 关闭右侧 关闭其它 刷新页面 提现列表 赠送彩金 产品预设置 首页 / 会员管理 / 赠送彩金 / 赠送彩金 会员账号： 重 置 查 询 会员账号 …" at bounding box center [319, 161] width 380 height 259
click at [267, 210] on main "关闭左侧 关闭右侧 关闭其它 刷新页面 提现列表 赠送彩金 产品预设置 首页 / 会员管理 / 赠送彩金 / 赠送彩金 会员账号： 重 置 查 询 会员账号 …" at bounding box center [319, 161] width 380 height 259
drag, startPoint x: 386, startPoint y: 208, endPoint x: 375, endPoint y: 178, distance: 32.0
click at [386, 208] on main "关闭左侧 关闭右侧 关闭其它 刷新页面 提现列表 赠送彩金 产品预设置 首页 / 会员管理 / 赠送彩金 / 赠送彩金 会员账号： 重 置 查 询 会员账号 …" at bounding box center [319, 161] width 380 height 259
click at [165, 48] on div "提现列表" at bounding box center [166, 46] width 28 height 19
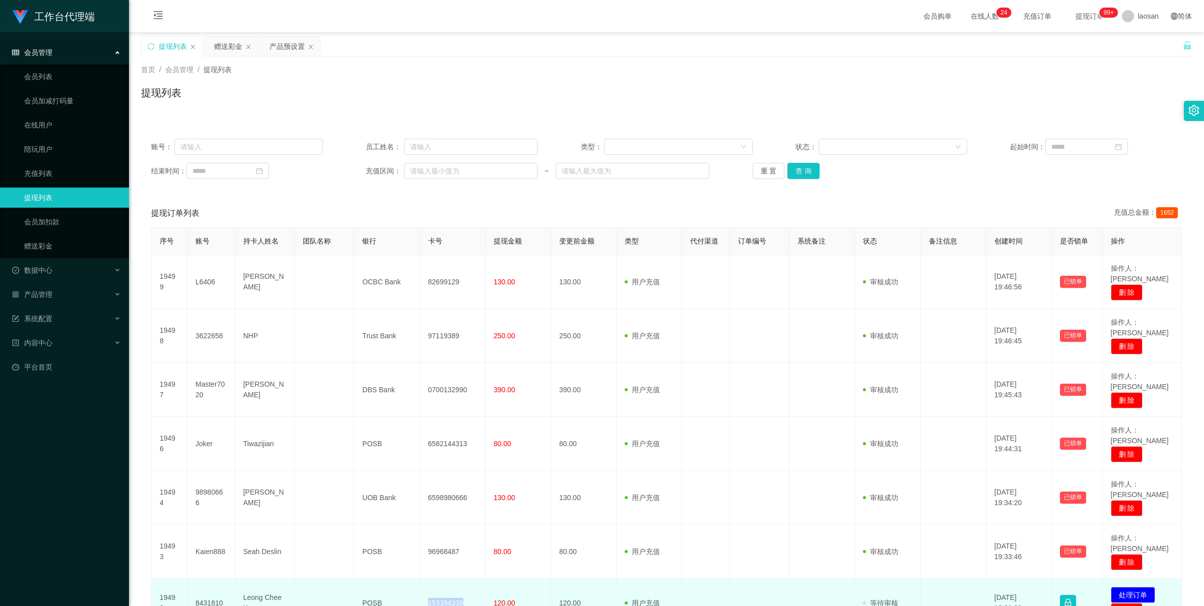
drag, startPoint x: 467, startPoint y: 540, endPoint x: 422, endPoint y: 542, distance: 44.4
click at [422, 353] on td "153384339" at bounding box center [452, 602] width 65 height 49
copy td "153384339"
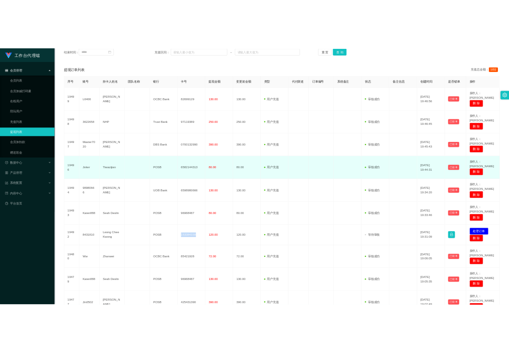
scroll to position [169, 0]
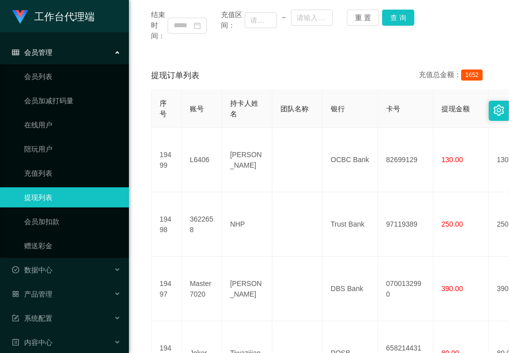
click at [283, 50] on div "账号： 员工姓名： 类型： 状态： 起始时间： 结束时间： 充值区间： ~ 重 置 查 询" at bounding box center [319, 6] width 356 height 92
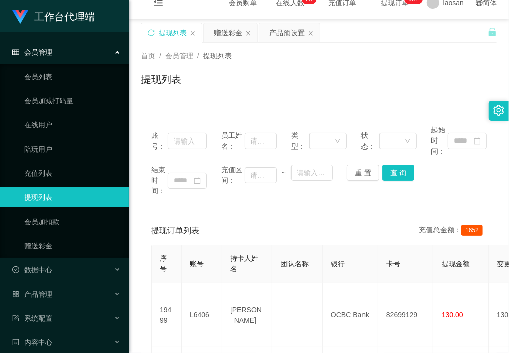
scroll to position [0, 0]
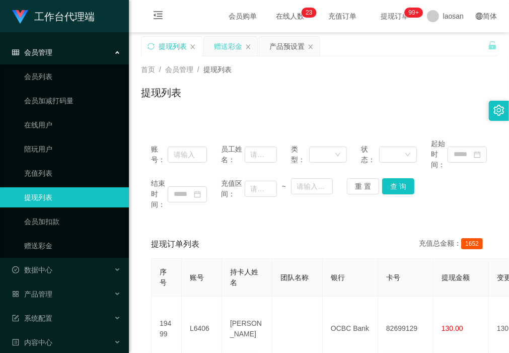
click at [231, 48] on div "赠送彩金" at bounding box center [228, 46] width 28 height 19
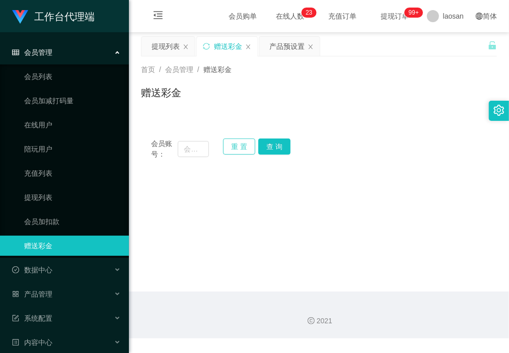
click at [232, 144] on button "重 置" at bounding box center [239, 147] width 32 height 16
drag, startPoint x: 193, startPoint y: 148, endPoint x: 211, endPoint y: 149, distance: 17.7
click at [193, 148] on input "text" at bounding box center [193, 149] width 31 height 16
paste input "Sc"
type input "Sc"
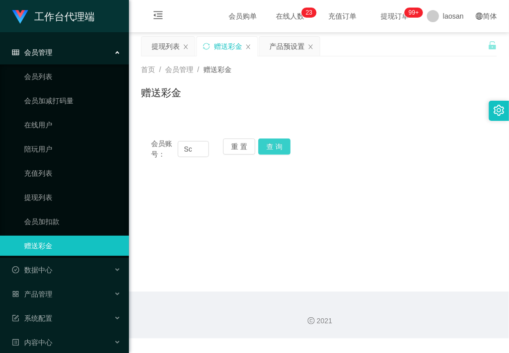
click at [278, 147] on button "查 询" at bounding box center [274, 147] width 32 height 16
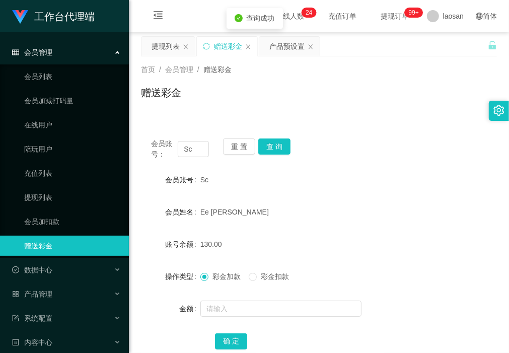
click at [205, 104] on div "赠送彩金" at bounding box center [319, 96] width 356 height 23
click at [396, 208] on div "Ee [PERSON_NAME]" at bounding box center [305, 212] width 208 height 20
click at [157, 44] on div "提现列表" at bounding box center [166, 46] width 28 height 19
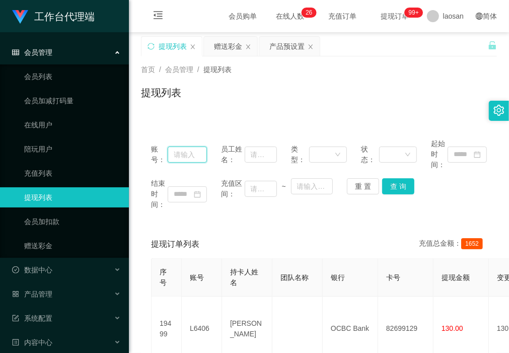
click at [197, 152] on input "text" at bounding box center [187, 155] width 39 height 16
paste input "yunchin"
click at [410, 188] on button "查 询" at bounding box center [398, 186] width 32 height 16
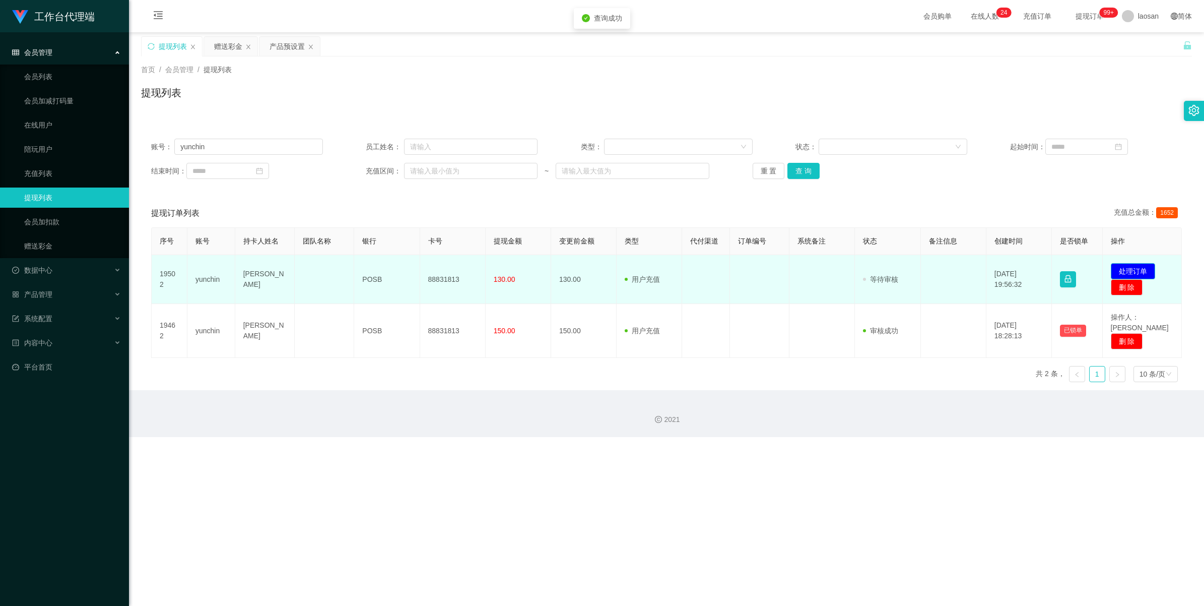
click at [509, 270] on button "处理订单" at bounding box center [1133, 271] width 44 height 16
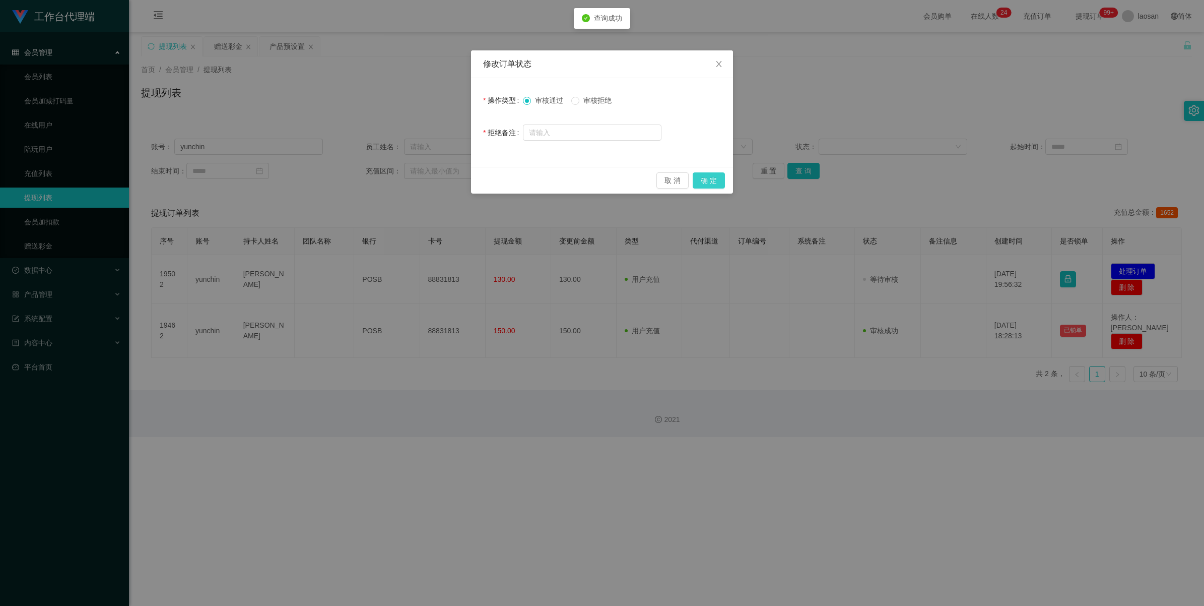
click at [509, 177] on button "确 定" at bounding box center [709, 180] width 32 height 16
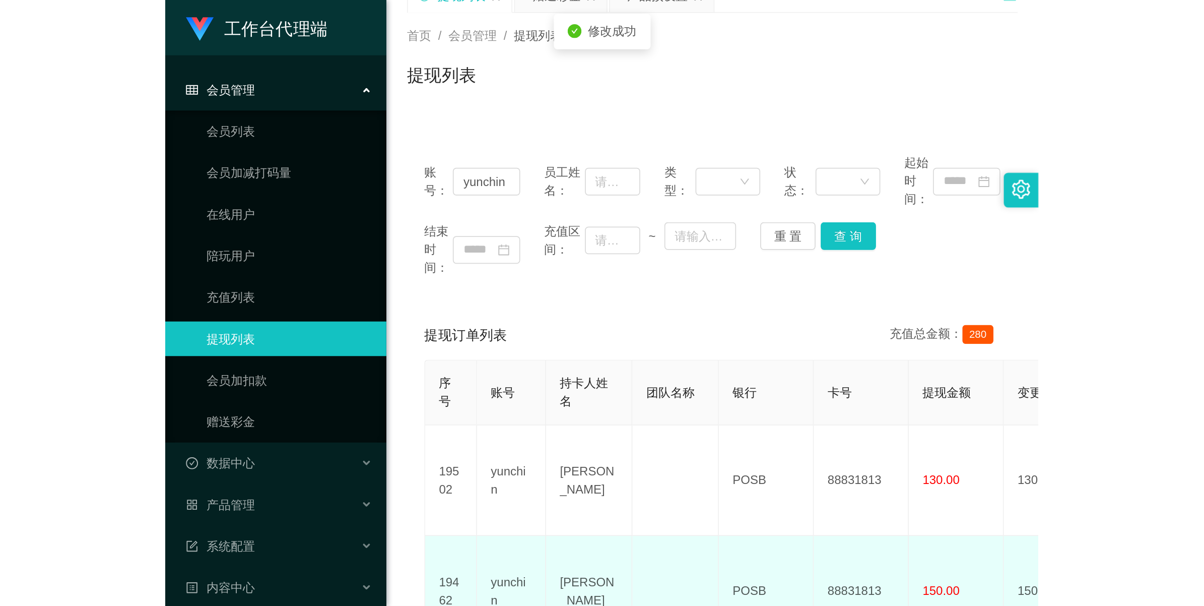
scroll to position [63, 0]
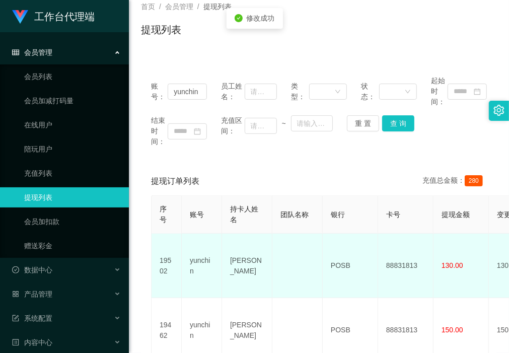
click at [252, 274] on td "[PERSON_NAME]" at bounding box center [247, 266] width 50 height 64
drag, startPoint x: 254, startPoint y: 271, endPoint x: 215, endPoint y: 247, distance: 45.9
drag, startPoint x: 215, startPoint y: 247, endPoint x: 250, endPoint y: 281, distance: 48.1
click at [248, 283] on td "[PERSON_NAME]" at bounding box center [247, 266] width 50 height 64
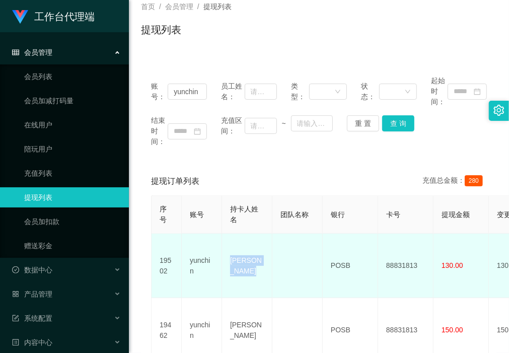
drag, startPoint x: 255, startPoint y: 273, endPoint x: 228, endPoint y: 251, distance: 34.8
click at [228, 251] on td "[PERSON_NAME]" at bounding box center [247, 266] width 50 height 64
copy td "[PERSON_NAME]"
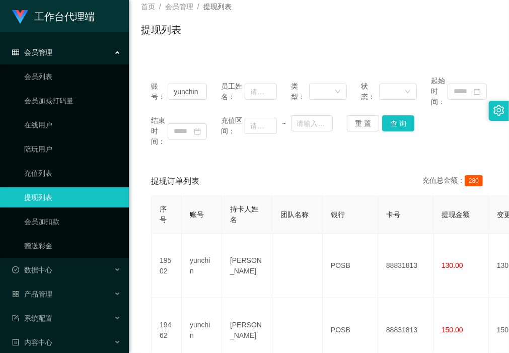
click at [340, 174] on div "提现订单列表 充值总金额： 280" at bounding box center [319, 181] width 336 height 28
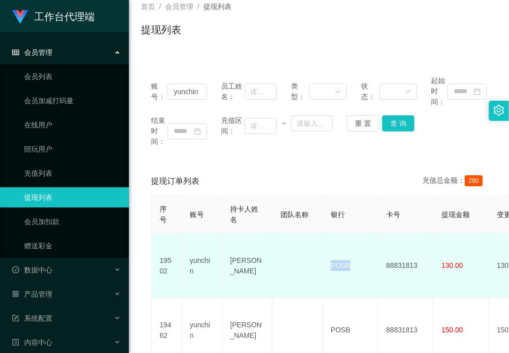
drag, startPoint x: 355, startPoint y: 266, endPoint x: 313, endPoint y: 257, distance: 43.2
copy tr "POSB"
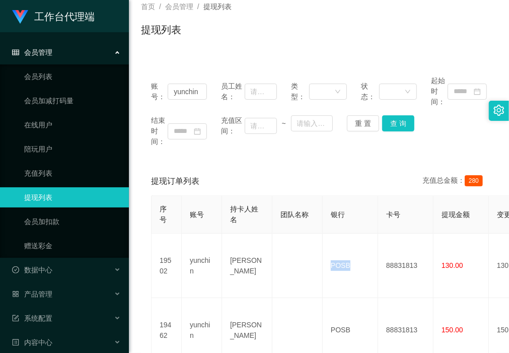
click at [325, 135] on div "结束时间： 充值区间： ~ 重 置 查 询" at bounding box center [319, 131] width 336 height 32
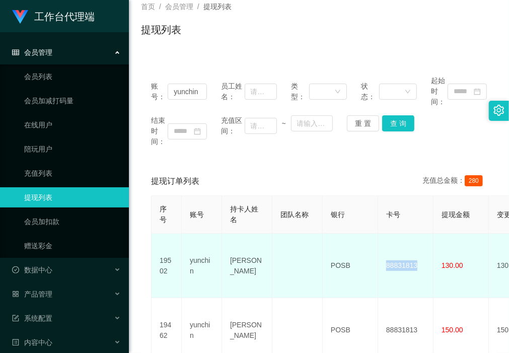
drag, startPoint x: 422, startPoint y: 266, endPoint x: 383, endPoint y: 265, distance: 38.3
click at [383, 265] on td "88831813" at bounding box center [405, 266] width 55 height 64
copy td "88831813"
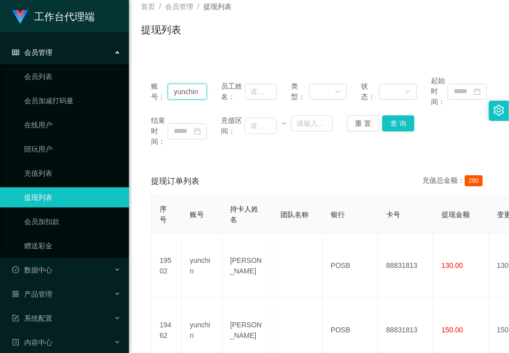
drag, startPoint x: 202, startPoint y: 89, endPoint x: 301, endPoint y: 126, distance: 106.0
click at [79, 88] on section "工作台代理端 会员管理 会员列表 会员加减打码量 在线用户 陪玩用户 充值列表 提现列表 会员加扣款 赠送彩金 数据中心 员工统计 团队统计 产品管理 注单管…" at bounding box center [254, 189] width 509 height 505
paste input "Sc"
type input "Sc"
click at [394, 122] on button "查 询" at bounding box center [398, 123] width 32 height 16
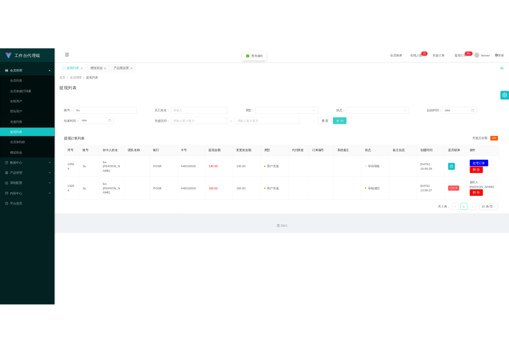
scroll to position [0, 0]
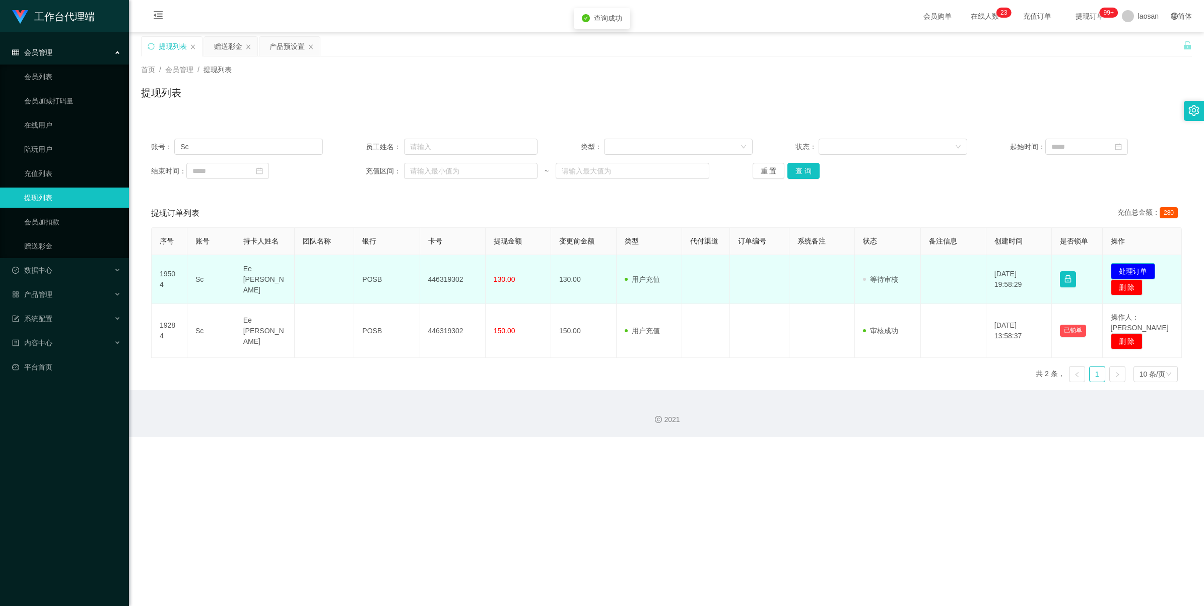
click at [509, 268] on button "处理订单" at bounding box center [1133, 271] width 44 height 16
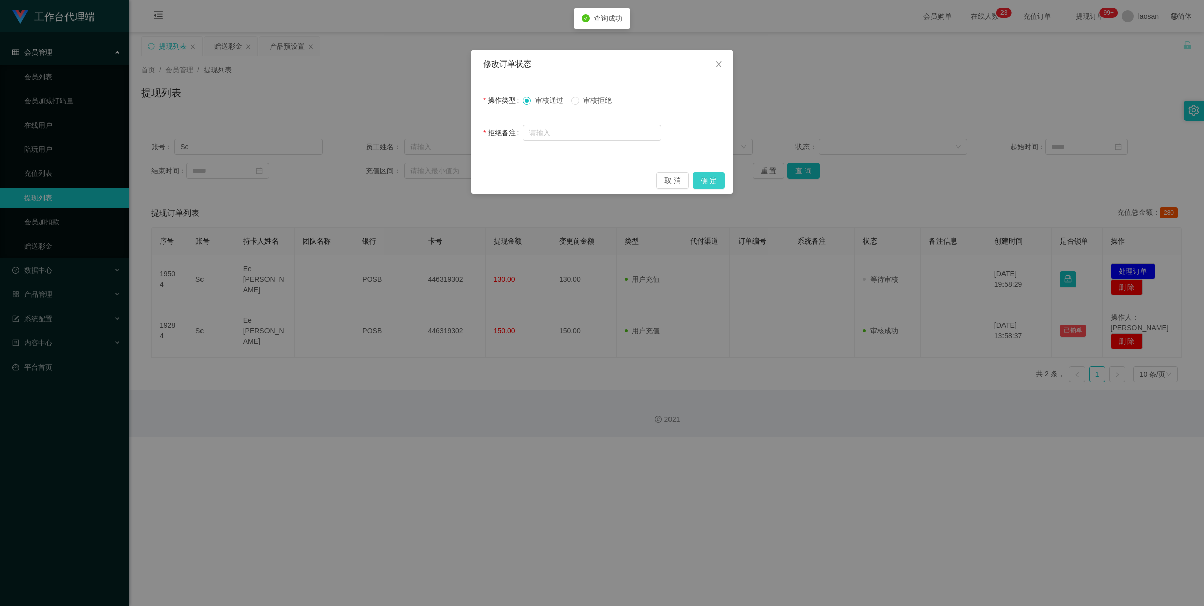
click at [509, 179] on button "确 定" at bounding box center [709, 180] width 32 height 16
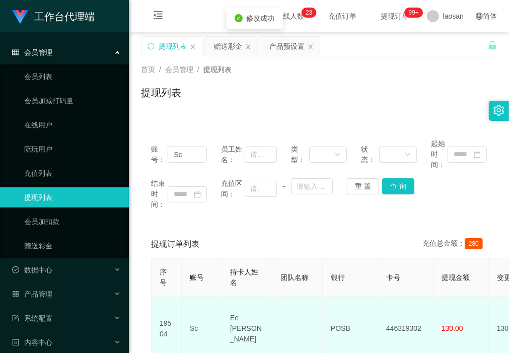
click at [243, 340] on td "Ee [PERSON_NAME]" at bounding box center [247, 329] width 50 height 64
drag, startPoint x: 255, startPoint y: 334, endPoint x: 230, endPoint y: 319, distance: 28.9
click at [230, 319] on td "Ee [PERSON_NAME]" at bounding box center [247, 329] width 50 height 64
copy td "Ee [PERSON_NAME]"
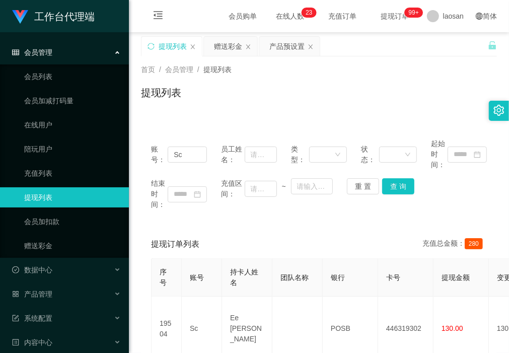
drag, startPoint x: 233, startPoint y: 230, endPoint x: 260, endPoint y: 247, distance: 32.1
click at [233, 230] on div "提现订单列表 充值总金额： 280" at bounding box center [319, 244] width 336 height 28
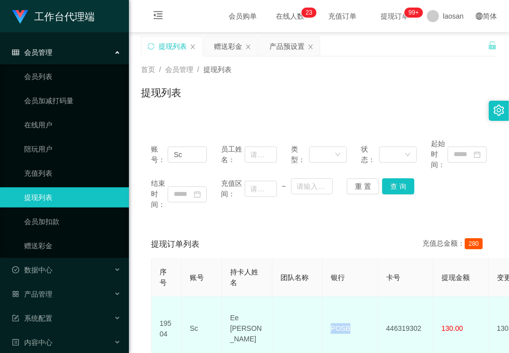
drag, startPoint x: 359, startPoint y: 318, endPoint x: 299, endPoint y: 320, distance: 60.0
copy tr "POSB"
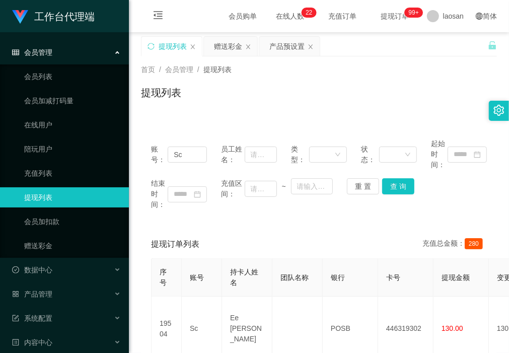
click at [245, 230] on div "提现订单列表 充值总金额： 280" at bounding box center [319, 244] width 336 height 28
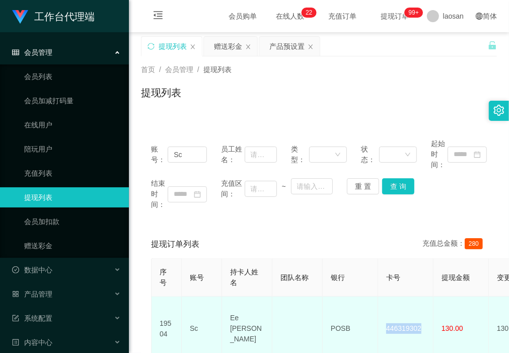
drag, startPoint x: 427, startPoint y: 328, endPoint x: 366, endPoint y: 313, distance: 63.3
copy tr "446319302"
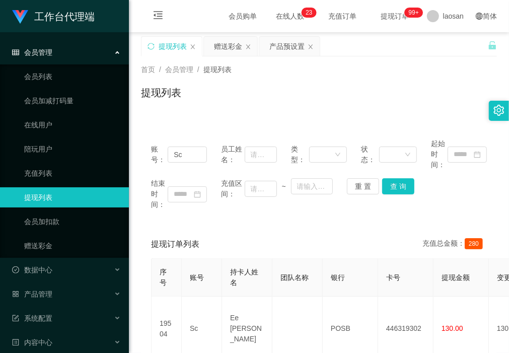
click at [259, 106] on div "提现列表" at bounding box center [319, 96] width 356 height 23
click at [261, 111] on div "首页 / 会员管理 / 提现列表 / 提现列表" at bounding box center [319, 86] width 380 height 60
click at [228, 114] on div "首页 / 会员管理 / 提现列表 / 提现列表" at bounding box center [319, 86] width 380 height 60
click at [224, 134] on div "账号： Sc 员工姓名： 类型： 状态： 起始时间： 结束时间： 充值区间： ~ 重 置 查 询" at bounding box center [319, 174] width 356 height 92
click at [237, 47] on div "赠送彩金" at bounding box center [228, 46] width 28 height 19
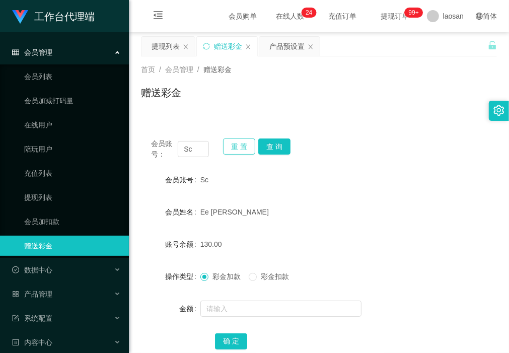
click at [242, 146] on button "重 置" at bounding box center [239, 147] width 32 height 16
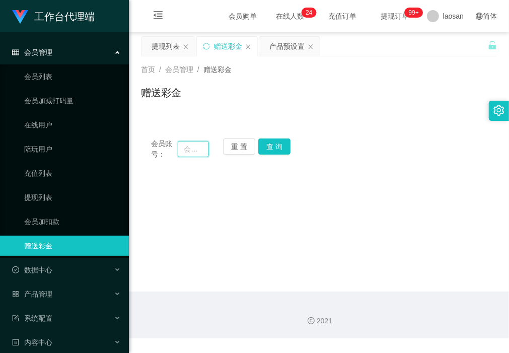
drag, startPoint x: 193, startPoint y: 147, endPoint x: 274, endPoint y: 169, distance: 83.5
click at [193, 147] on input "text" at bounding box center [193, 149] width 31 height 16
paste input "Pengwork888"
type input "Pengwork888"
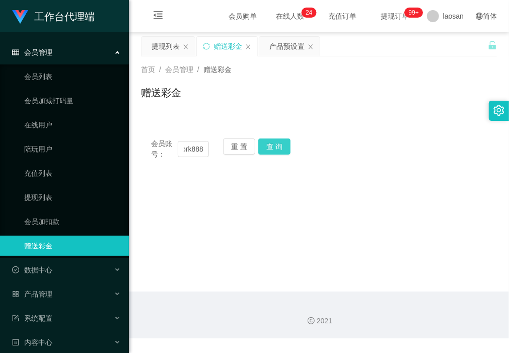
drag, startPoint x: 280, startPoint y: 145, endPoint x: 280, endPoint y: 154, distance: 9.1
click at [280, 145] on button "查 询" at bounding box center [274, 147] width 32 height 16
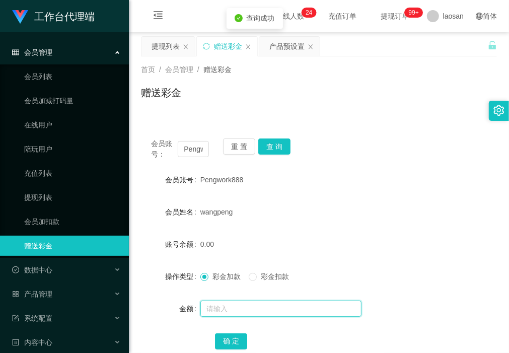
click at [238, 308] on input "text" at bounding box center [281, 309] width 161 height 16
type input "120"
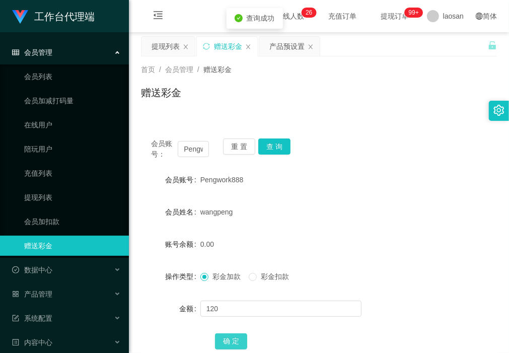
click at [230, 345] on button "确 定" at bounding box center [231, 342] width 32 height 16
click at [238, 149] on button "重 置" at bounding box center [239, 147] width 32 height 16
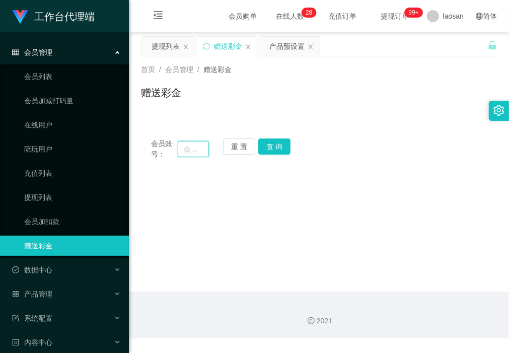
click at [203, 150] on input "text" at bounding box center [193, 149] width 31 height 16
type input "sc"
click at [278, 147] on button "查 询" at bounding box center [274, 147] width 32 height 16
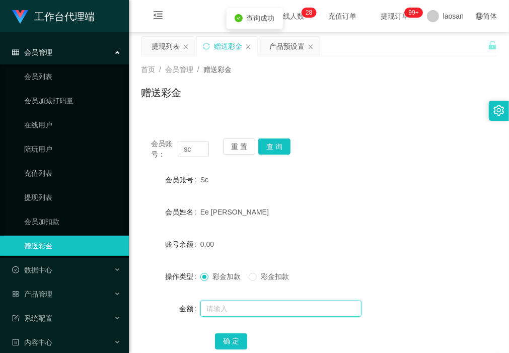
click at [247, 306] on input "text" at bounding box center [281, 309] width 161 height 16
type input "160"
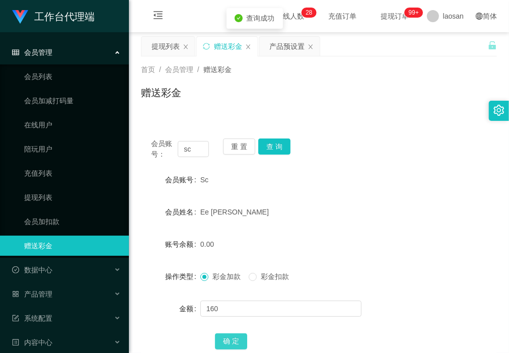
click at [238, 340] on button "确 定" at bounding box center [231, 342] width 32 height 16
click at [233, 148] on button "重 置" at bounding box center [239, 147] width 32 height 16
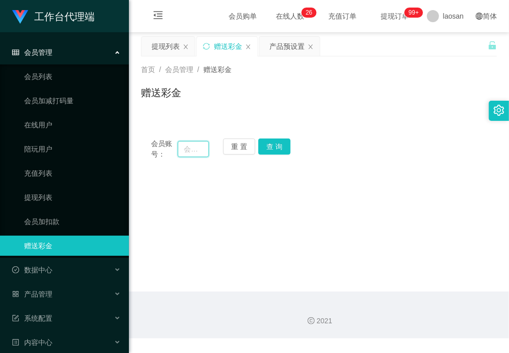
click at [194, 149] on input "text" at bounding box center [193, 149] width 31 height 16
paste input "[PERSON_NAME]"
type input "[PERSON_NAME]"
click at [281, 148] on button "查 询" at bounding box center [274, 147] width 32 height 16
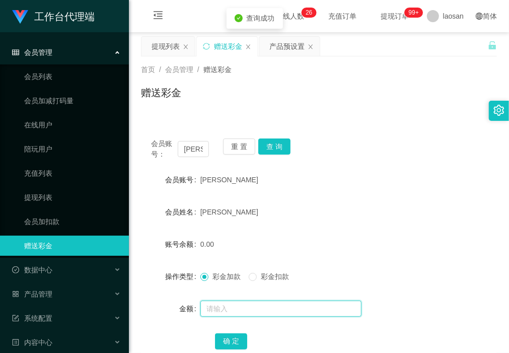
click at [244, 310] on input "text" at bounding box center [281, 309] width 161 height 16
type input "112"
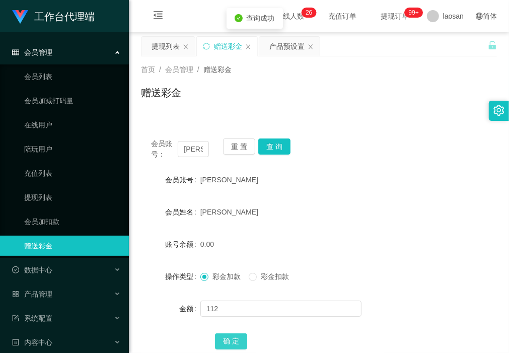
click at [232, 340] on button "确 定" at bounding box center [231, 342] width 32 height 16
click at [232, 149] on button "重 置" at bounding box center [239, 147] width 32 height 16
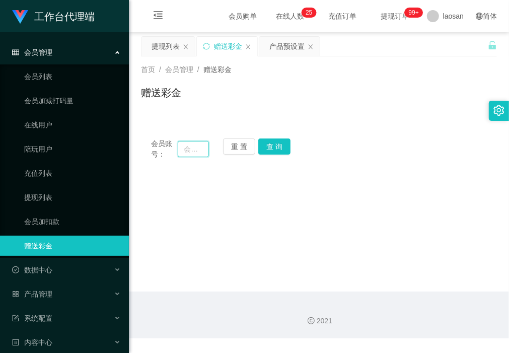
drag, startPoint x: 184, startPoint y: 152, endPoint x: 213, endPoint y: 152, distance: 28.7
click at [184, 152] on input "text" at bounding box center [193, 149] width 31 height 16
paste input "yunchin"
type input "yunchin"
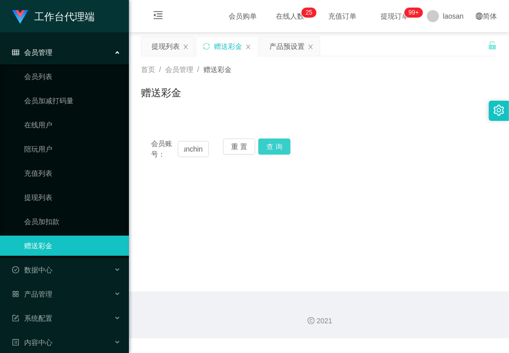
click at [278, 148] on button "查 询" at bounding box center [274, 147] width 32 height 16
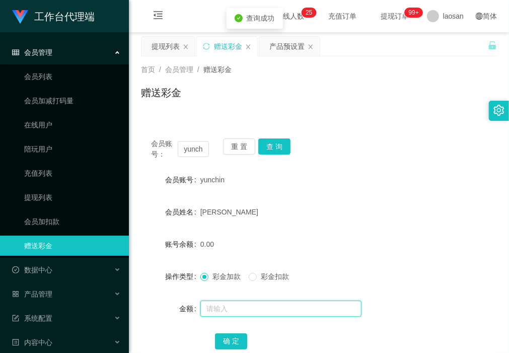
click at [230, 311] on input "text" at bounding box center [281, 309] width 161 height 16
type input "56"
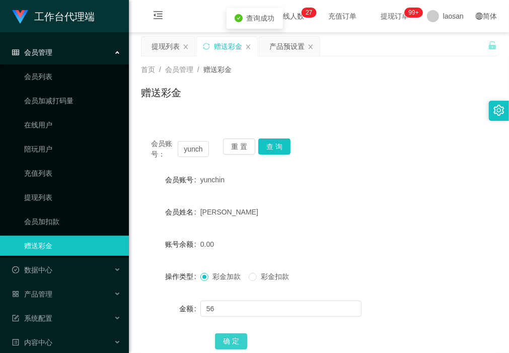
click at [234, 335] on button "确 定" at bounding box center [231, 342] width 32 height 16
click at [167, 50] on div "提现列表" at bounding box center [166, 46] width 28 height 19
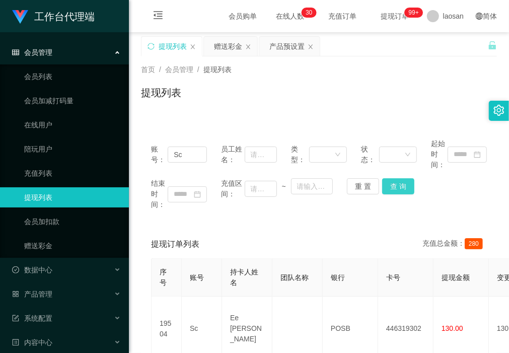
click at [402, 187] on button "查 询" at bounding box center [398, 186] width 32 height 16
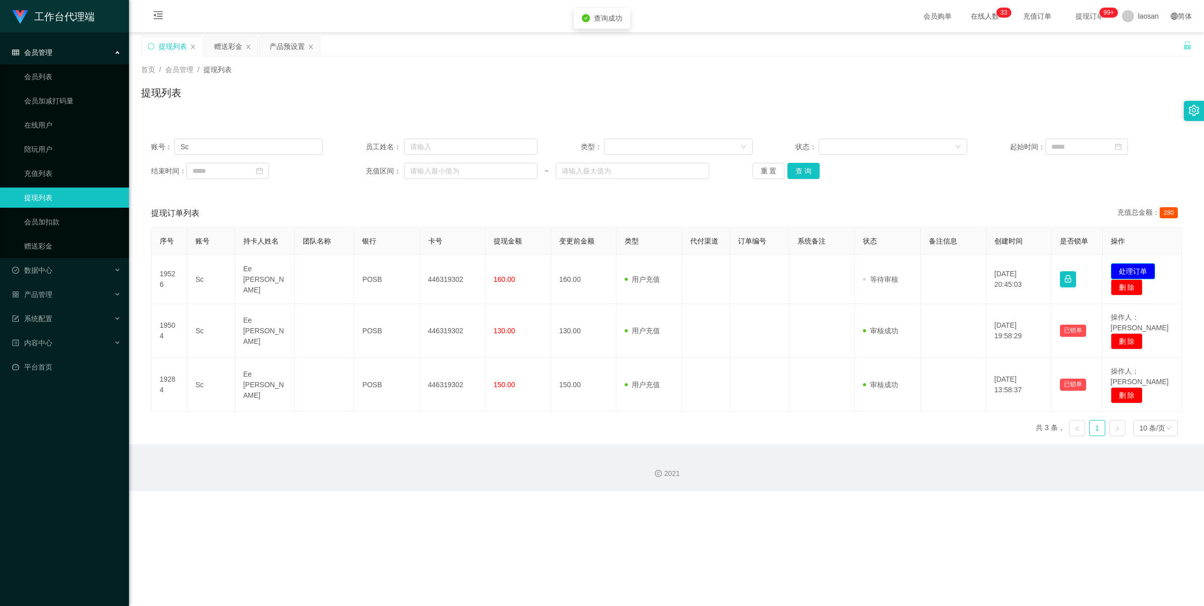
click at [509, 273] on button "处理订单" at bounding box center [1133, 271] width 44 height 16
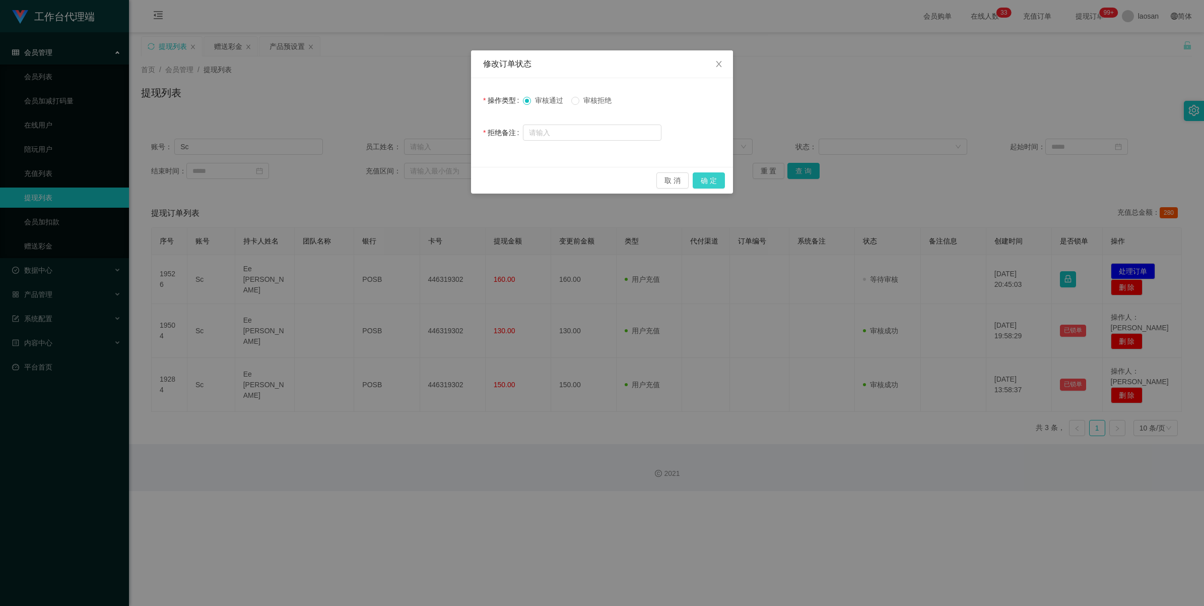
click at [509, 183] on button "确 定" at bounding box center [709, 180] width 32 height 16
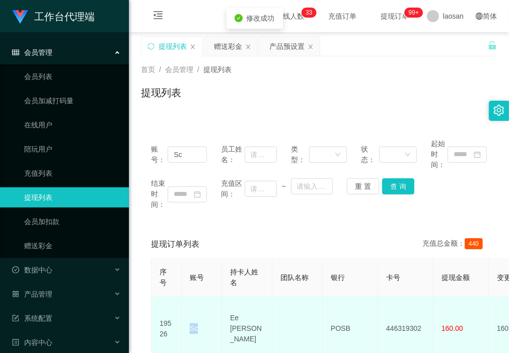
drag, startPoint x: 211, startPoint y: 331, endPoint x: 182, endPoint y: 323, distance: 29.2
click at [182, 323] on td "Sc" at bounding box center [202, 329] width 40 height 64
copy td "Sc"
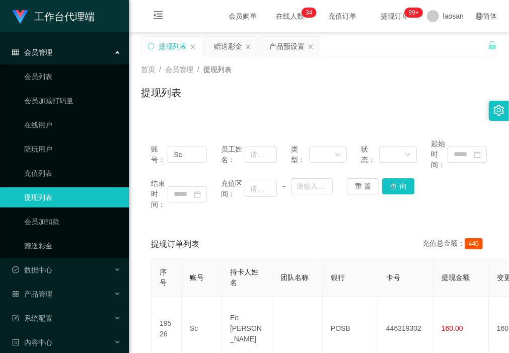
drag, startPoint x: 275, startPoint y: 226, endPoint x: 311, endPoint y: 291, distance: 74.4
click at [275, 226] on div "账号： Sc 员工姓名： 类型： 状态： 起始时间： 结束时间： 充值区间： ~ 重 置 查 询 提现订单列表 充值总金额： 440 序号 账号 持卡人姓名 …" at bounding box center [319, 325] width 356 height 394
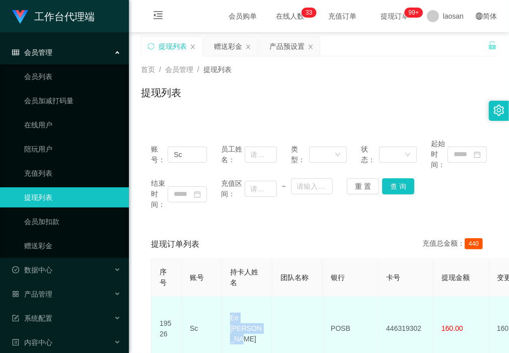
drag, startPoint x: 258, startPoint y: 334, endPoint x: 229, endPoint y: 310, distance: 37.6
click at [229, 310] on td "Ee [PERSON_NAME]" at bounding box center [247, 329] width 50 height 64
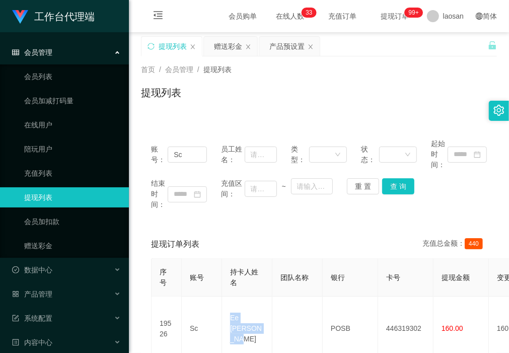
copy td "Ee [PERSON_NAME]"
click at [258, 223] on div "账号： Sc 员工姓名： 类型： 状态： 起始时间： 结束时间： 充值区间： ~ 重 置 查 询 提现订单列表 充值总金额： 440 序号 账号 持卡人姓名 …" at bounding box center [319, 325] width 356 height 394
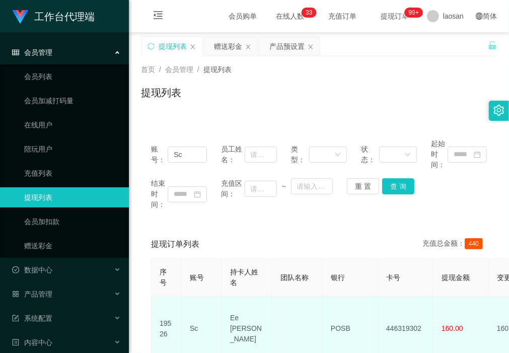
drag, startPoint x: 362, startPoint y: 337, endPoint x: 359, endPoint y: 328, distance: 8.4
click at [361, 333] on td "POSB" at bounding box center [350, 329] width 55 height 64
drag, startPoint x: 359, startPoint y: 325, endPoint x: 321, endPoint y: 321, distance: 37.6
copy tr "POSB"
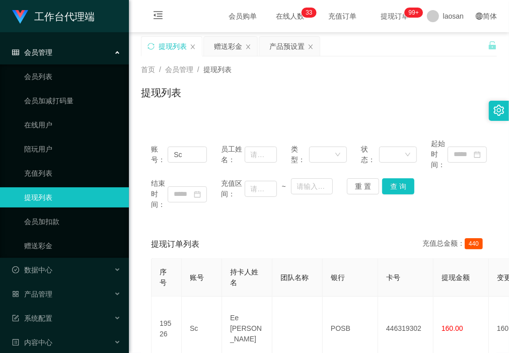
drag, startPoint x: 275, startPoint y: 213, endPoint x: 327, endPoint y: 283, distance: 88.2
click at [275, 213] on div "账号： Sc 员工姓名： 类型： 状态： 起始时间： 结束时间： 充值区间： ~ 重 置 查 询" at bounding box center [319, 174] width 356 height 92
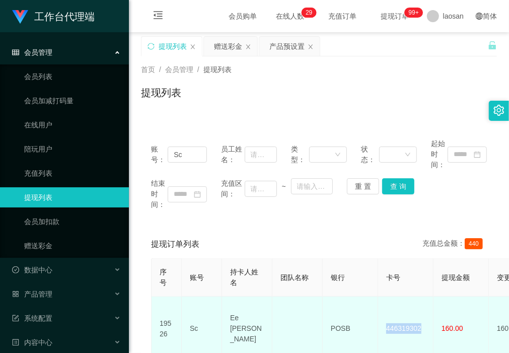
drag, startPoint x: 423, startPoint y: 321, endPoint x: 383, endPoint y: 320, distance: 40.3
click at [383, 320] on td "446319302" at bounding box center [405, 329] width 55 height 64
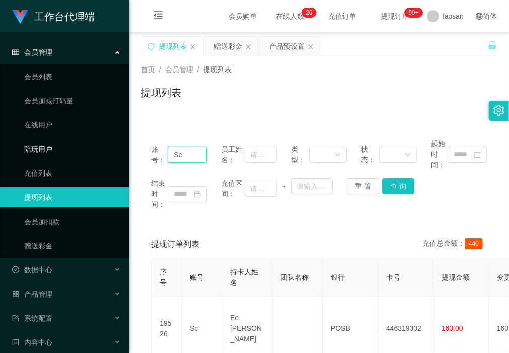
drag, startPoint x: 195, startPoint y: 154, endPoint x: 101, endPoint y: 152, distance: 94.2
click at [101, 152] on section "工作台代理端 会员管理 会员列表 会员加减打码量 在线用户 陪玩用户 充值列表 提现列表 会员加扣款 赠送彩金 数据中心 员工统计 团队统计 产品管理 注单管…" at bounding box center [254, 284] width 509 height 569
paste input "yunchin"
click at [395, 185] on button "查 询" at bounding box center [398, 186] width 32 height 16
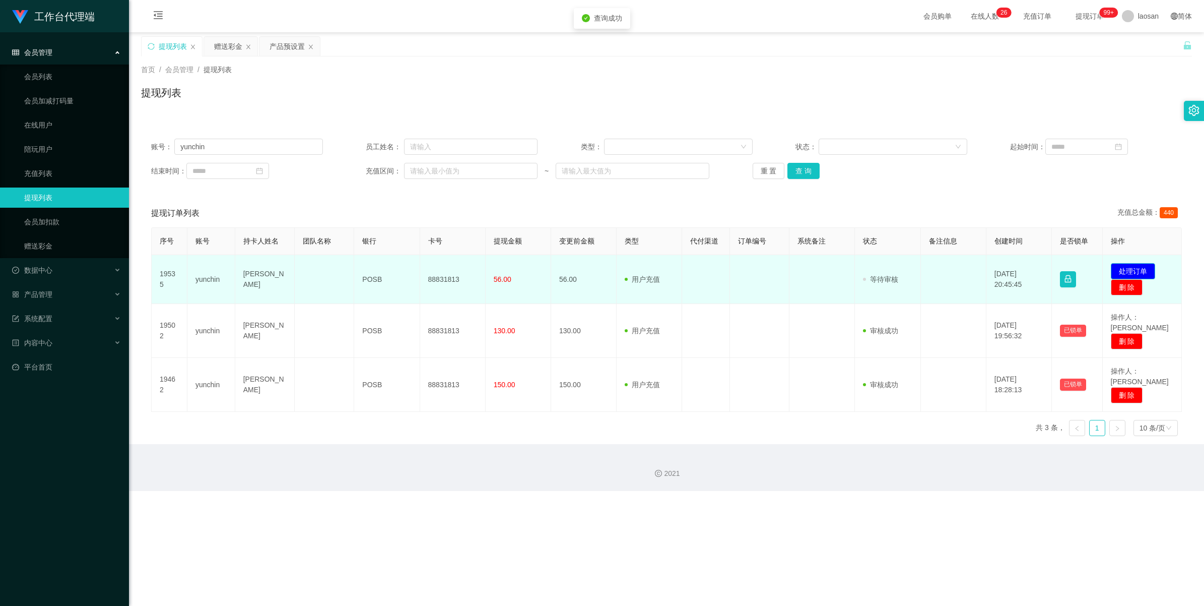
click at [509, 267] on button "处理订单" at bounding box center [1133, 271] width 44 height 16
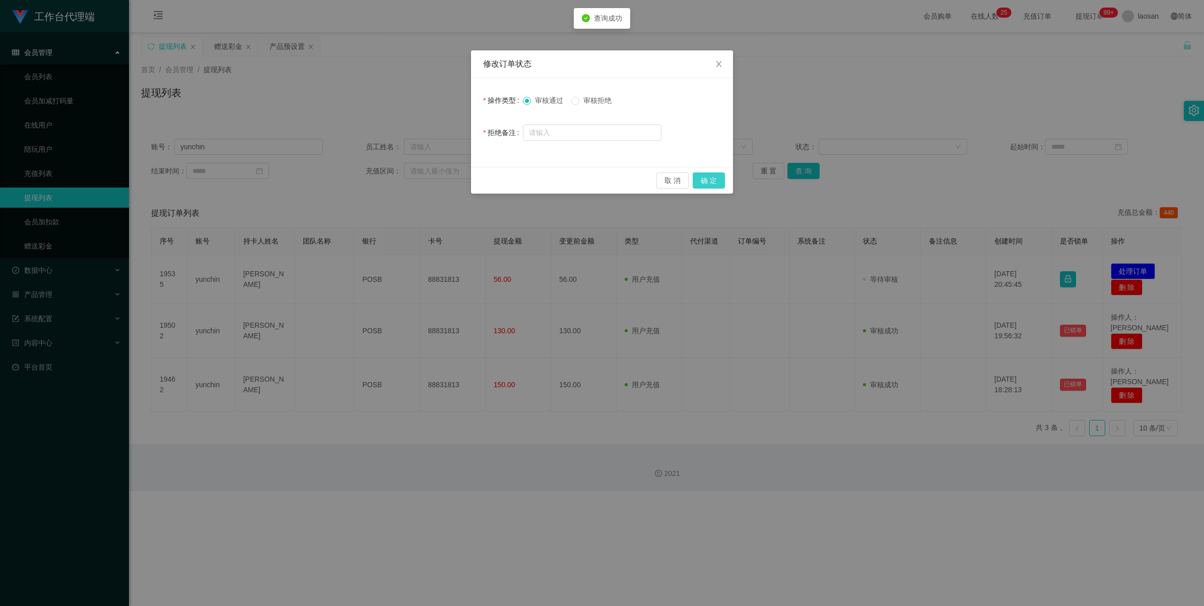
click at [509, 182] on button "确 定" at bounding box center [709, 180] width 32 height 16
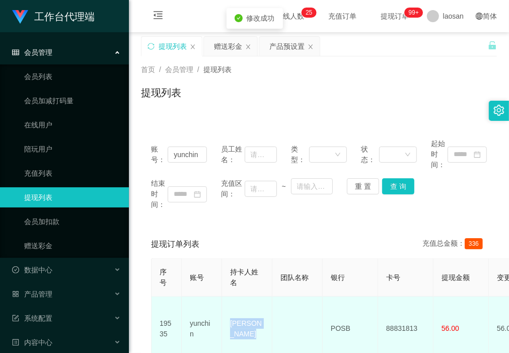
drag, startPoint x: 262, startPoint y: 331, endPoint x: 232, endPoint y: 312, distance: 35.9
click at [232, 312] on td "[PERSON_NAME]" at bounding box center [247, 329] width 50 height 64
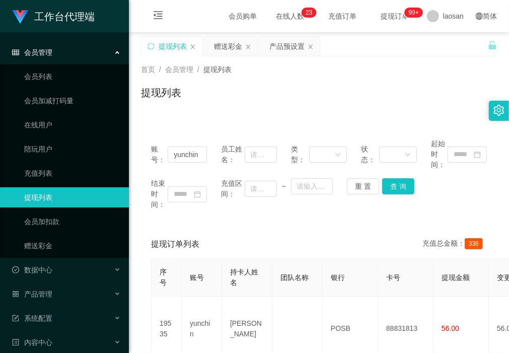
click at [258, 105] on div "提现列表" at bounding box center [319, 96] width 356 height 23
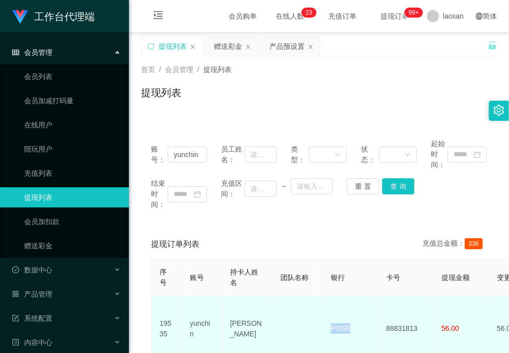
click at [323, 321] on td "POSB" at bounding box center [350, 329] width 55 height 64
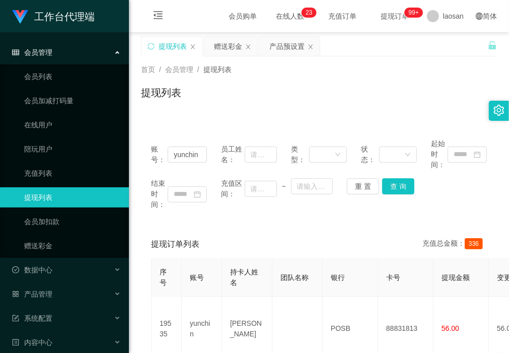
drag, startPoint x: 273, startPoint y: 92, endPoint x: 364, endPoint y: 260, distance: 191.6
click at [273, 91] on div "提现列表" at bounding box center [319, 96] width 356 height 23
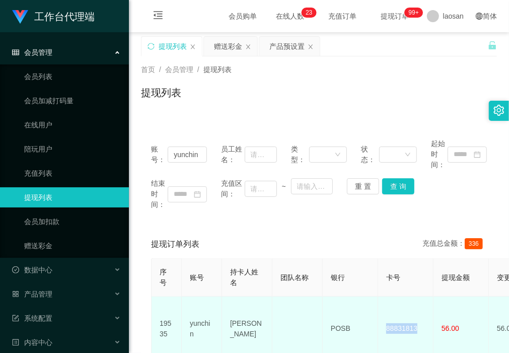
drag, startPoint x: 422, startPoint y: 325, endPoint x: 376, endPoint y: 325, distance: 45.3
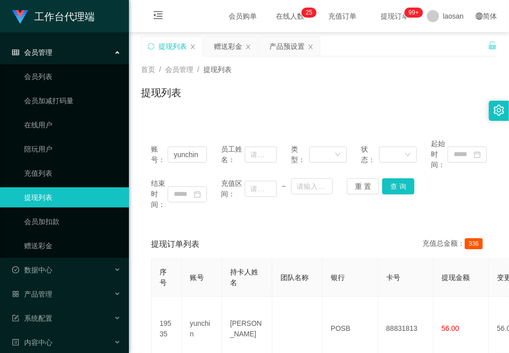
click at [170, 106] on div "提现列表" at bounding box center [319, 96] width 356 height 23
drag, startPoint x: 203, startPoint y: 154, endPoint x: 96, endPoint y: 154, distance: 106.3
click at [96, 154] on section "工作台代理端 会员管理 会员列表 会员加减打码量 在线用户 陪玩用户 充值列表 提现列表 会员加扣款 赠送彩金 数据中心 员工统计 团队统计 产品管理 注单管…" at bounding box center [254, 284] width 509 height 569
paste input "lyn"
drag, startPoint x: 409, startPoint y: 187, endPoint x: 429, endPoint y: 197, distance: 22.8
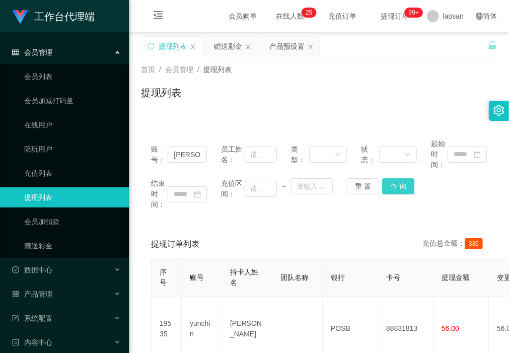
click at [409, 187] on button "查 询" at bounding box center [398, 186] width 32 height 16
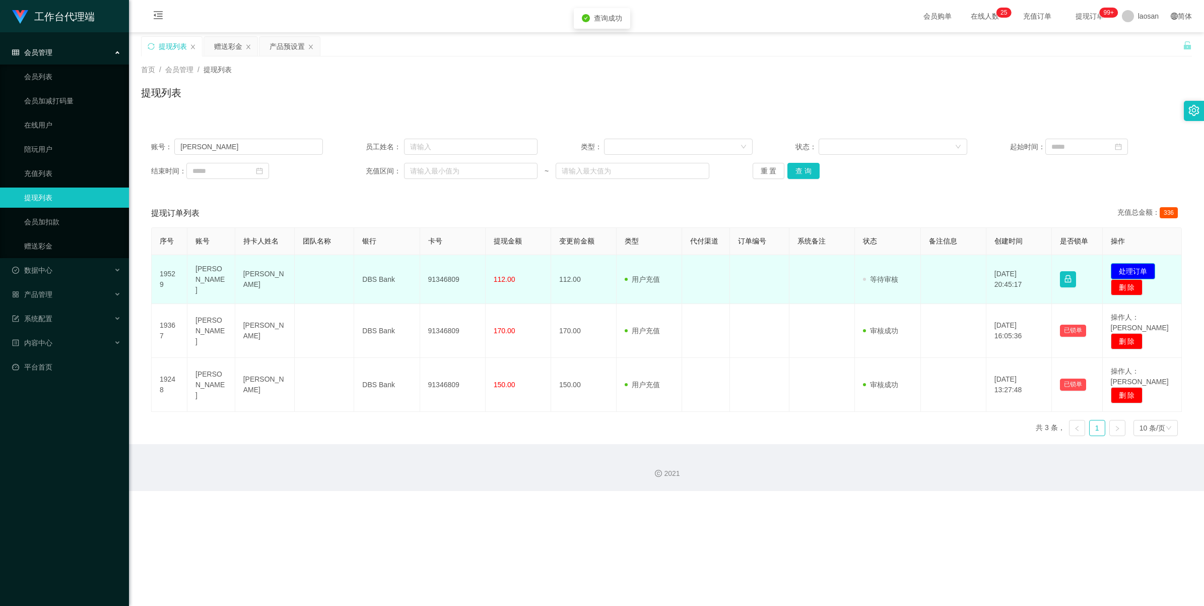
click at [509, 268] on button "处理订单" at bounding box center [1133, 271] width 44 height 16
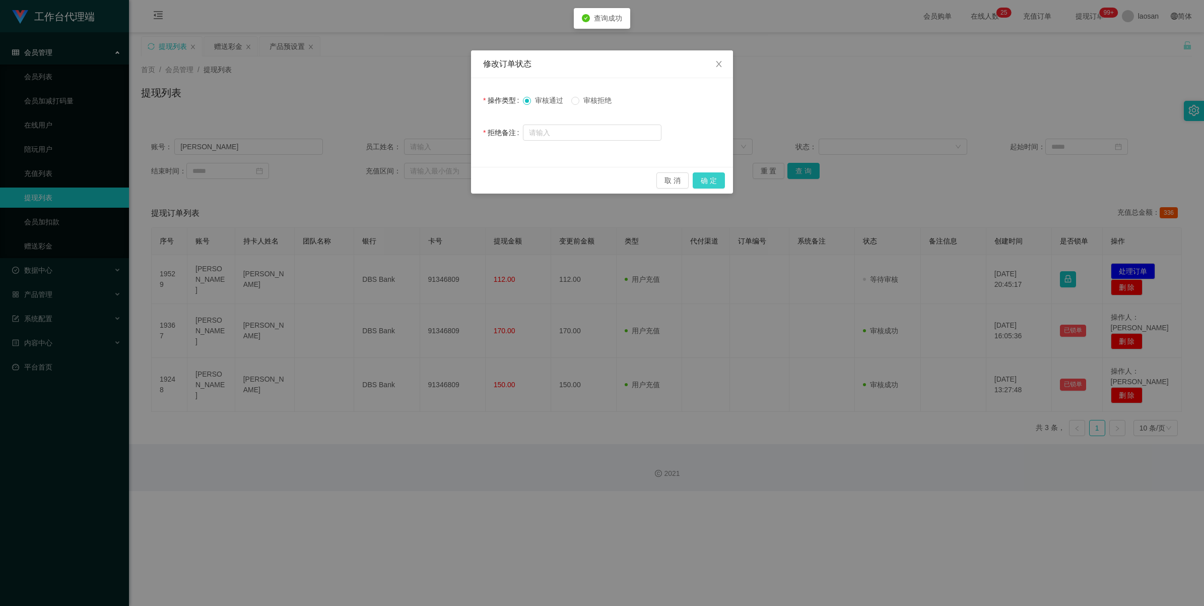
drag, startPoint x: 711, startPoint y: 179, endPoint x: 939, endPoint y: 126, distance: 233.7
click at [509, 179] on button "确 定" at bounding box center [709, 180] width 32 height 16
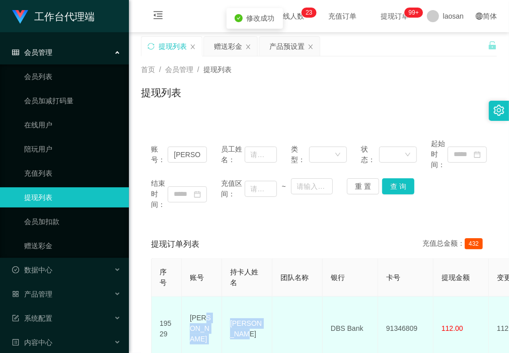
drag, startPoint x: 245, startPoint y: 326, endPoint x: 220, endPoint y: 315, distance: 27.1
drag, startPoint x: 276, startPoint y: 295, endPoint x: 291, endPoint y: 321, distance: 30.1
click at [276, 295] on th "团队名称" at bounding box center [298, 278] width 50 height 38
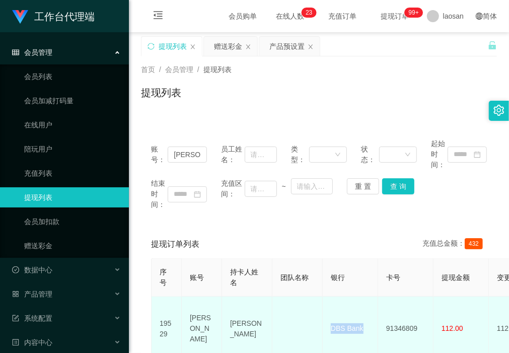
drag, startPoint x: 365, startPoint y: 325, endPoint x: 310, endPoint y: 318, distance: 55.9
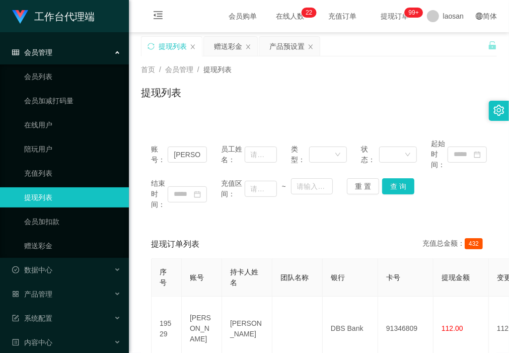
click at [276, 210] on div "账号： [PERSON_NAME] 员工姓名： 类型： 状态： 起始时间： 结束时间： 充值区间： ~ 重 置 查 询" at bounding box center [319, 174] width 356 height 92
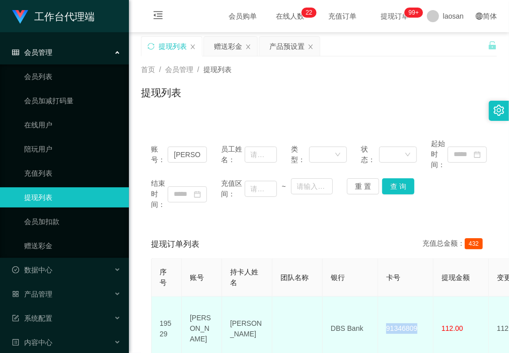
drag, startPoint x: 437, startPoint y: 326, endPoint x: 363, endPoint y: 326, distance: 74.1
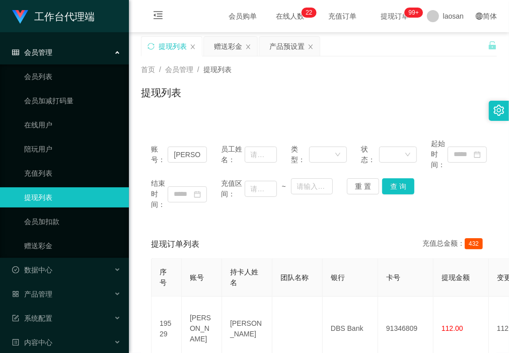
click at [265, 208] on div "结束时间： 充值区间： ~ 重 置 查 询" at bounding box center [319, 194] width 336 height 32
drag, startPoint x: 187, startPoint y: 157, endPoint x: 122, endPoint y: 162, distance: 65.2
click at [100, 153] on section "工作台代理端 会员管理 会员列表 会员加减打码量 在线用户 陪玩用户 充值列表 提现列表 会员加扣款 赠送彩金 数据中心 员工统计 团队统计 产品管理 注单管…" at bounding box center [254, 284] width 509 height 569
paste input "Pengwork888"
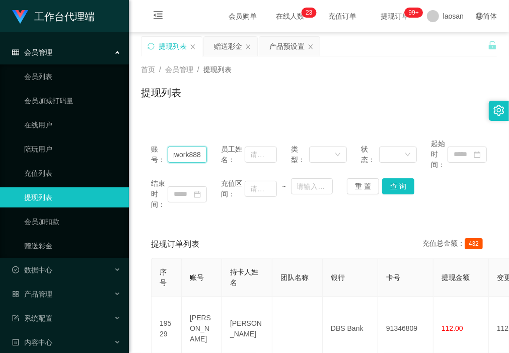
type input "Pengwork888"
click at [403, 185] on button "查 询" at bounding box center [398, 186] width 32 height 16
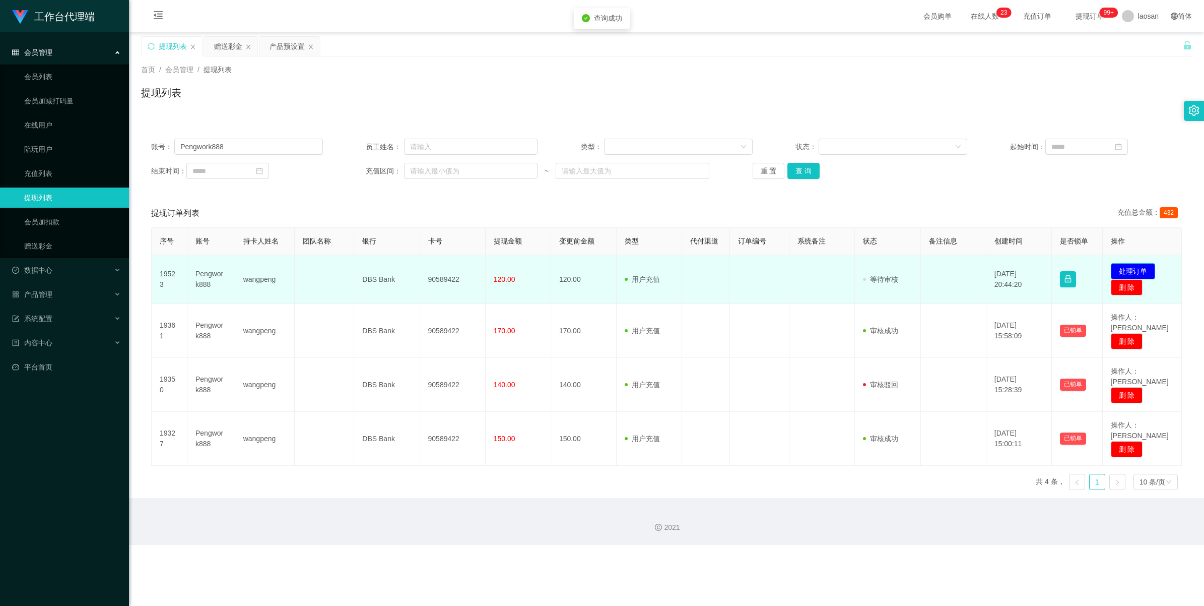
click at [509, 271] on button "处理订单" at bounding box center [1133, 271] width 44 height 16
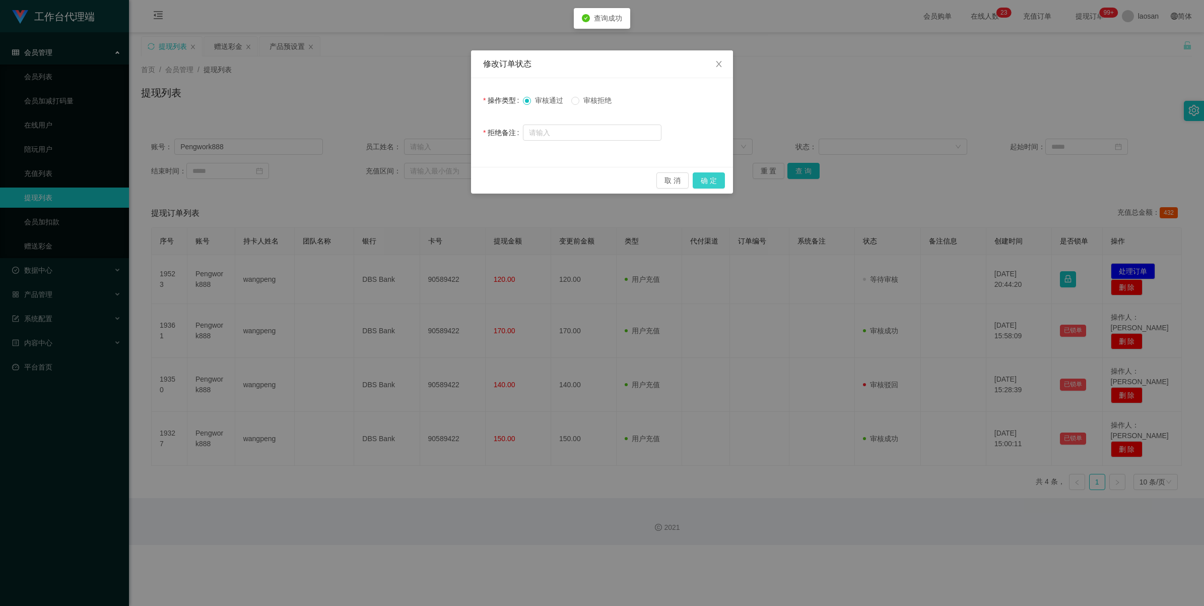
click at [509, 180] on button "确 定" at bounding box center [709, 180] width 32 height 16
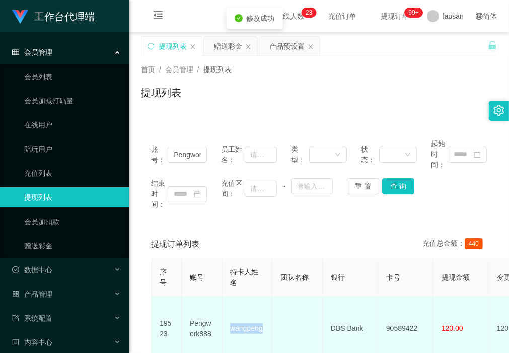
drag, startPoint x: 265, startPoint y: 325, endPoint x: 232, endPoint y: 320, distance: 32.6
click at [232, 320] on td "wangpeng" at bounding box center [247, 329] width 50 height 64
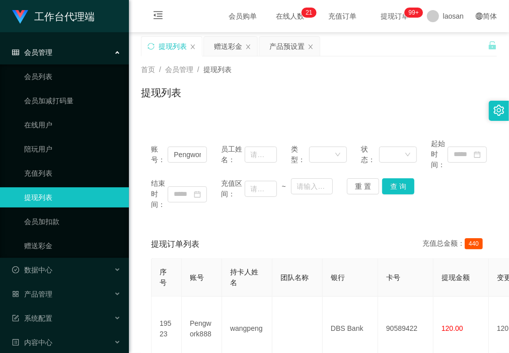
drag, startPoint x: 251, startPoint y: 234, endPoint x: 310, endPoint y: 285, distance: 77.9
click at [251, 234] on div "提现订单列表 充值总金额： 440" at bounding box center [319, 244] width 336 height 28
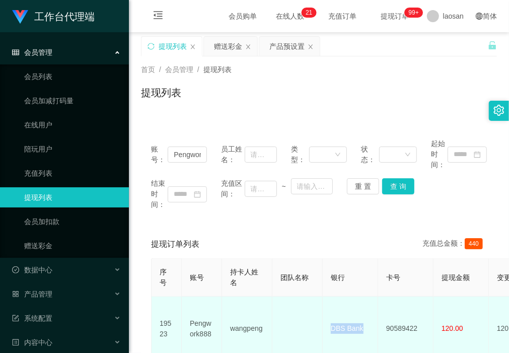
drag, startPoint x: 362, startPoint y: 324, endPoint x: 324, endPoint y: 323, distance: 37.8
click at [324, 323] on td "DBS Bank" at bounding box center [350, 329] width 55 height 64
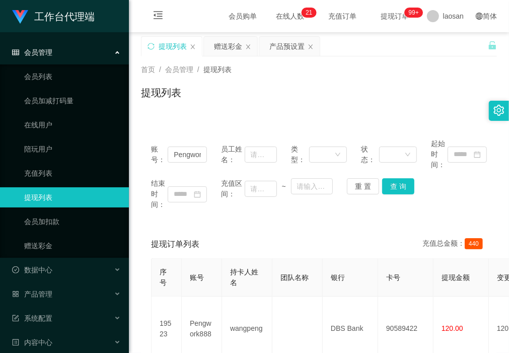
drag, startPoint x: 217, startPoint y: 217, endPoint x: 271, endPoint y: 233, distance: 56.1
click at [218, 217] on div "账号： Pengwork888 员工姓名： 类型： 状态： 起始时间： 结束时间： 充值区间： ~ 重 置 查 询" at bounding box center [319, 174] width 356 height 92
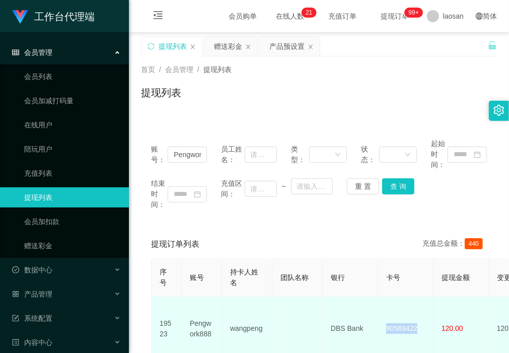
drag, startPoint x: 421, startPoint y: 324, endPoint x: 381, endPoint y: 323, distance: 39.8
click at [383, 324] on td "90589422" at bounding box center [405, 329] width 55 height 64
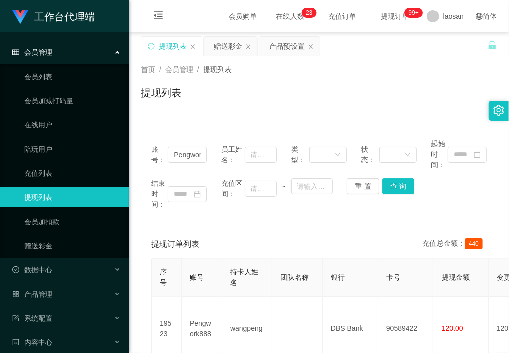
click at [273, 228] on div "账号： Pengwork888 员工姓名： 类型： 状态： 起始时间： 结束时间： 充值区间： ~ 重 置 查 询 提现订单列表 充值总金额： 440 序号 …" at bounding box center [319, 357] width 356 height 458
click at [248, 119] on div "账号： Pengwork888 员工姓名： 类型： 状态： 起始时间： 结束时间： 充值区间： ~ 重 置 查 询 提现订单列表 充值总金额： 440 序号 …" at bounding box center [319, 351] width 356 height 471
click at [225, 46] on div "赠送彩金" at bounding box center [228, 46] width 28 height 19
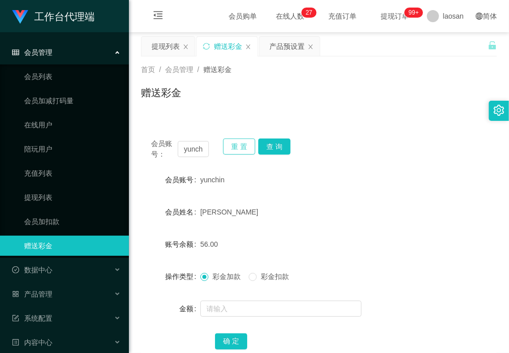
click at [236, 147] on button "重 置" at bounding box center [239, 147] width 32 height 16
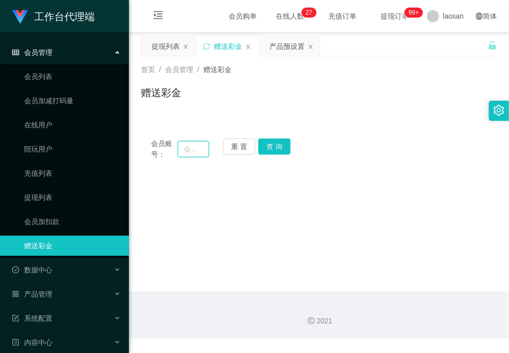
click at [192, 147] on input "text" at bounding box center [193, 149] width 31 height 16
paste input "6122752"
type input "6122752"
click at [280, 149] on button "查 询" at bounding box center [274, 147] width 32 height 16
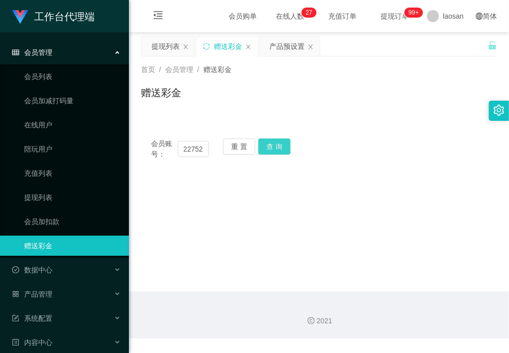
scroll to position [0, 0]
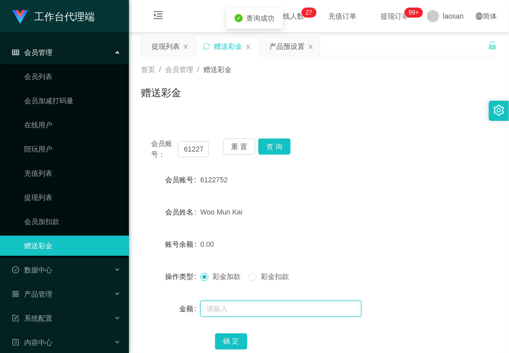
click at [244, 309] on input "text" at bounding box center [281, 309] width 161 height 16
type input "40"
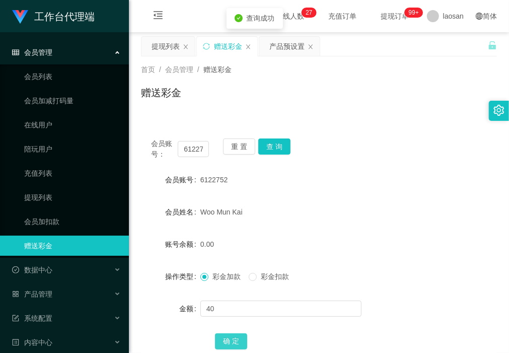
click at [233, 336] on button "确 定" at bounding box center [231, 342] width 32 height 16
click at [278, 147] on button "查 询" at bounding box center [274, 147] width 32 height 16
click at [273, 145] on button "查 询" at bounding box center [274, 147] width 32 height 16
click at [192, 146] on input "6122752" at bounding box center [193, 149] width 31 height 16
drag, startPoint x: 170, startPoint y: 47, endPoint x: 172, endPoint y: 67, distance: 20.3
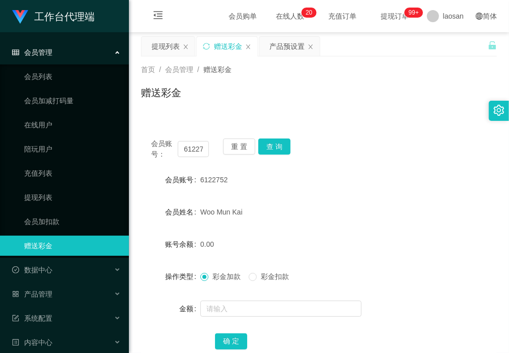
click at [170, 47] on div "提现列表" at bounding box center [166, 46] width 28 height 19
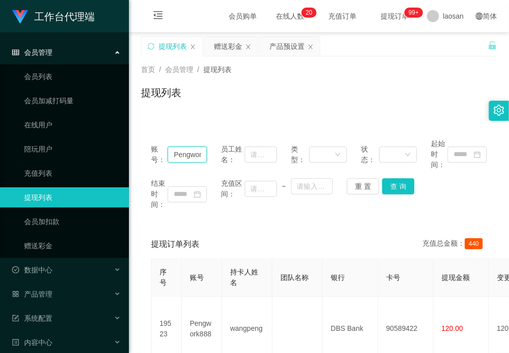
drag, startPoint x: 202, startPoint y: 154, endPoint x: -5, endPoint y: 141, distance: 207.5
click at [0, 141] on html "工作台代理端 会员管理 会员列表 会员加减打码量 在线用户 陪玩用户 充值列表 提现列表 会员加扣款 赠送彩金 数据中心 员工统计 团队统计 产品管理 注单管…" at bounding box center [254, 176] width 509 height 353
paste input "6122752"
click at [402, 187] on button "查 询" at bounding box center [398, 186] width 32 height 16
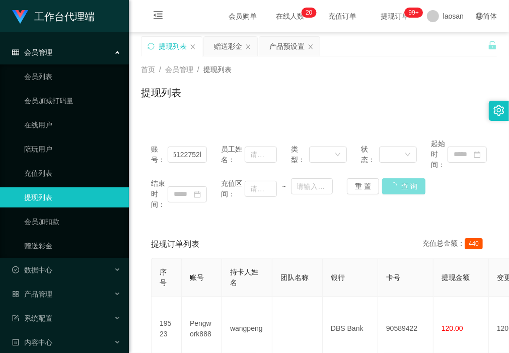
scroll to position [0, 0]
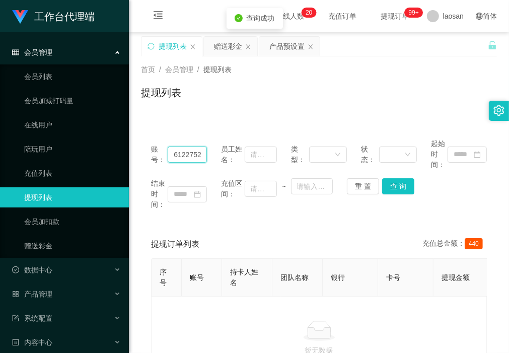
drag, startPoint x: 170, startPoint y: 153, endPoint x: 368, endPoint y: 169, distance: 198.2
click at [368, 167] on div "账号： 6122752k888 员工姓名： 类型： 状态： 起始时间：" at bounding box center [319, 155] width 336 height 32
paste input "text"
type input "6122752"
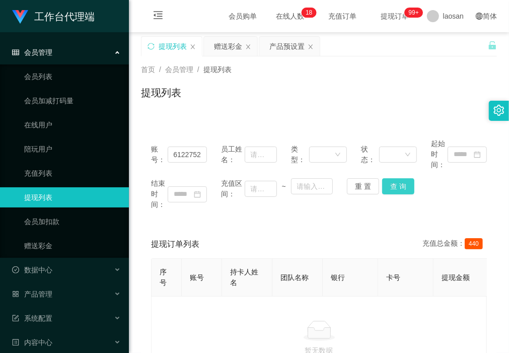
drag, startPoint x: 398, startPoint y: 186, endPoint x: 417, endPoint y: 205, distance: 26.0
click at [398, 186] on button "查 询" at bounding box center [398, 186] width 32 height 16
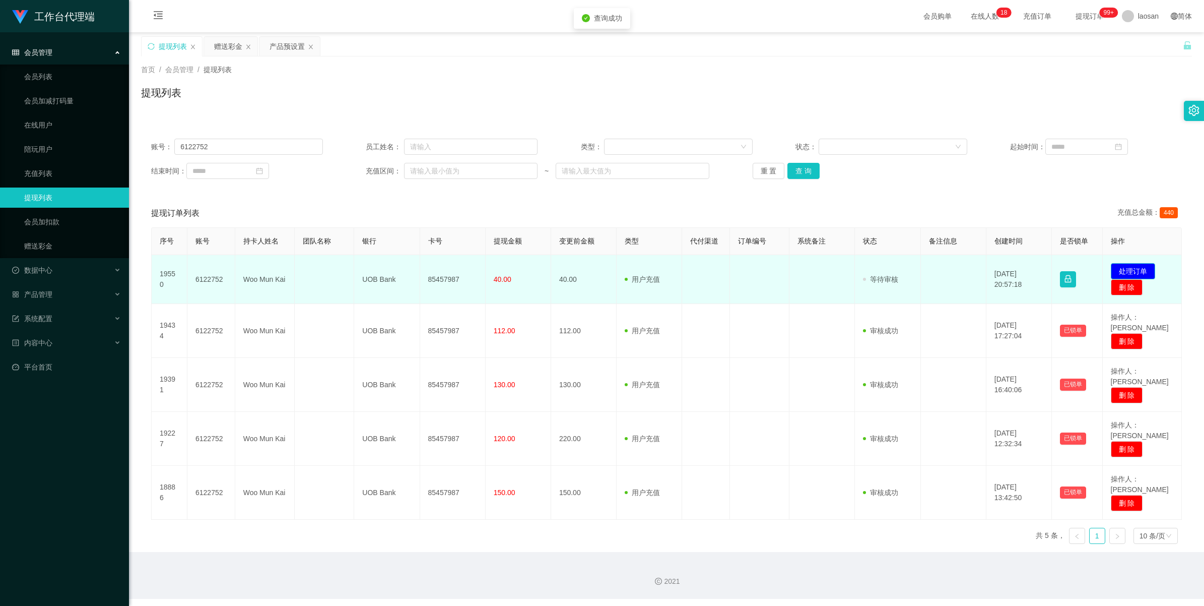
click at [509, 270] on button "处理订单" at bounding box center [1133, 271] width 44 height 16
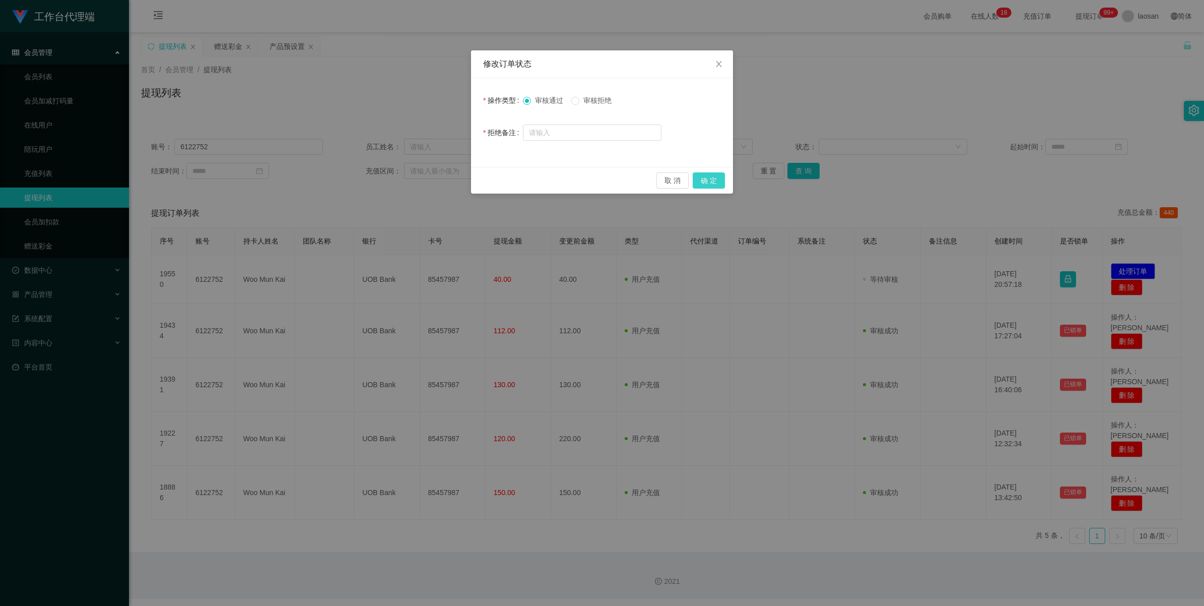
click at [509, 180] on button "确 定" at bounding box center [709, 180] width 32 height 16
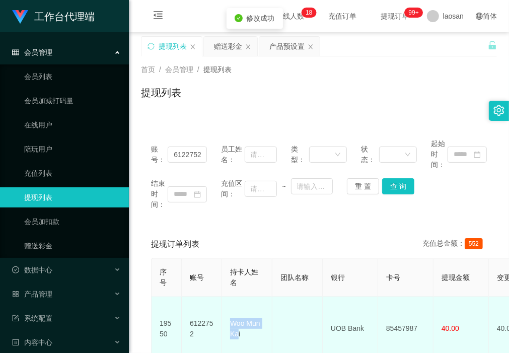
drag, startPoint x: 238, startPoint y: 334, endPoint x: 225, endPoint y: 315, distance: 23.1
click at [225, 315] on td "Woo Mun Kai" at bounding box center [247, 329] width 50 height 64
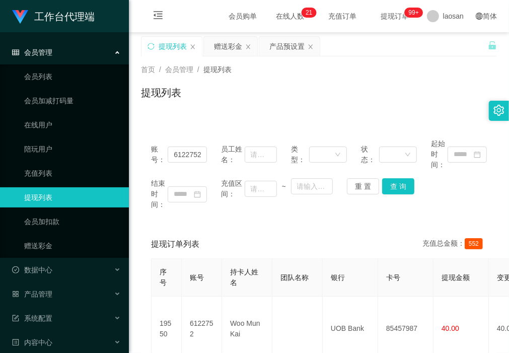
drag, startPoint x: 213, startPoint y: 107, endPoint x: 230, endPoint y: 129, distance: 28.4
click at [213, 107] on div "提现列表" at bounding box center [319, 96] width 356 height 23
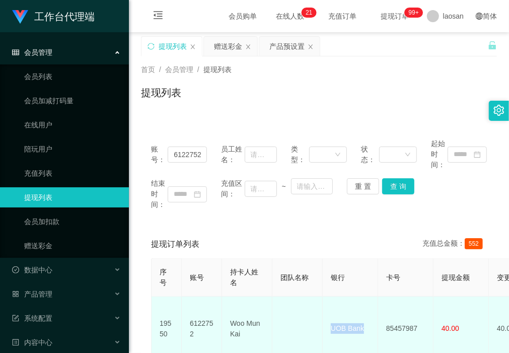
drag, startPoint x: 366, startPoint y: 321, endPoint x: 318, endPoint y: 322, distance: 47.4
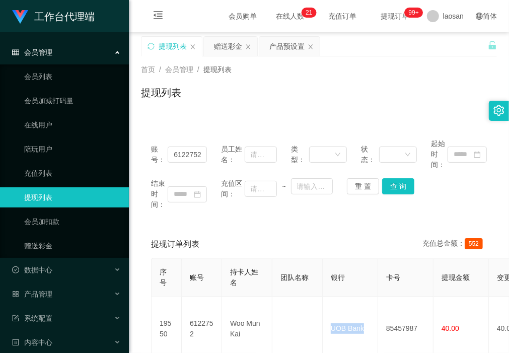
drag, startPoint x: 202, startPoint y: 111, endPoint x: 241, endPoint y: 151, distance: 55.9
click at [202, 111] on div "首页 / 会员管理 / 提现列表 / 提现列表" at bounding box center [319, 86] width 380 height 60
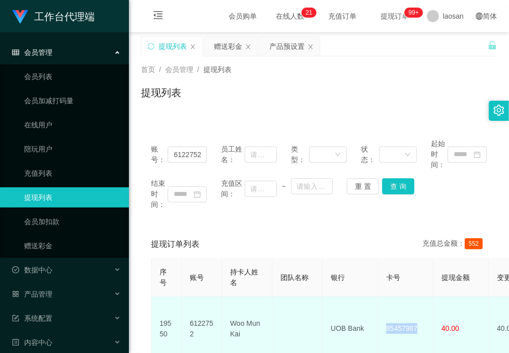
drag, startPoint x: 412, startPoint y: 323, endPoint x: 387, endPoint y: 325, distance: 25.3
click at [387, 325] on td "85457987" at bounding box center [405, 329] width 55 height 64
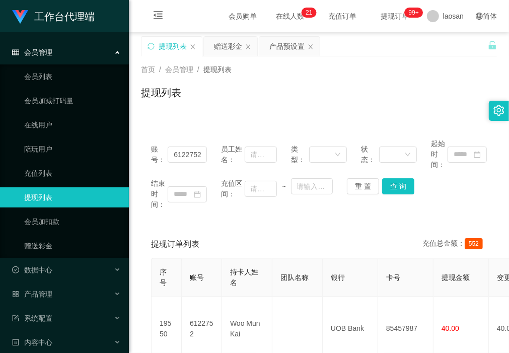
click at [233, 220] on div "账号： 6122752 员工姓名： 类型： 状态： 起始时间： 结束时间： 充值区间： ~ 重 置 查 询" at bounding box center [319, 174] width 356 height 92
drag, startPoint x: 238, startPoint y: 116, endPoint x: 199, endPoint y: 142, distance: 47.2
click at [259, 233] on div "提现订单列表 充值总金额： 552" at bounding box center [319, 244] width 336 height 28
click at [347, 95] on div "提现列表" at bounding box center [319, 96] width 356 height 23
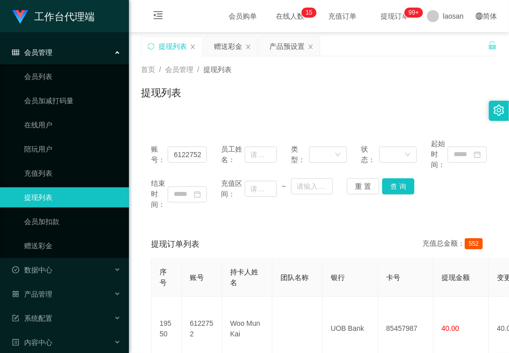
drag, startPoint x: 373, startPoint y: 83, endPoint x: 357, endPoint y: 85, distance: 16.7
click at [373, 83] on div "首页 / 会员管理 / 提现列表 / 提现列表" at bounding box center [319, 86] width 356 height 44
click at [395, 186] on button "查 询" at bounding box center [398, 186] width 32 height 16
click at [310, 100] on div "提现列表" at bounding box center [319, 96] width 356 height 23
